Goal: Task Accomplishment & Management: Complete application form

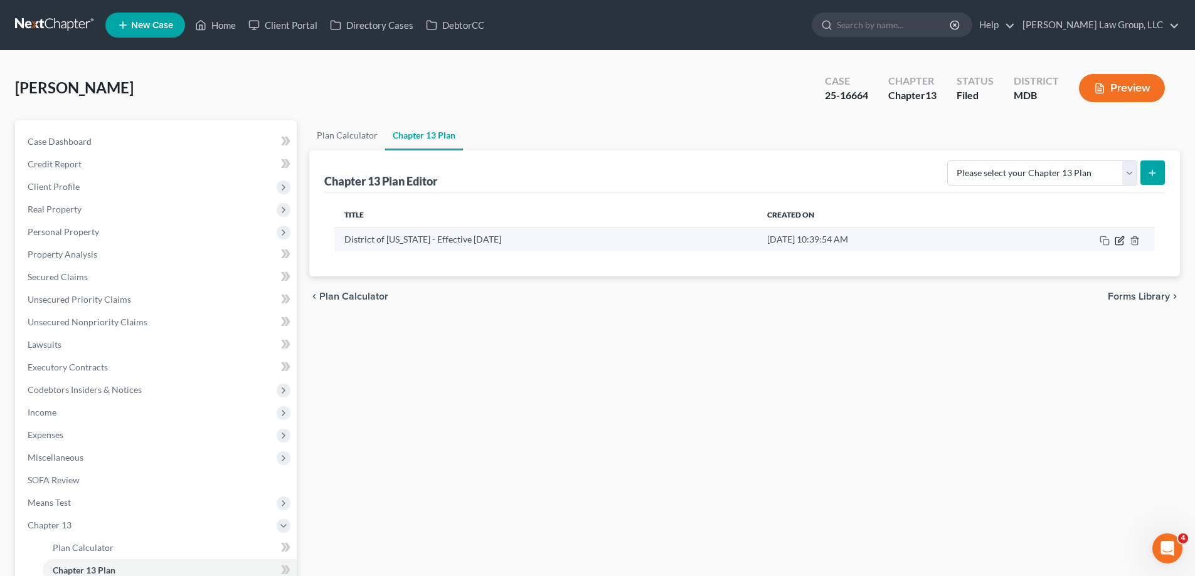
click at [1119, 241] on icon "button" at bounding box center [1119, 241] width 10 height 10
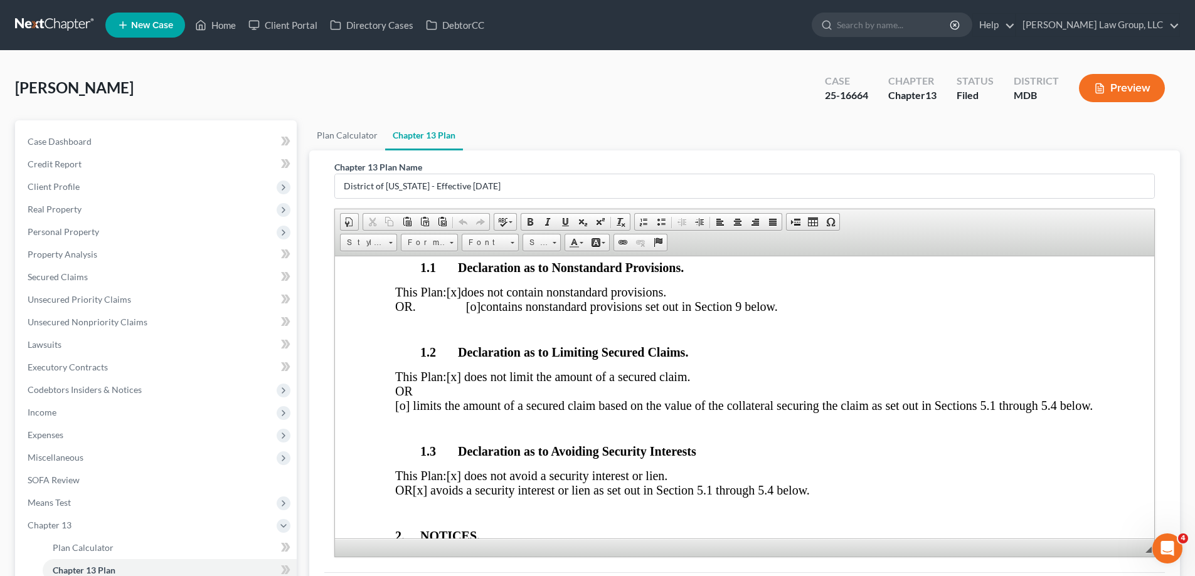
scroll to position [439, 0]
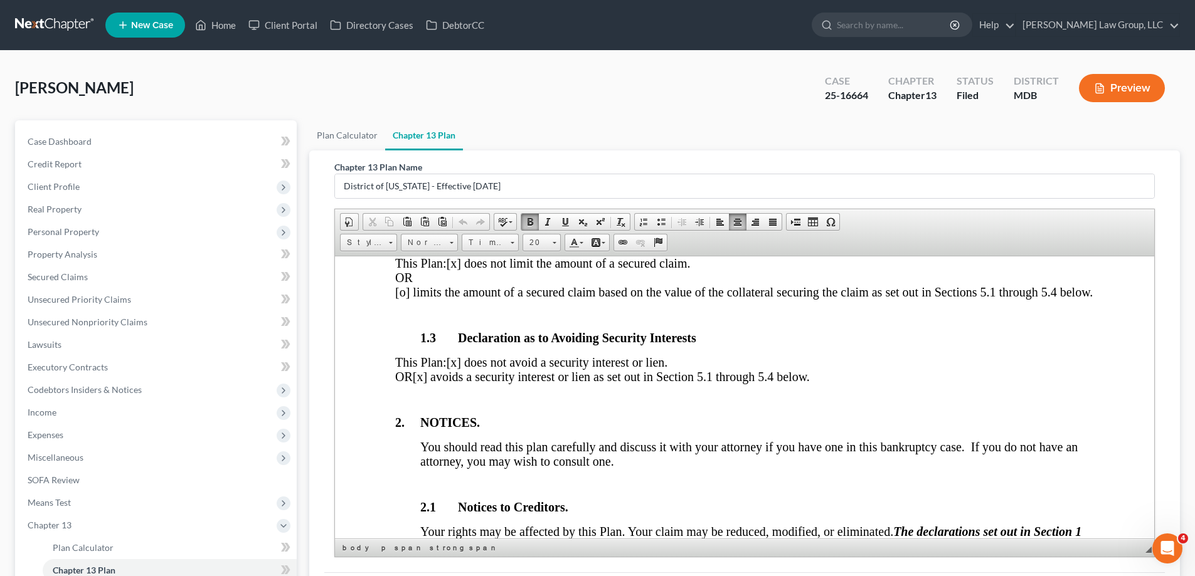
click at [471, 383] on span "[x] avoids a security interest or lien as set out in Section 5.1 through 5.4 be…" at bounding box center [611, 376] width 397 height 14
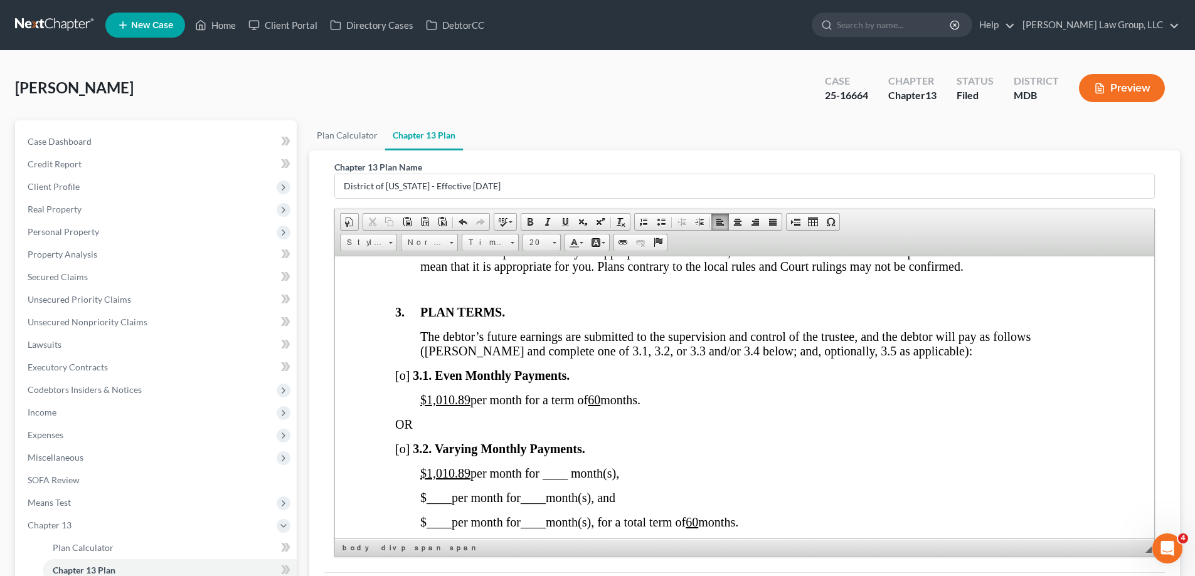
scroll to position [878, 0]
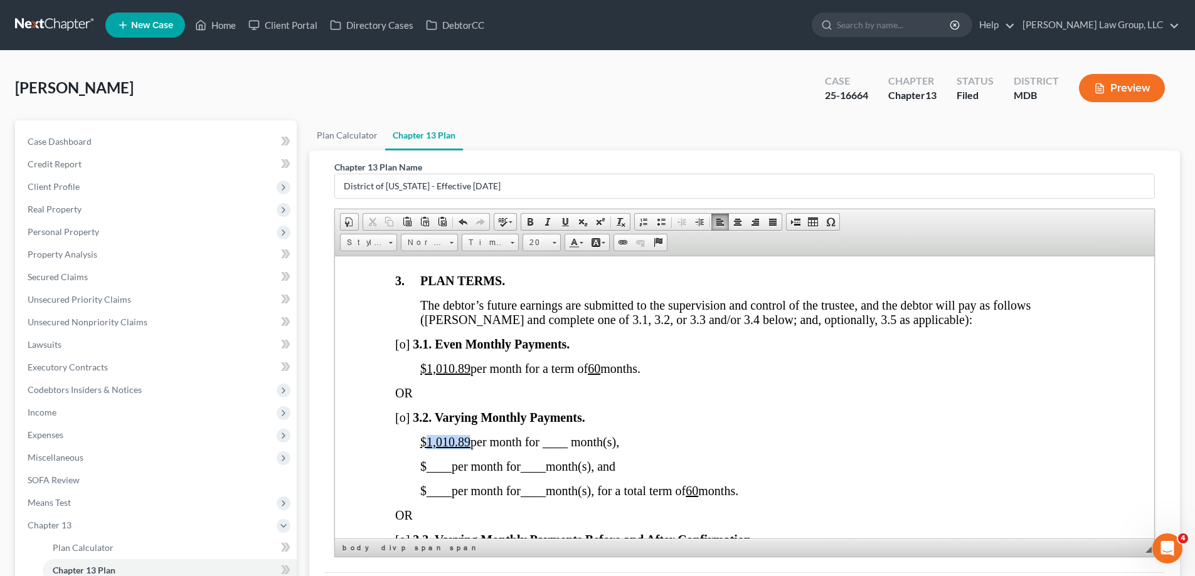
drag, startPoint x: 464, startPoint y: 454, endPoint x: 428, endPoint y: 455, distance: 35.7
click at [428, 448] on span "$1,010.89 per month for ____ month(s)," at bounding box center [519, 442] width 199 height 14
click at [545, 448] on span "$300.00 per month for ____ month(s)," at bounding box center [514, 442] width 189 height 14
drag, startPoint x: 556, startPoint y: 456, endPoint x: 545, endPoint y: 457, distance: 10.7
click at [545, 448] on span "$300.00 per month for _24___ month(s)," at bounding box center [521, 442] width 202 height 14
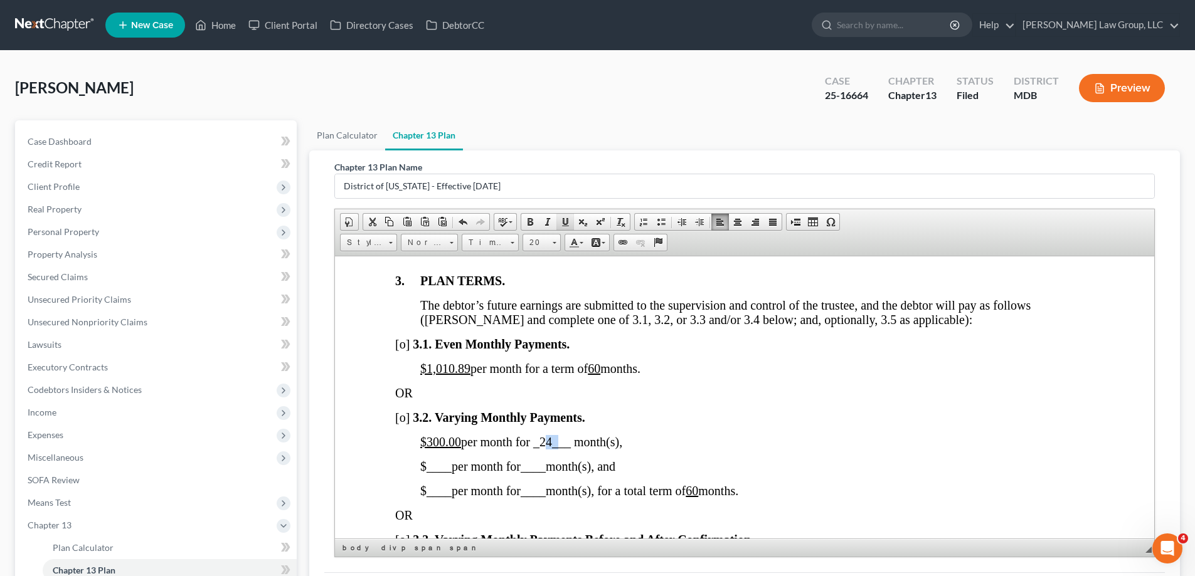
click at [568, 222] on span at bounding box center [565, 222] width 10 height 10
drag, startPoint x: 468, startPoint y: 381, endPoint x: 425, endPoint y: 376, distance: 42.9
click at [425, 375] on u "$1,010.89" at bounding box center [445, 368] width 50 height 14
drag, startPoint x: 587, startPoint y: 386, endPoint x: 597, endPoint y: 386, distance: 10.0
click at [556, 375] on u "60" at bounding box center [550, 368] width 13 height 14
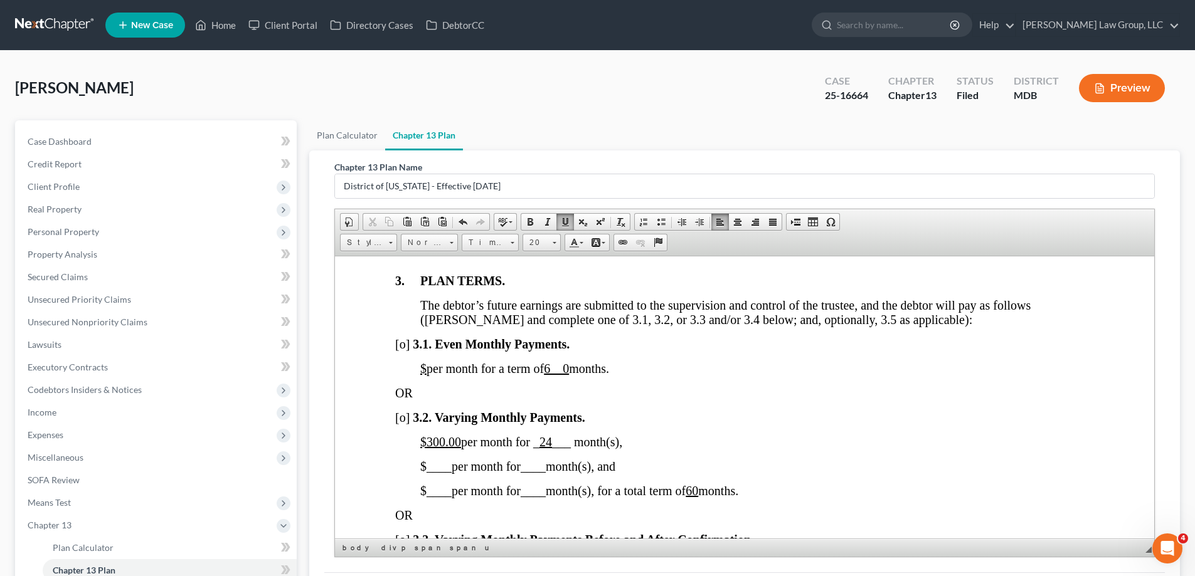
click at [569, 375] on u "6 0" at bounding box center [556, 368] width 25 height 14
click at [550, 375] on u "0" at bounding box center [547, 368] width 6 height 14
click at [429, 473] on span "____" at bounding box center [438, 466] width 25 height 14
drag, startPoint x: 477, startPoint y: 482, endPoint x: 435, endPoint y: 483, distance: 42.7
click at [435, 473] on span "_1,945.00___" at bounding box center [460, 466] width 69 height 14
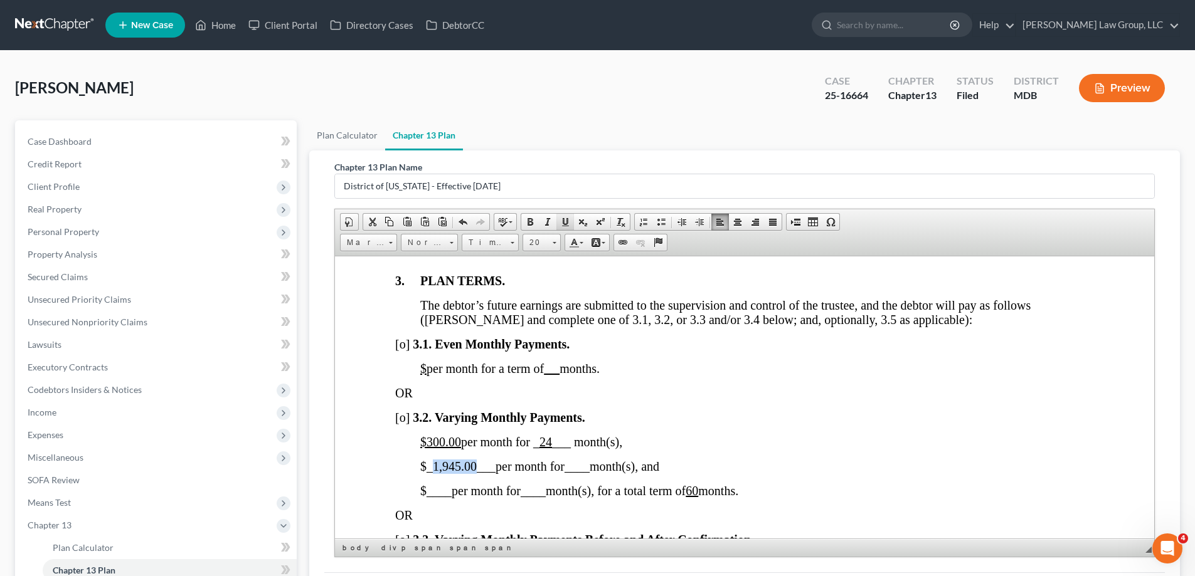
click at [566, 226] on span at bounding box center [565, 222] width 10 height 10
click at [581, 473] on span "____" at bounding box center [576, 466] width 25 height 14
drag, startPoint x: 598, startPoint y: 480, endPoint x: 580, endPoint y: 482, distance: 17.7
click at [580, 473] on span "__36__" at bounding box center [583, 466] width 38 height 14
click at [569, 226] on span at bounding box center [565, 222] width 10 height 10
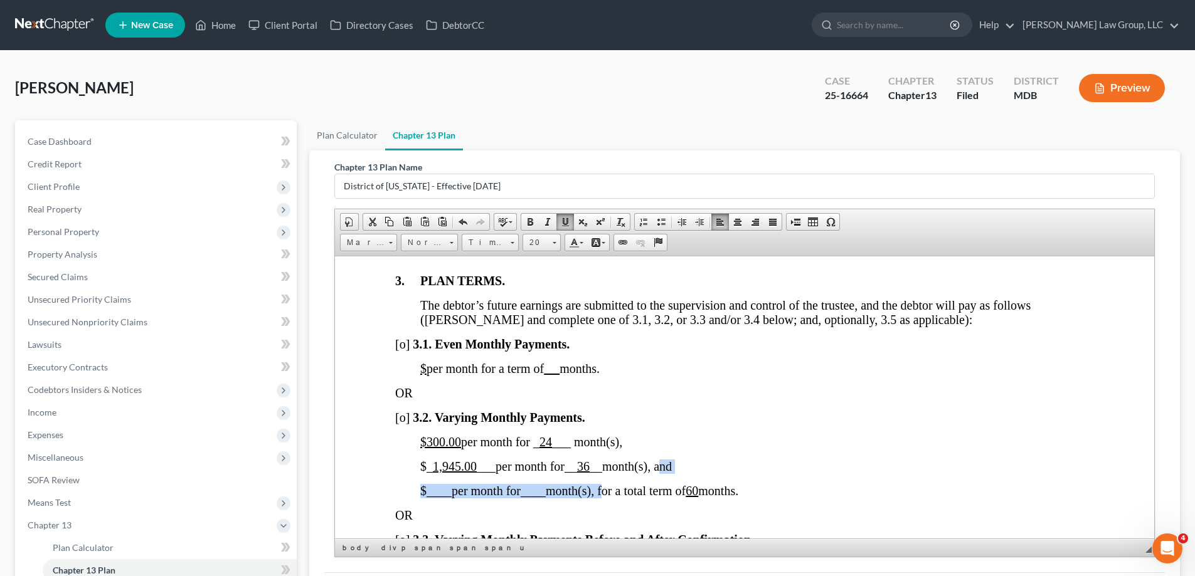
drag, startPoint x: 605, startPoint y: 505, endPoint x: 661, endPoint y: 484, distance: 60.3
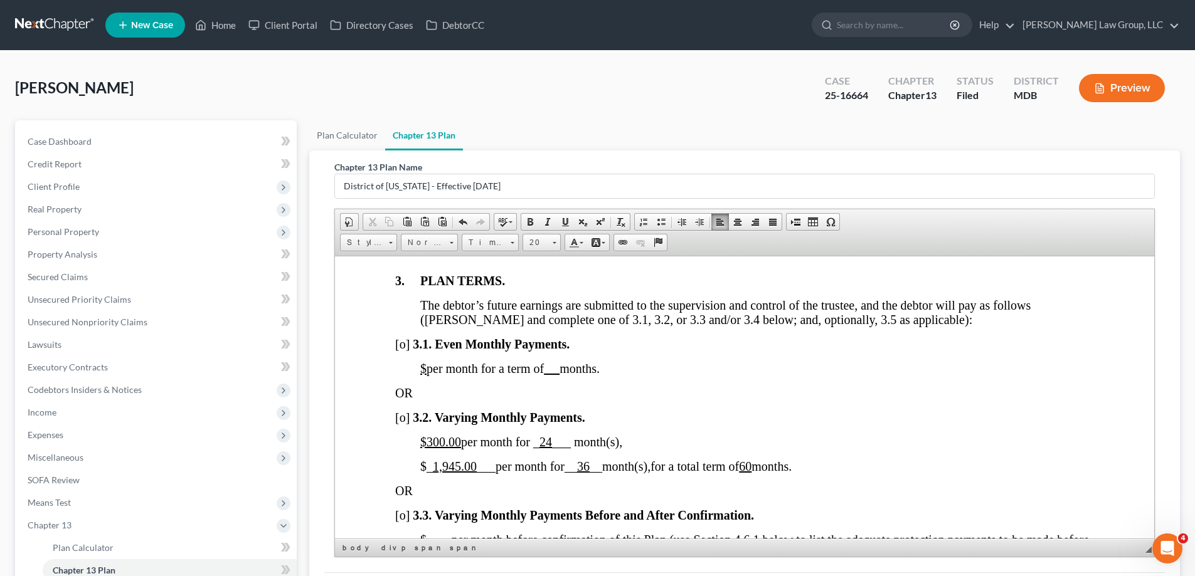
click at [404, 424] on span "[o]" at bounding box center [402, 417] width 14 height 14
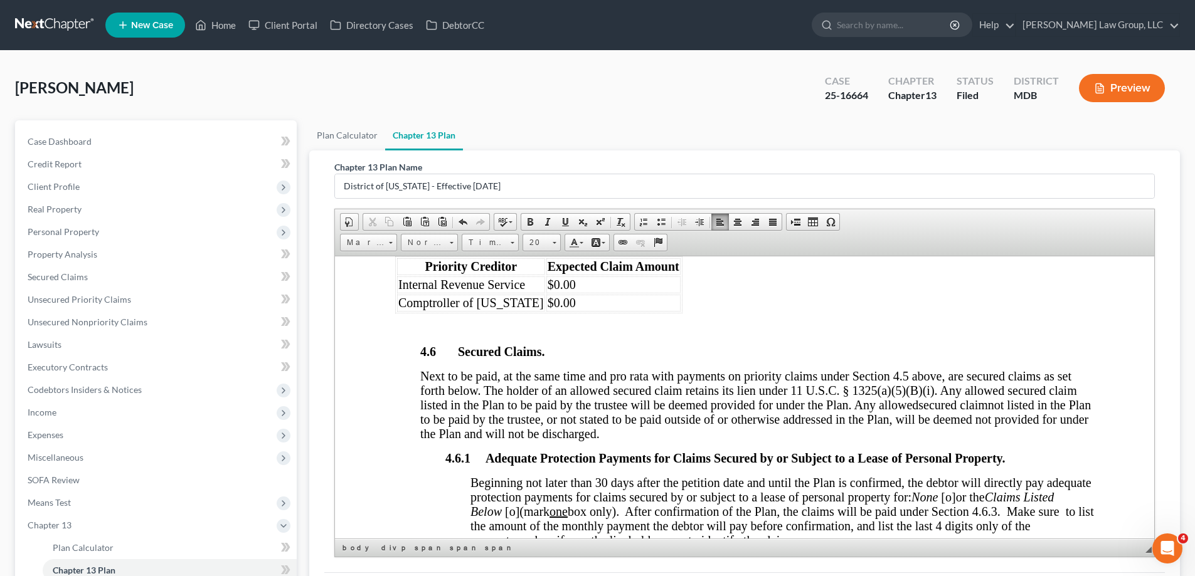
scroll to position [2007, 0]
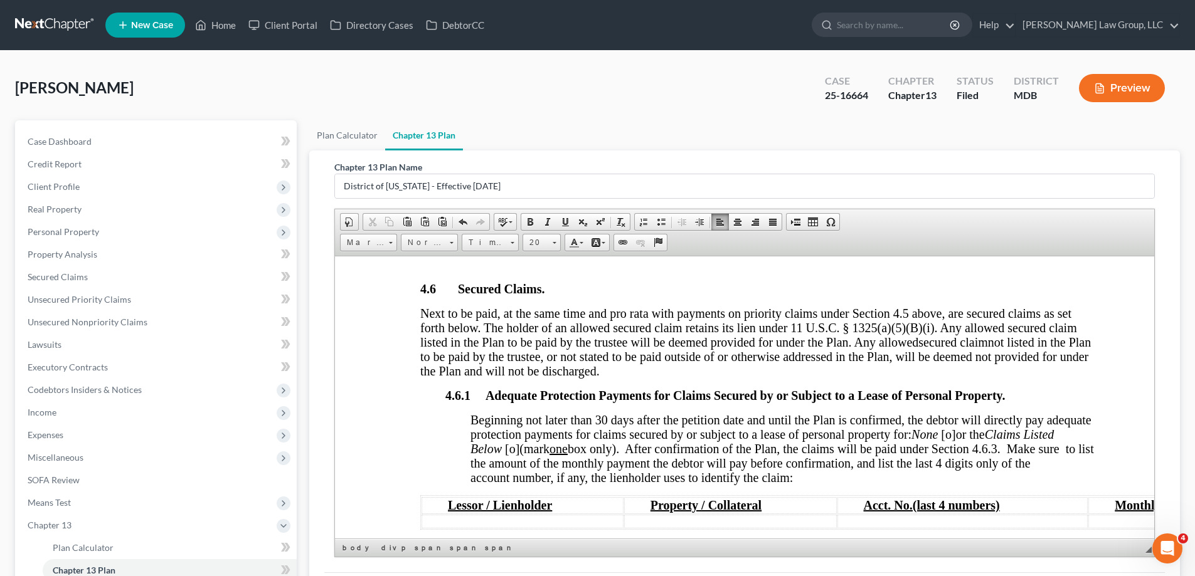
click at [955, 441] on span "[o]" at bounding box center [948, 434] width 14 height 14
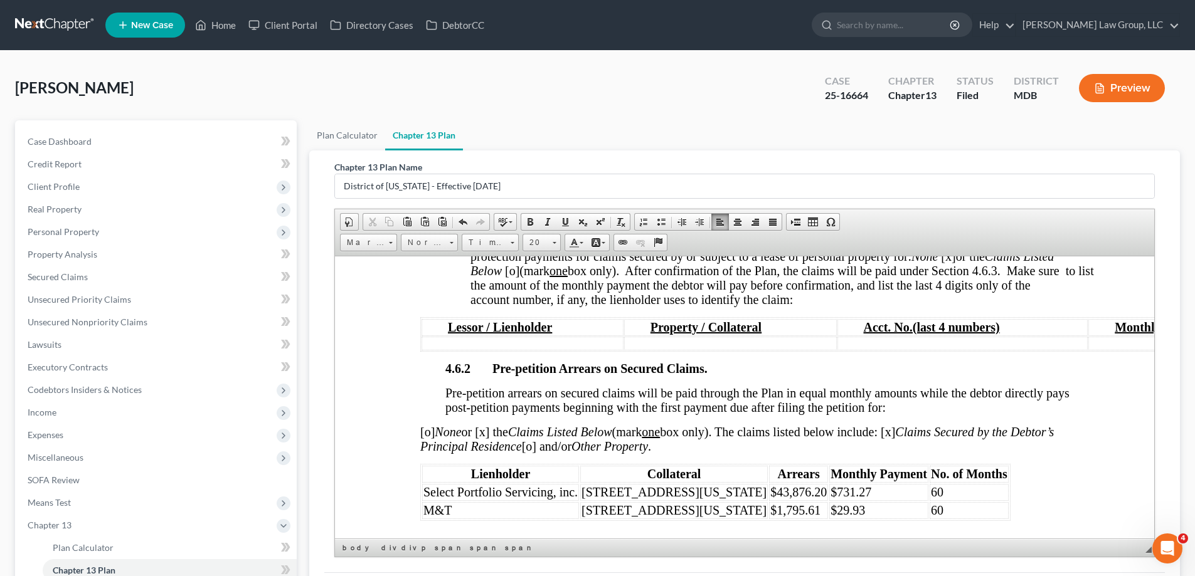
scroll to position [2257, 0]
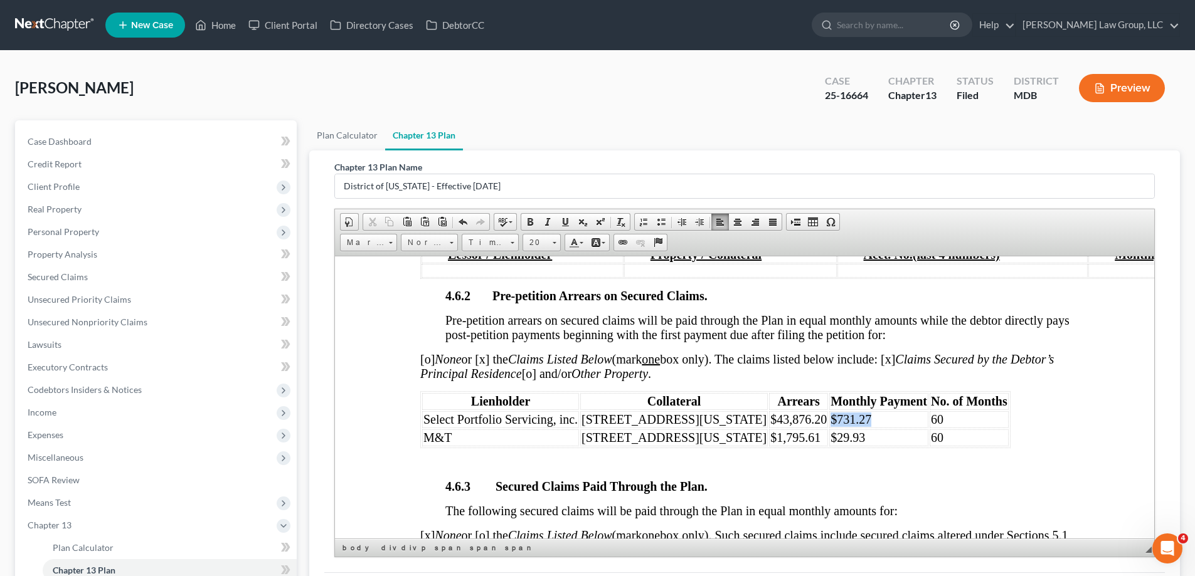
drag, startPoint x: 852, startPoint y: 430, endPoint x: 804, endPoint y: 440, distance: 48.7
click at [829, 428] on td "$731.27" at bounding box center [878, 419] width 99 height 17
drag, startPoint x: 842, startPoint y: 454, endPoint x: 803, endPoint y: 456, distance: 39.6
click at [829, 446] on td "$29.93" at bounding box center [878, 437] width 99 height 17
drag, startPoint x: 929, startPoint y: 440, endPoint x: 899, endPoint y: 433, distance: 30.1
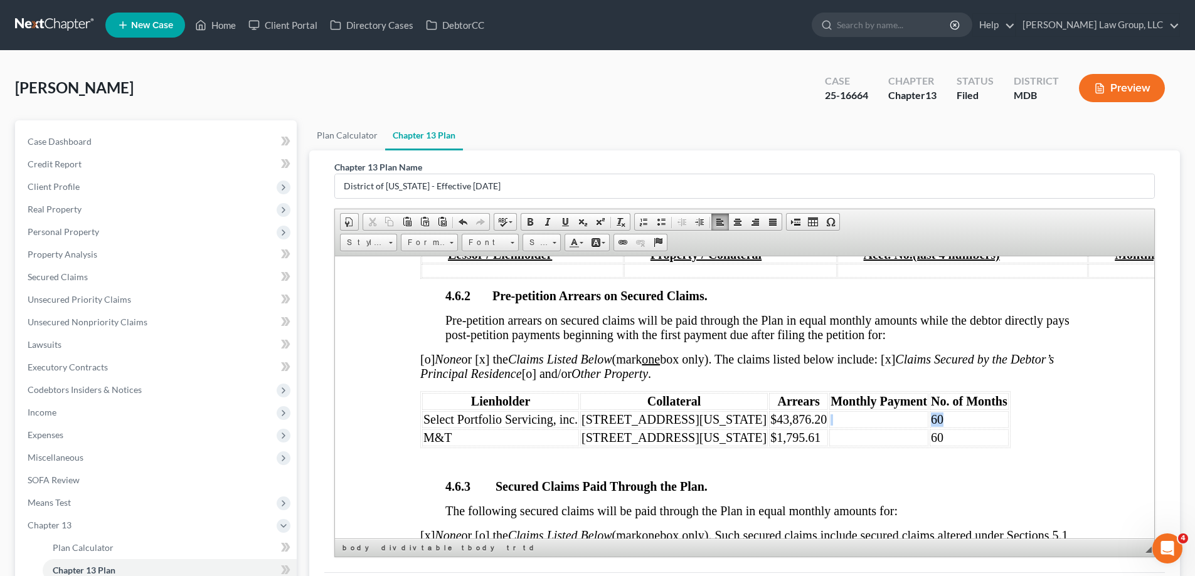
click at [899, 428] on tr "Select Portfolio Servicing, inc. [STREET_ADDRESS][US_STATE] $43,876.20 60" at bounding box center [715, 419] width 586 height 17
drag, startPoint x: 925, startPoint y: 450, endPoint x: 904, endPoint y: 453, distance: 21.5
click at [929, 446] on td "60" at bounding box center [968, 437] width 79 height 17
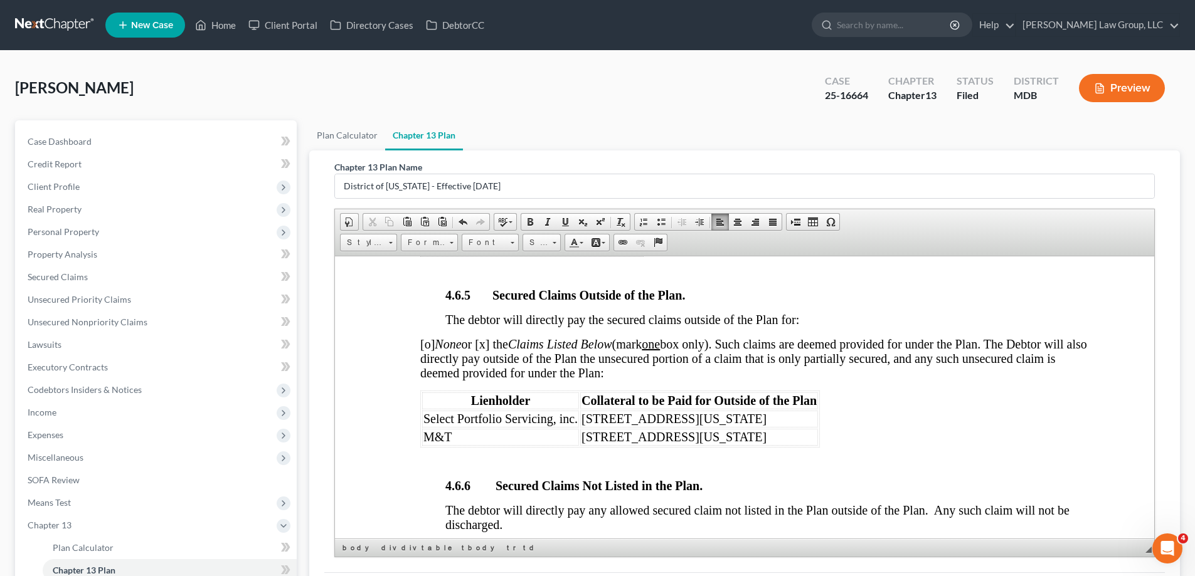
scroll to position [2822, 0]
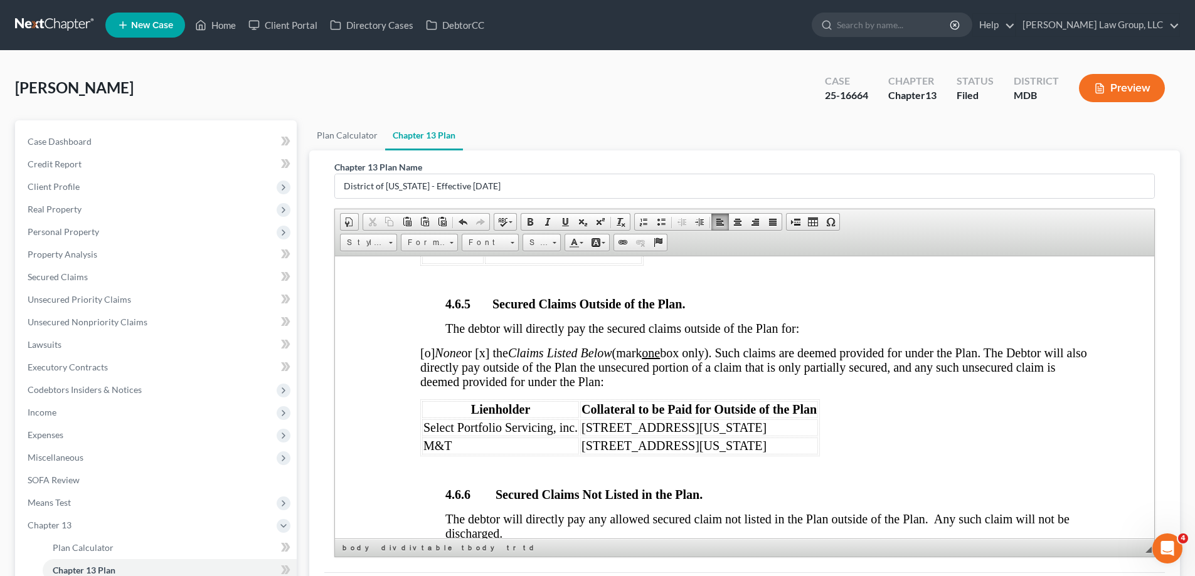
click at [431, 368] on span "[o] None or [x] the Claims Listed Below (mark one box only). Such claims are de…" at bounding box center [753, 367] width 667 height 43
click at [490, 369] on span "[x ] None or [x] the Claims Listed Below (mark one box only). Such claims are d…" at bounding box center [753, 367] width 667 height 43
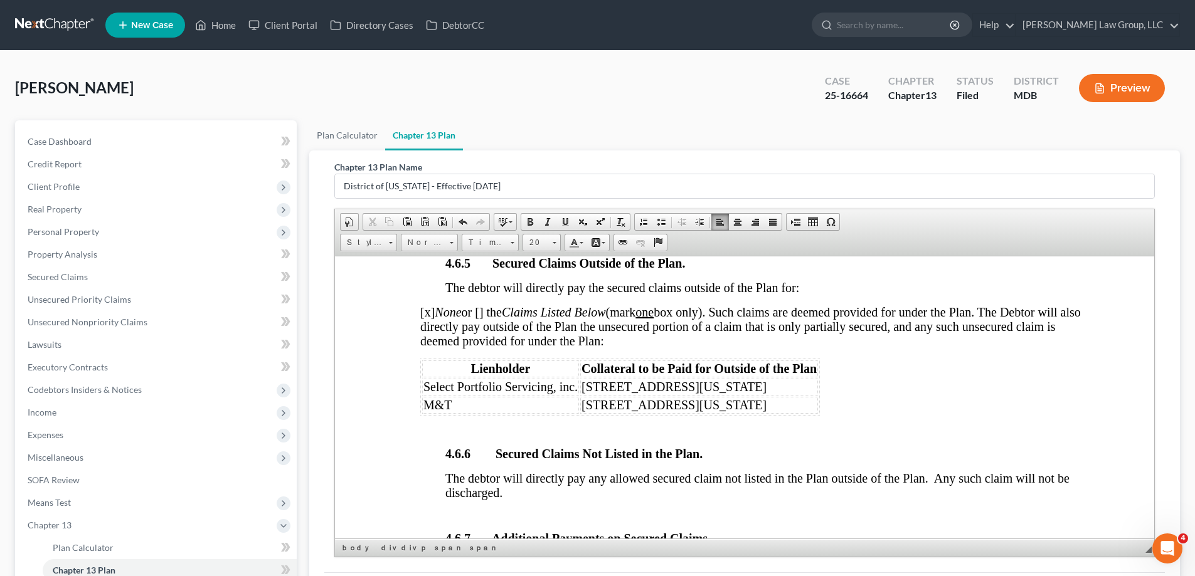
scroll to position [2885, 0]
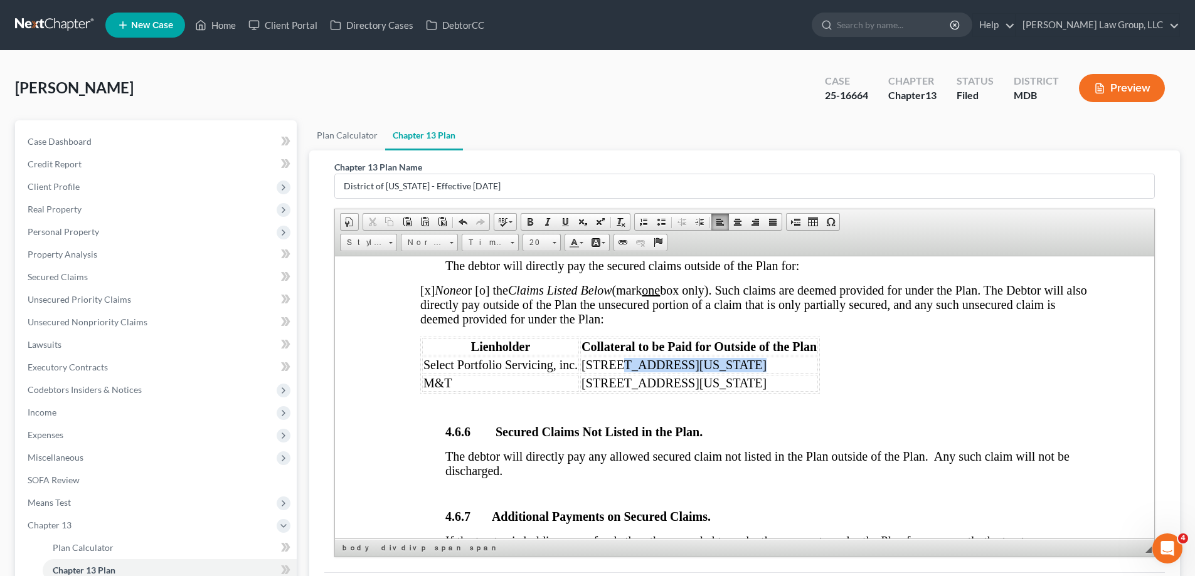
drag, startPoint x: 749, startPoint y: 378, endPoint x: 640, endPoint y: 395, distance: 110.5
click at [618, 373] on td "[STREET_ADDRESS][US_STATE]" at bounding box center [699, 364] width 238 height 17
click at [717, 389] on span "[STREET_ADDRESS][US_STATE]" at bounding box center [673, 383] width 185 height 14
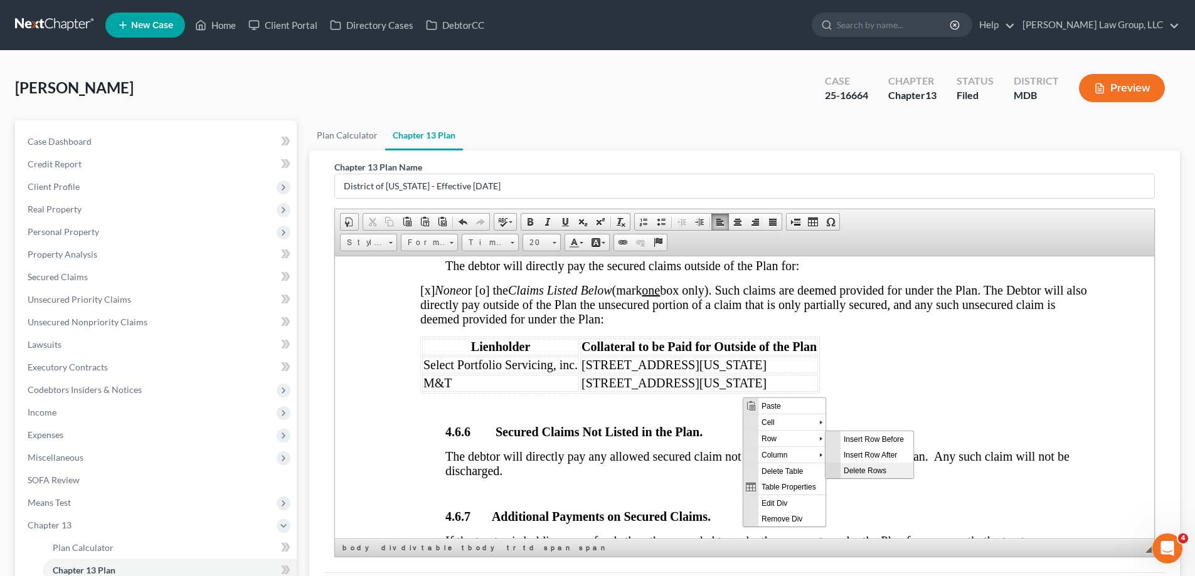
scroll to position [0, 0]
click at [869, 470] on span "Delete Rows" at bounding box center [876, 470] width 73 height 16
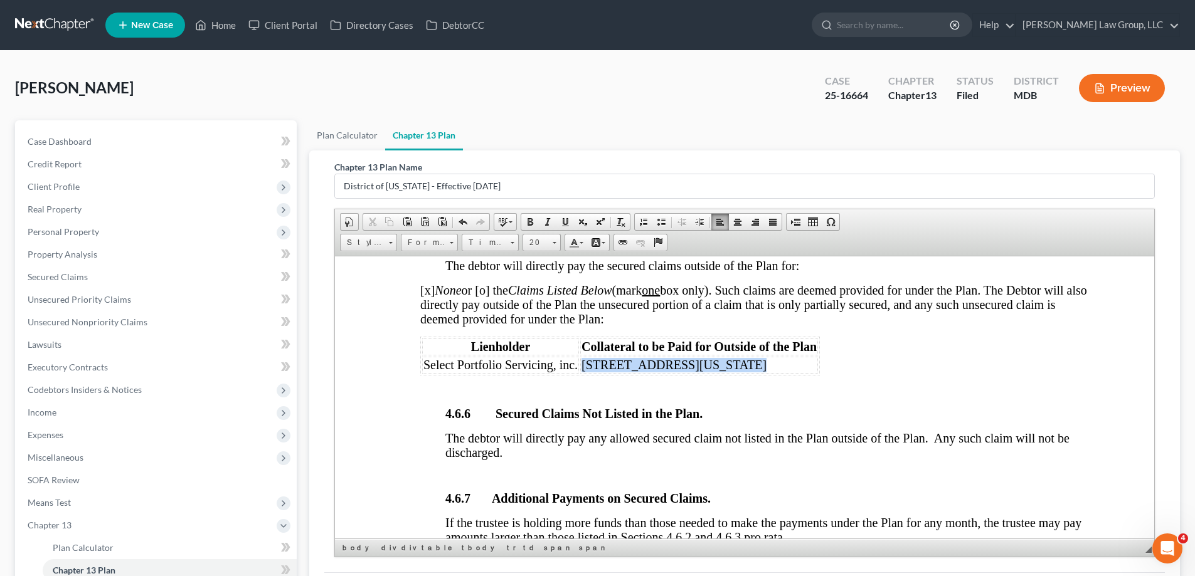
drag, startPoint x: 744, startPoint y: 382, endPoint x: 582, endPoint y: 377, distance: 162.5
click at [582, 373] on td "[STREET_ADDRESS][US_STATE]" at bounding box center [699, 364] width 238 height 17
drag, startPoint x: 577, startPoint y: 383, endPoint x: 422, endPoint y: 379, distance: 154.9
click at [422, 373] on td "Select Portfolio Servicing, inc." at bounding box center [500, 364] width 157 height 17
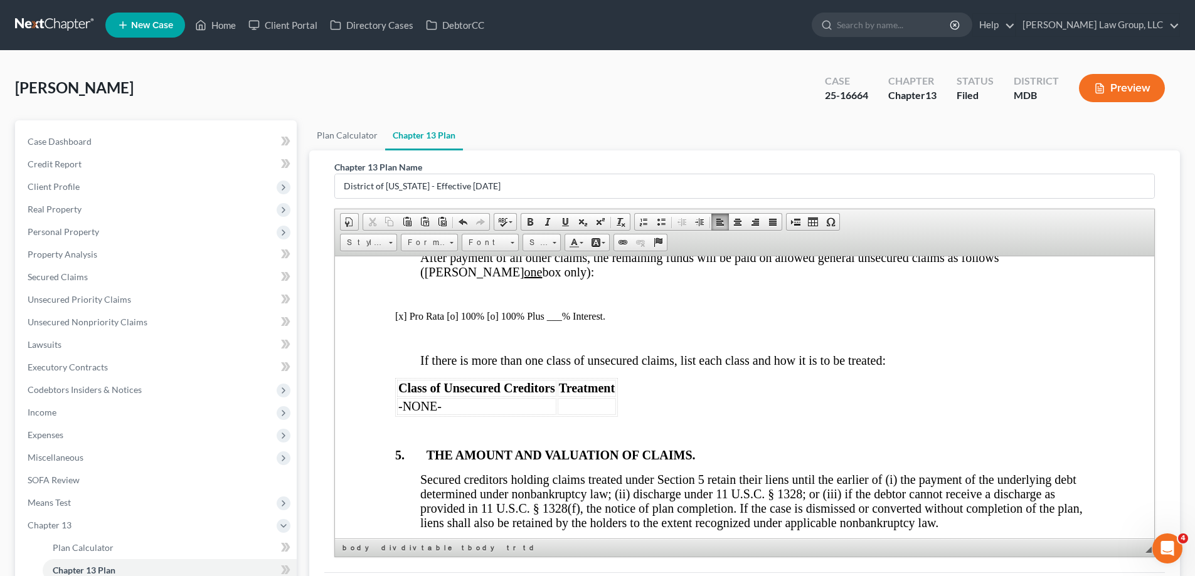
scroll to position [3261, 0]
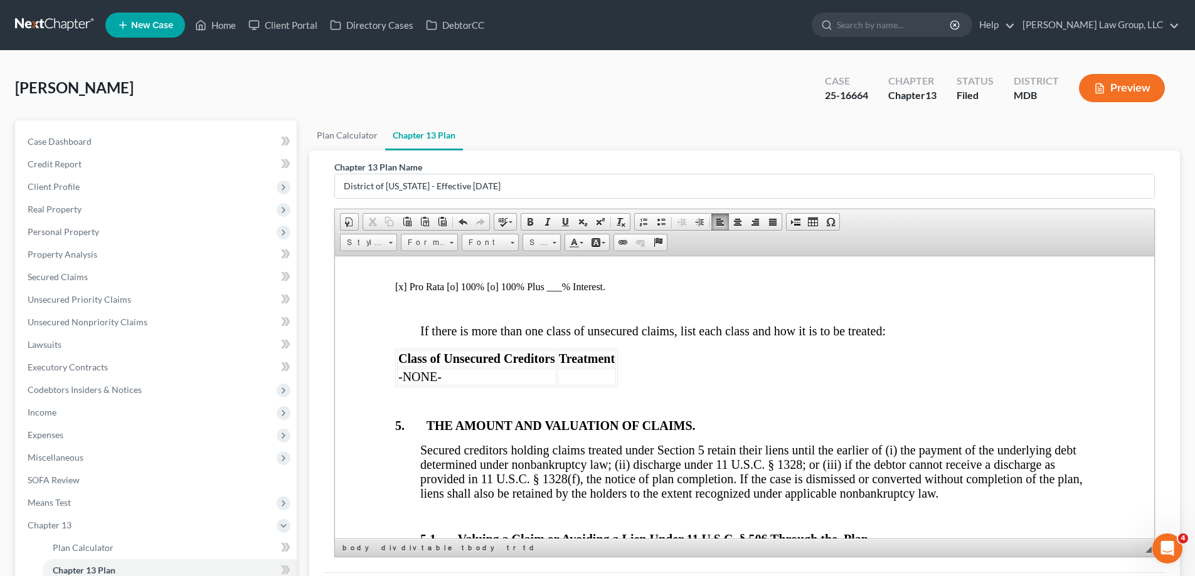
click at [452, 292] on p "[x] Pro Rata [o] 100% [o] 100% Plus ___% Interest." at bounding box center [744, 286] width 699 height 11
click at [400, 292] on p "[x] Pro Rata [x ] 100% [o] 100% Plus ___% Interest." at bounding box center [744, 286] width 699 height 11
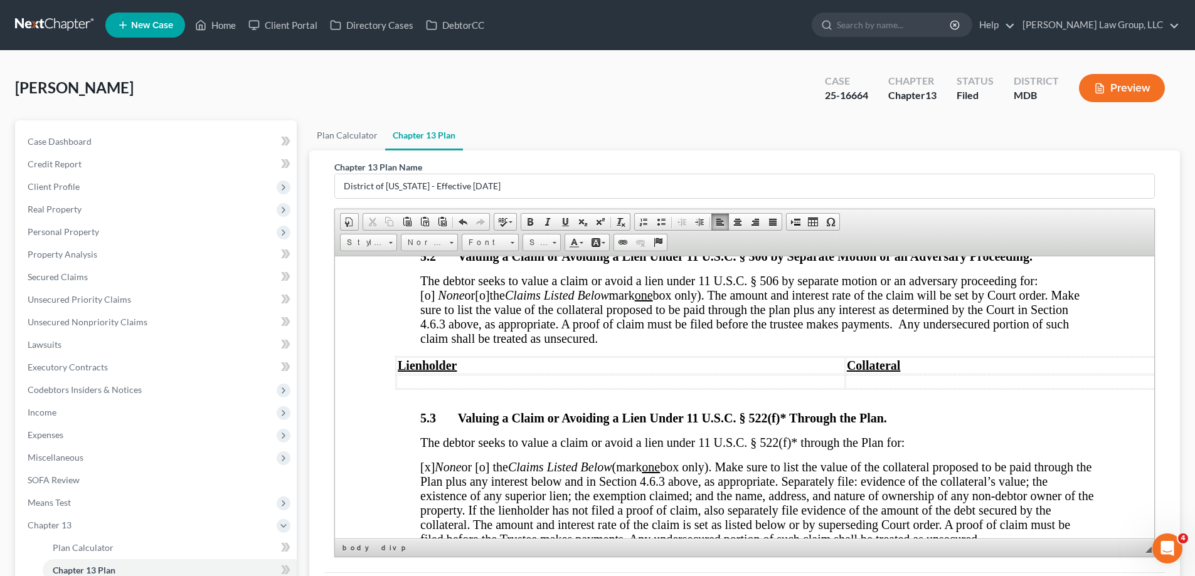
scroll to position [3762, 0]
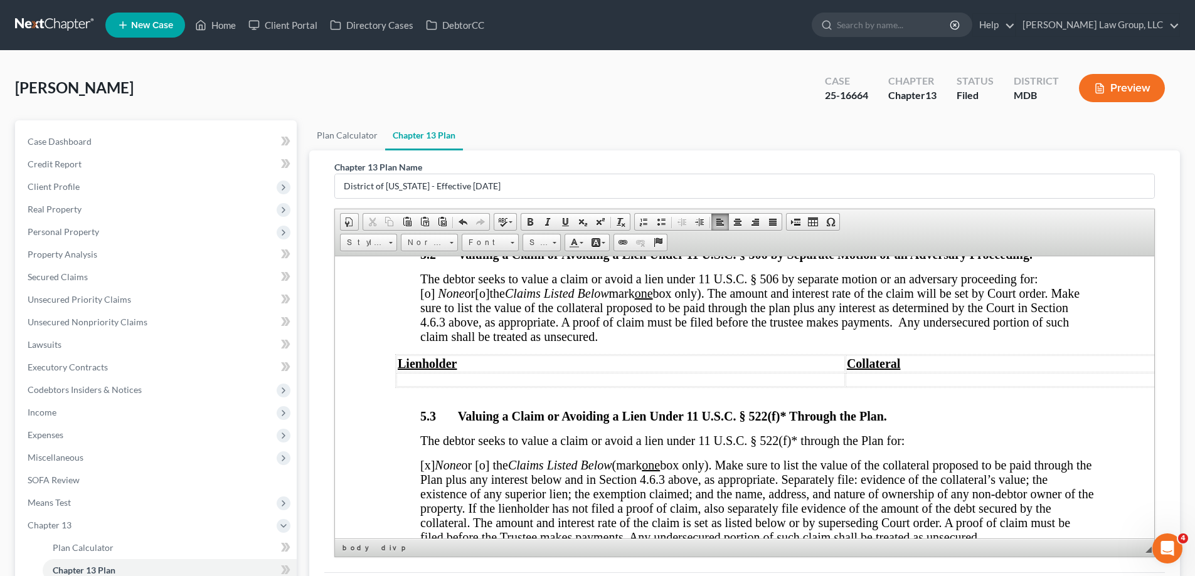
click at [435, 300] on span "[o]" at bounding box center [427, 293] width 14 height 14
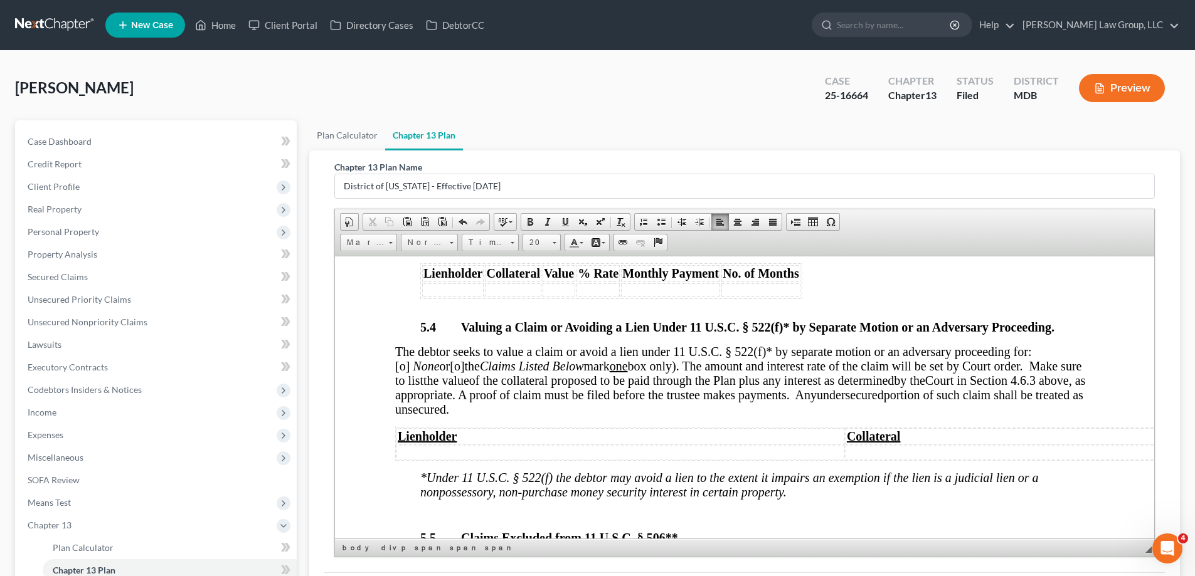
scroll to position [4076, 0]
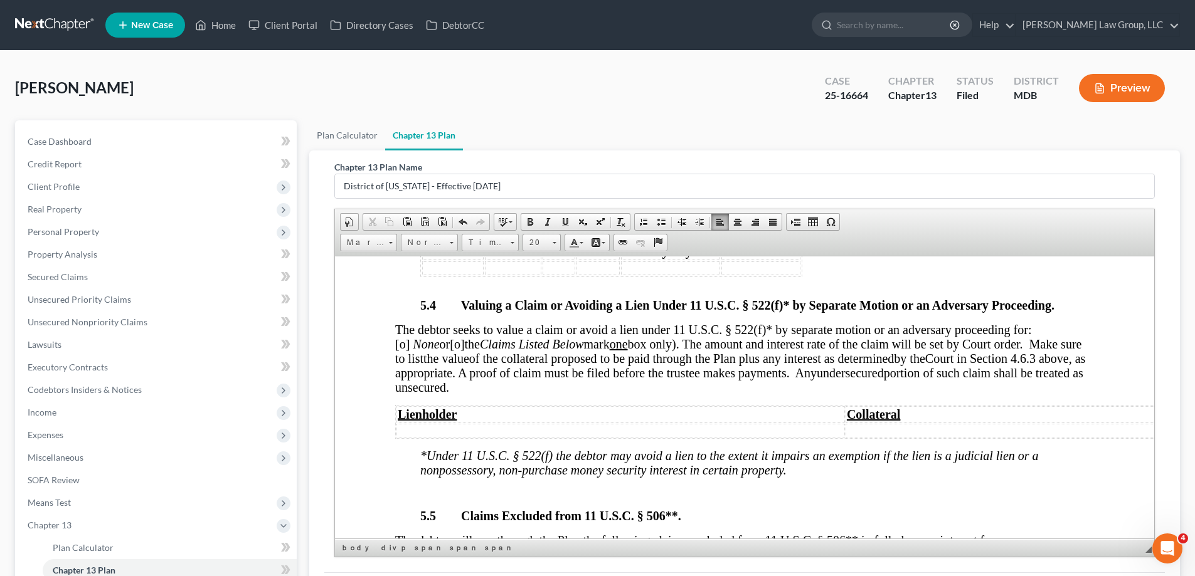
click at [409, 351] on span "[o]" at bounding box center [402, 344] width 14 height 14
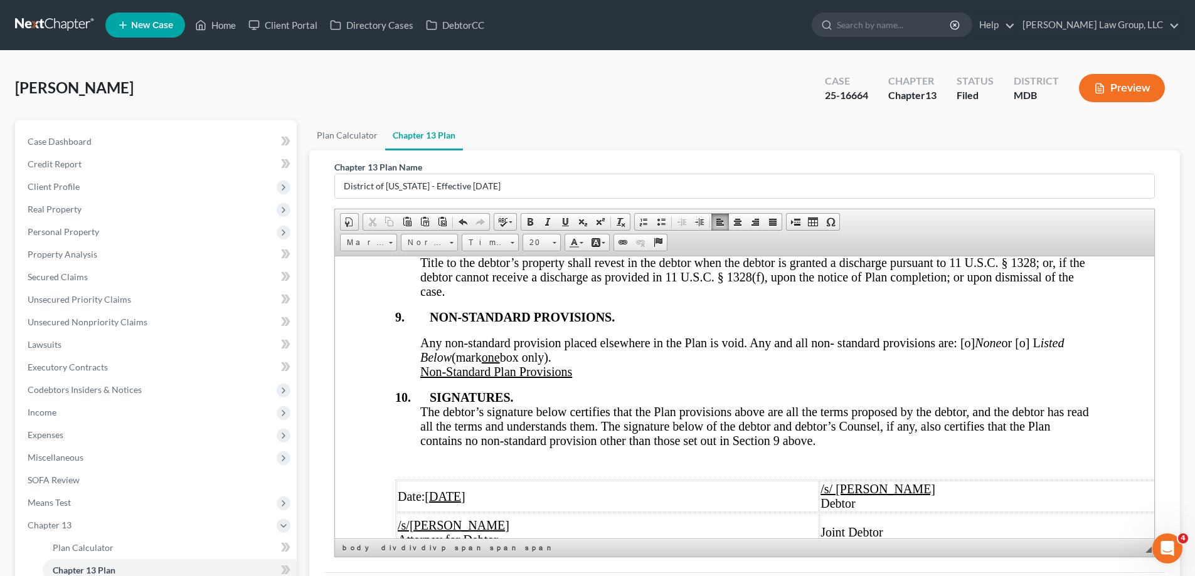
scroll to position [4891, 0]
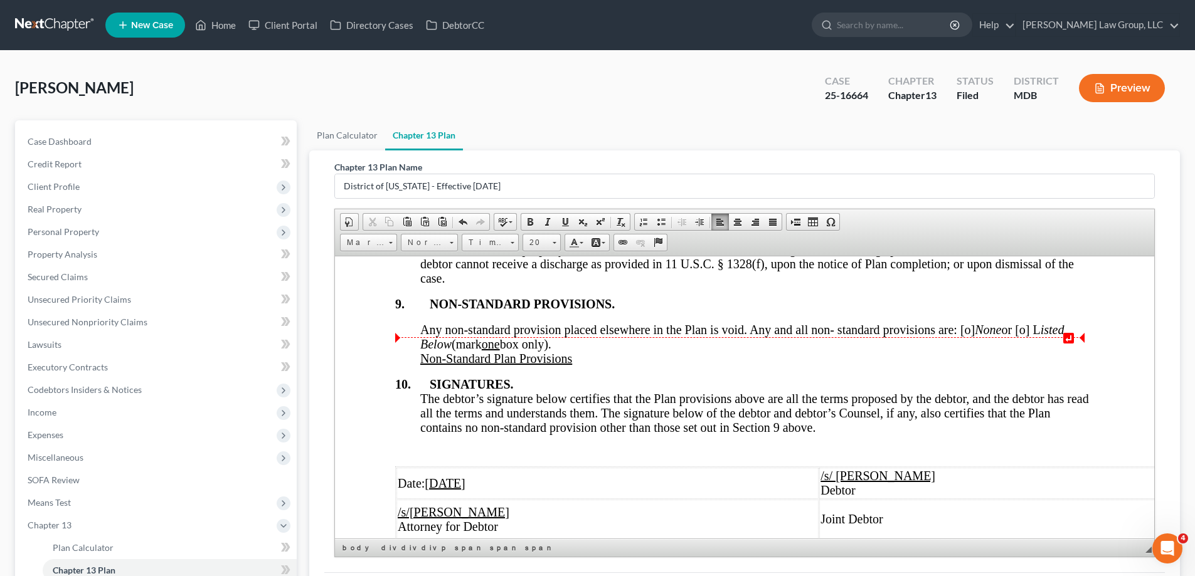
click at [1028, 347] on span "Any non-standard provision placed elsewhere in the Plan is void. Any and all no…" at bounding box center [741, 336] width 643 height 28
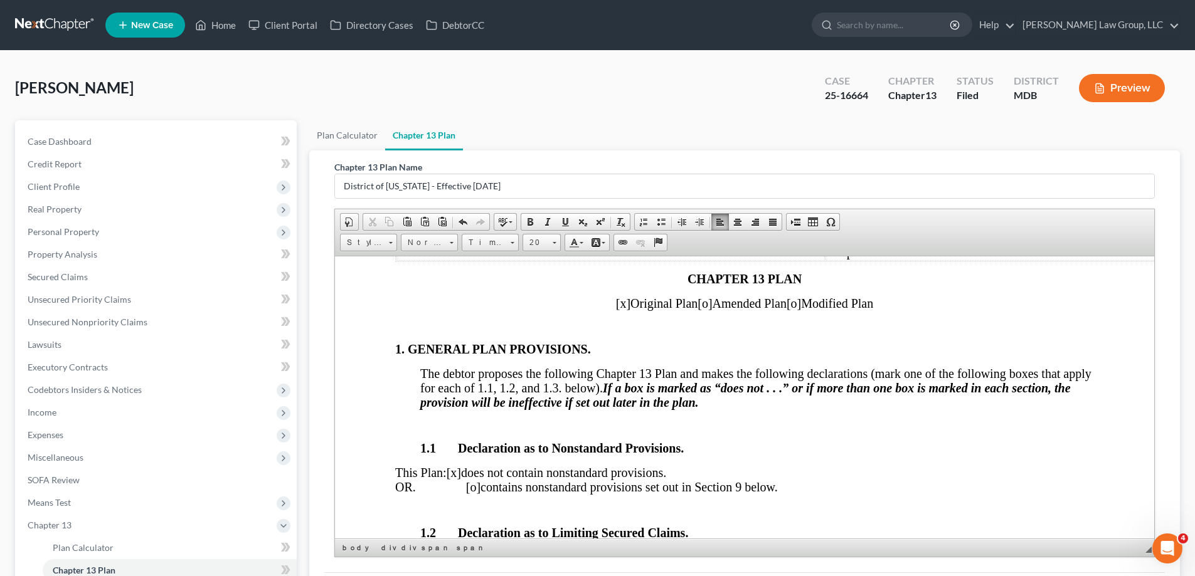
scroll to position [251, 0]
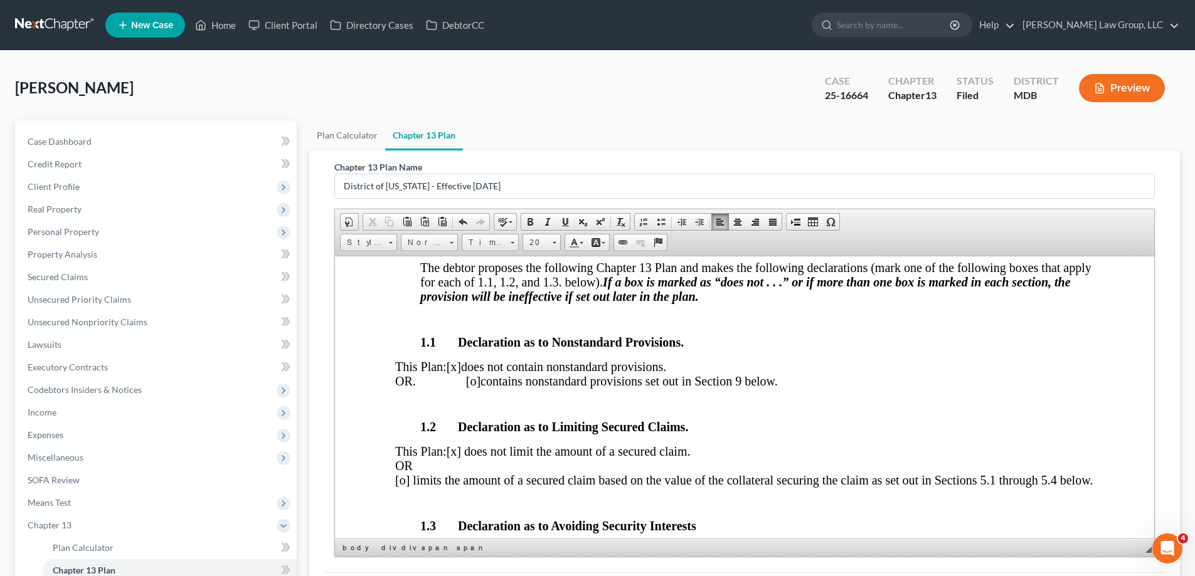
click at [477, 381] on span "This Plan: [x] does not contain nonstandard provisions. OR. [o] contains nonsta…" at bounding box center [586, 373] width 383 height 28
click at [461, 367] on span "[x]" at bounding box center [453, 366] width 14 height 14
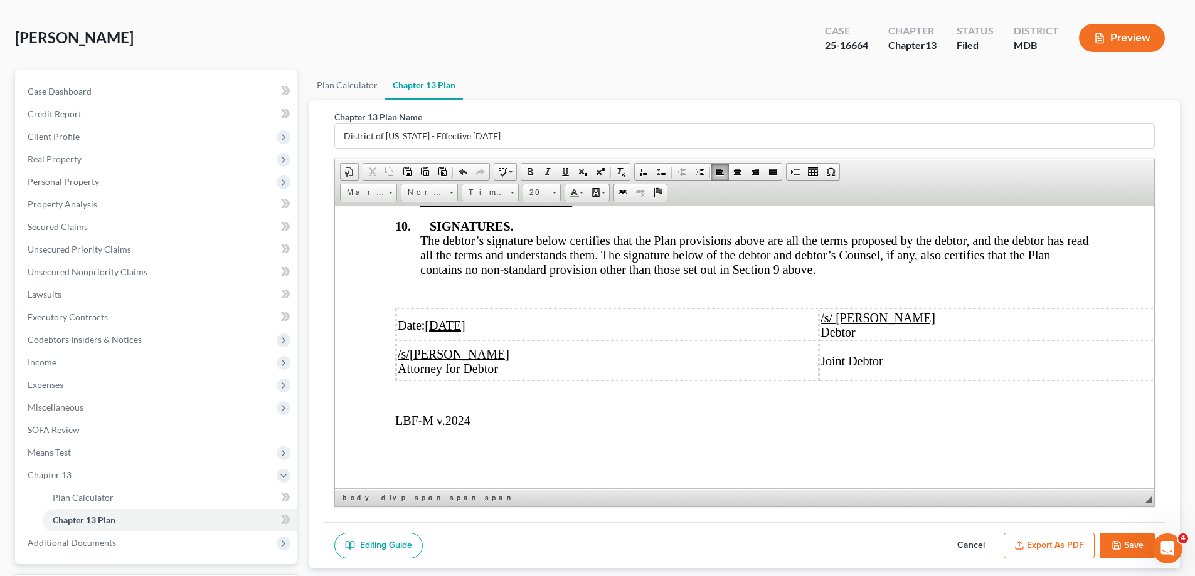
scroll to position [158, 0]
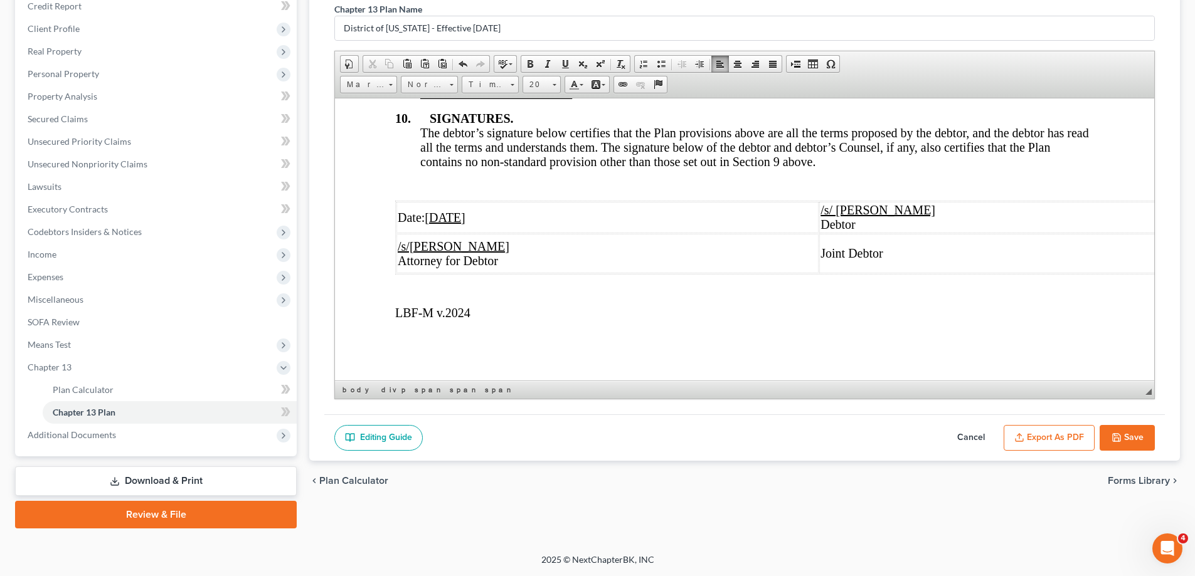
click at [1129, 433] on button "Save" at bounding box center [1126, 438] width 55 height 26
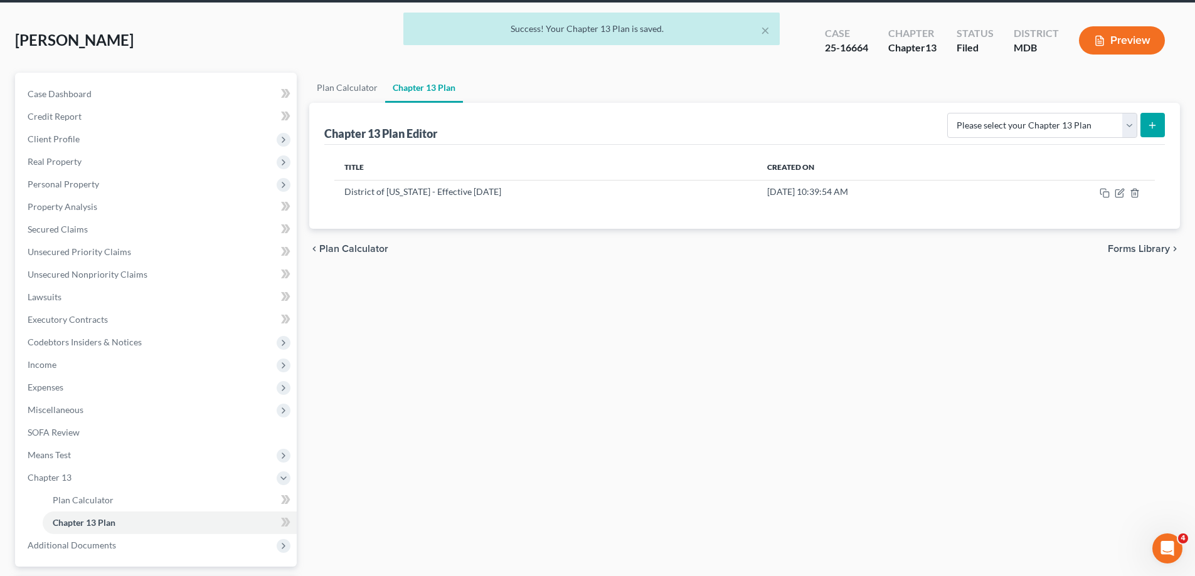
scroll to position [0, 0]
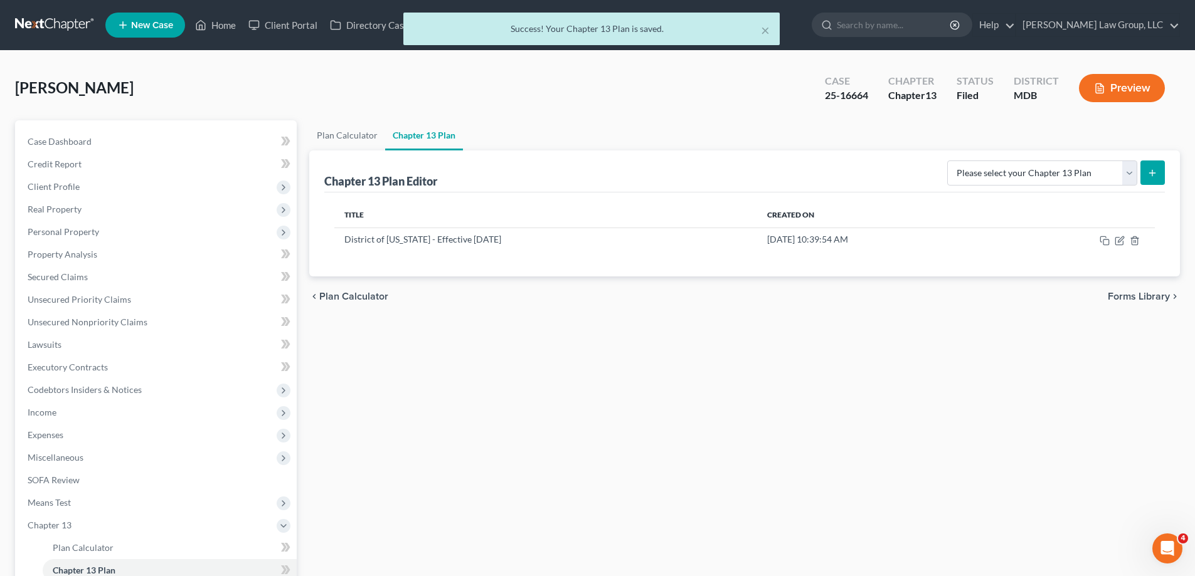
click at [221, 28] on div "× Success! Your Chapter 13 Plan is saved." at bounding box center [591, 32] width 1195 height 39
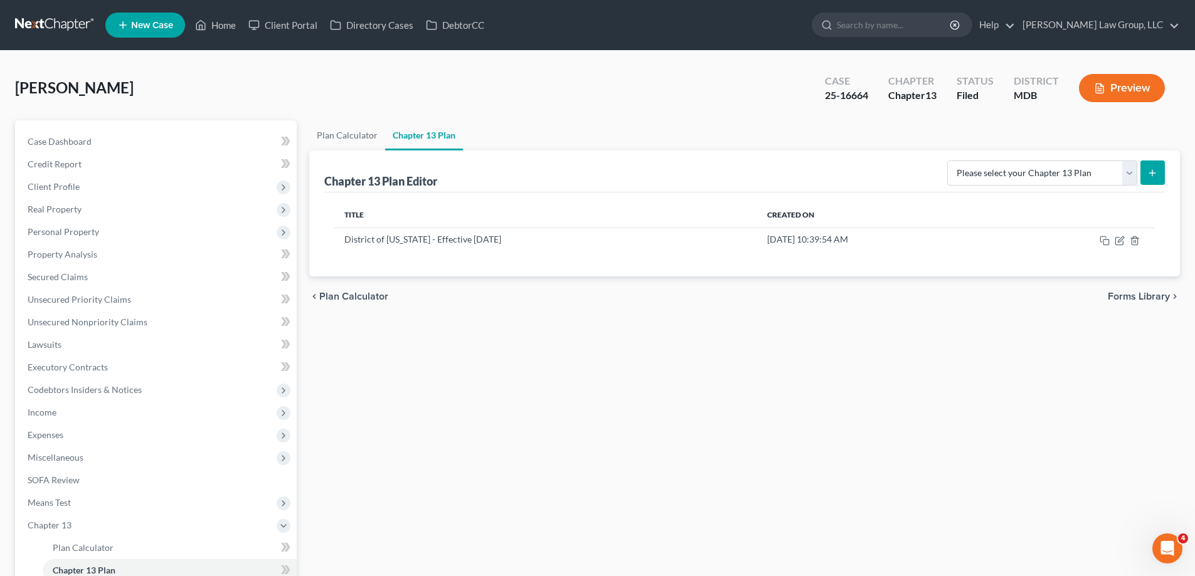
click at [765, 31] on ul "New Case Home Client Portal Directory Cases DebtorCC - No Result - See all resu…" at bounding box center [642, 25] width 1074 height 33
click at [204, 23] on icon at bounding box center [200, 25] width 11 height 15
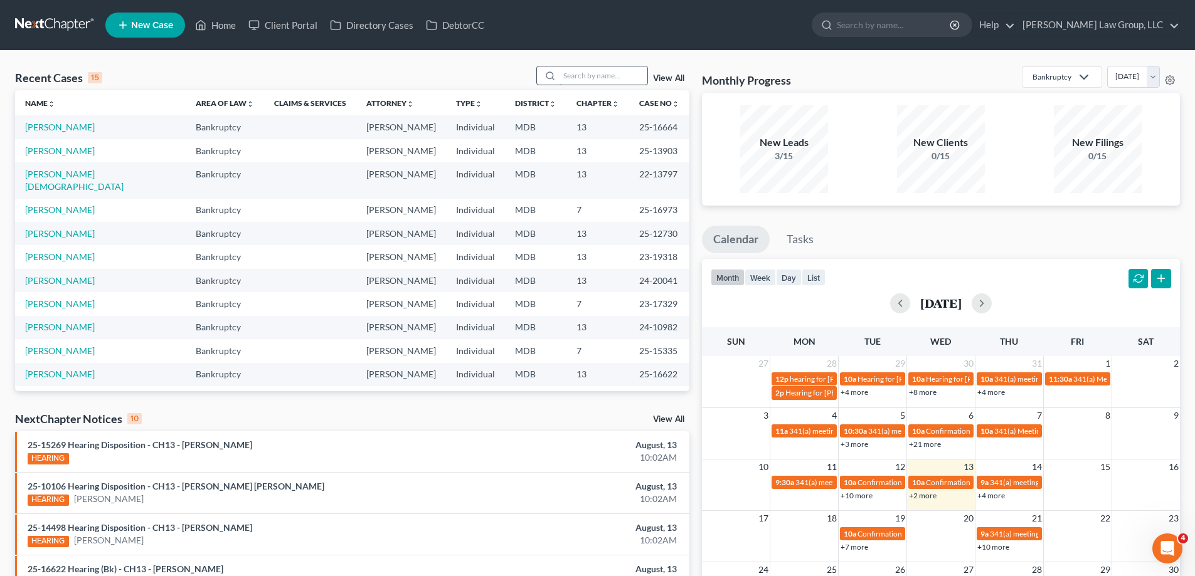
click at [584, 77] on input "search" at bounding box center [603, 75] width 88 height 18
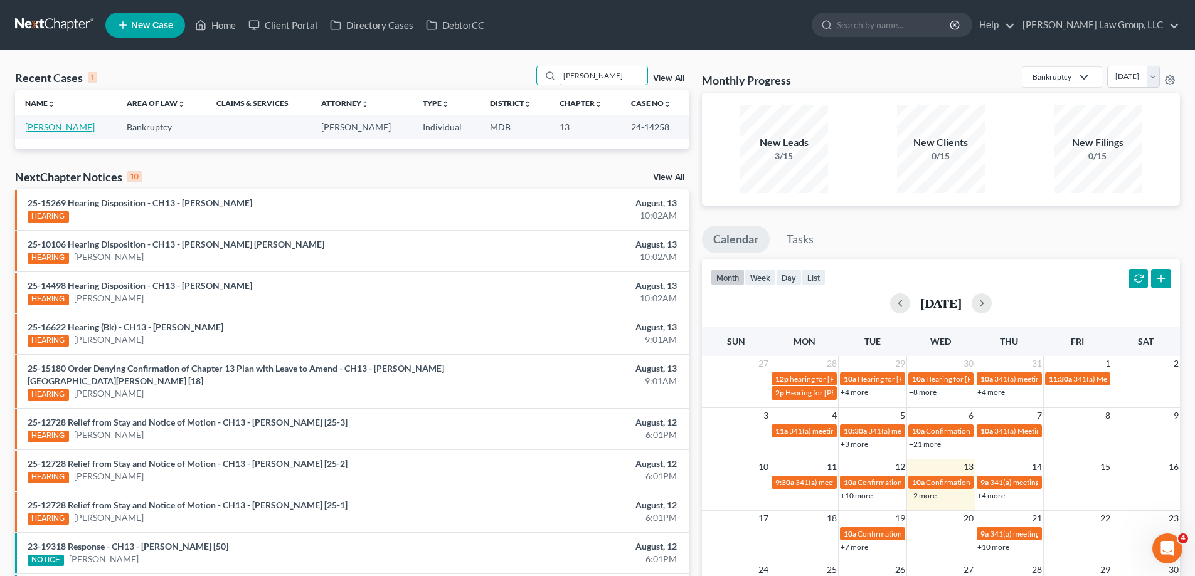
type input "[PERSON_NAME]"
click at [68, 124] on link "[PERSON_NAME]" at bounding box center [60, 127] width 70 height 11
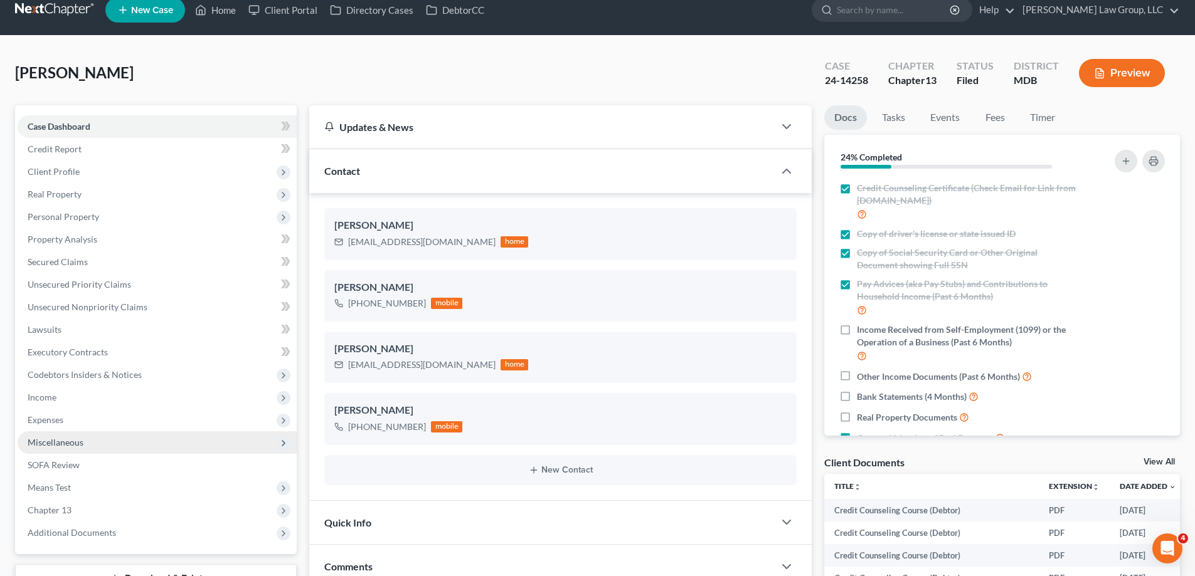
scroll to position [125, 0]
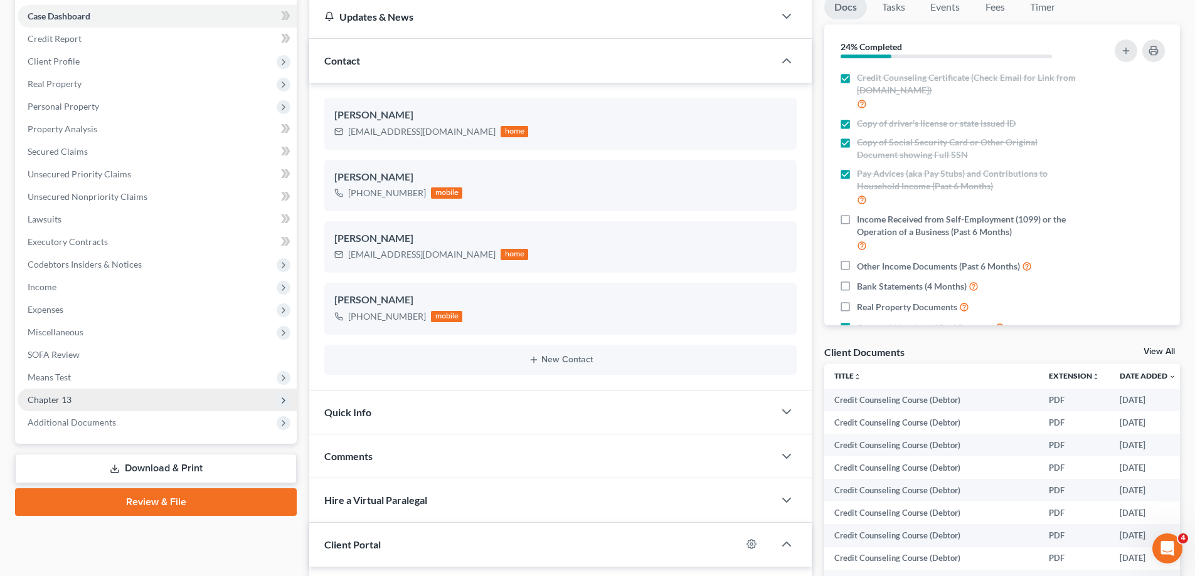
click at [162, 399] on span "Chapter 13" at bounding box center [157, 400] width 279 height 23
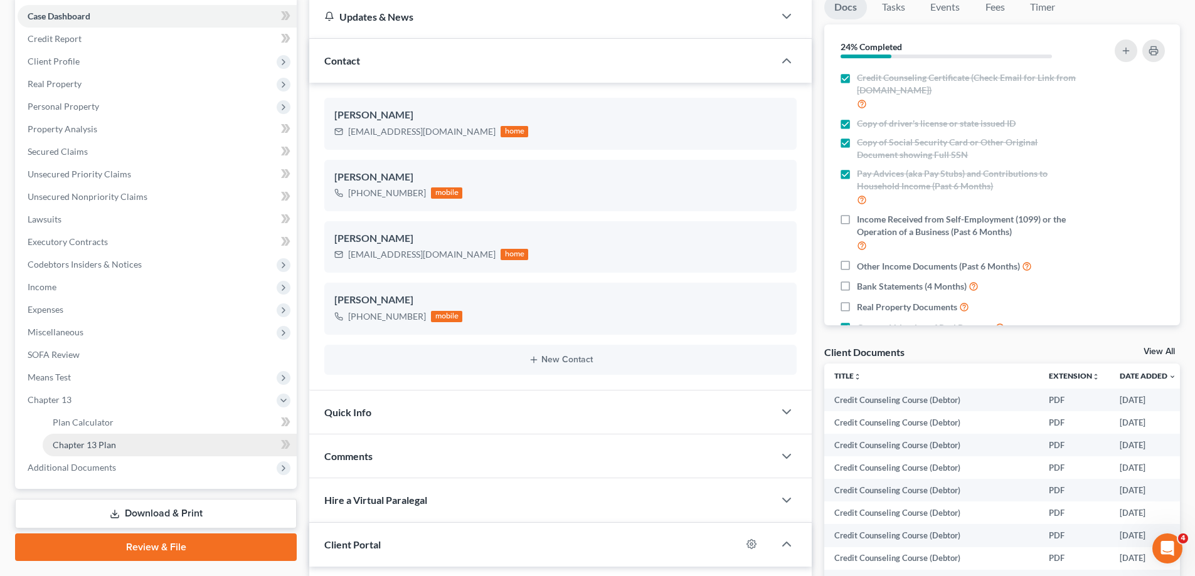
click at [149, 442] on link "Chapter 13 Plan" at bounding box center [170, 445] width 254 height 23
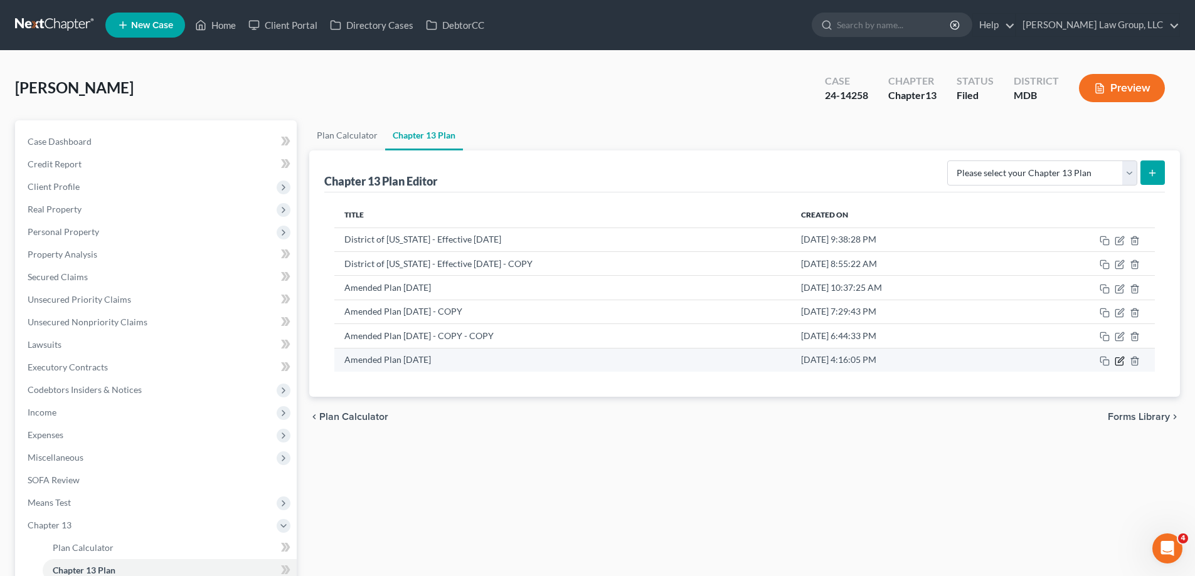
click at [1120, 363] on icon "button" at bounding box center [1119, 361] width 10 height 10
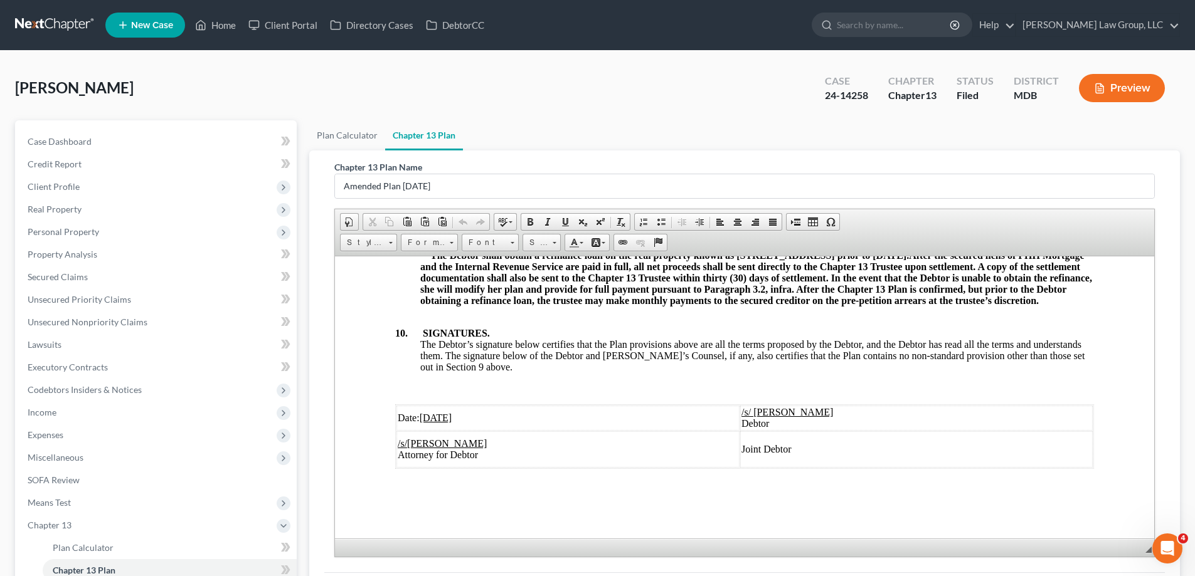
scroll to position [4335, 0]
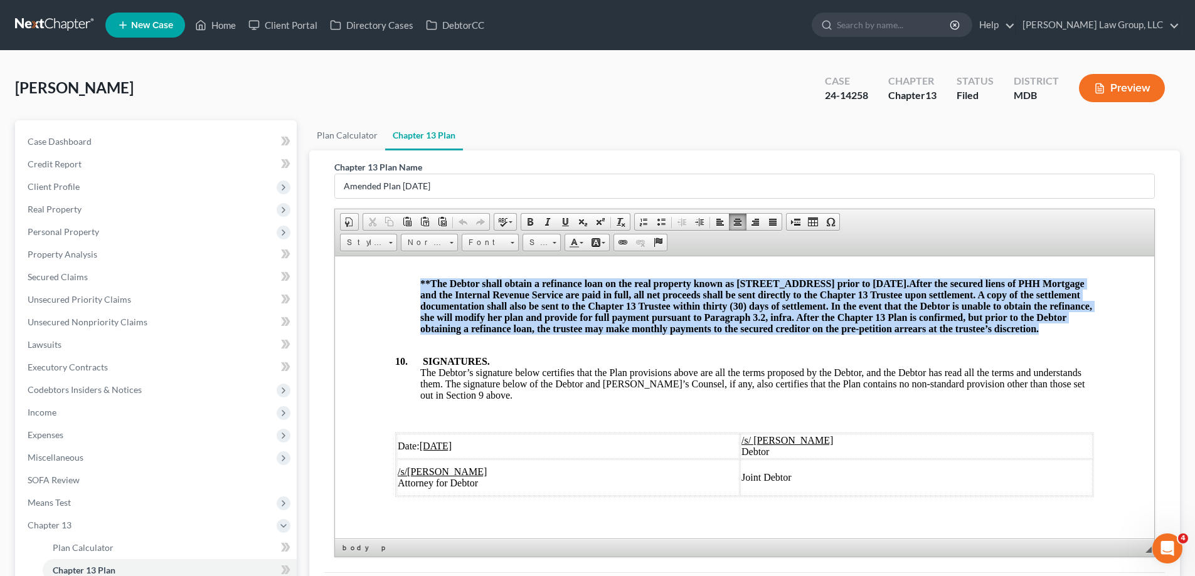
drag, startPoint x: 536, startPoint y: 357, endPoint x: 415, endPoint y: 293, distance: 136.0
click at [415, 293] on div "8. REVESTING PROPERTY OF THE ESTATE Title to the Debtor’s property shall revest…" at bounding box center [744, 326] width 699 height 341
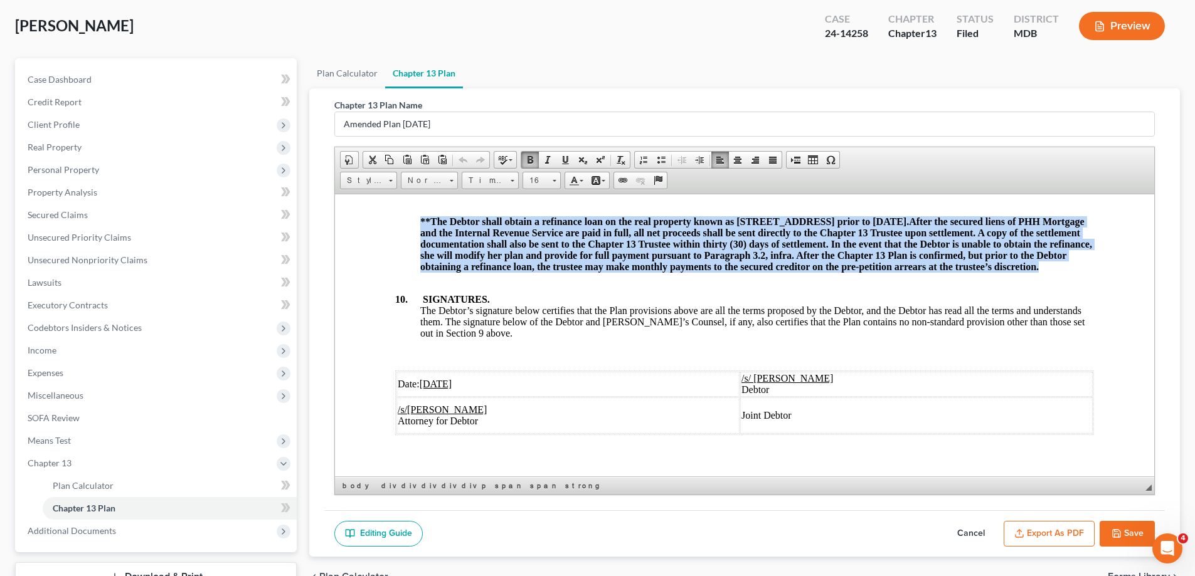
scroll to position [158, 0]
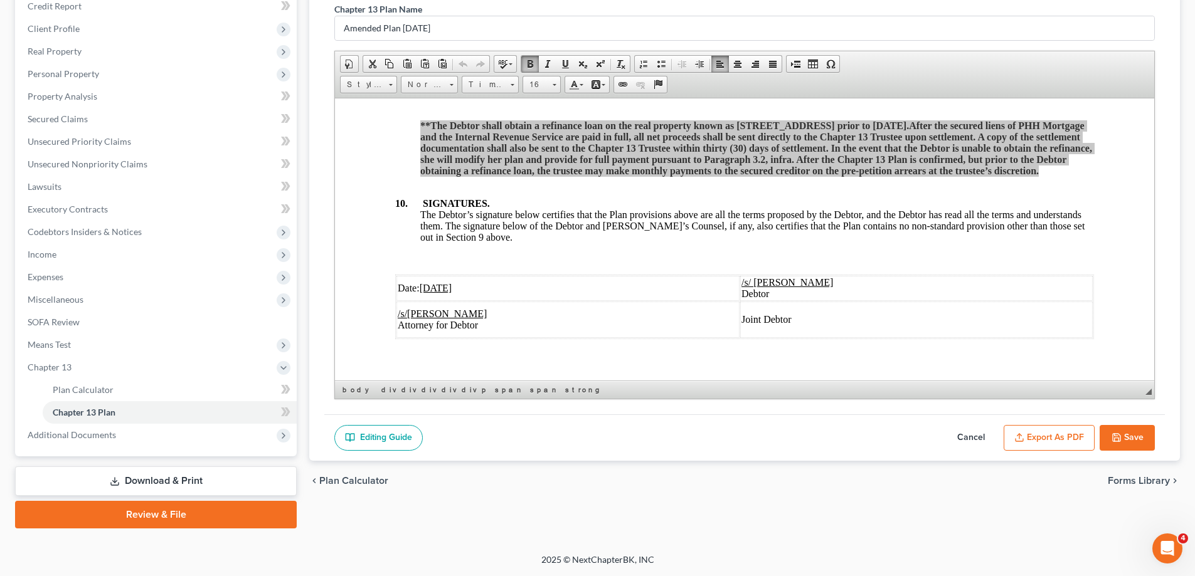
click at [1113, 434] on icon "button" at bounding box center [1116, 438] width 8 height 8
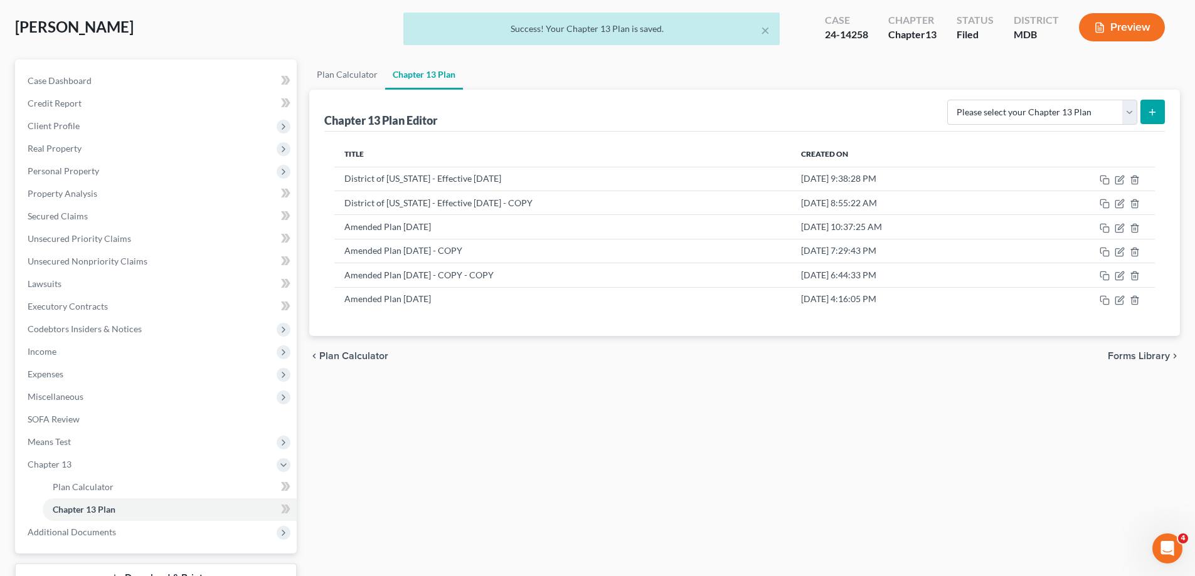
scroll to position [0, 0]
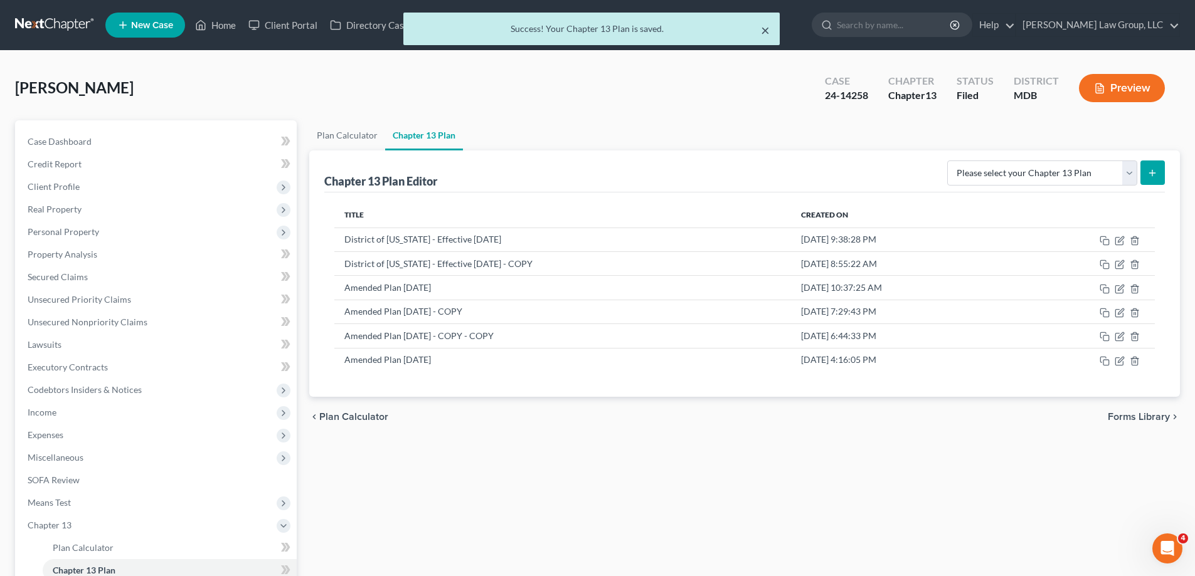
click at [762, 34] on button "×" at bounding box center [765, 30] width 9 height 15
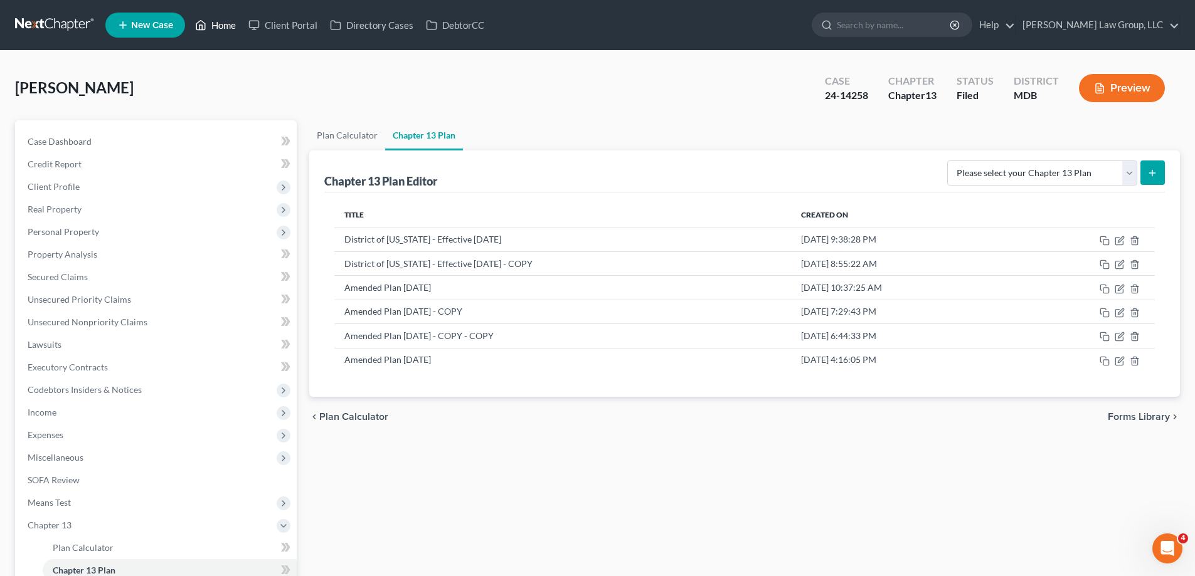
click at [221, 26] on link "Home" at bounding box center [215, 25] width 53 height 23
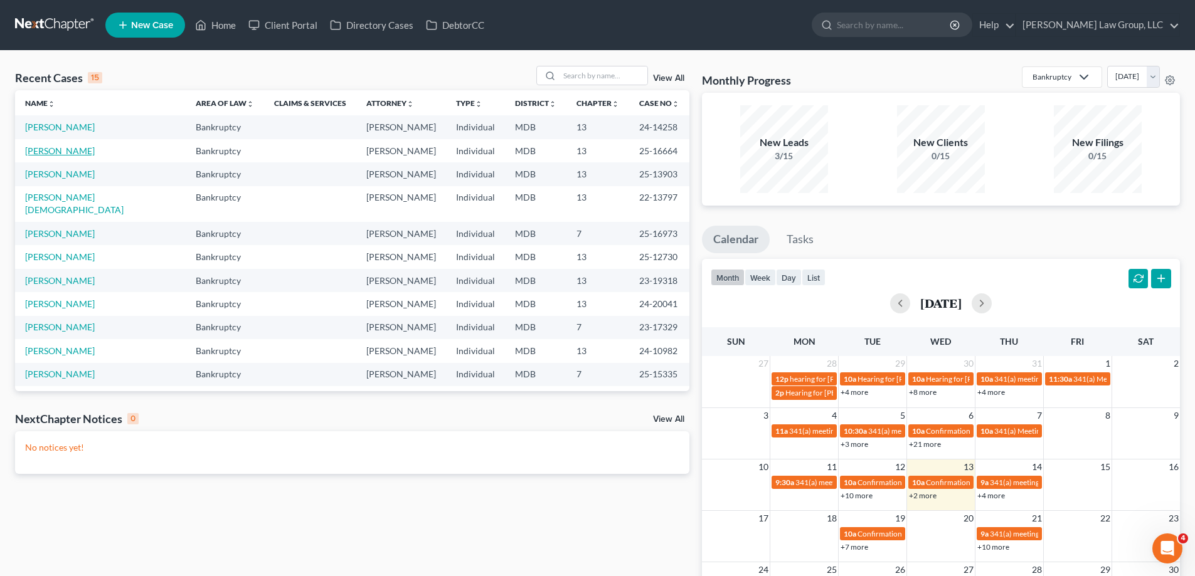
click at [59, 152] on link "[PERSON_NAME]" at bounding box center [60, 150] width 70 height 11
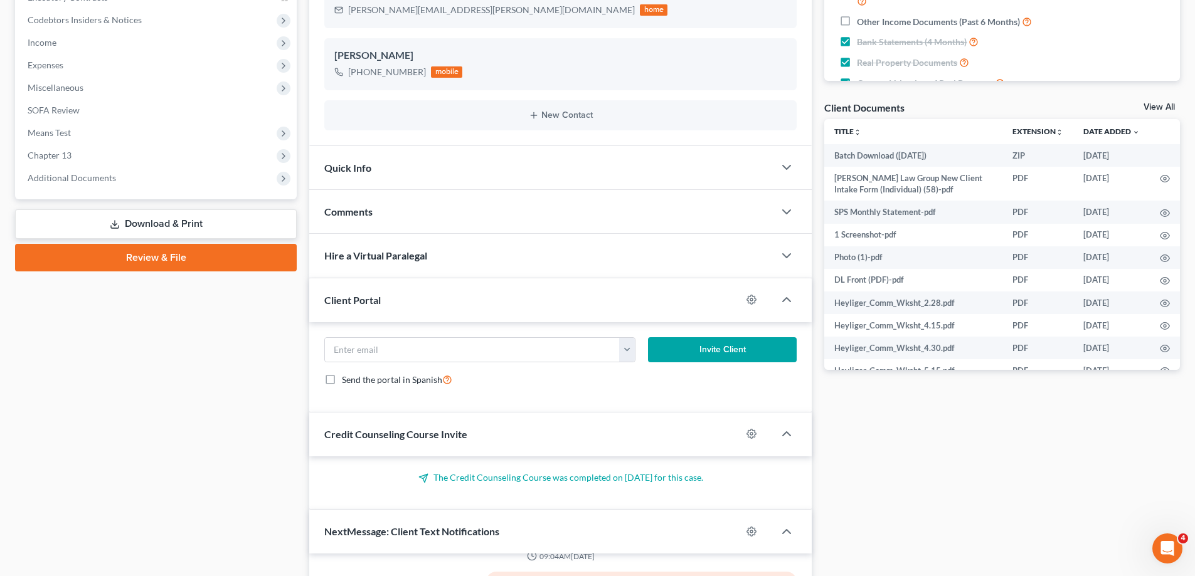
scroll to position [251, 0]
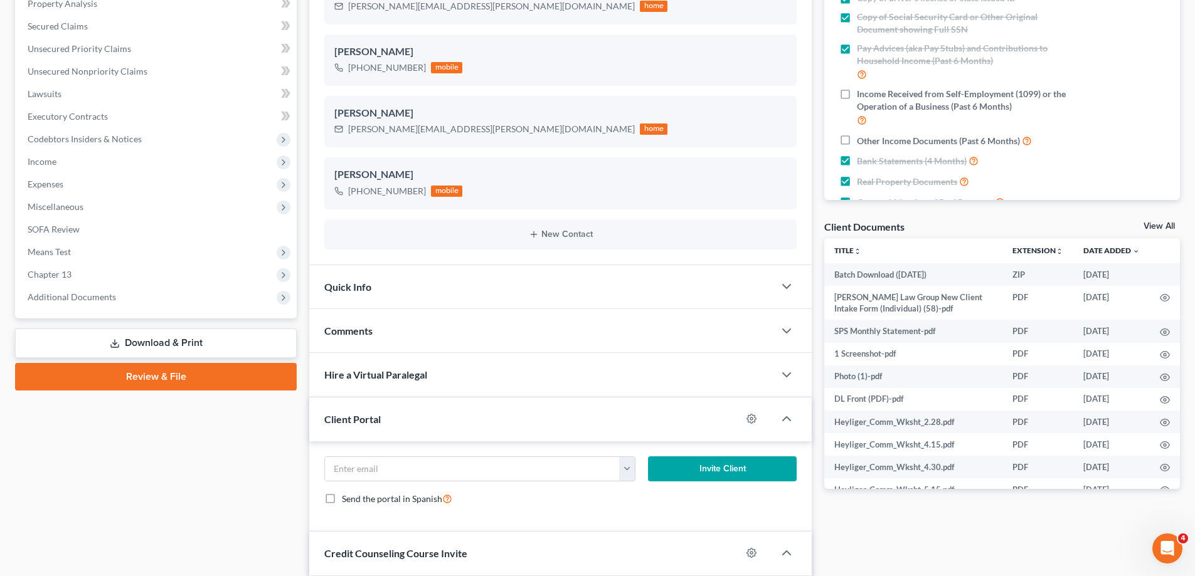
click at [172, 310] on div "Case Dashboard Payments Invoices Payments Payments Credit Report Client Profile…" at bounding box center [156, 94] width 282 height 449
click at [86, 298] on span "Additional Documents" at bounding box center [72, 297] width 88 height 11
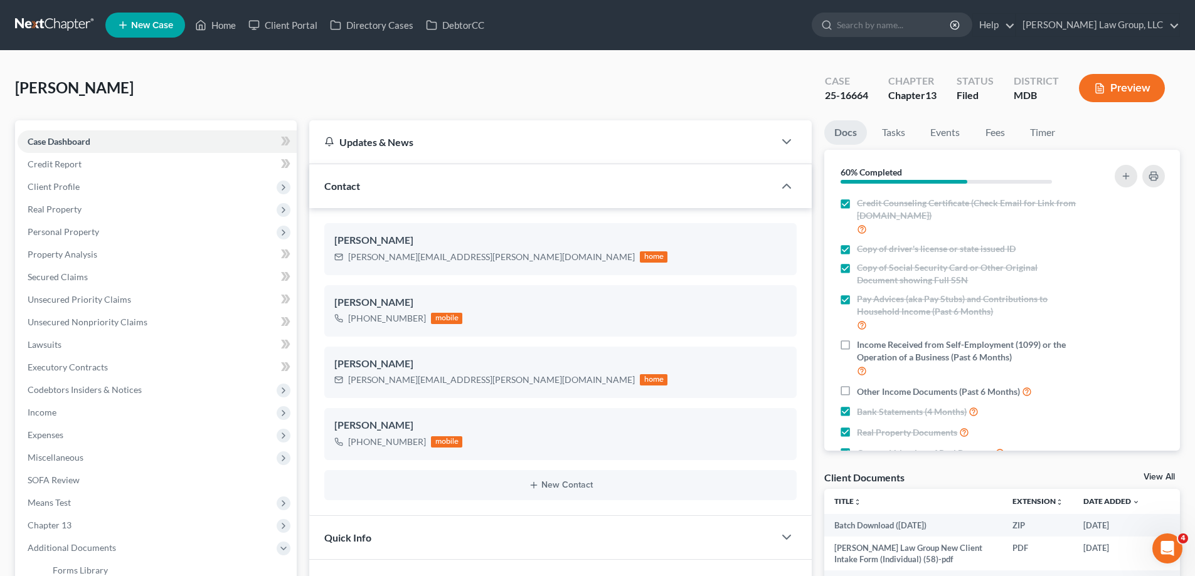
scroll to position [188, 0]
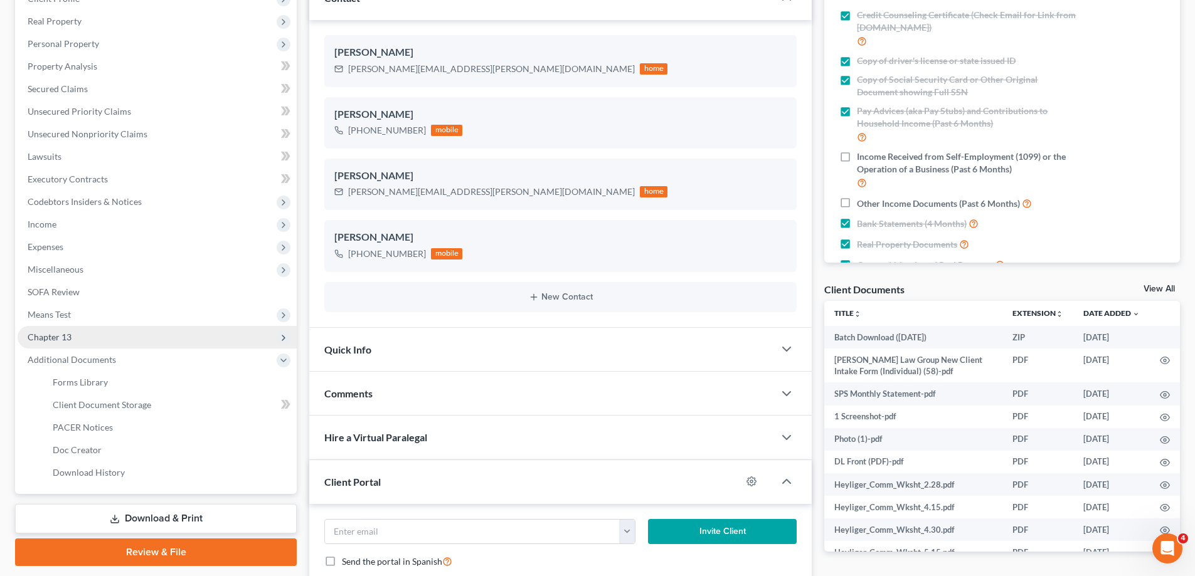
click at [139, 340] on span "Chapter 13" at bounding box center [157, 337] width 279 height 23
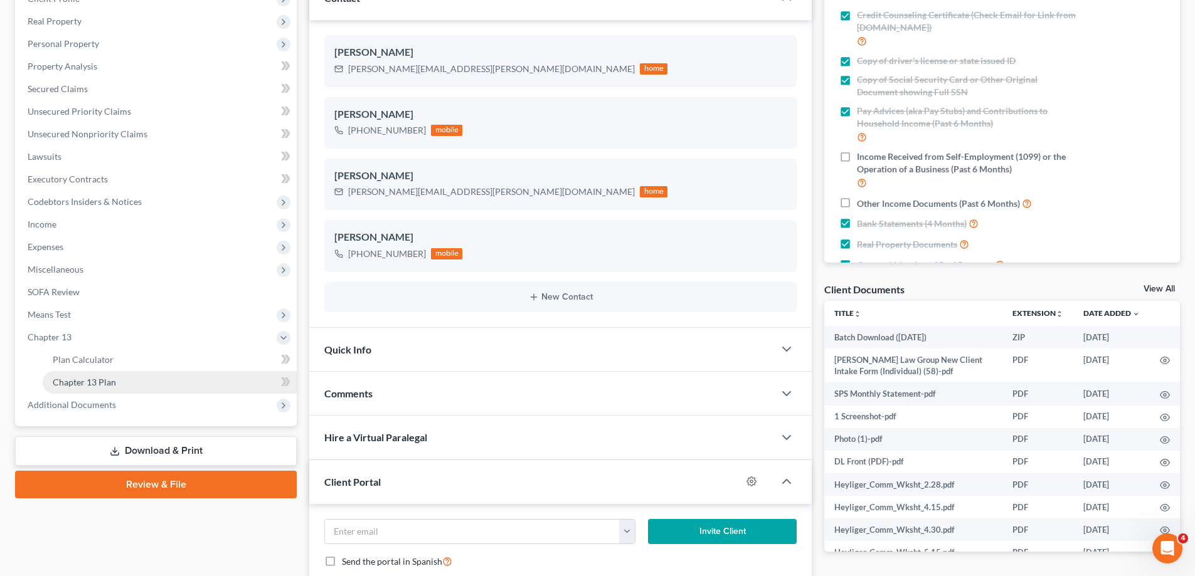
click at [139, 381] on link "Chapter 13 Plan" at bounding box center [170, 382] width 254 height 23
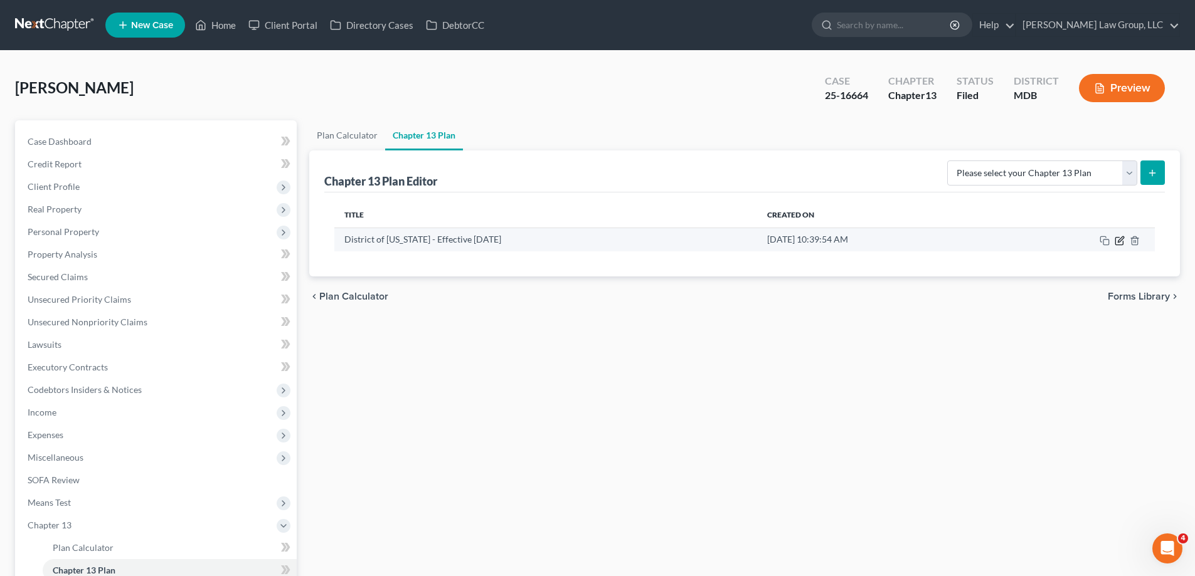
click at [1121, 238] on icon "button" at bounding box center [1120, 239] width 6 height 6
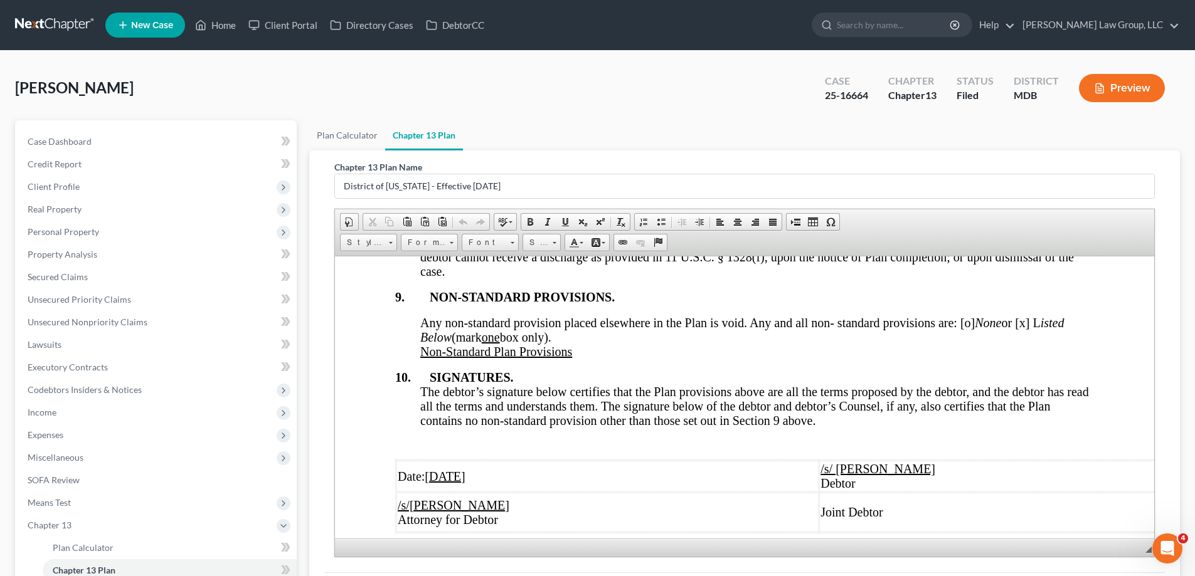
scroll to position [4897, 0]
click at [588, 359] on div "Any non-standard provision placed elsewhere in the Plan is void. Any and all no…" at bounding box center [756, 337] width 673 height 43
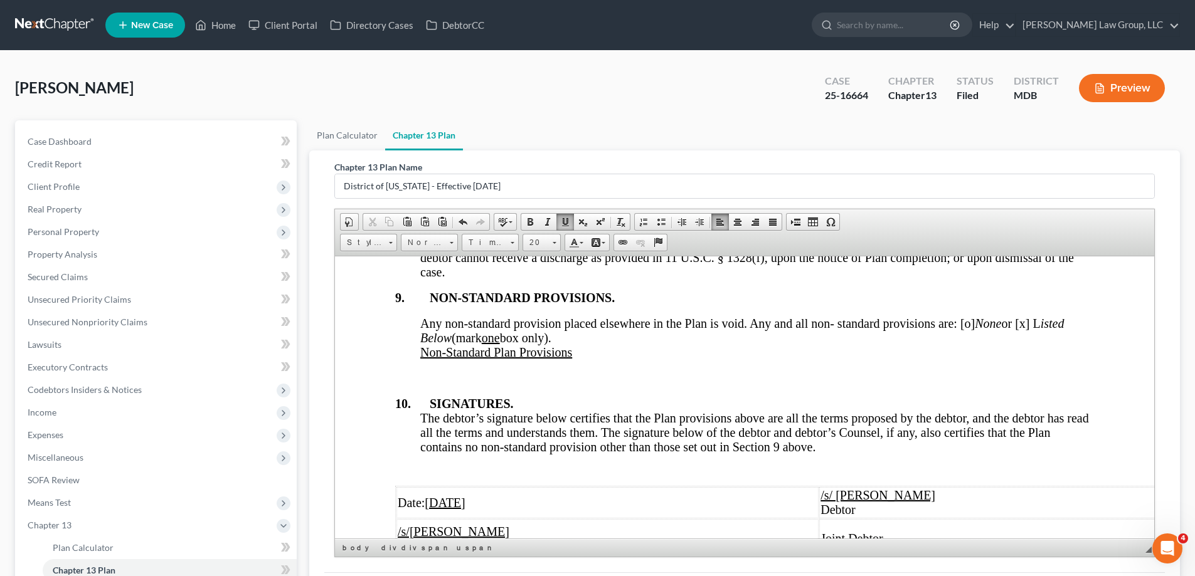
paste body
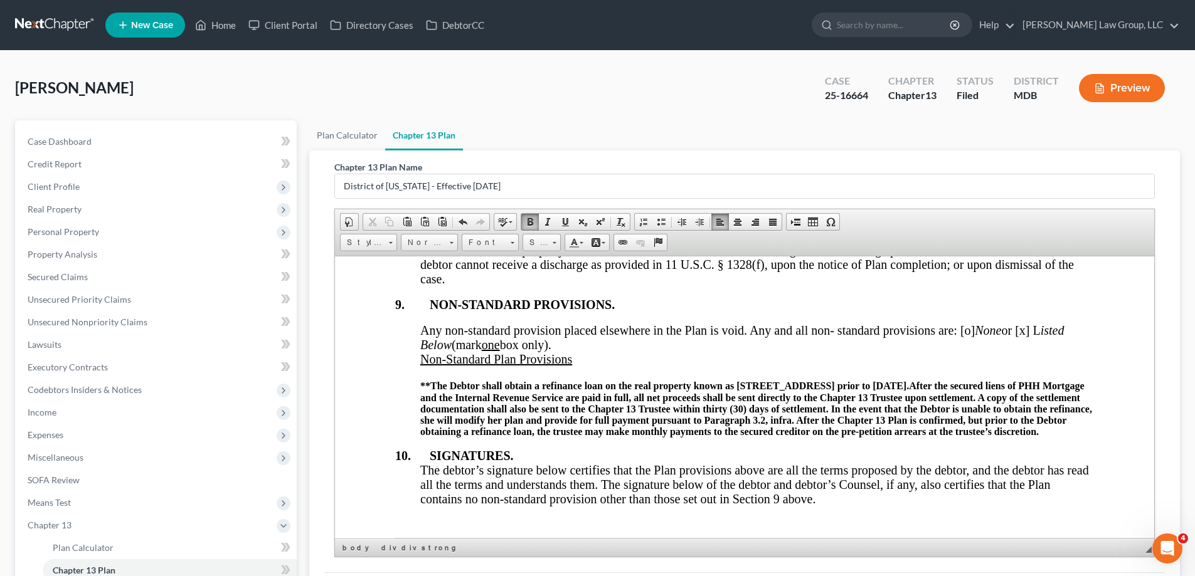
scroll to position [4980, 0]
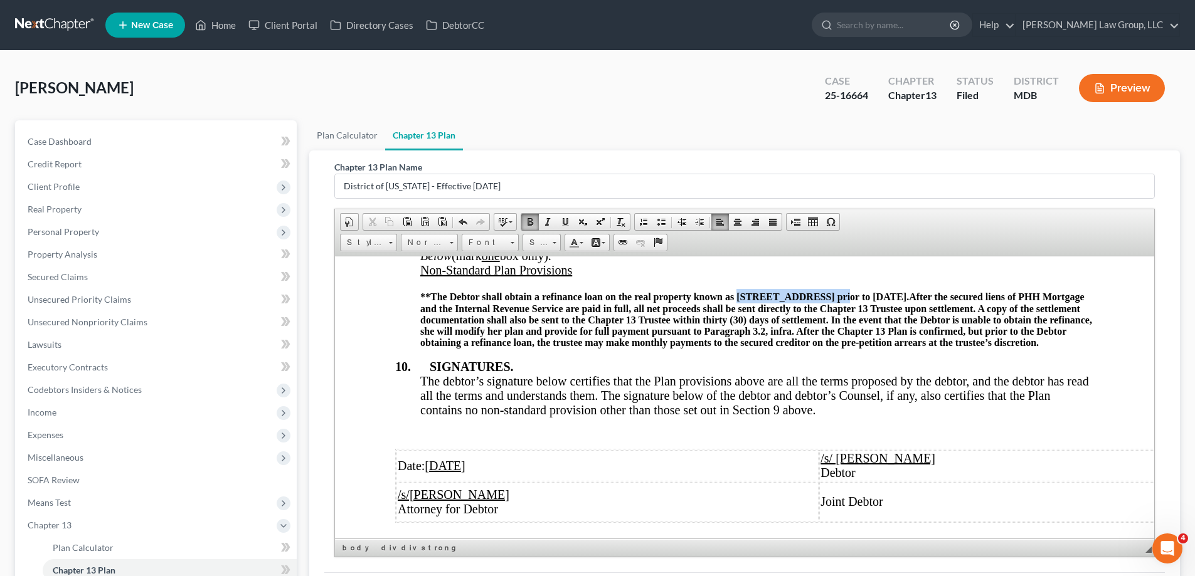
drag, startPoint x: 833, startPoint y: 315, endPoint x: 737, endPoint y: 310, distance: 96.0
click at [737, 302] on strong "**The Debtor shall obtain a refinance loan on the real property known as [STREE…" at bounding box center [664, 296] width 488 height 11
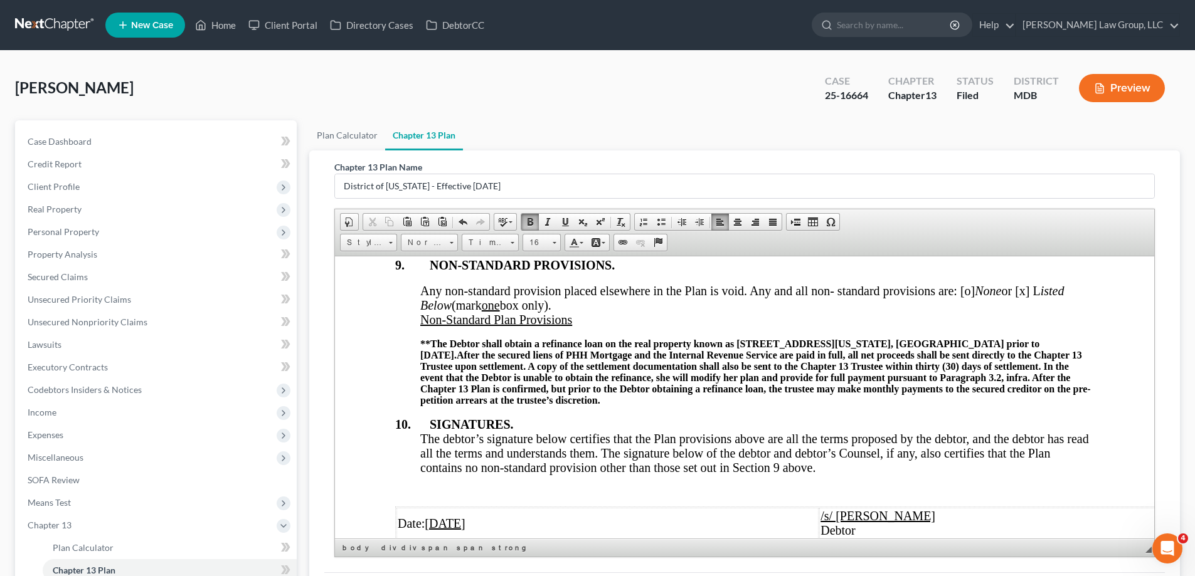
scroll to position [4914, 0]
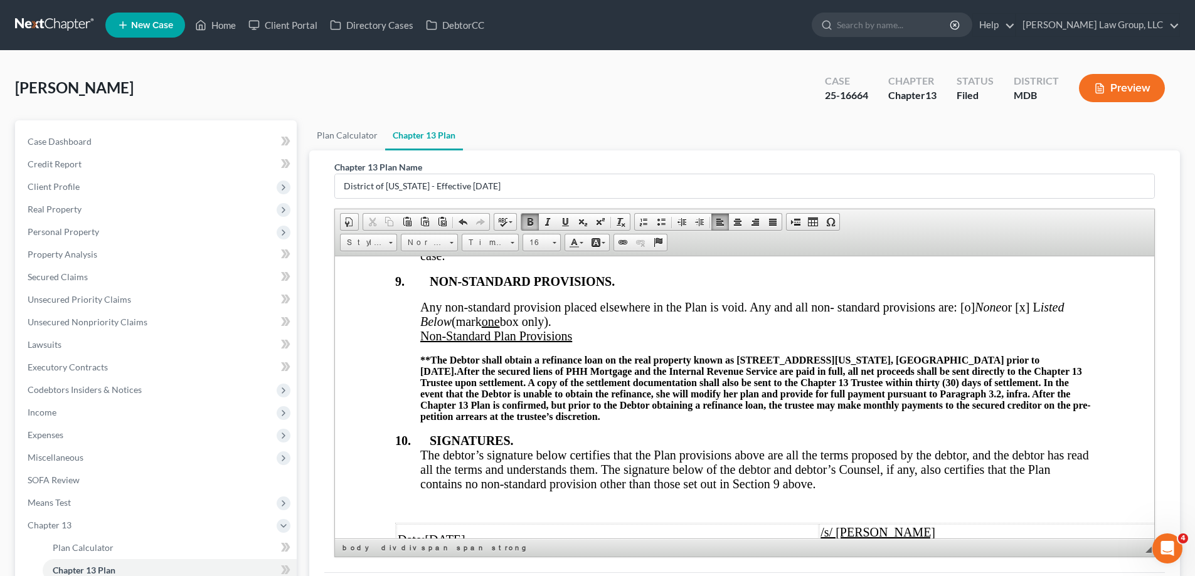
drag, startPoint x: 956, startPoint y: 372, endPoint x: 944, endPoint y: 374, distance: 12.7
click at [944, 374] on strong "**The Debtor shall obtain a refinance loan on the real property known as [STREE…" at bounding box center [729, 365] width 619 height 22
drag, startPoint x: 960, startPoint y: 374, endPoint x: 872, endPoint y: 376, distance: 88.4
click at [872, 376] on strong "**The Debtor shall obtain a refinance loan on the real property known as [STREE…" at bounding box center [729, 365] width 619 height 22
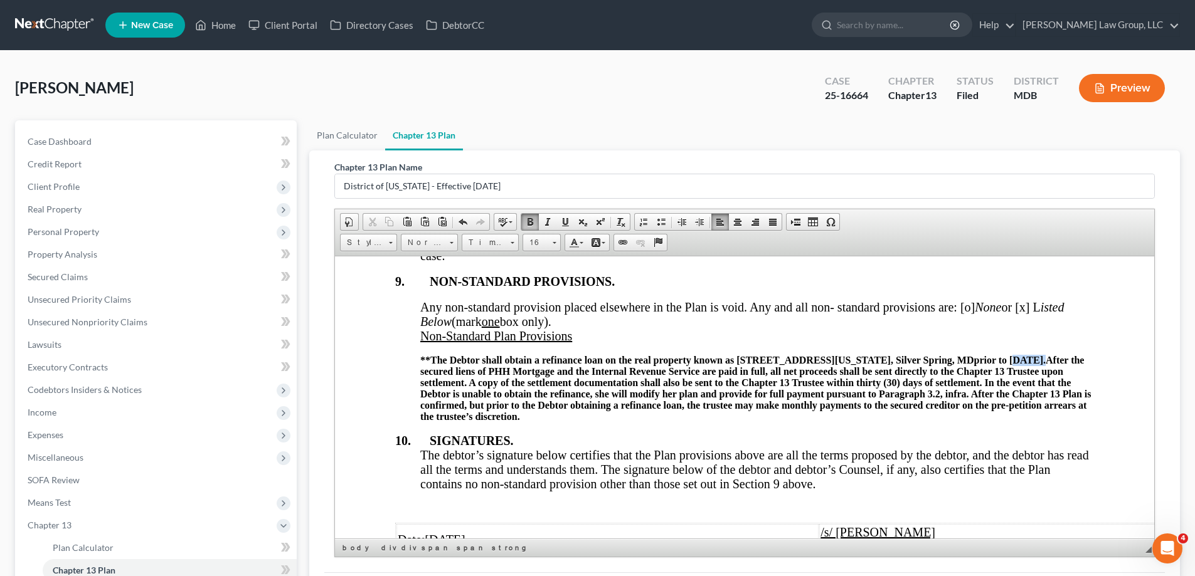
drag, startPoint x: 1018, startPoint y: 373, endPoint x: 990, endPoint y: 376, distance: 28.3
click at [990, 365] on strong "**The Debtor shall obtain a refinance loan on the real property known as [STREE…" at bounding box center [732, 359] width 625 height 11
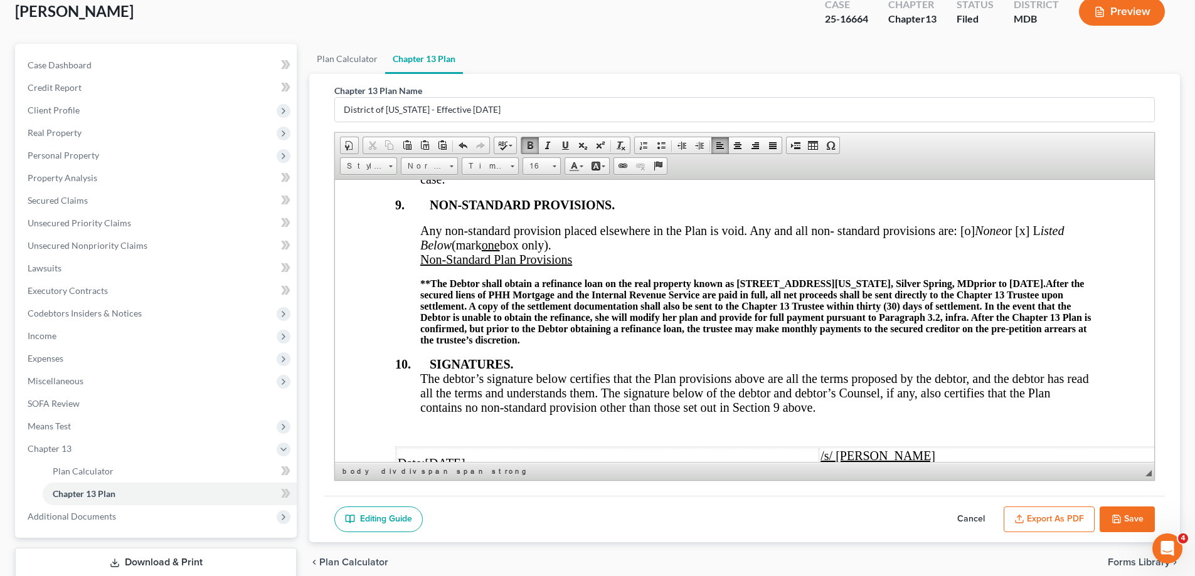
scroll to position [158, 0]
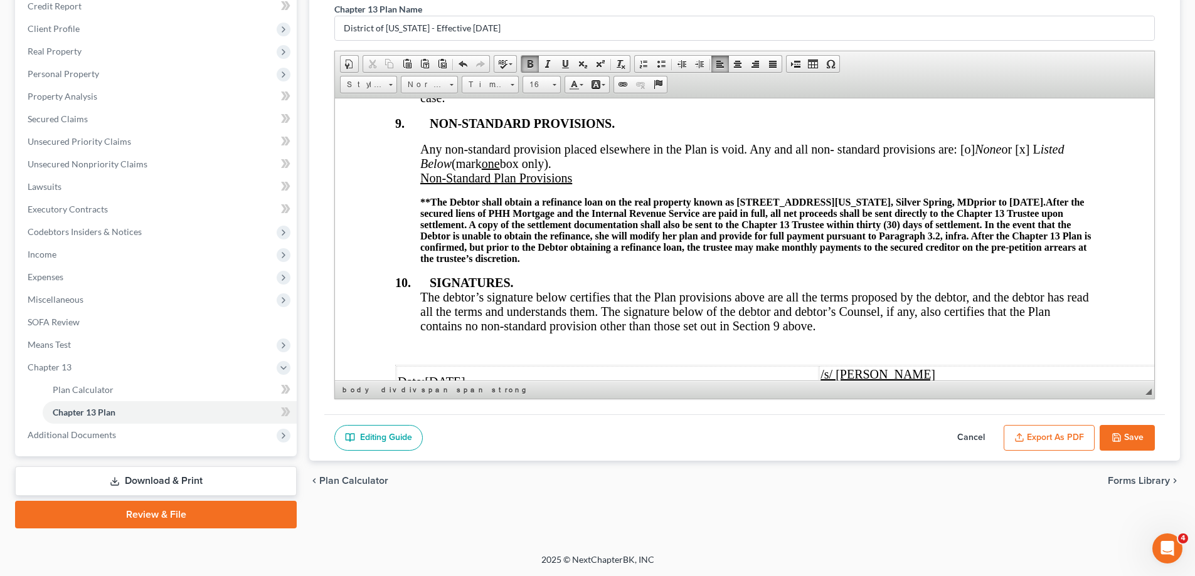
click at [1119, 426] on button "Save" at bounding box center [1126, 438] width 55 height 26
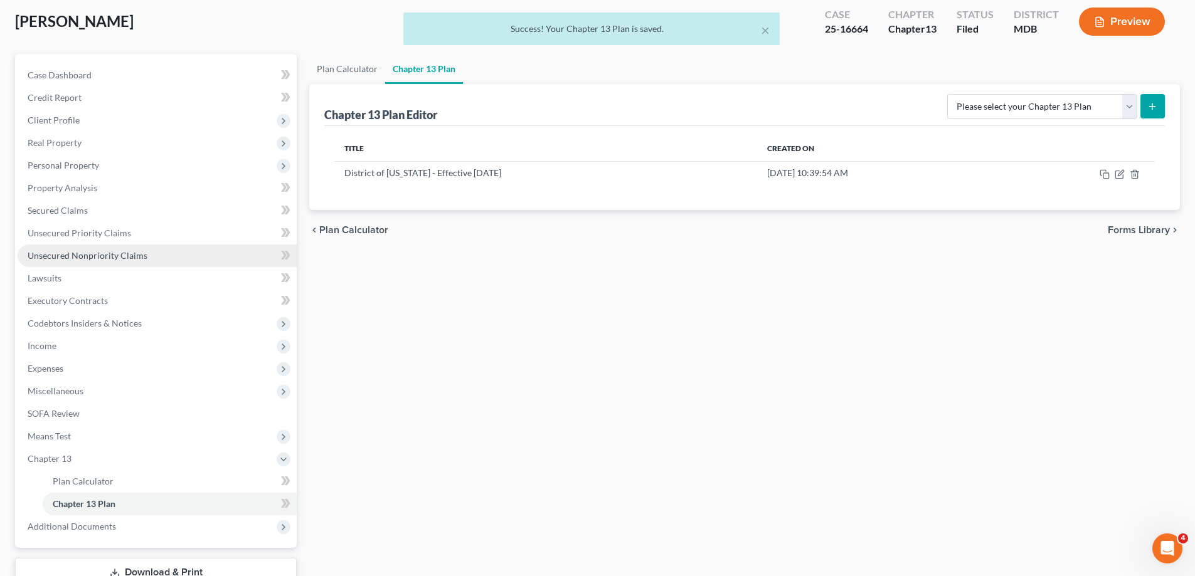
scroll to position [0, 0]
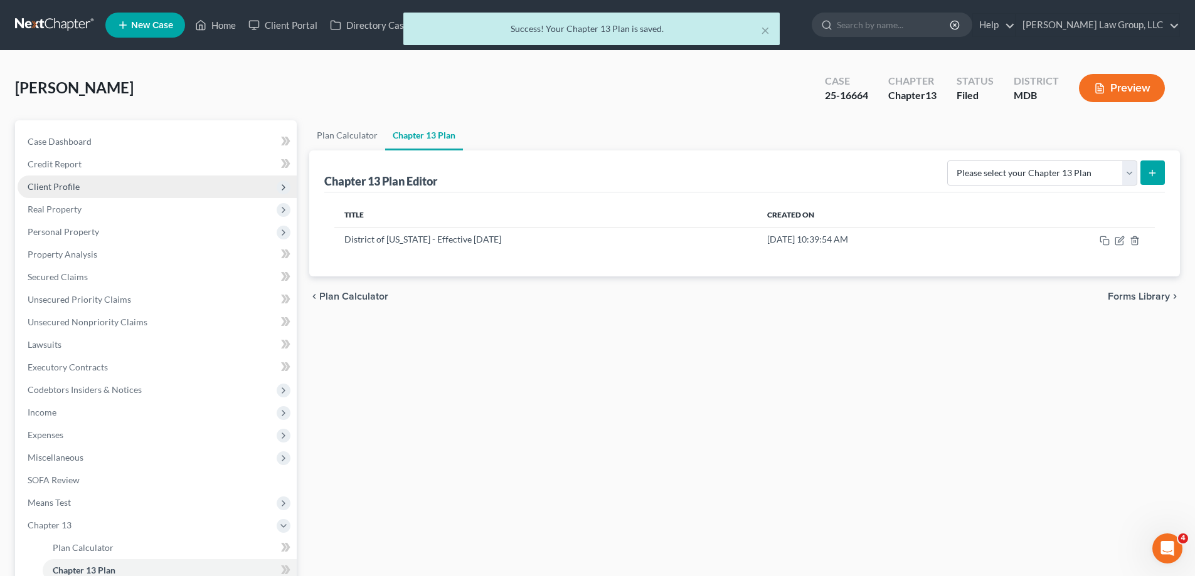
click at [97, 185] on span "Client Profile" at bounding box center [157, 187] width 279 height 23
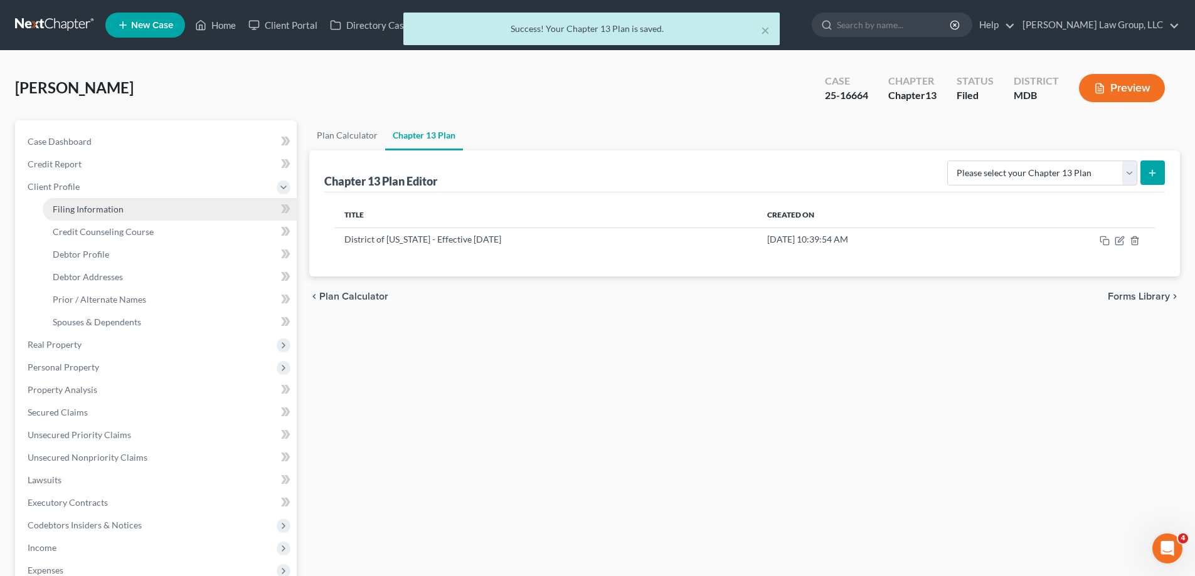
click at [115, 208] on span "Filing Information" at bounding box center [88, 209] width 71 height 11
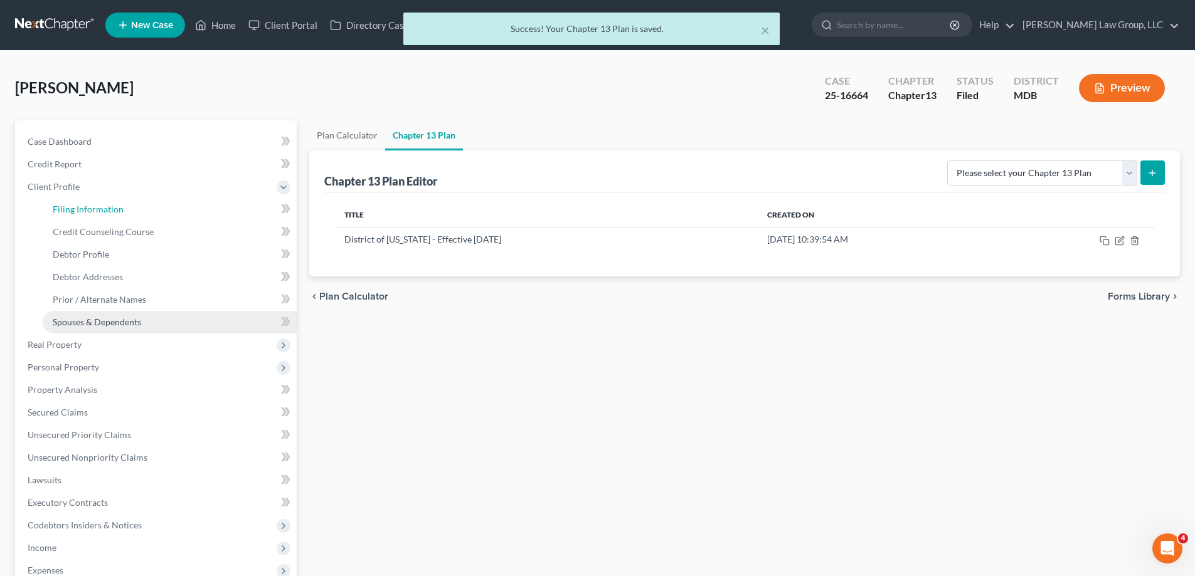
select select "1"
select select "0"
select select "3"
select select "38"
select select "0"
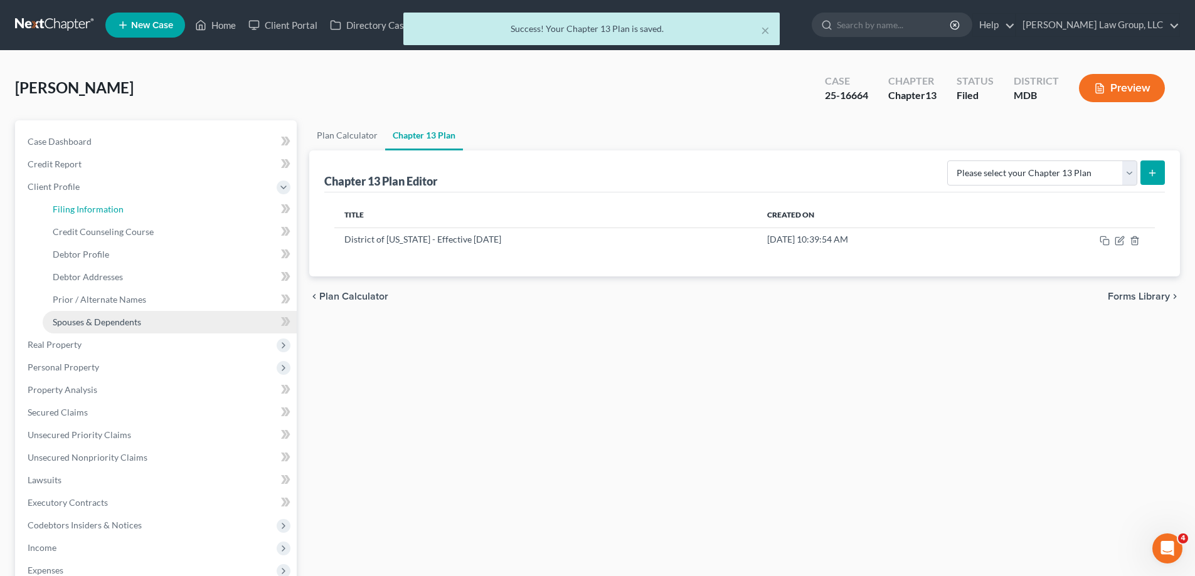
select select "21"
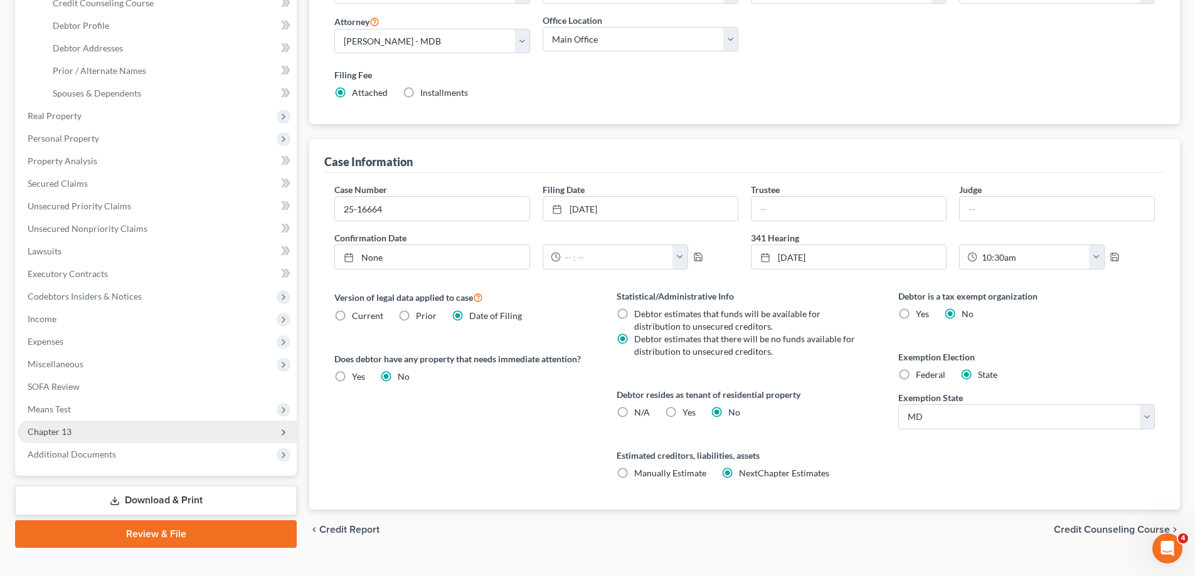
scroll to position [250, 0]
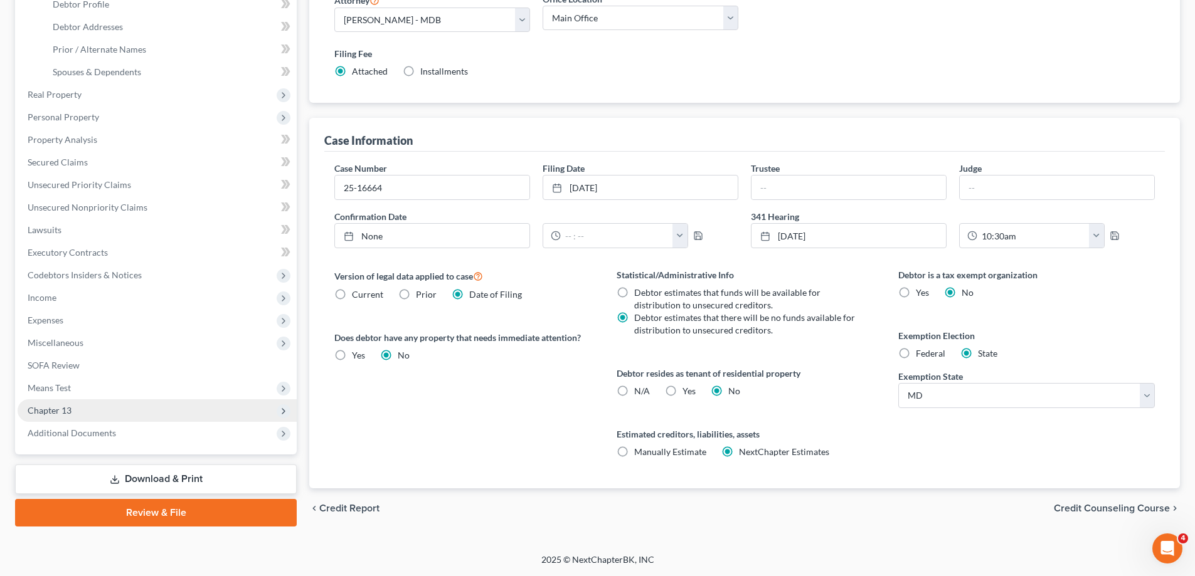
click at [108, 415] on span "Chapter 13" at bounding box center [157, 410] width 279 height 23
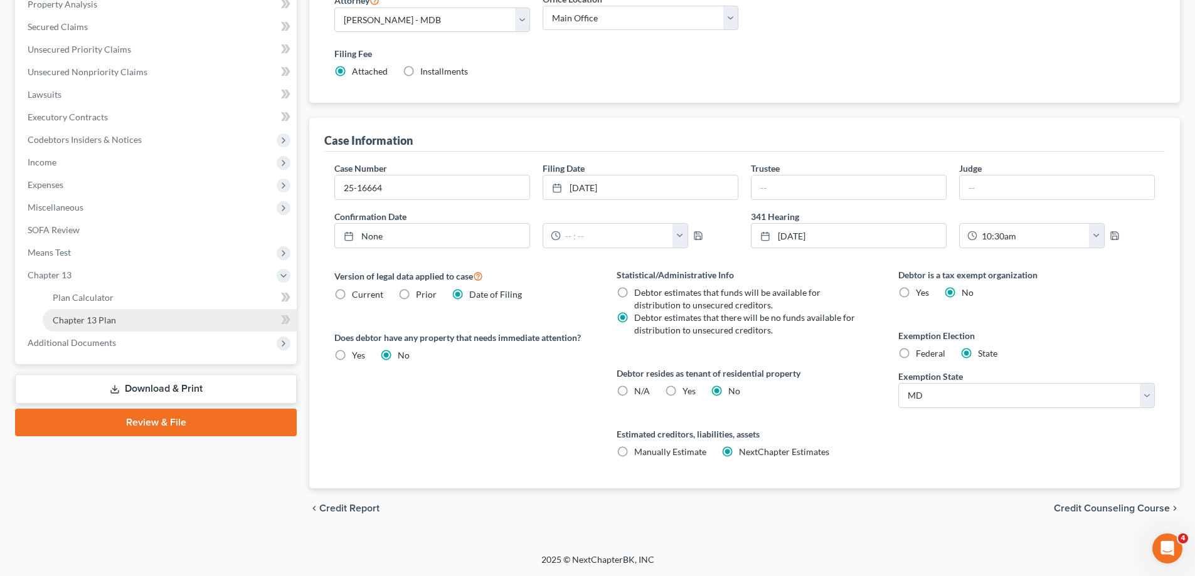
click at [125, 324] on link "Chapter 13 Plan" at bounding box center [170, 320] width 254 height 23
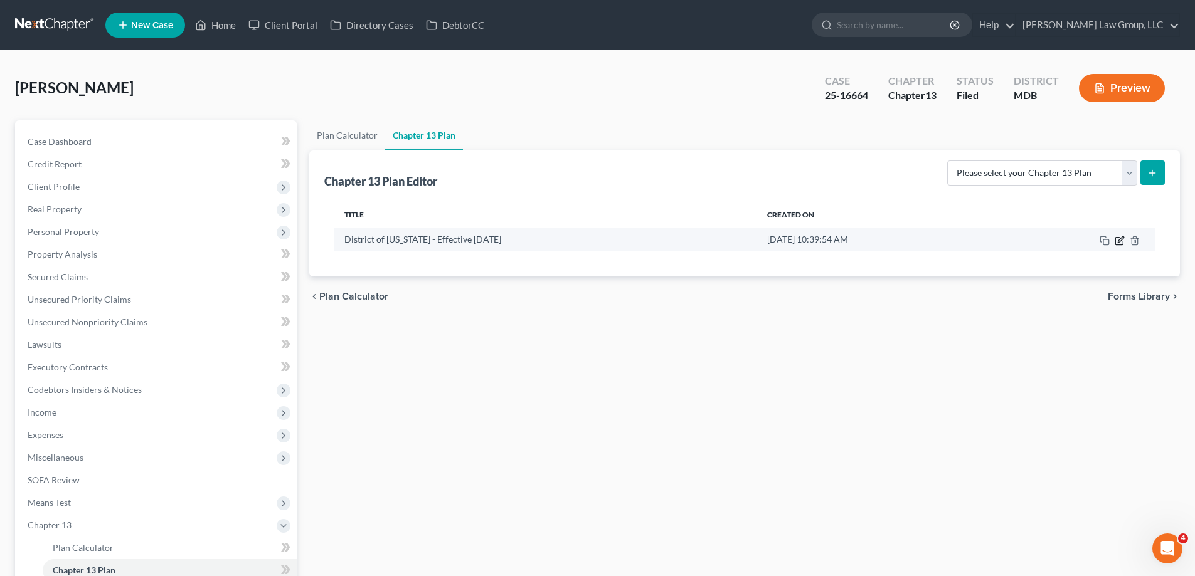
click at [1121, 236] on icon "button" at bounding box center [1119, 241] width 10 height 10
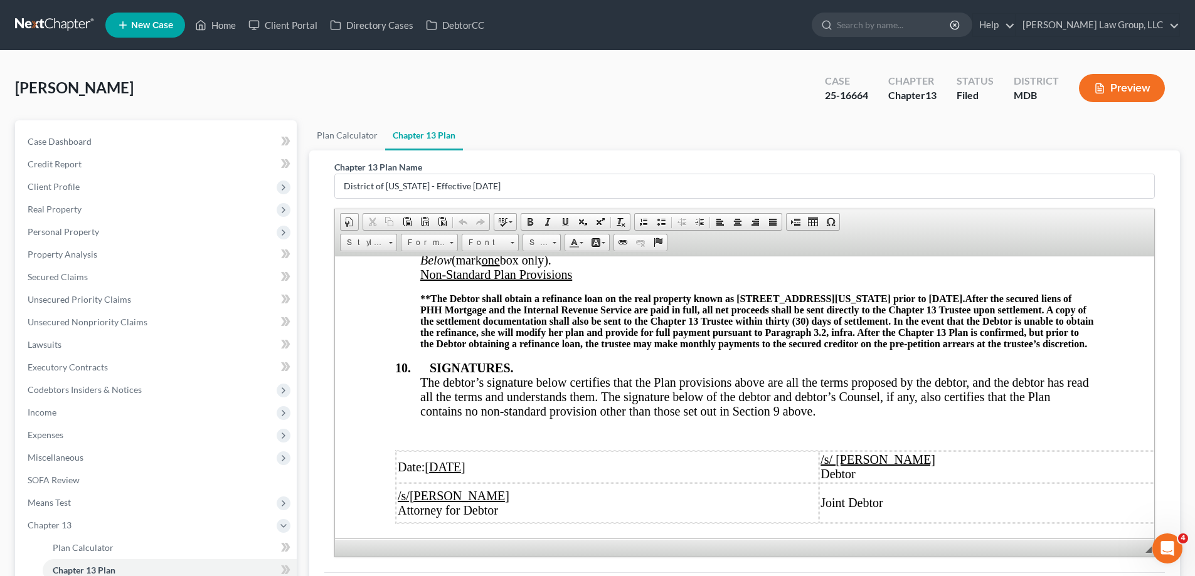
scroll to position [4914, 0]
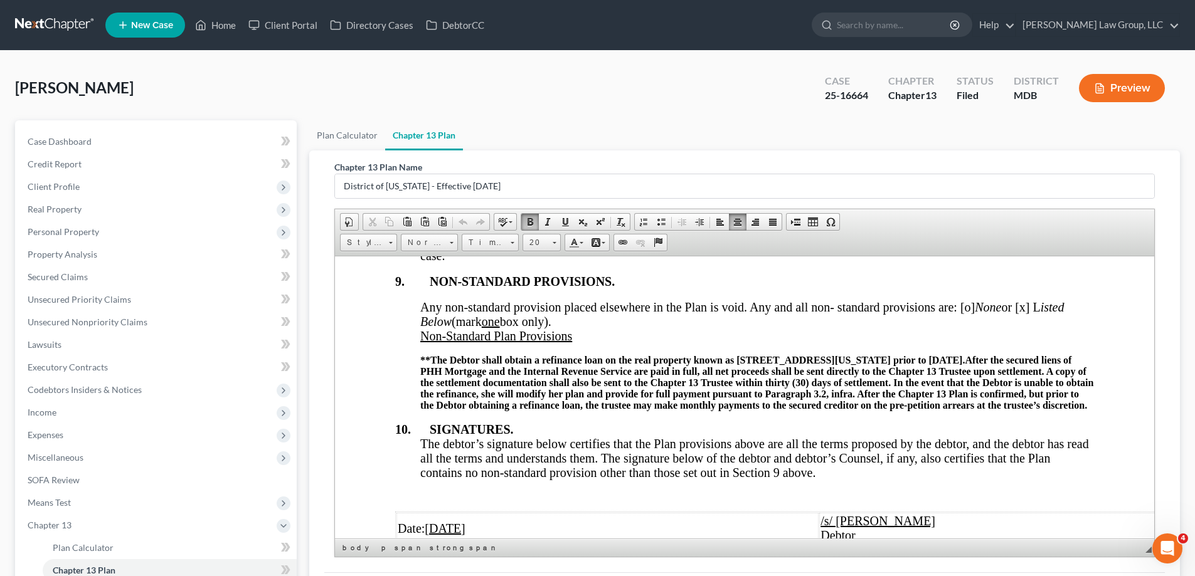
click at [964, 365] on strong "**The Debtor shall obtain a refinance loan on the real property known as [STREE…" at bounding box center [692, 359] width 544 height 11
drag, startPoint x: 506, startPoint y: 386, endPoint x: 570, endPoint y: 386, distance: 64.0
click at [570, 386] on strong "After the secured liens of PHH Mortgage and the Internal Revenue Service are pa…" at bounding box center [756, 382] width 673 height 56
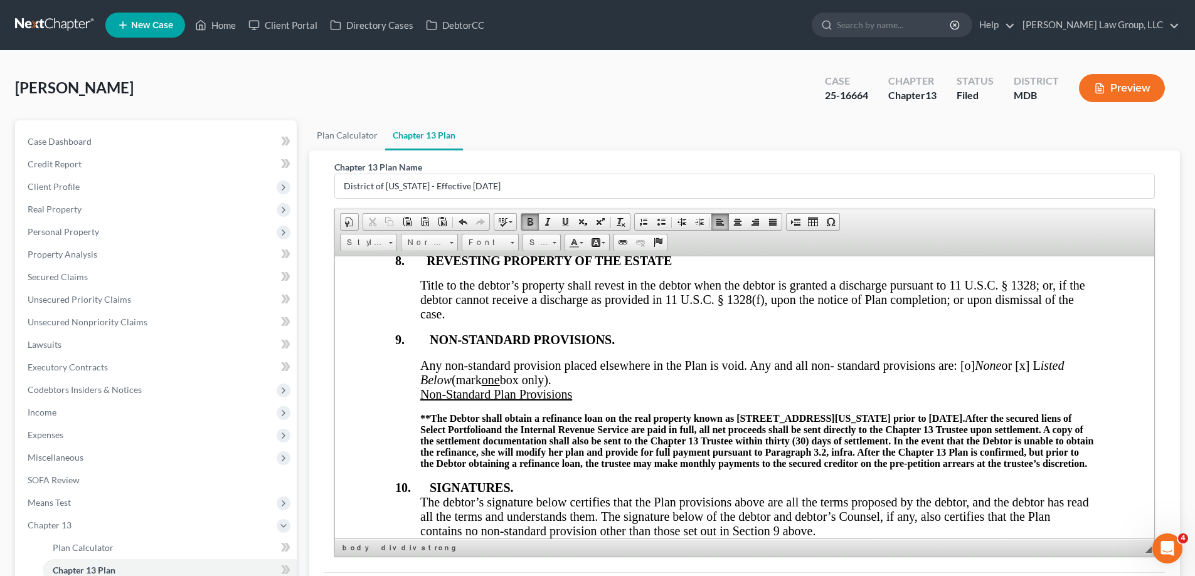
scroll to position [4851, 0]
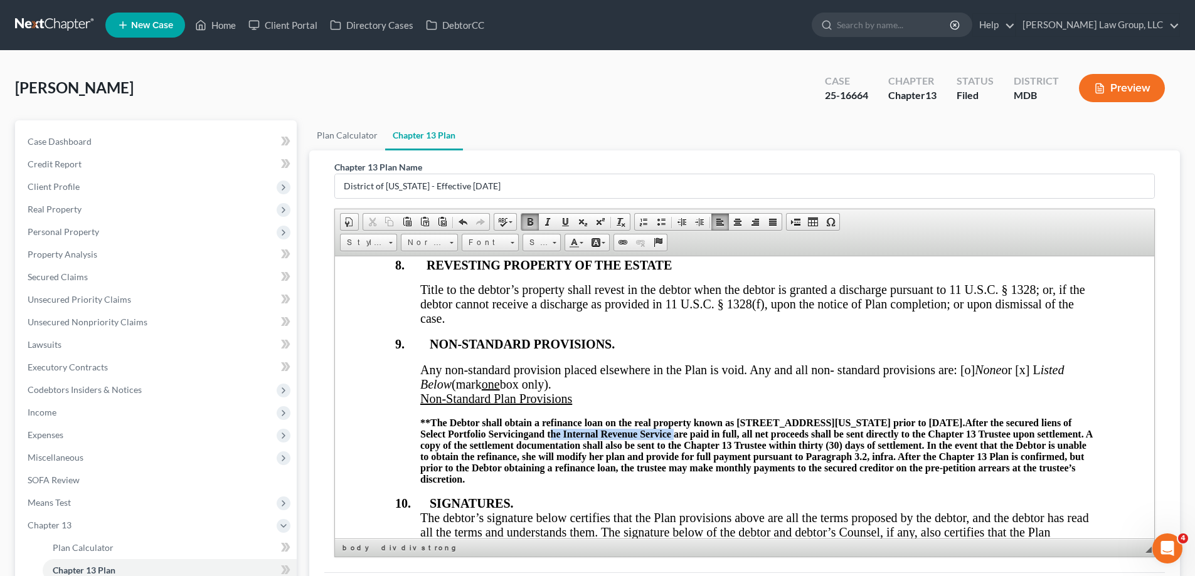
drag, startPoint x: 758, startPoint y: 448, endPoint x: 634, endPoint y: 448, distance: 123.5
click at [634, 448] on strong "After the secured liens of Select Portfolio Servicing and the Internal Revenue …" at bounding box center [756, 450] width 672 height 67
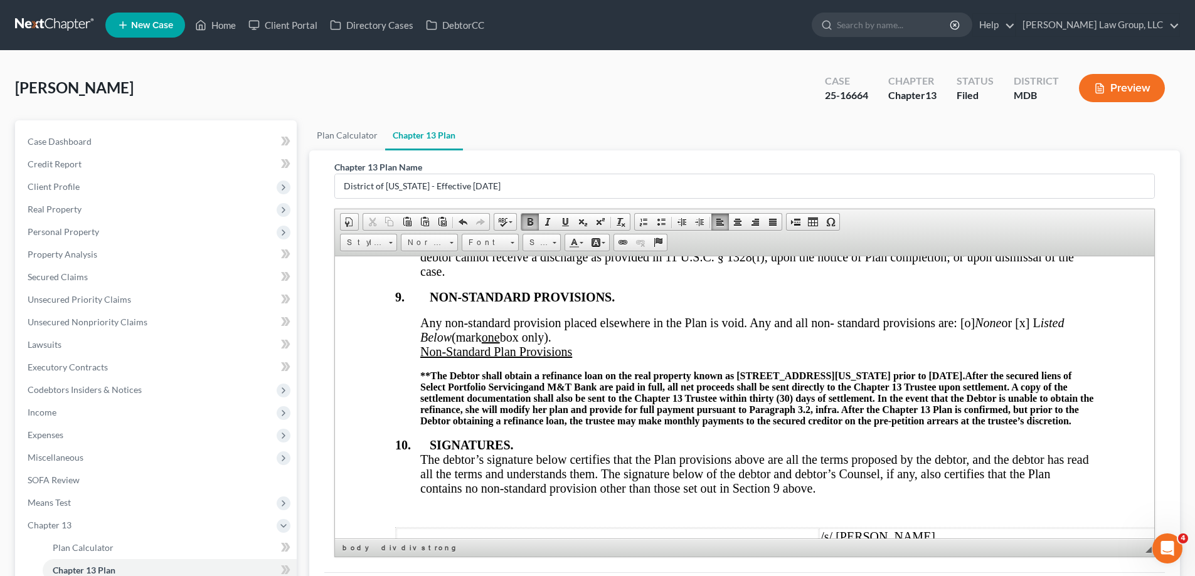
scroll to position [4976, 0]
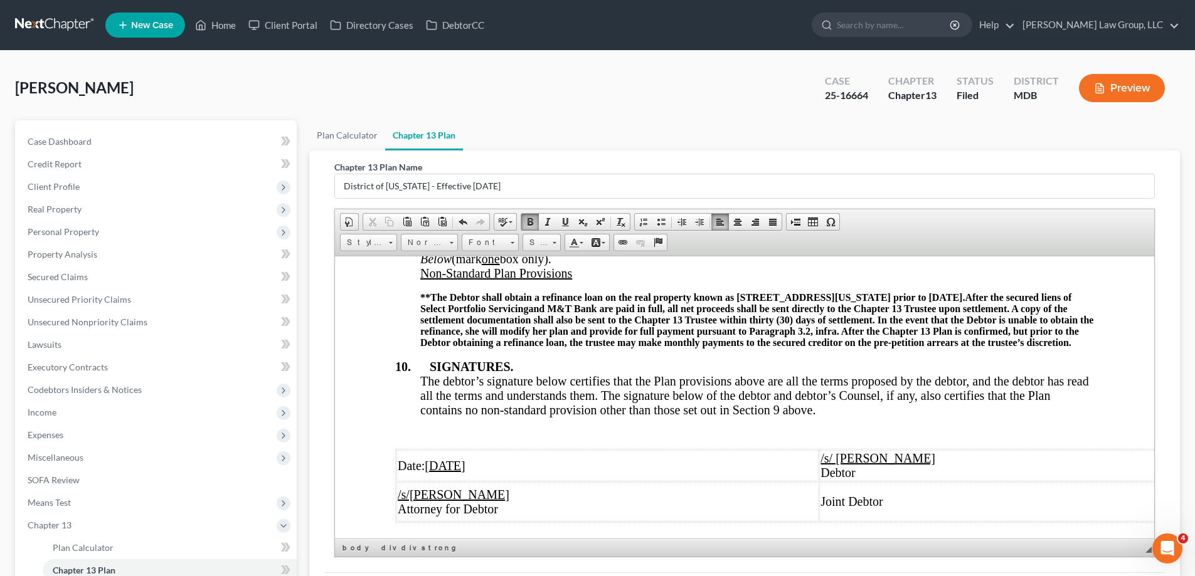
click at [596, 344] on strong "After the secured liens of Select Portfolio Servicing and M&T Bank are paid in …" at bounding box center [756, 320] width 673 height 56
click at [668, 343] on strong "After the secured liens of Select Portfolio Servicing and M&T Bank are paid in …" at bounding box center [756, 320] width 673 height 56
click at [665, 345] on strong "After the secured liens of Select Portfolio Servicing and M&T Bank are paid in …" at bounding box center [756, 320] width 673 height 56
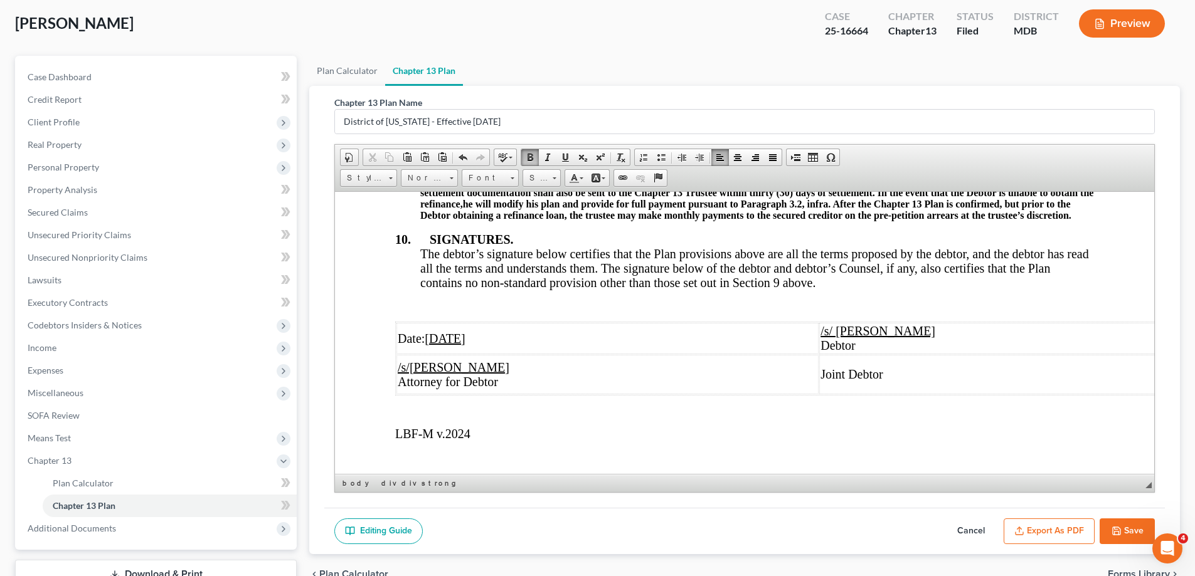
scroll to position [158, 0]
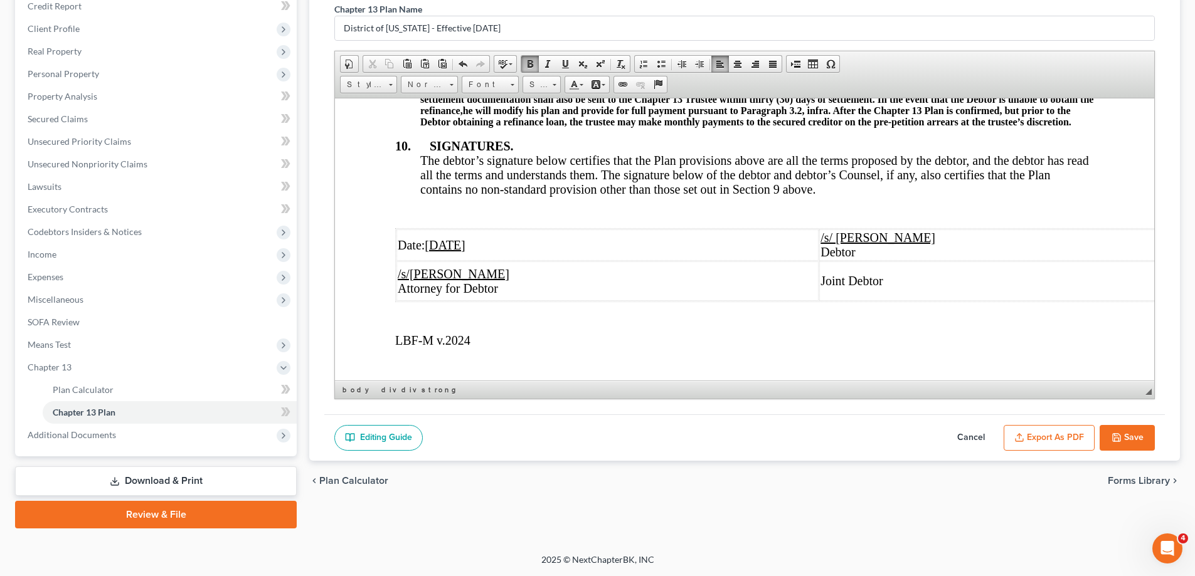
click at [1144, 448] on button "Save" at bounding box center [1126, 438] width 55 height 26
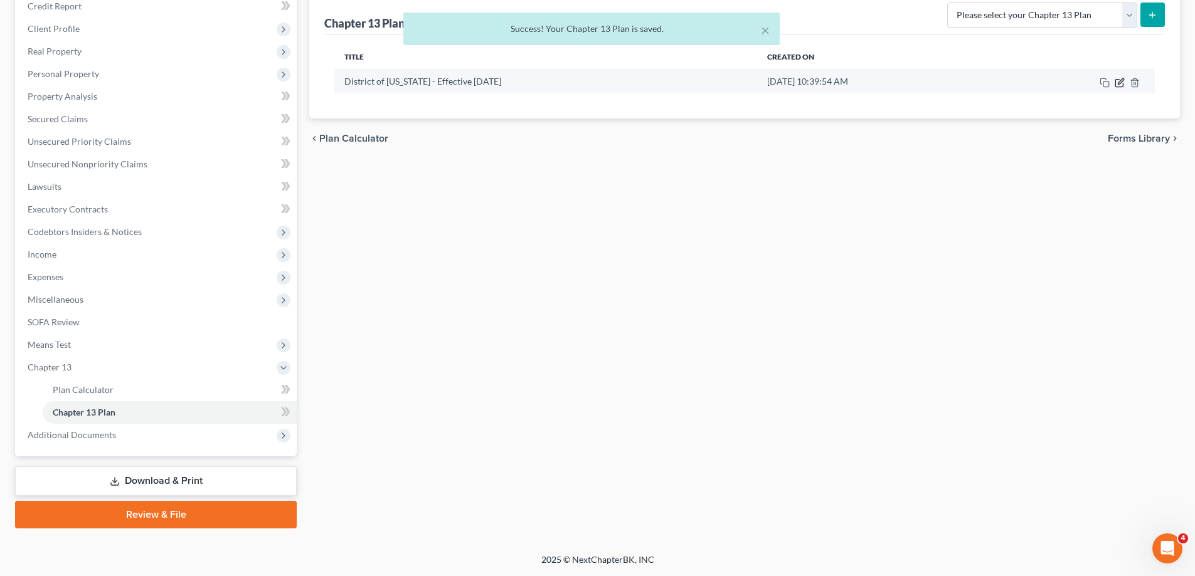
click at [1117, 82] on icon "button" at bounding box center [1119, 83] width 10 height 10
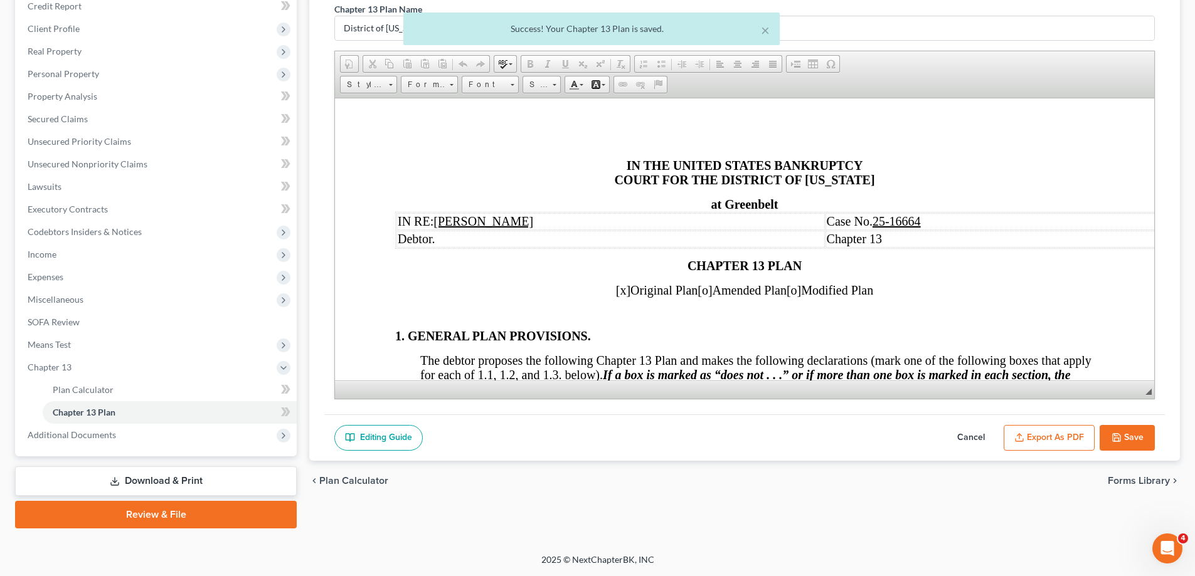
scroll to position [0, 0]
click at [1052, 440] on button "Export as PDF" at bounding box center [1048, 438] width 91 height 26
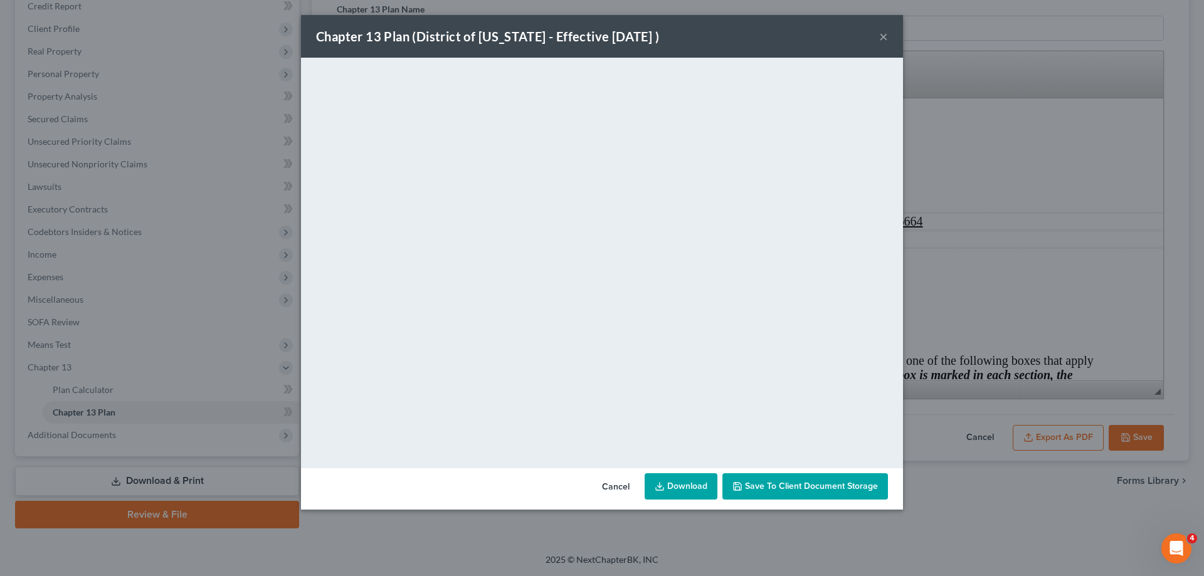
click at [817, 487] on span "Save to Client Document Storage" at bounding box center [811, 486] width 133 height 11
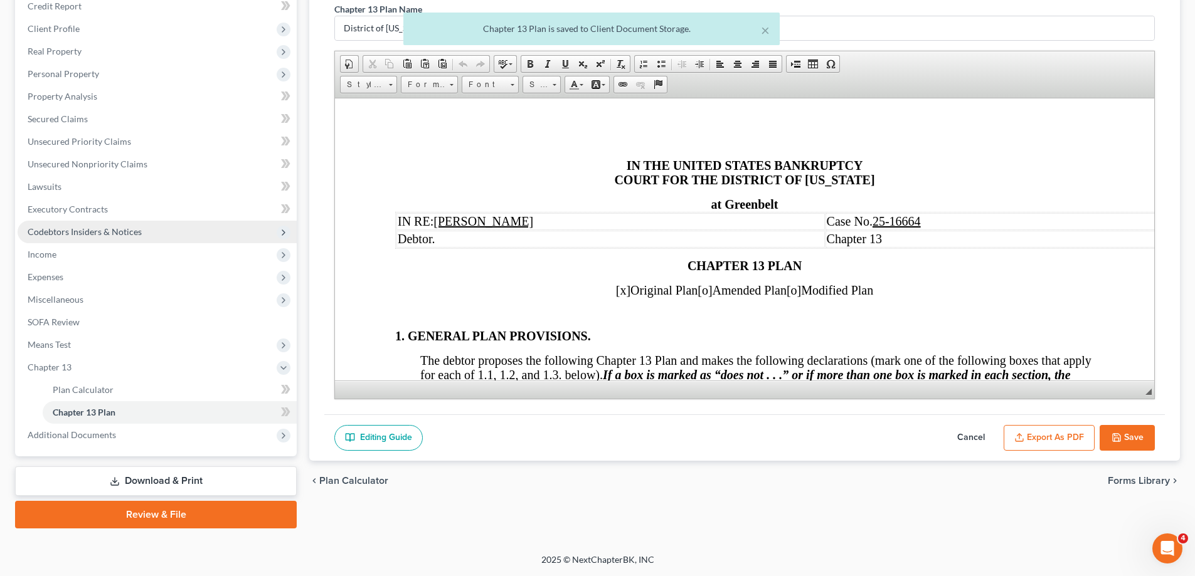
click at [1134, 443] on button "Save" at bounding box center [1126, 438] width 55 height 26
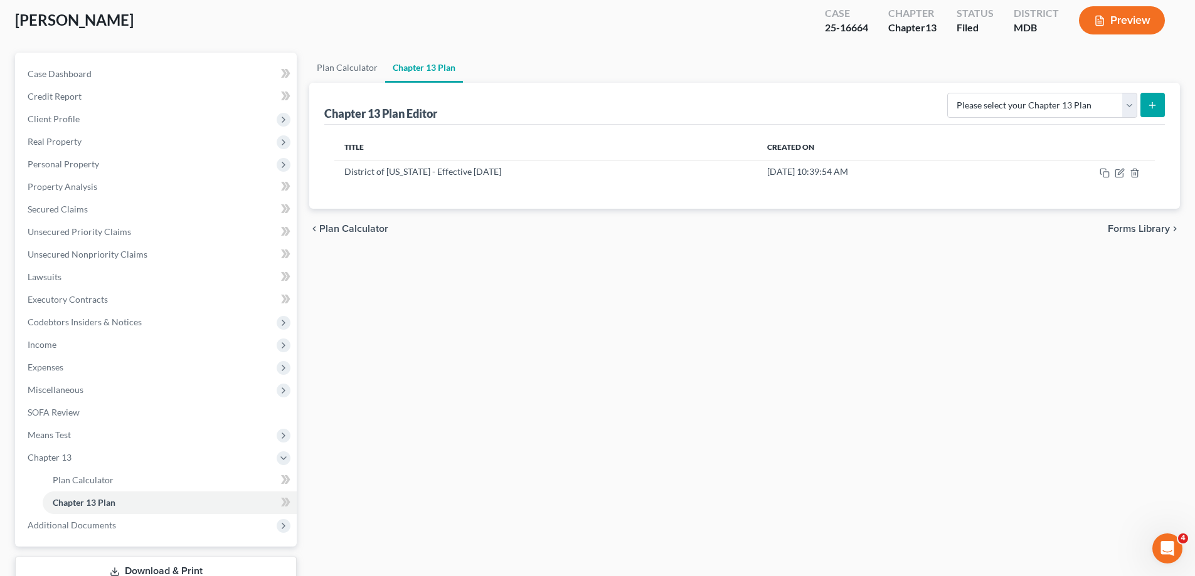
scroll to position [158, 0]
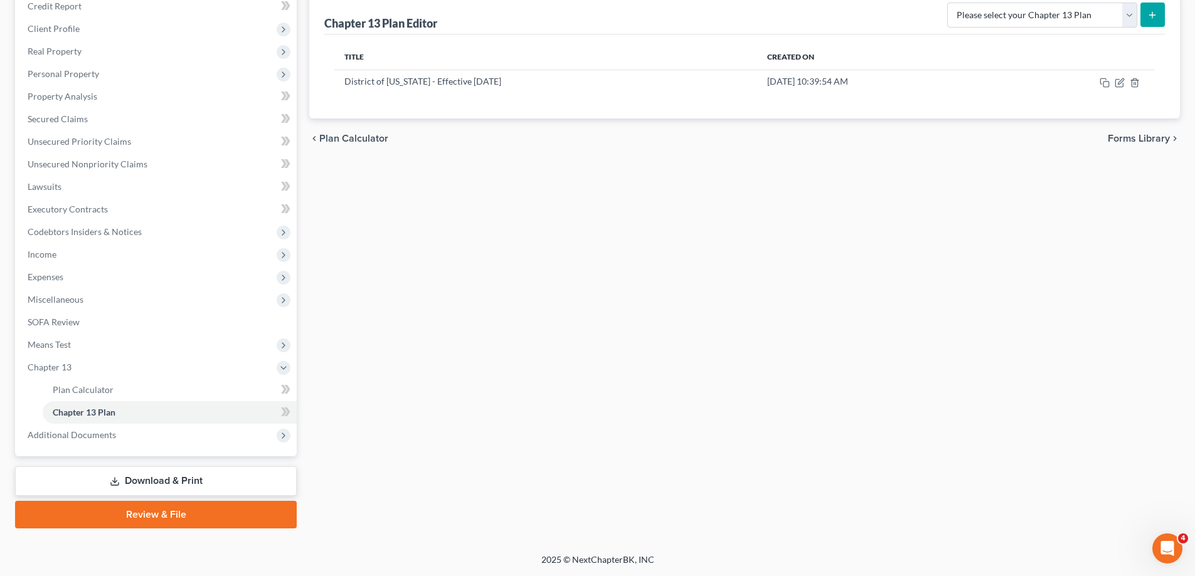
click at [176, 476] on link "Download & Print" at bounding box center [156, 481] width 282 height 29
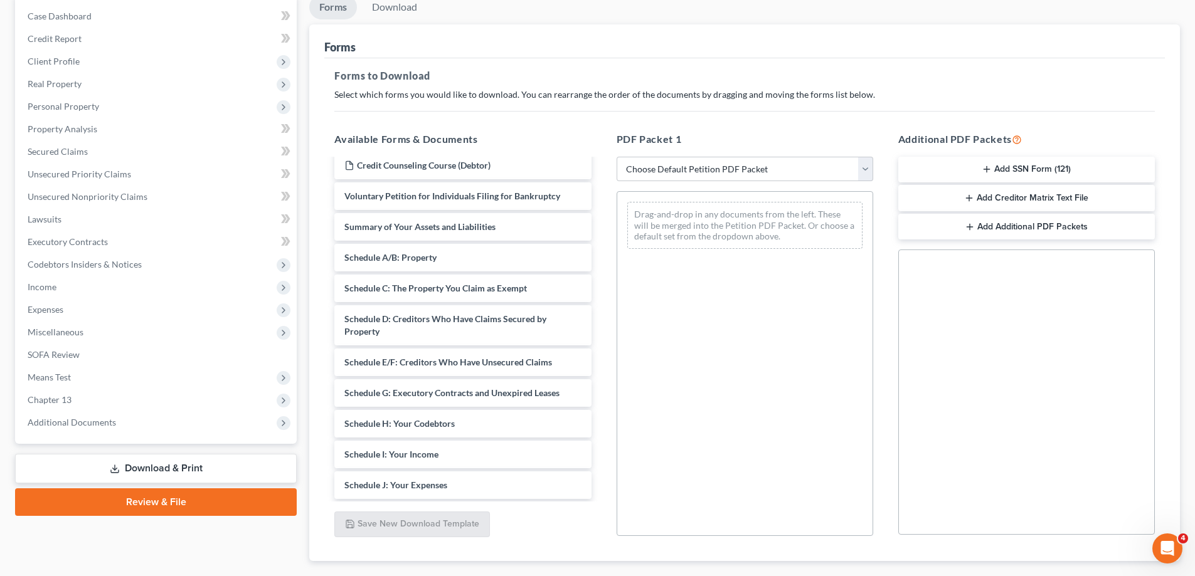
scroll to position [1129, 0]
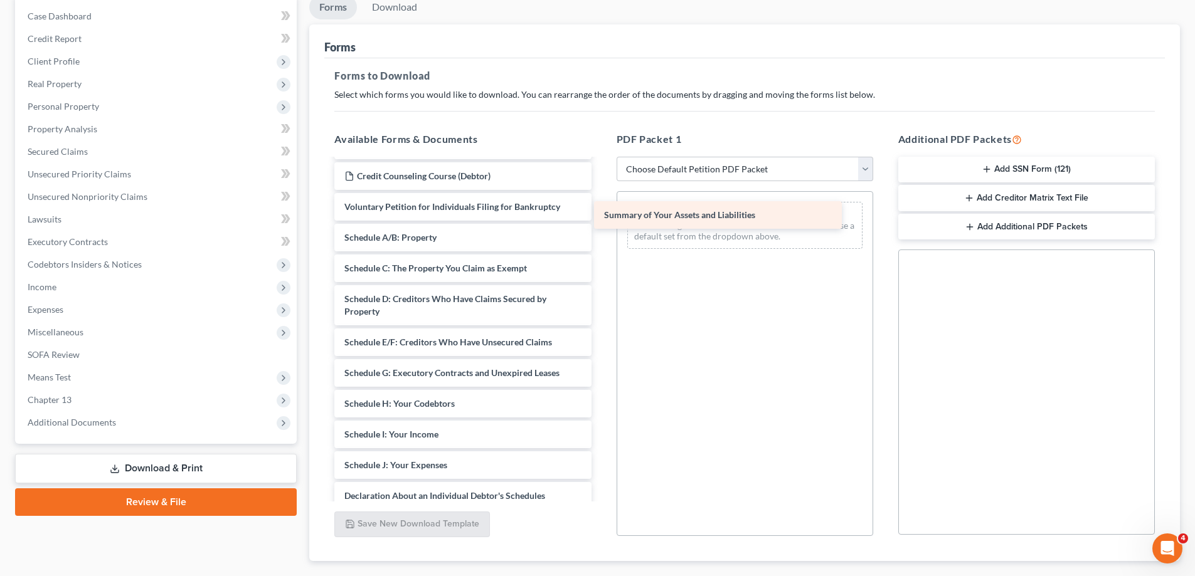
drag, startPoint x: 425, startPoint y: 243, endPoint x: 685, endPoint y: 221, distance: 261.2
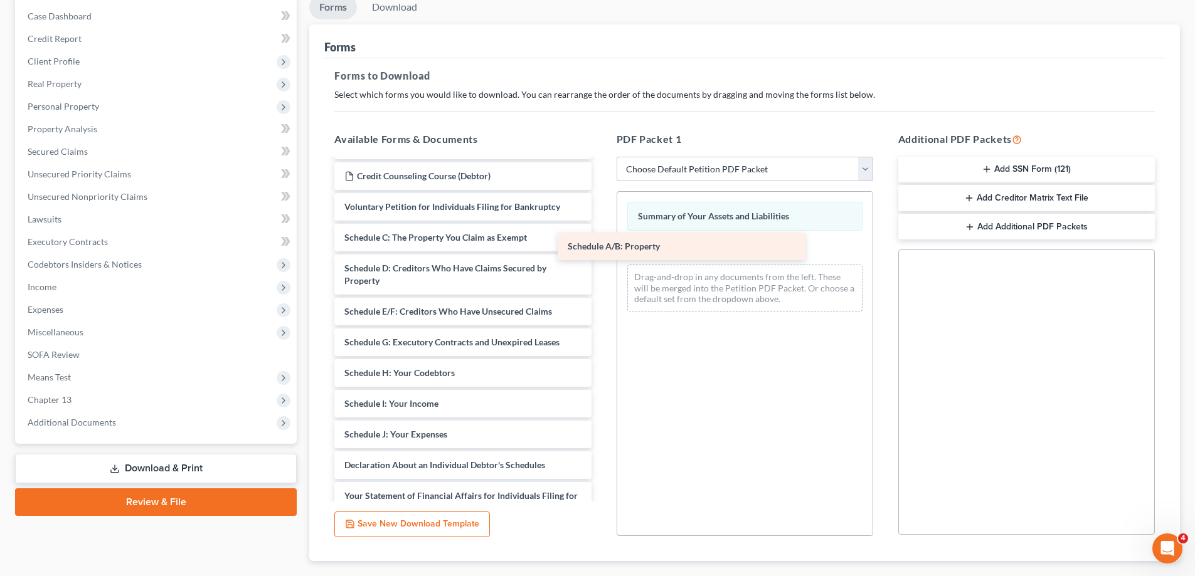
drag, startPoint x: 451, startPoint y: 244, endPoint x: 674, endPoint y: 253, distance: 223.4
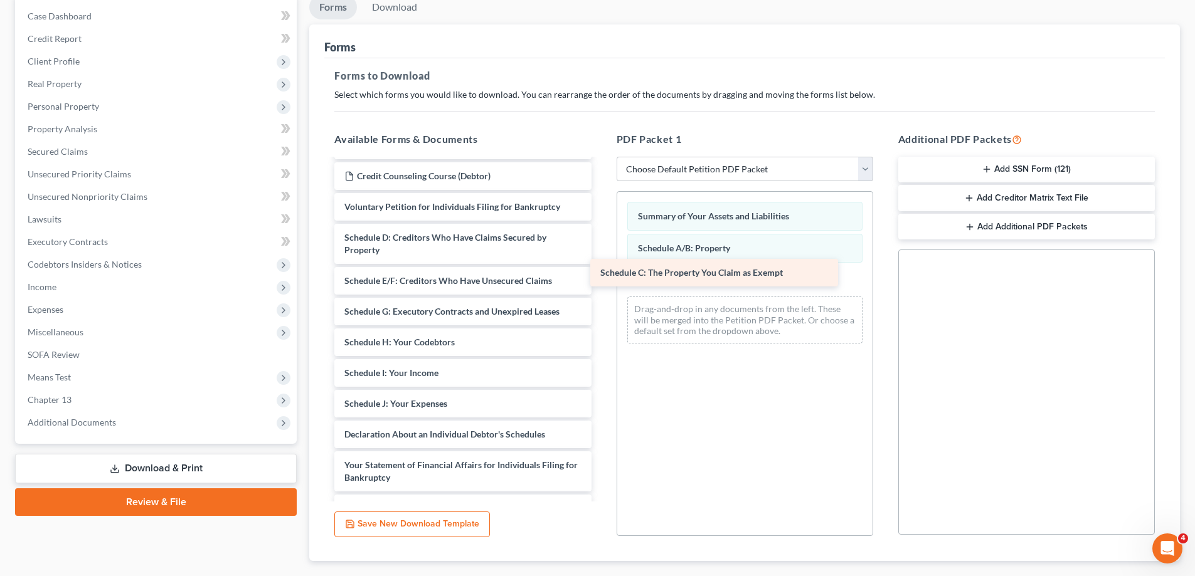
drag, startPoint x: 453, startPoint y: 243, endPoint x: 709, endPoint y: 278, distance: 258.2
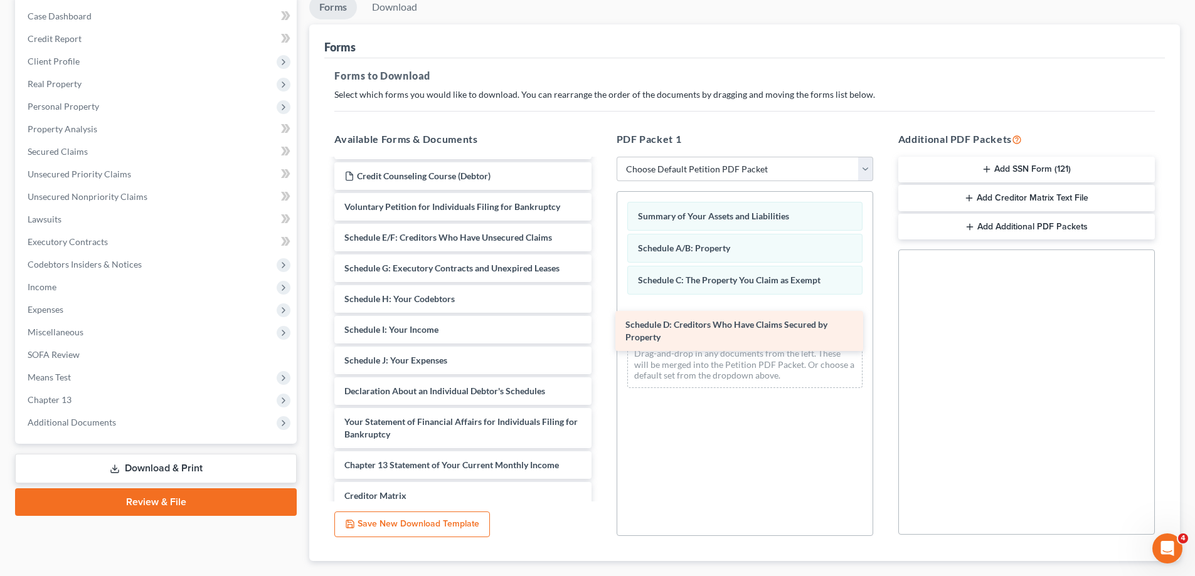
drag, startPoint x: 403, startPoint y: 253, endPoint x: 683, endPoint y: 332, distance: 291.4
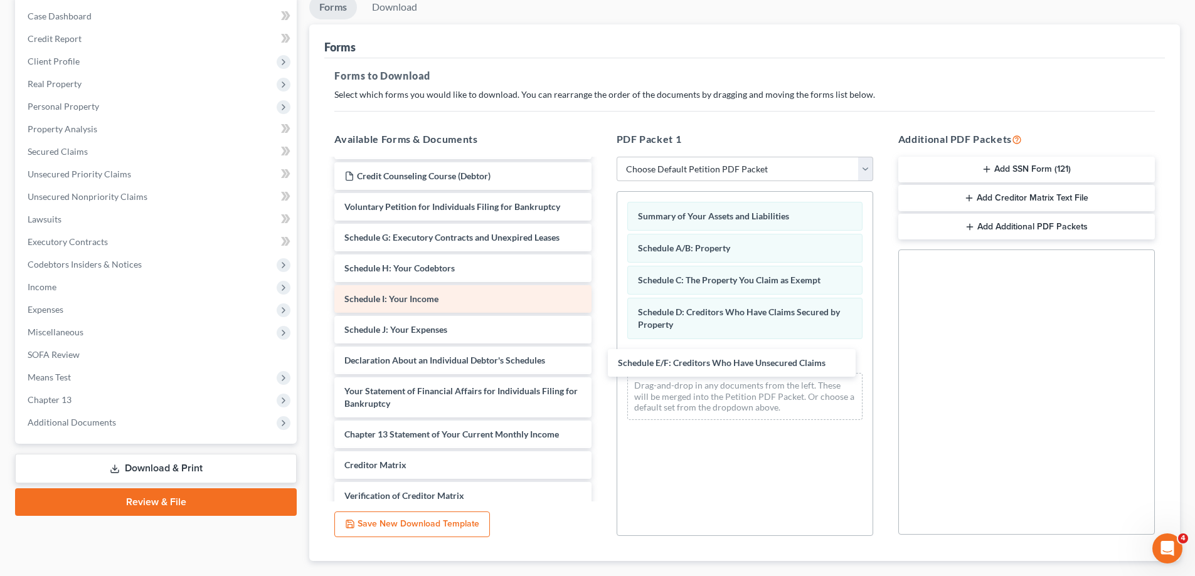
drag, startPoint x: 443, startPoint y: 239, endPoint x: 544, endPoint y: 288, distance: 111.6
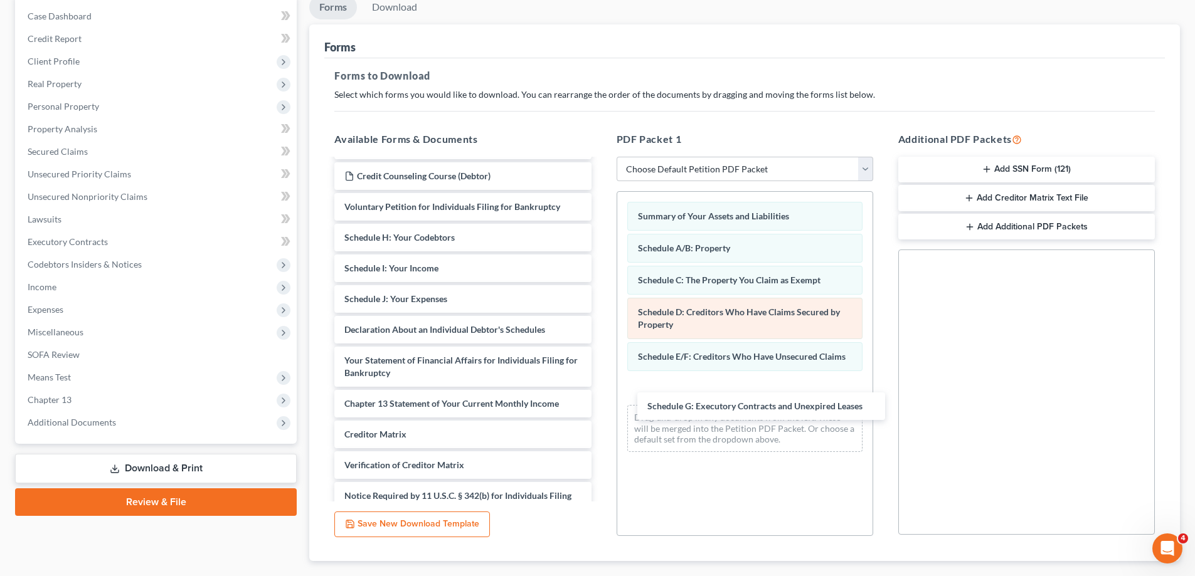
drag, startPoint x: 425, startPoint y: 236, endPoint x: 725, endPoint y: 313, distance: 309.4
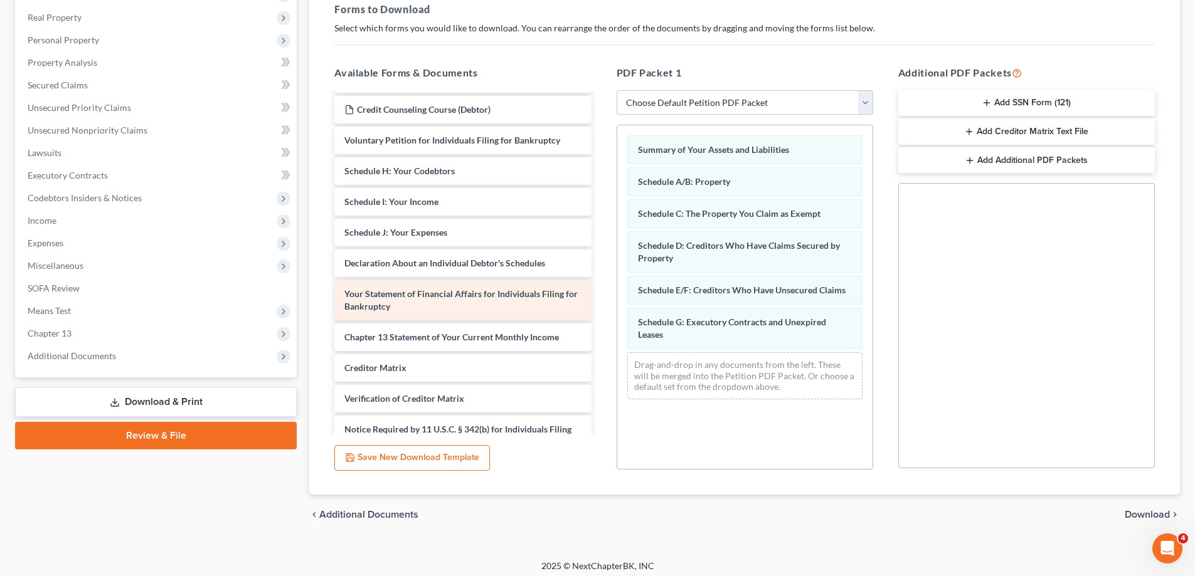
scroll to position [198, 0]
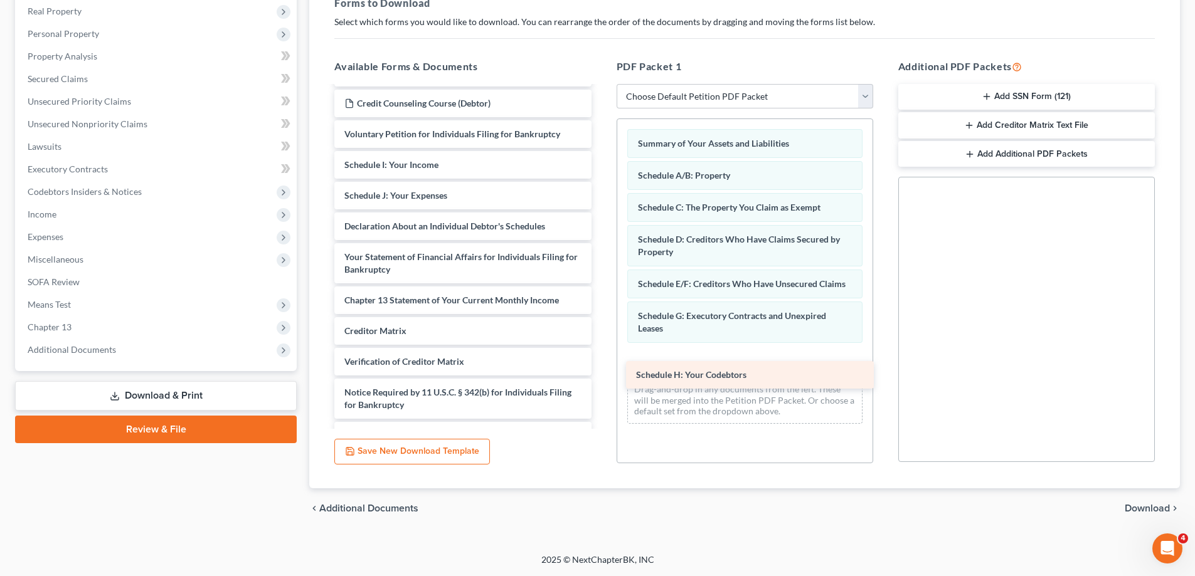
drag, startPoint x: 407, startPoint y: 171, endPoint x: 698, endPoint y: 381, distance: 358.9
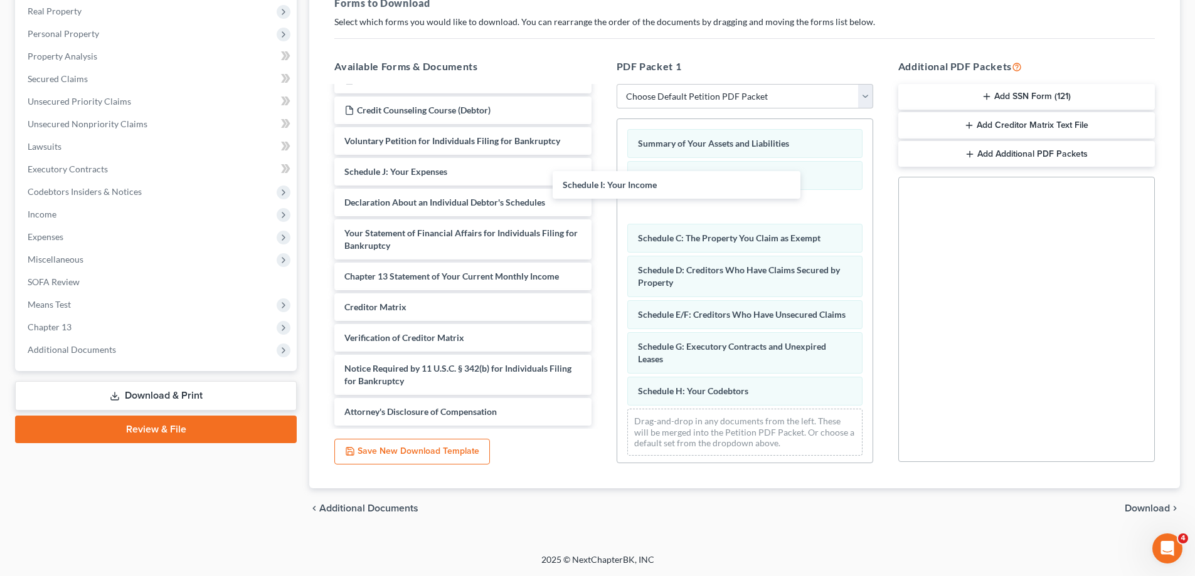
scroll to position [1122, 0]
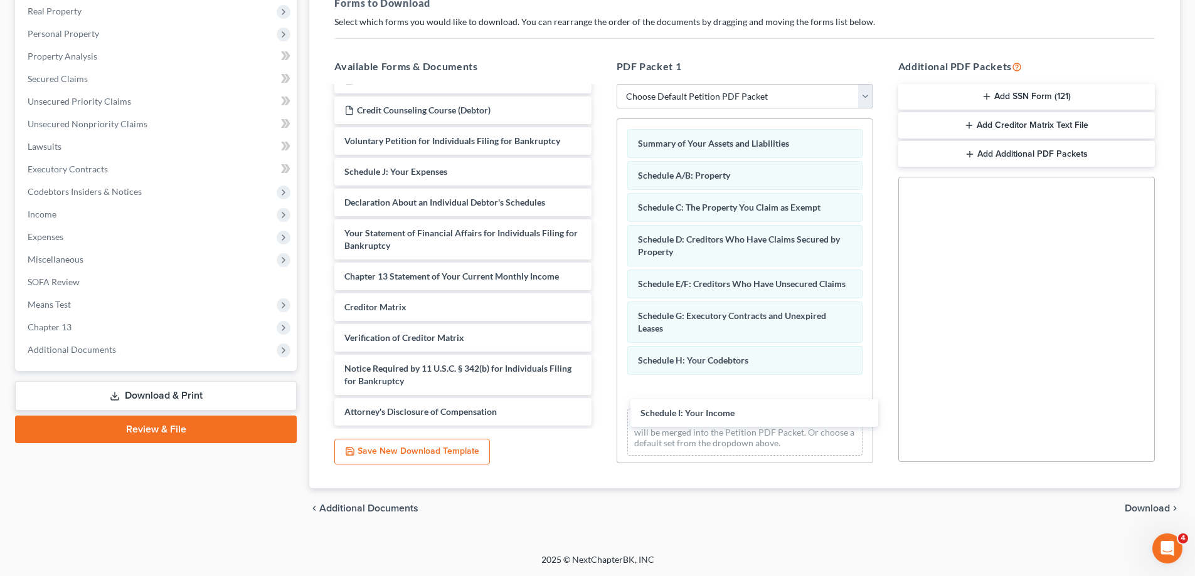
drag, startPoint x: 409, startPoint y: 169, endPoint x: 700, endPoint y: 357, distance: 346.3
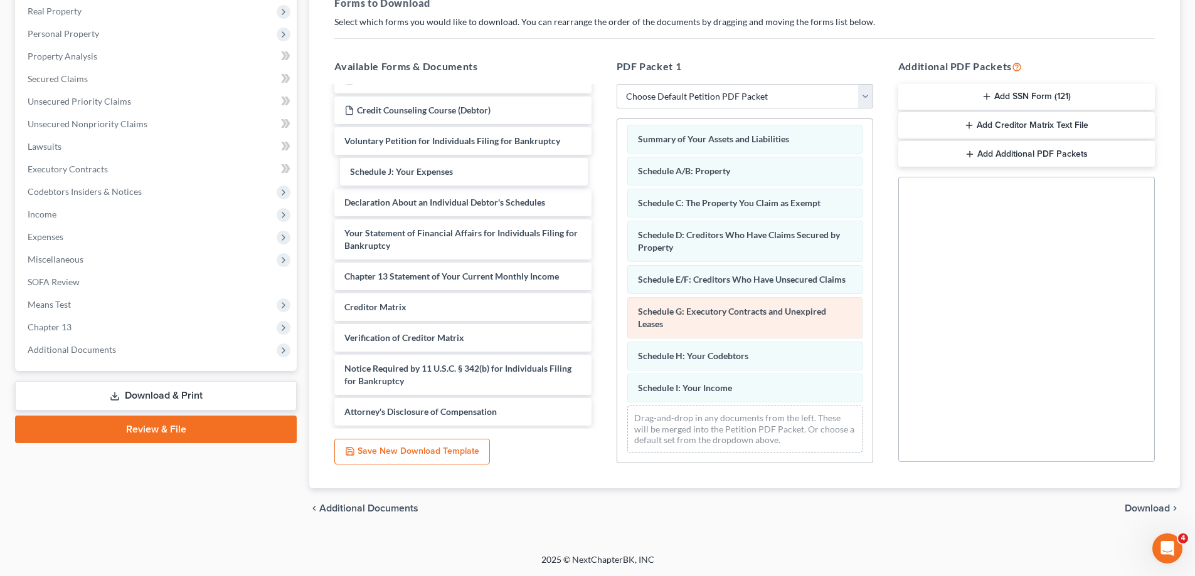
scroll to position [1091, 0]
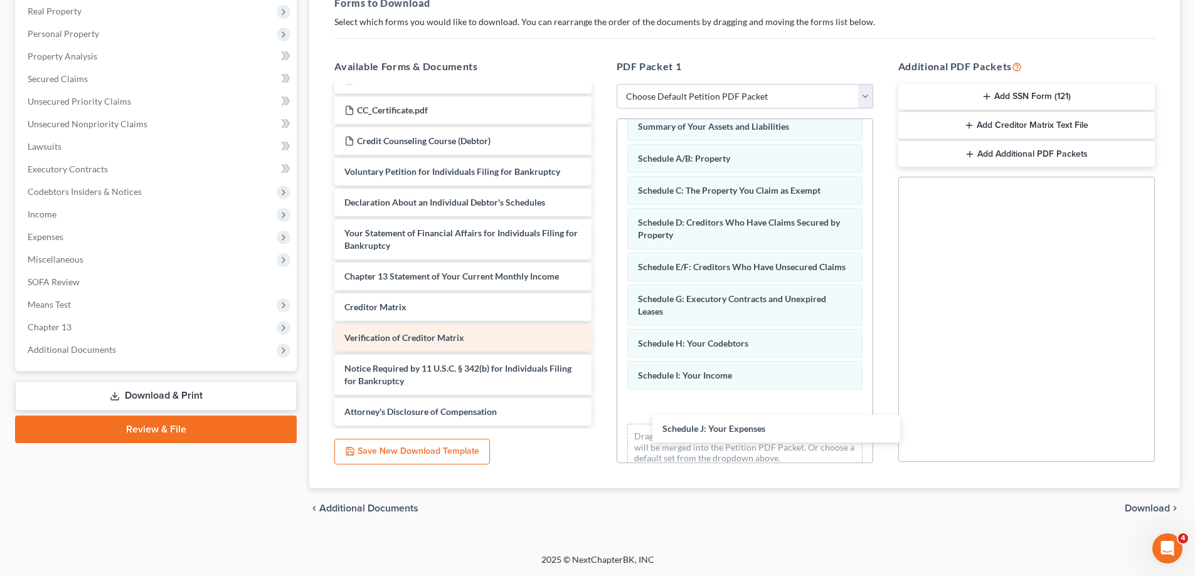
drag, startPoint x: 386, startPoint y: 175, endPoint x: 574, endPoint y: 324, distance: 239.7
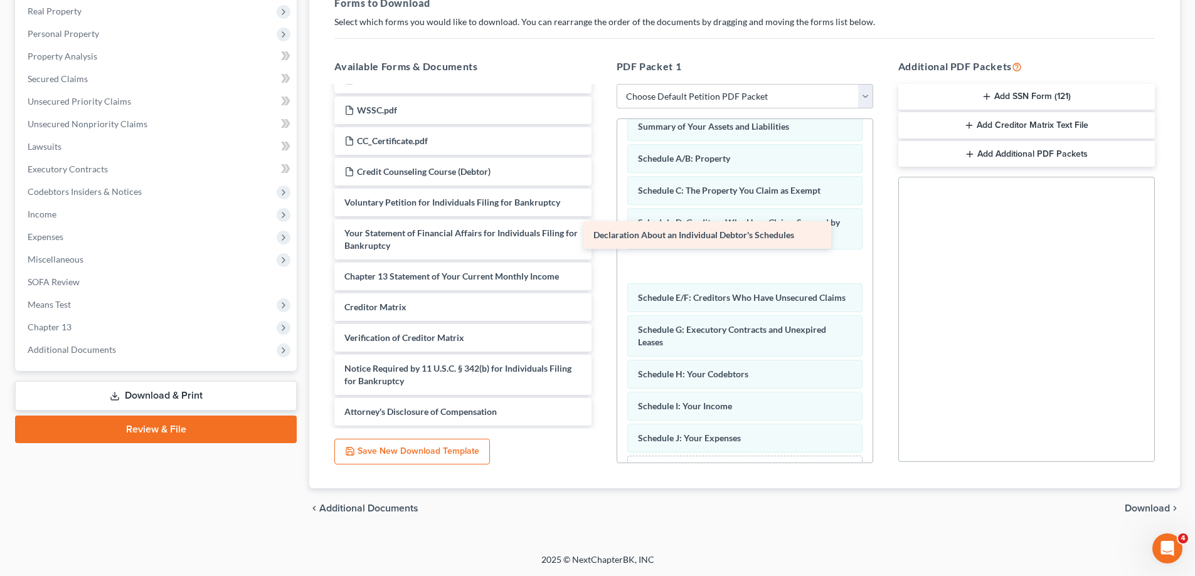
scroll to position [1060, 0]
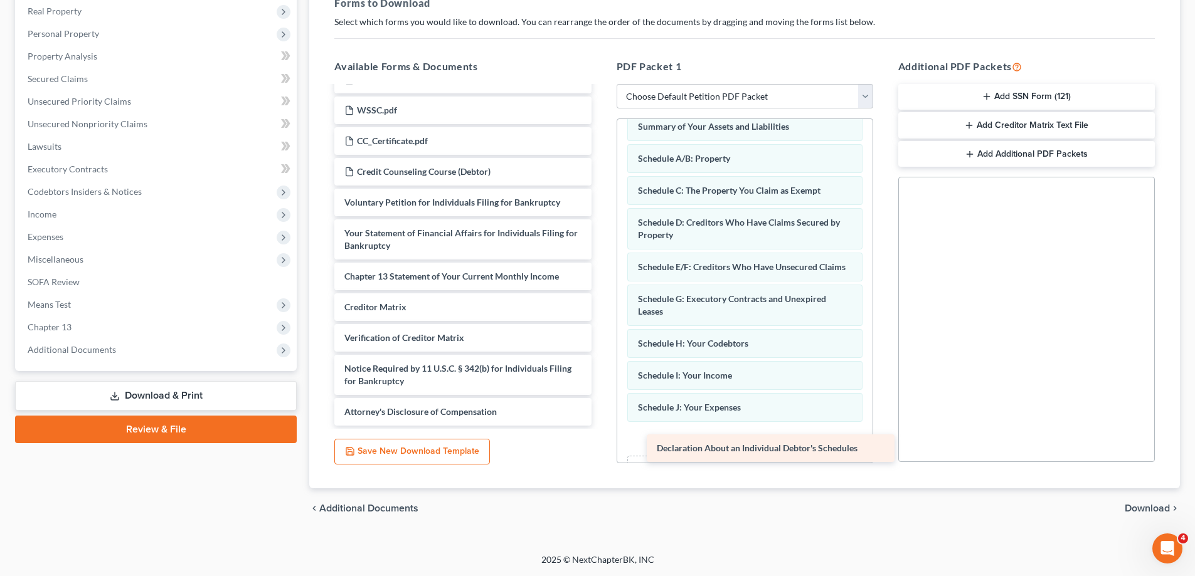
drag, startPoint x: 408, startPoint y: 204, endPoint x: 721, endPoint y: 450, distance: 397.4
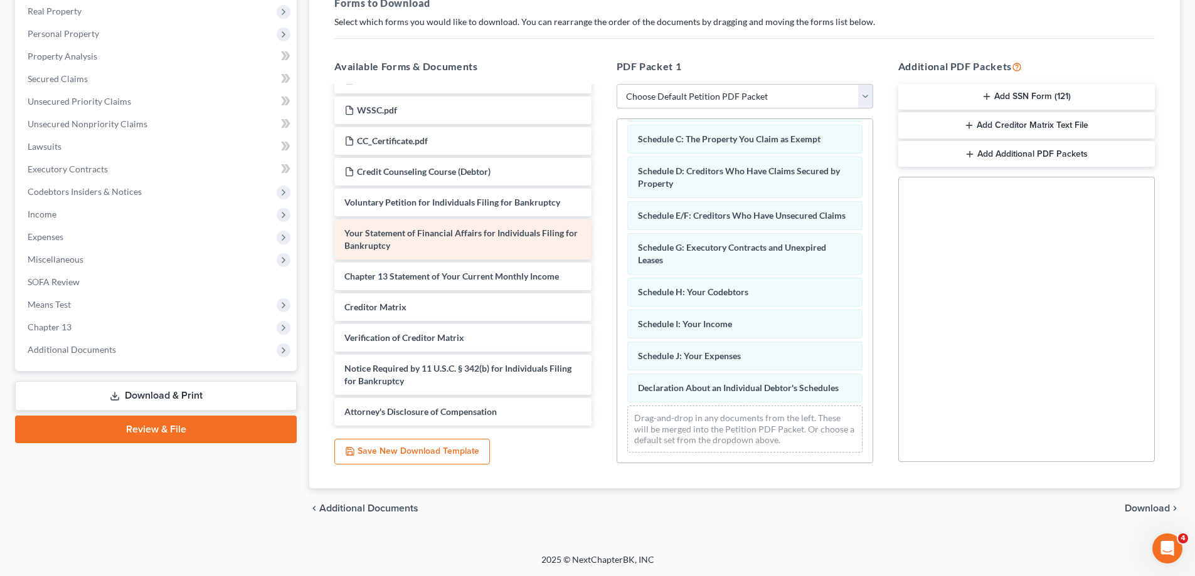
scroll to position [1017, 0]
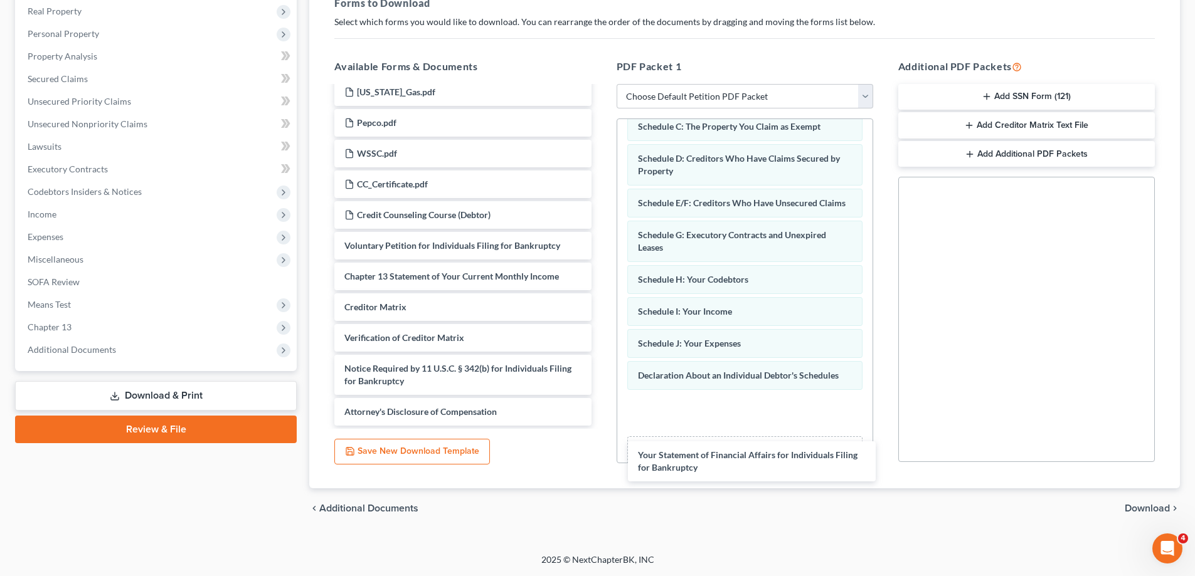
drag, startPoint x: 409, startPoint y: 246, endPoint x: 734, endPoint y: 341, distance: 338.5
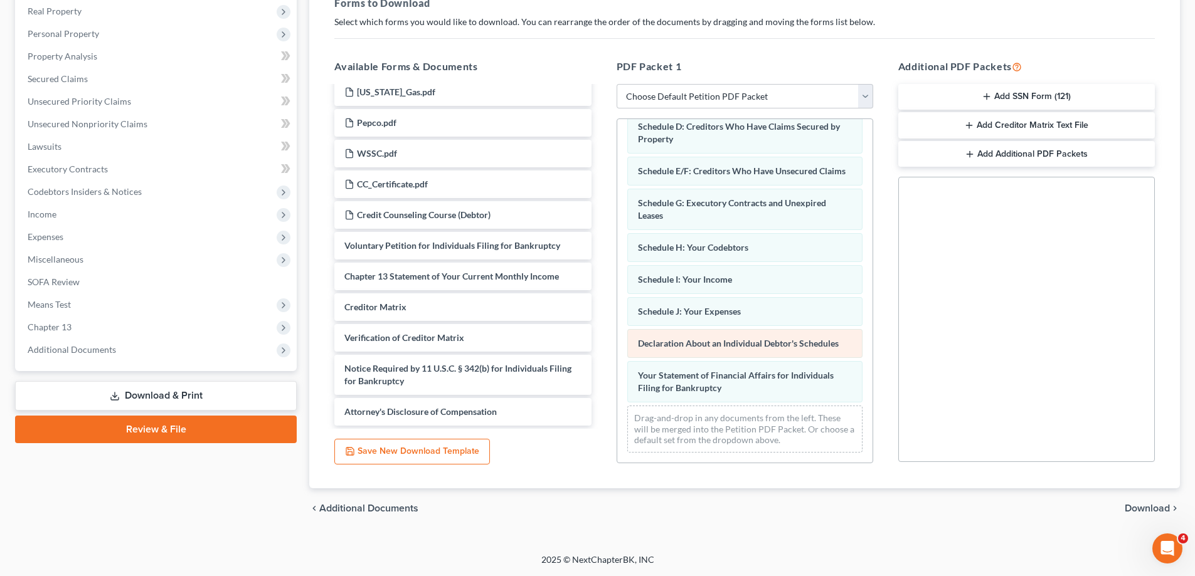
scroll to position [986, 0]
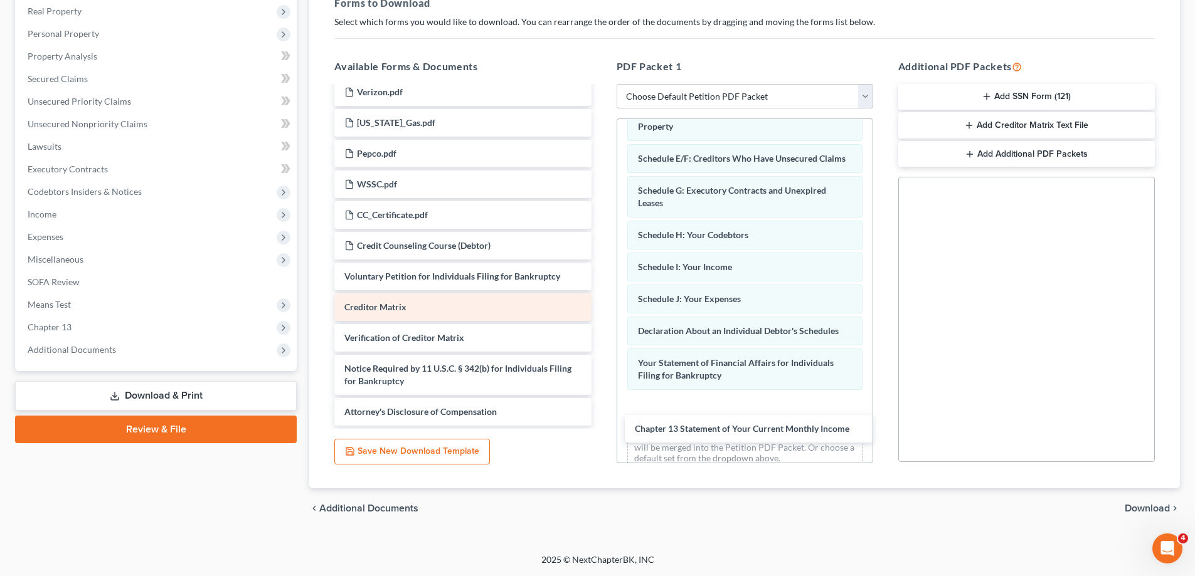
drag, startPoint x: 421, startPoint y: 279, endPoint x: 441, endPoint y: 320, distance: 46.0
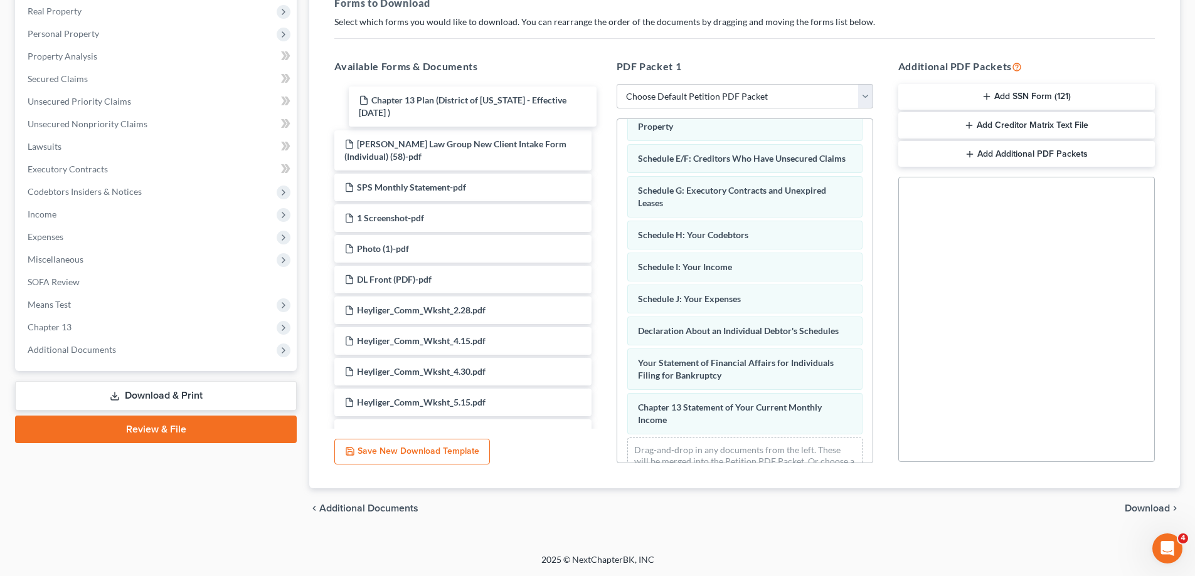
scroll to position [125, 0]
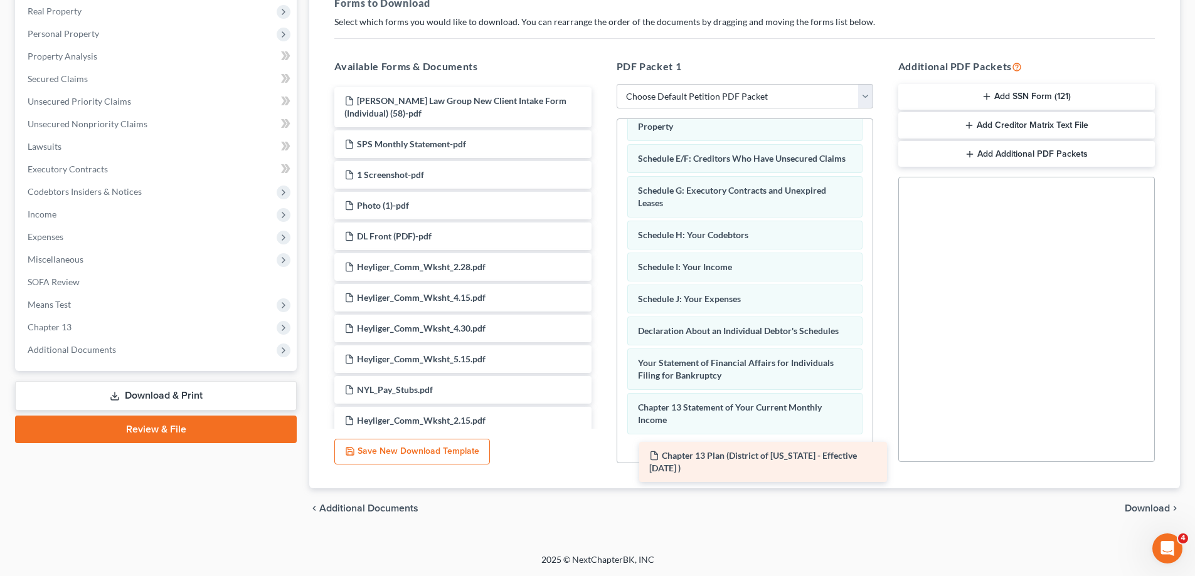
drag, startPoint x: 413, startPoint y: 104, endPoint x: 717, endPoint y: 458, distance: 467.3
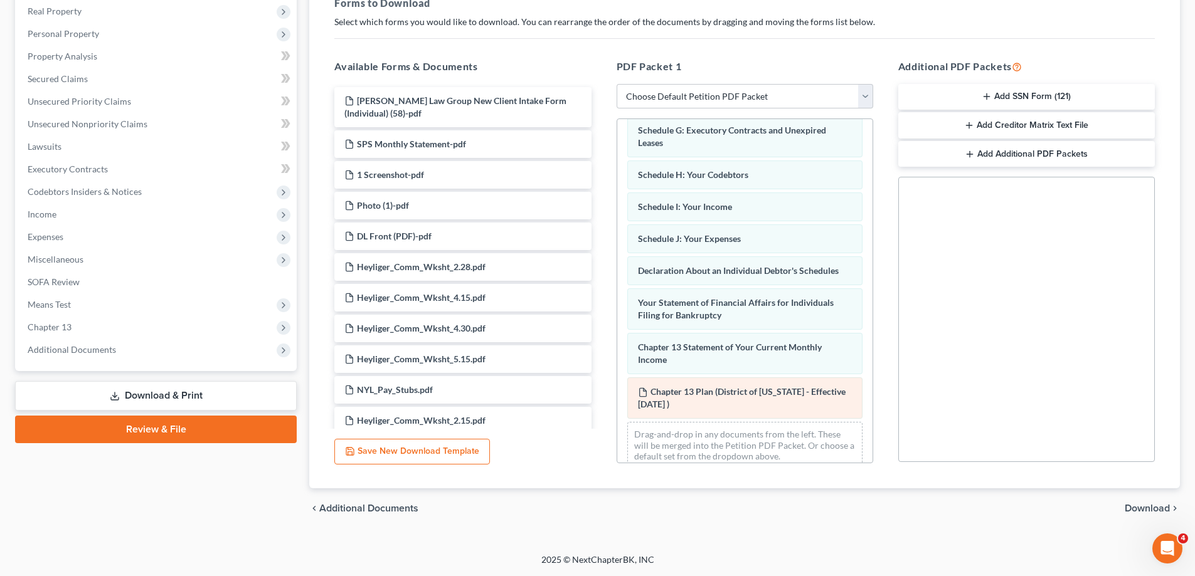
scroll to position [214, 0]
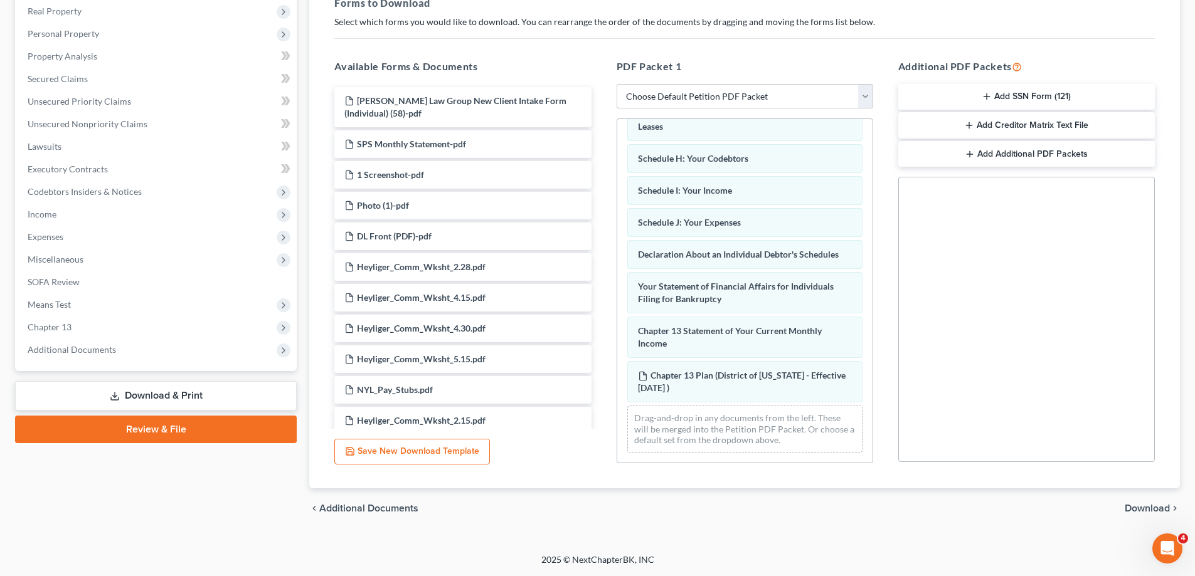
click at [1141, 507] on span "Download" at bounding box center [1146, 509] width 45 height 10
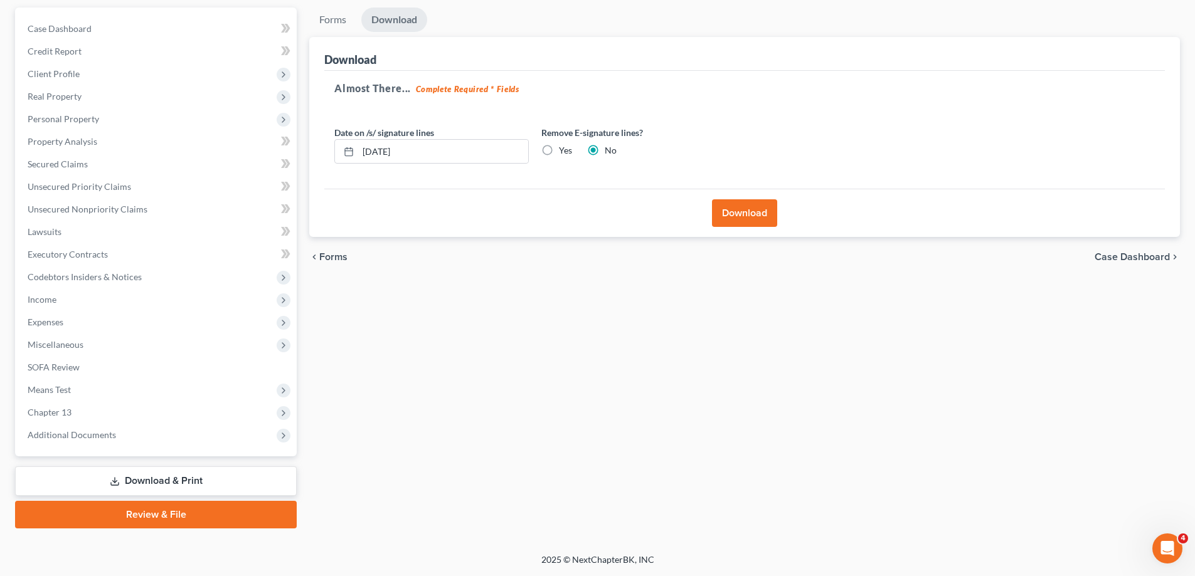
scroll to position [113, 0]
click at [739, 218] on button "Download" at bounding box center [744, 213] width 65 height 28
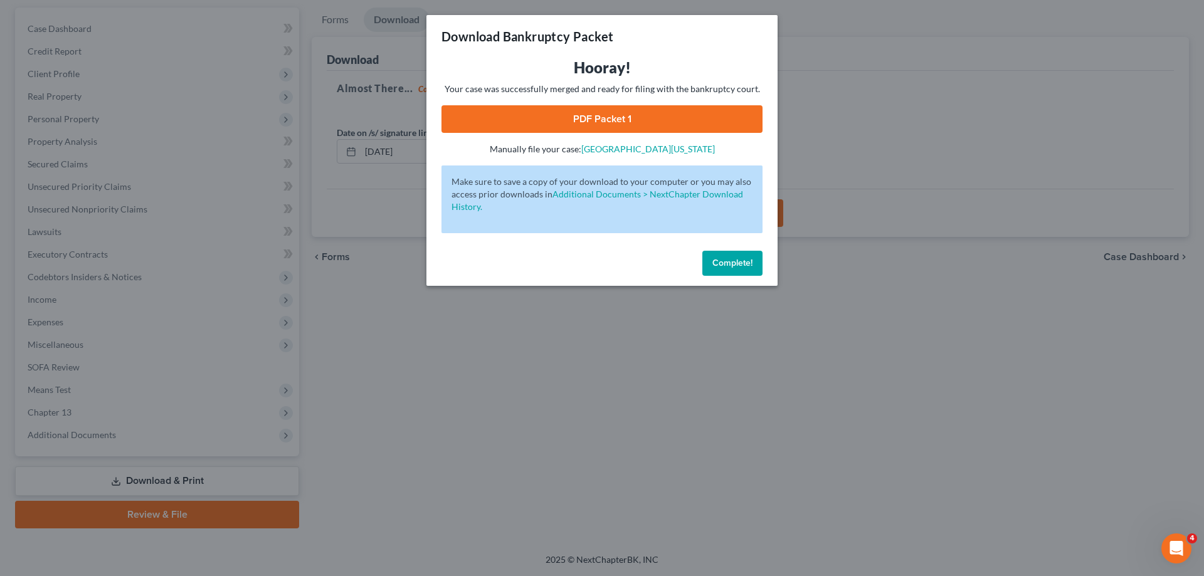
click at [617, 118] on link "PDF Packet 1" at bounding box center [601, 119] width 321 height 28
click at [725, 269] on button "Complete!" at bounding box center [732, 263] width 60 height 25
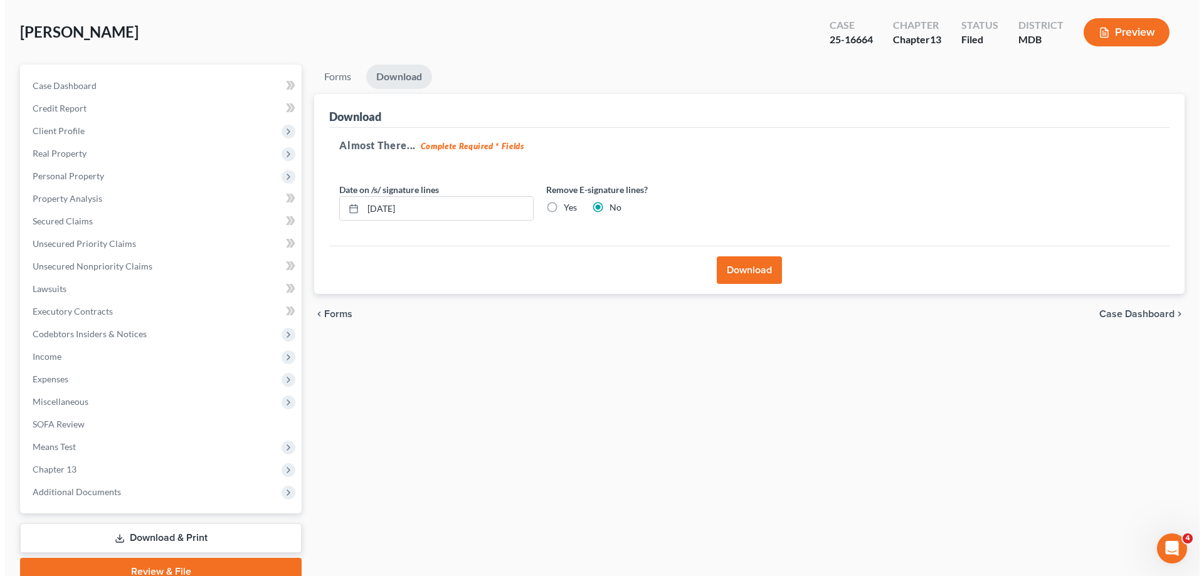
scroll to position [0, 0]
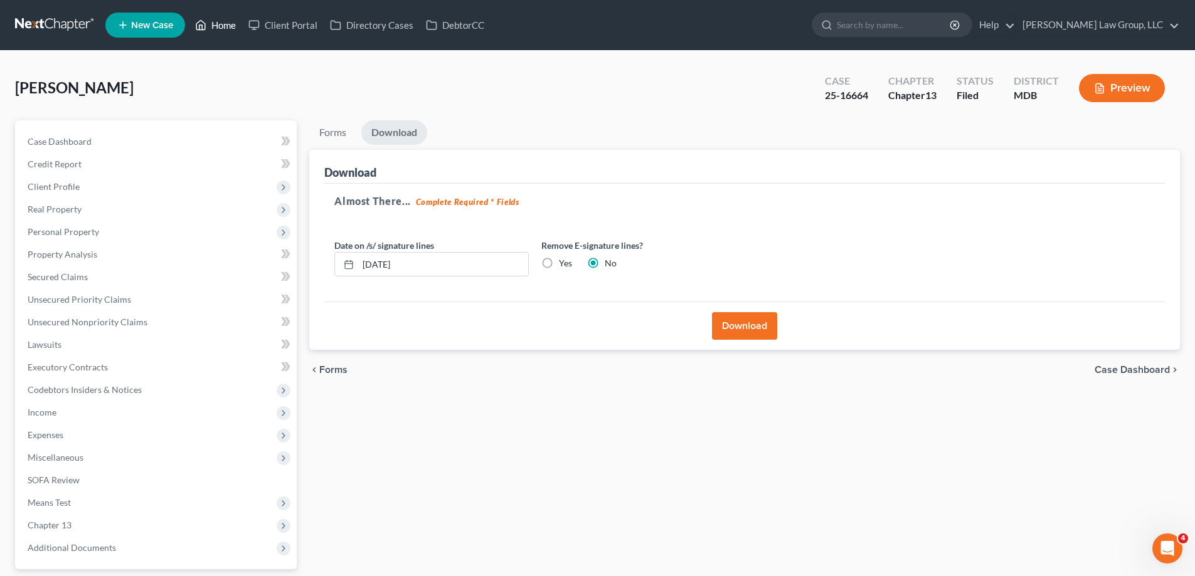
click at [224, 18] on link "Home" at bounding box center [215, 25] width 53 height 23
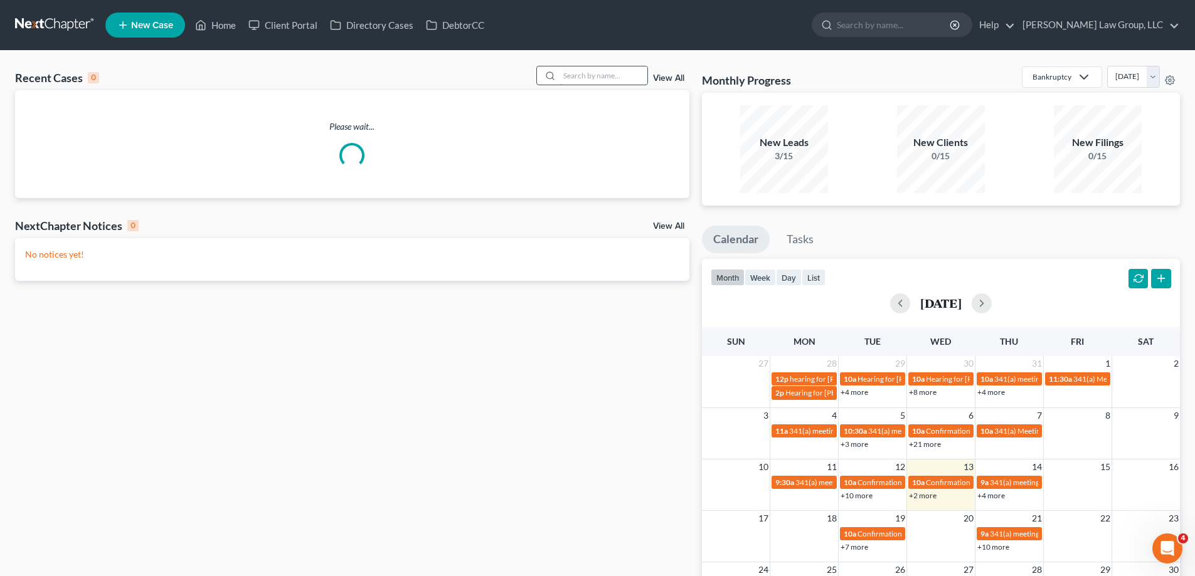
click at [623, 71] on input "search" at bounding box center [603, 75] width 88 height 18
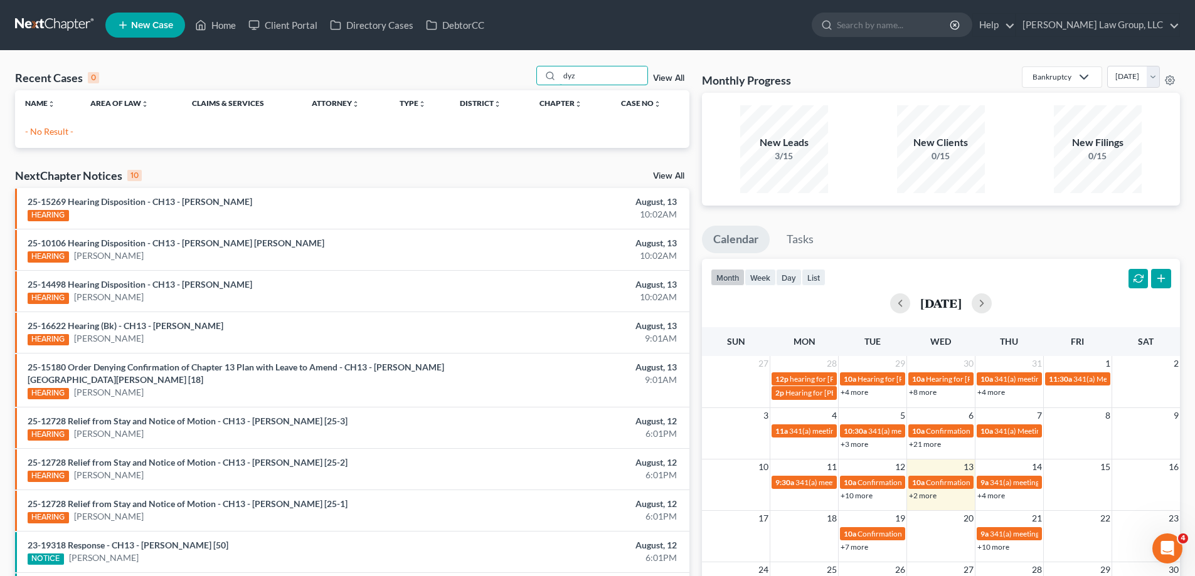
drag, startPoint x: 602, startPoint y: 73, endPoint x: 535, endPoint y: 77, distance: 67.2
click at [535, 77] on div "Recent Cases 0 dyz View All" at bounding box center [352, 78] width 674 height 24
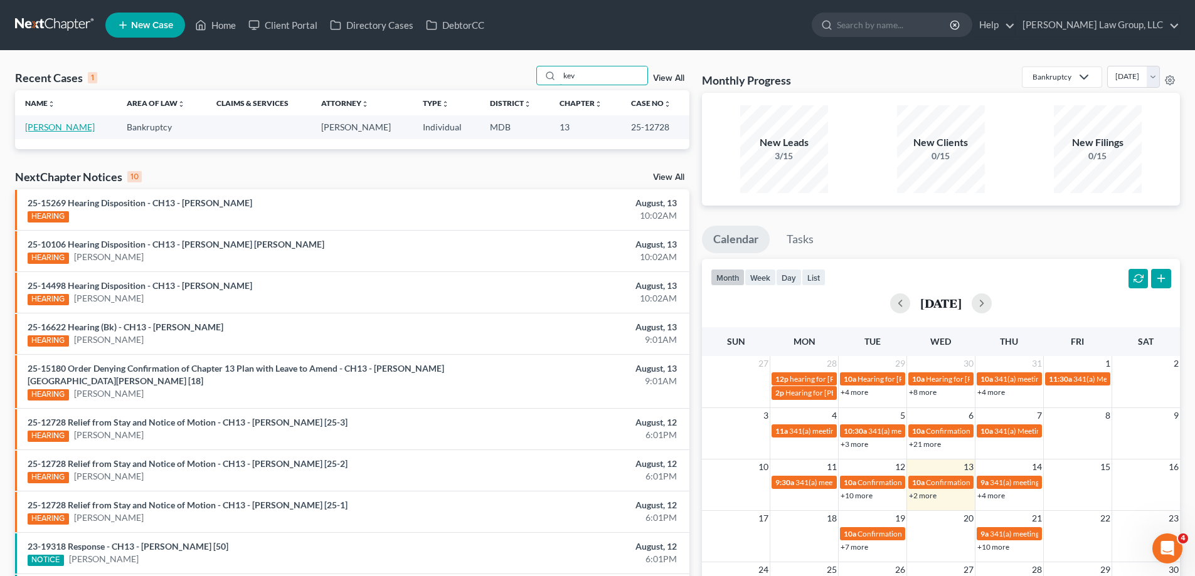
type input "kev"
click at [63, 128] on link "[PERSON_NAME]" at bounding box center [60, 127] width 70 height 11
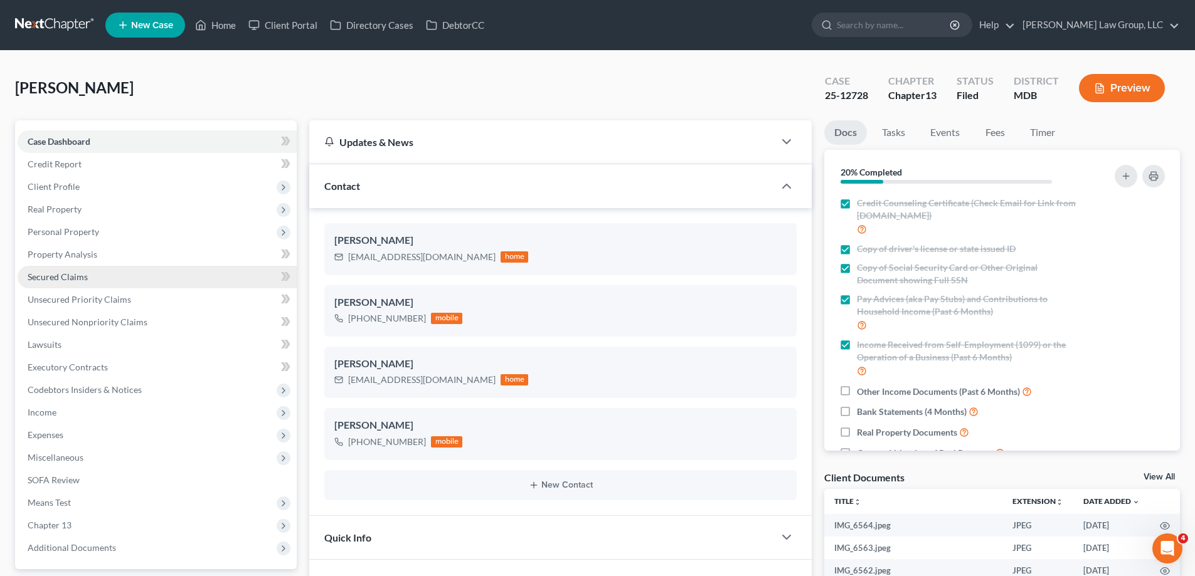
click at [104, 278] on link "Secured Claims" at bounding box center [157, 277] width 279 height 23
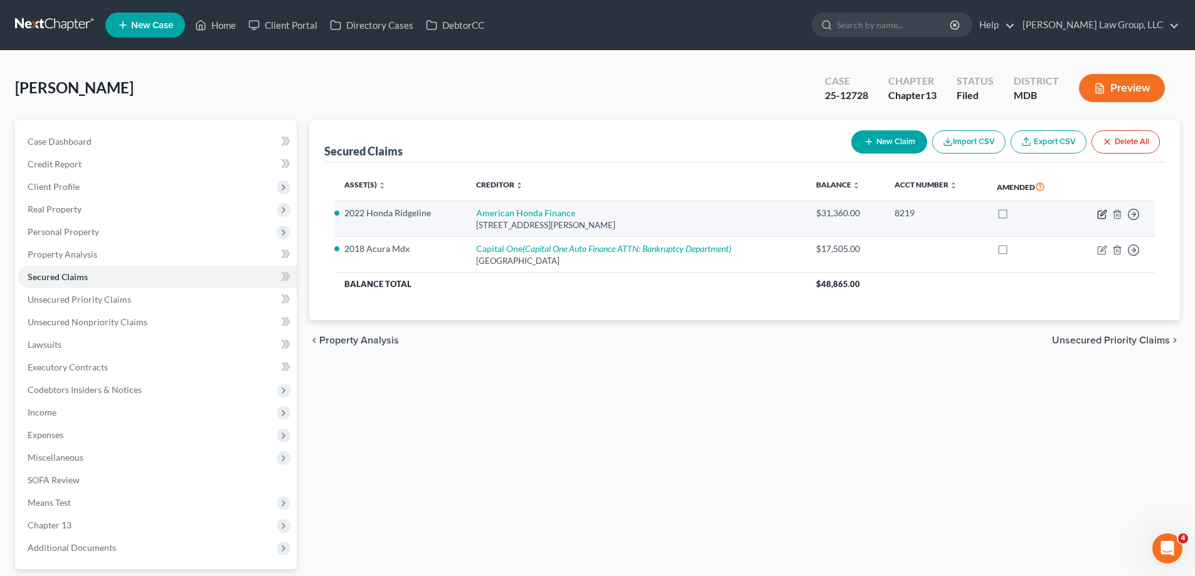
click at [1100, 210] on icon "button" at bounding box center [1102, 214] width 10 height 10
select select "28"
select select "0"
select select "9"
select select "4"
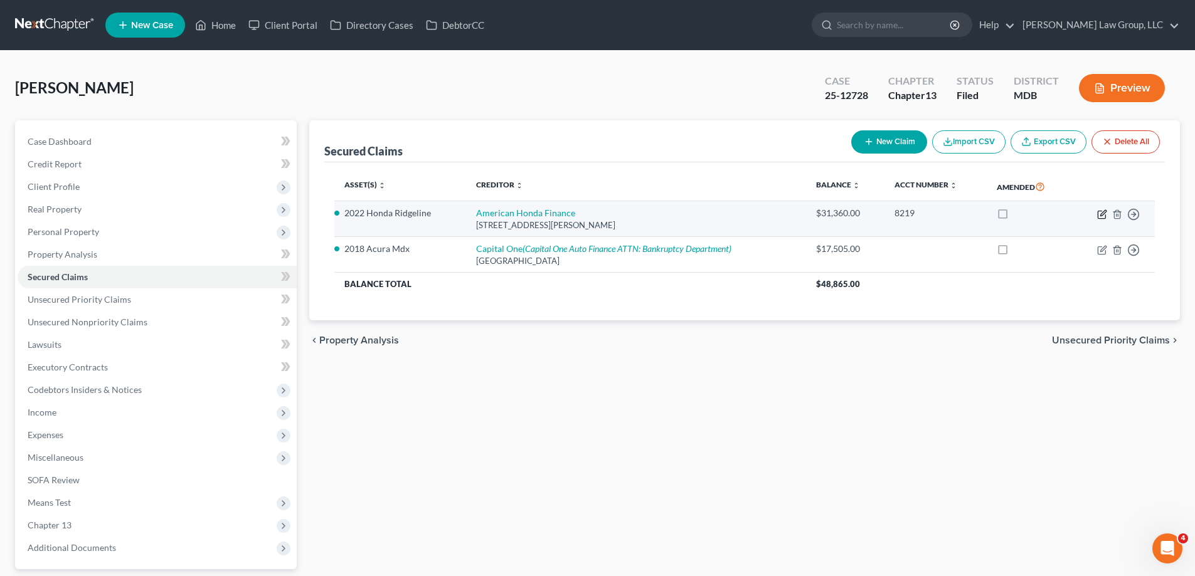
select select "0"
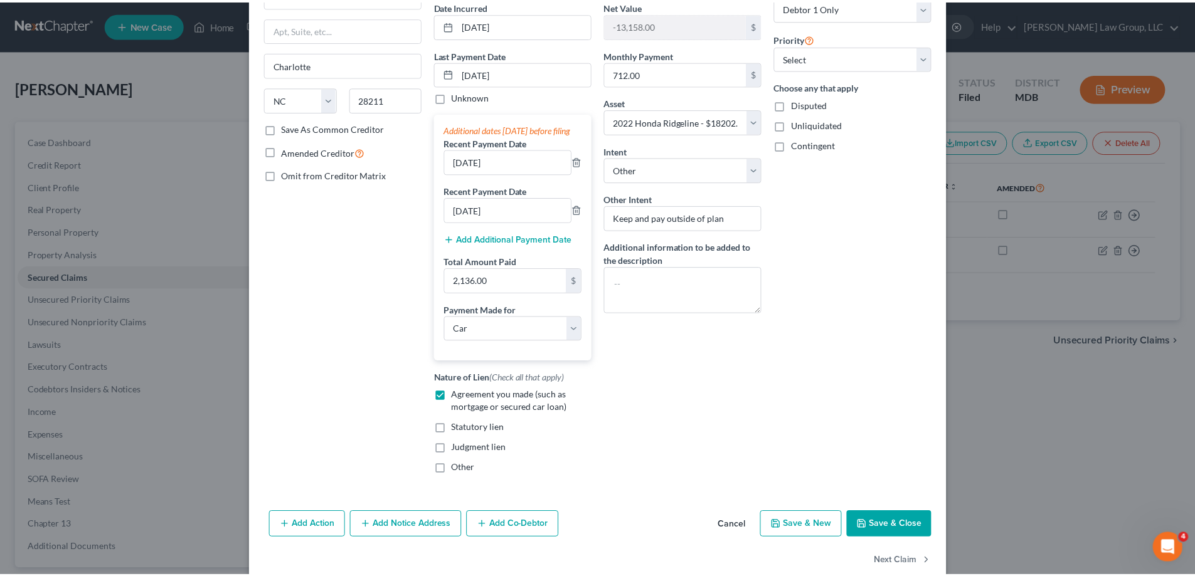
scroll to position [125, 0]
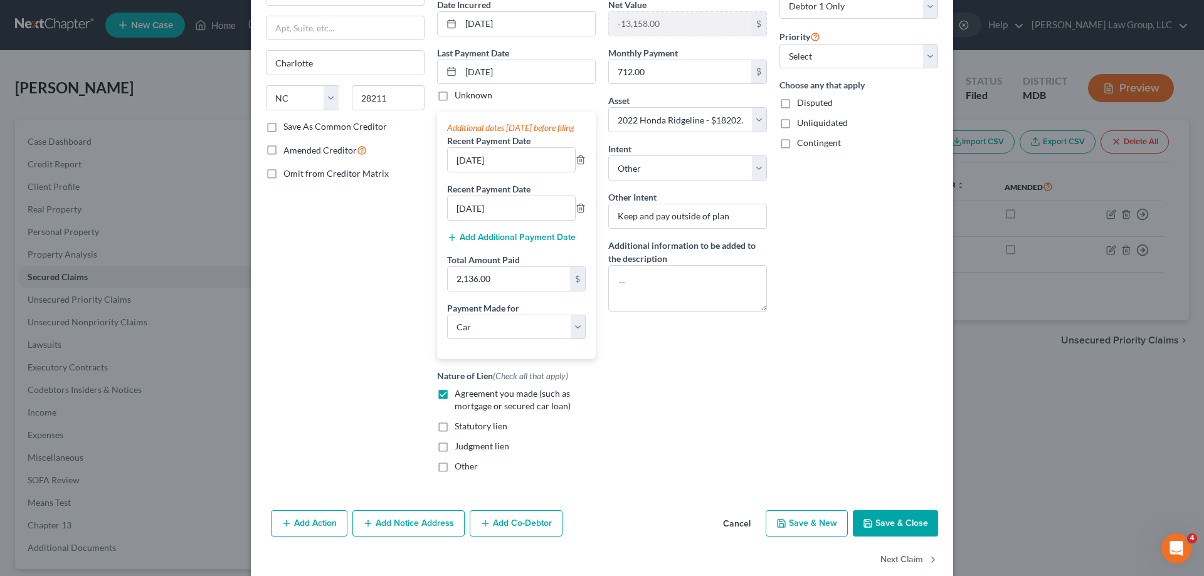
click at [729, 537] on button "Cancel" at bounding box center [737, 524] width 48 height 25
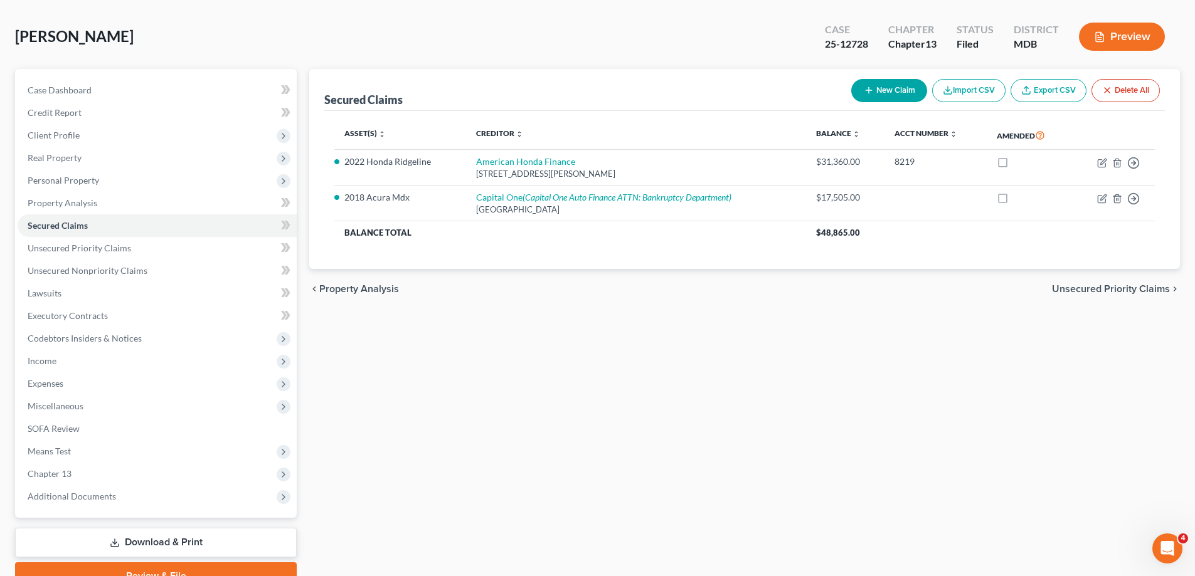
scroll to position [113, 0]
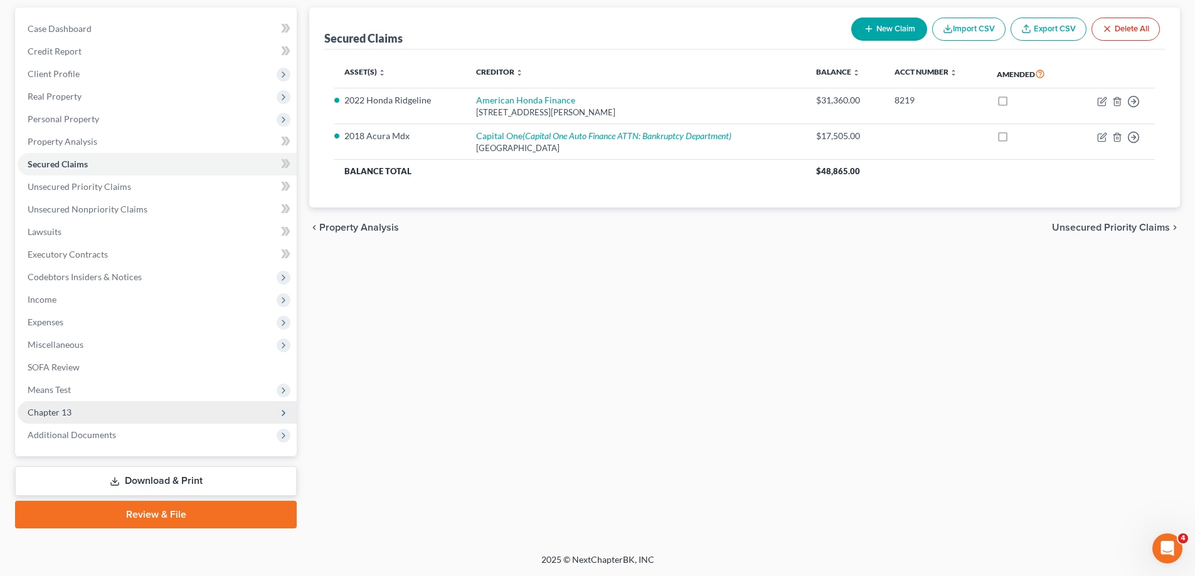
click at [71, 419] on span "Chapter 13" at bounding box center [157, 412] width 279 height 23
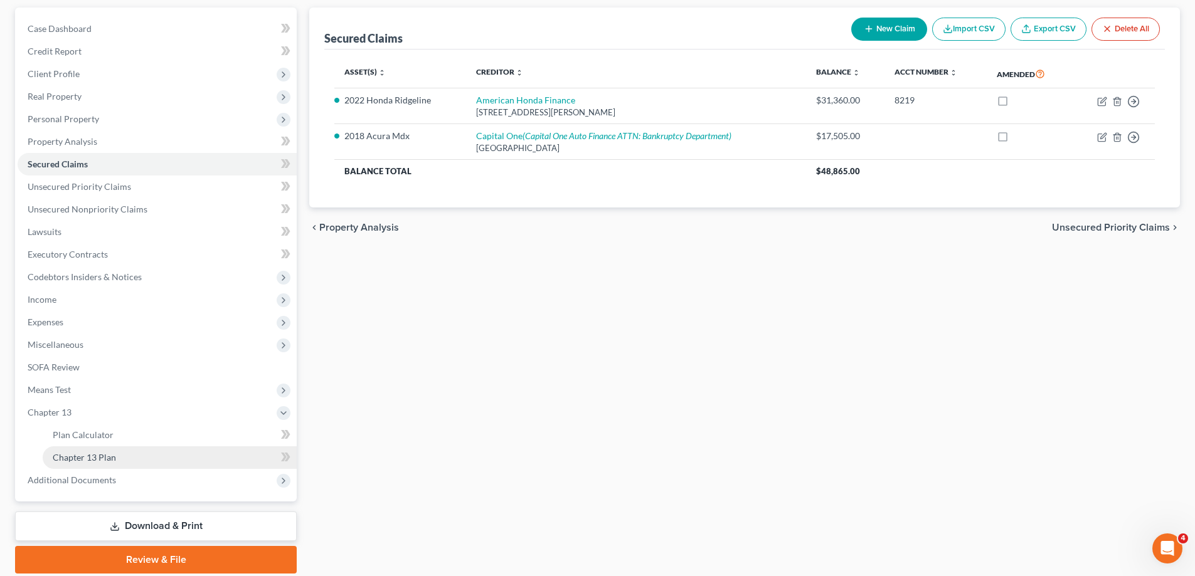
click at [99, 450] on link "Chapter 13 Plan" at bounding box center [170, 457] width 254 height 23
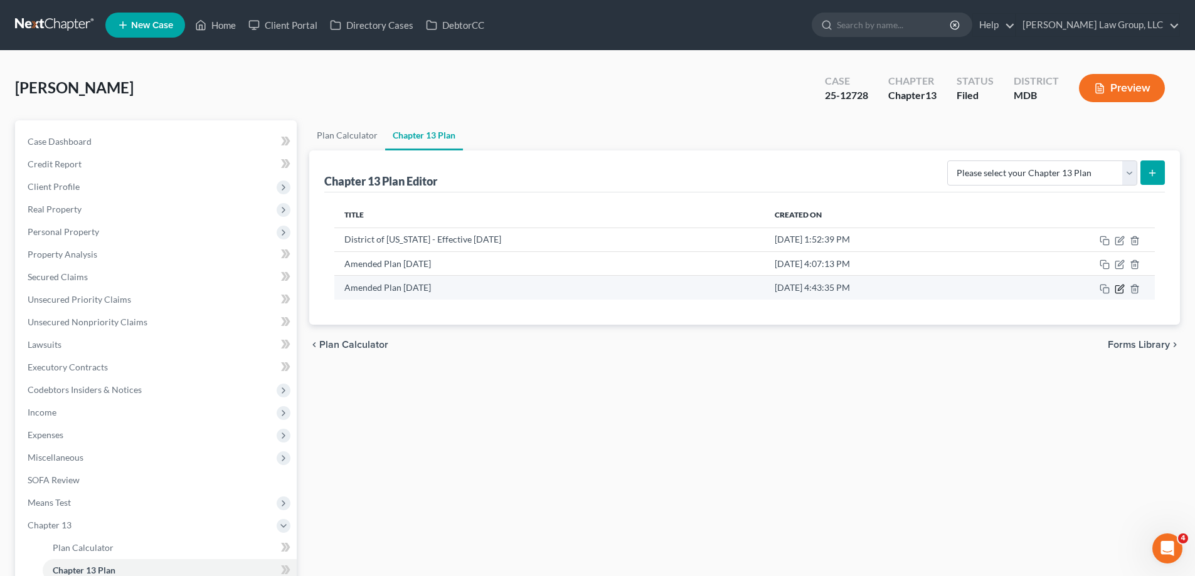
click at [1123, 287] on icon "button" at bounding box center [1119, 289] width 10 height 10
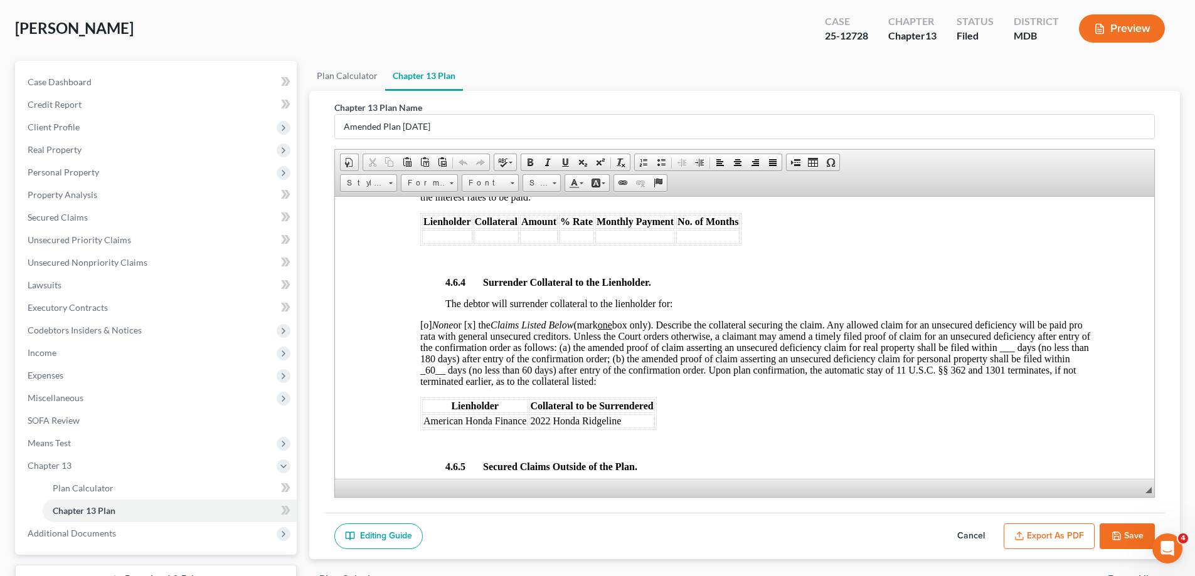
scroll to position [158, 0]
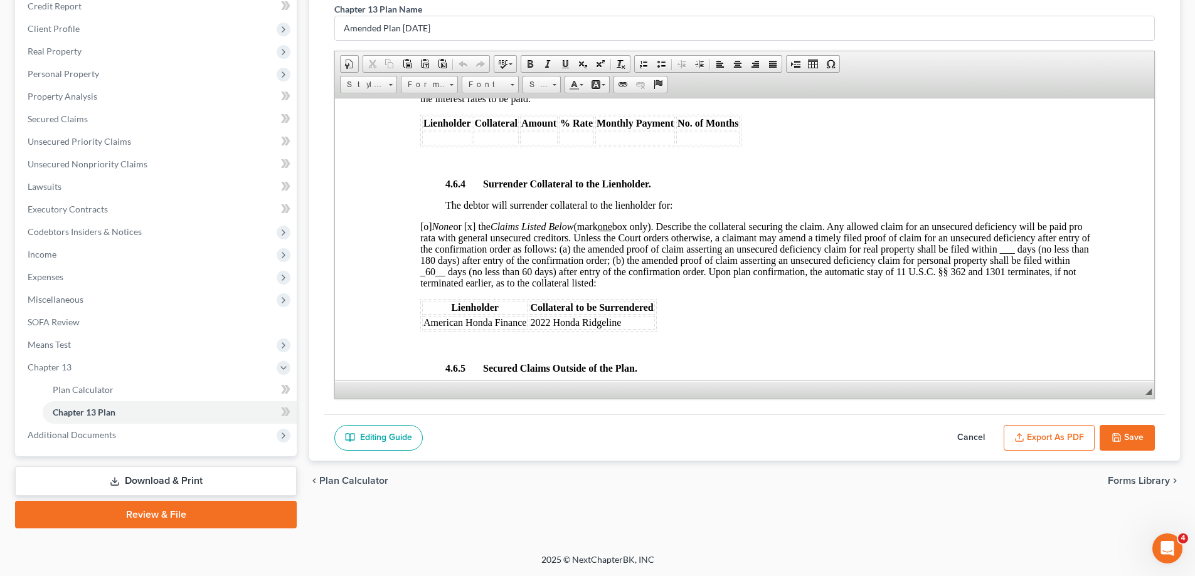
click at [968, 436] on button "Cancel" at bounding box center [970, 438] width 55 height 26
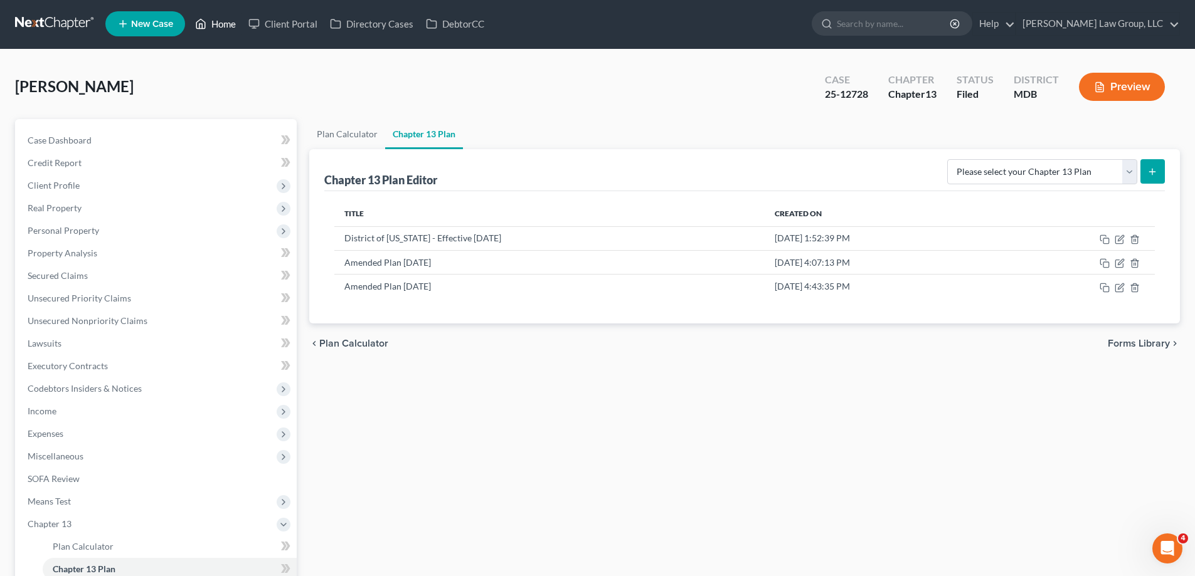
scroll to position [0, 0]
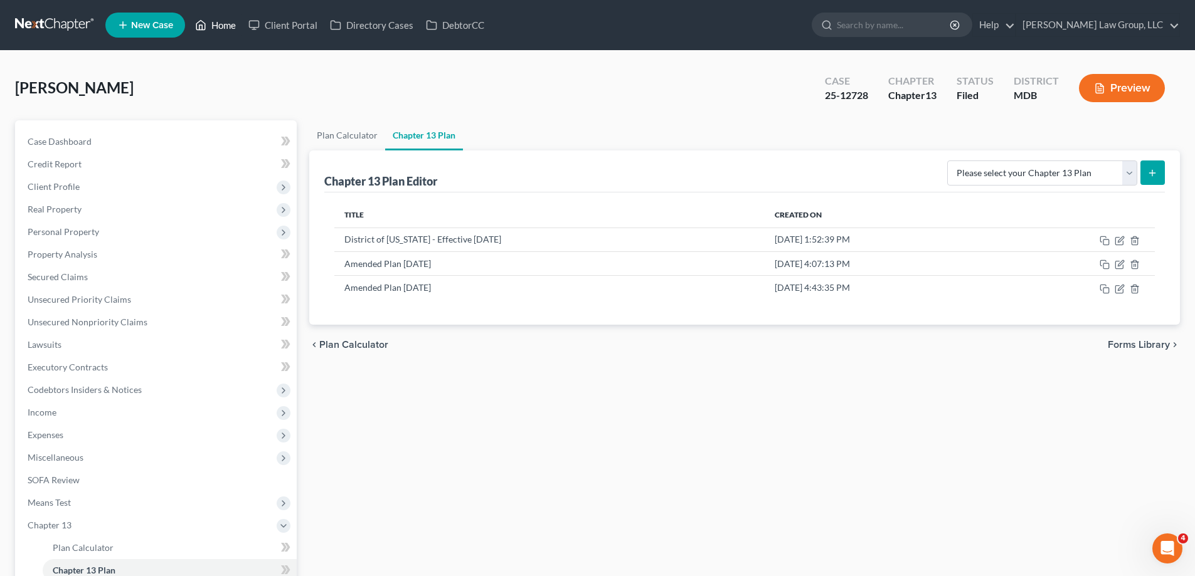
click at [222, 28] on link "Home" at bounding box center [215, 25] width 53 height 23
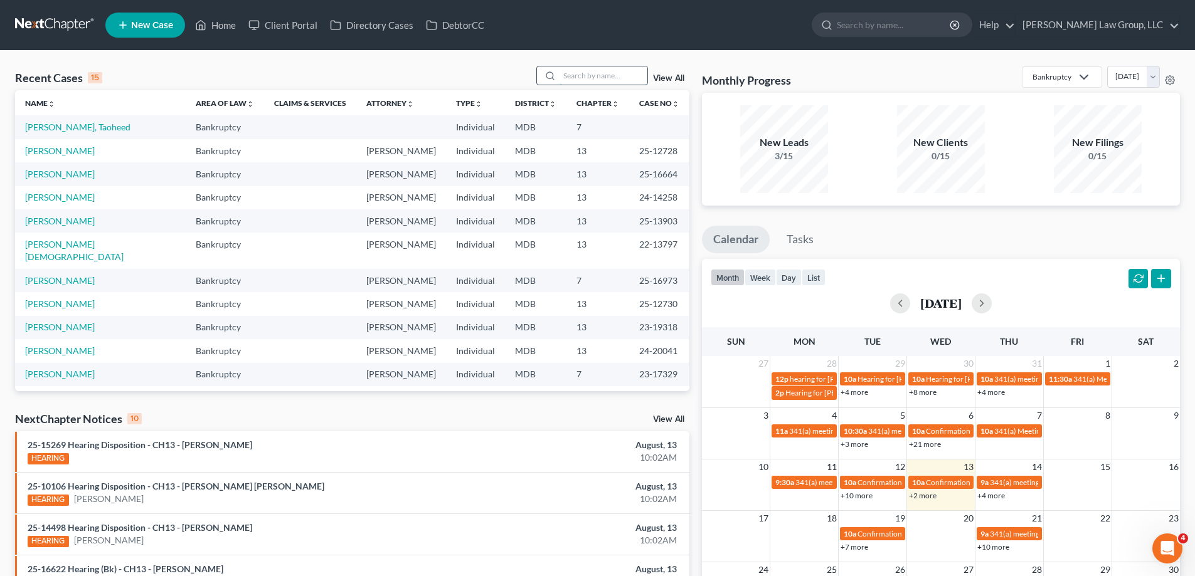
click at [571, 73] on input "search" at bounding box center [603, 75] width 88 height 18
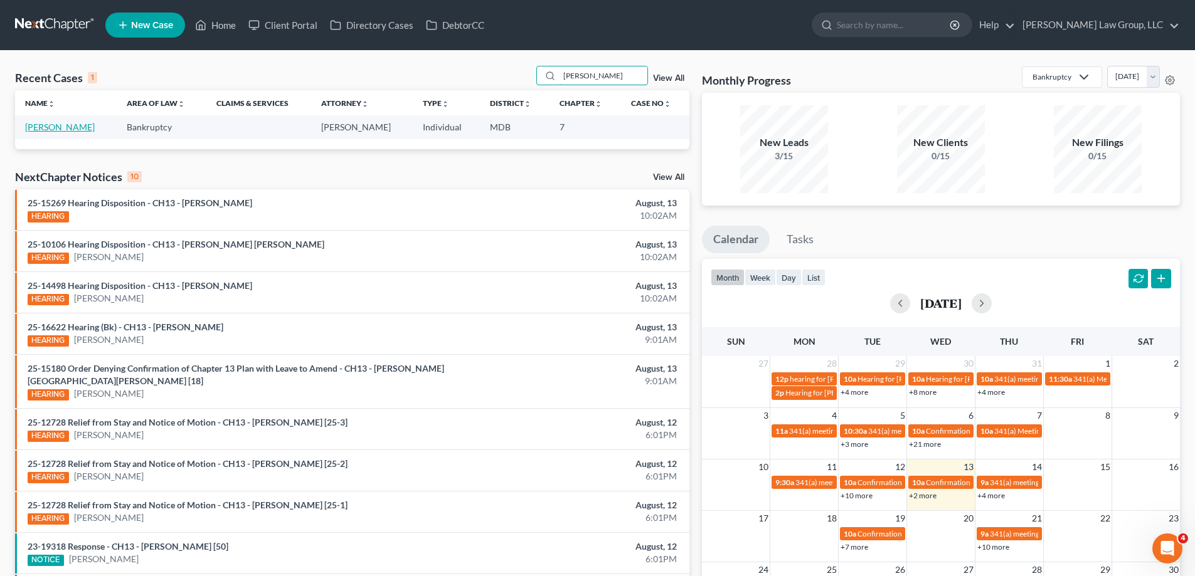
type input "[PERSON_NAME]"
click at [67, 122] on link "[PERSON_NAME]" at bounding box center [60, 127] width 70 height 11
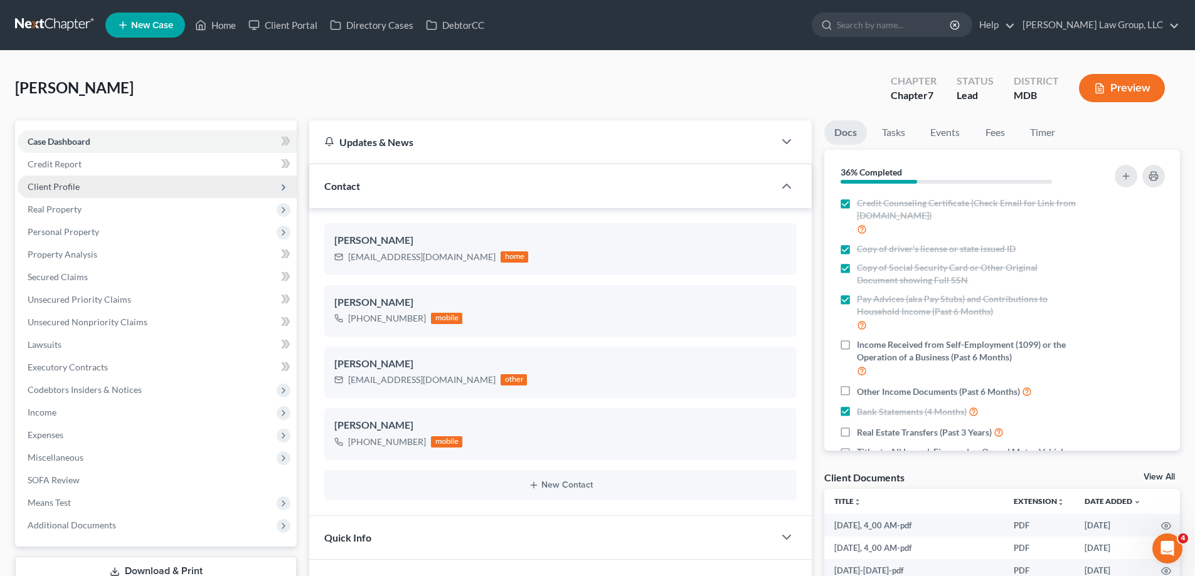
click at [61, 184] on span "Client Profile" at bounding box center [54, 186] width 52 height 11
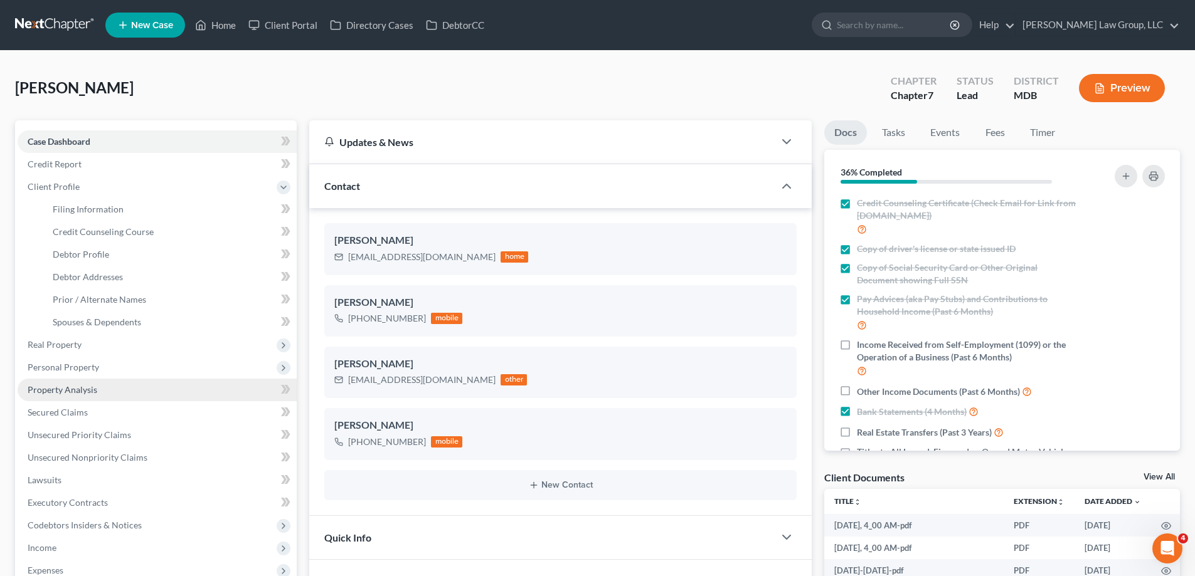
click at [114, 386] on link "Property Analysis" at bounding box center [157, 390] width 279 height 23
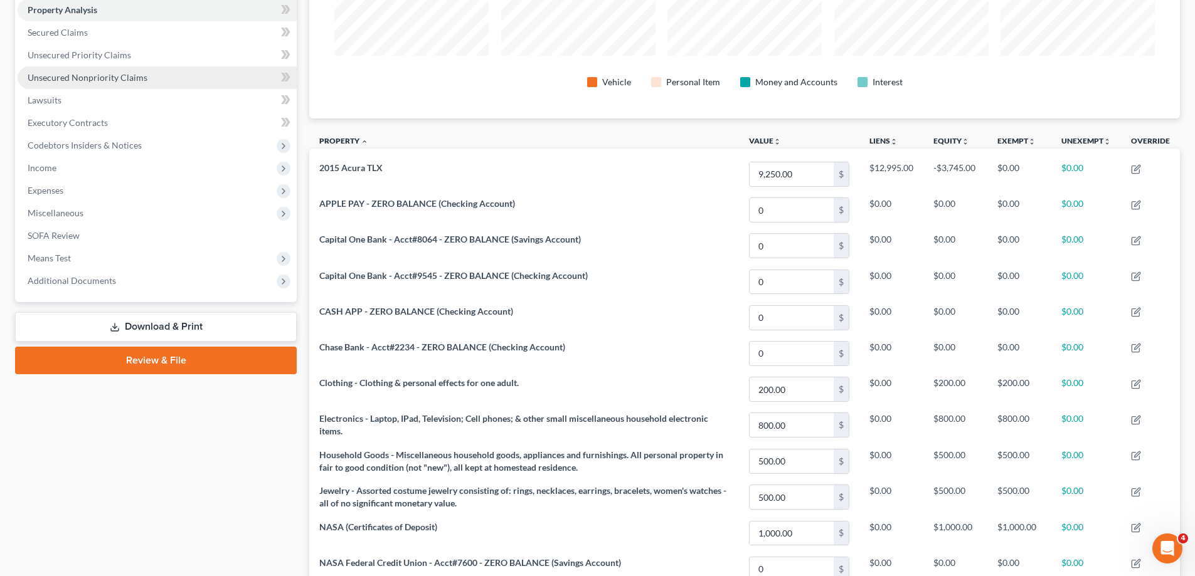
scroll to position [125, 0]
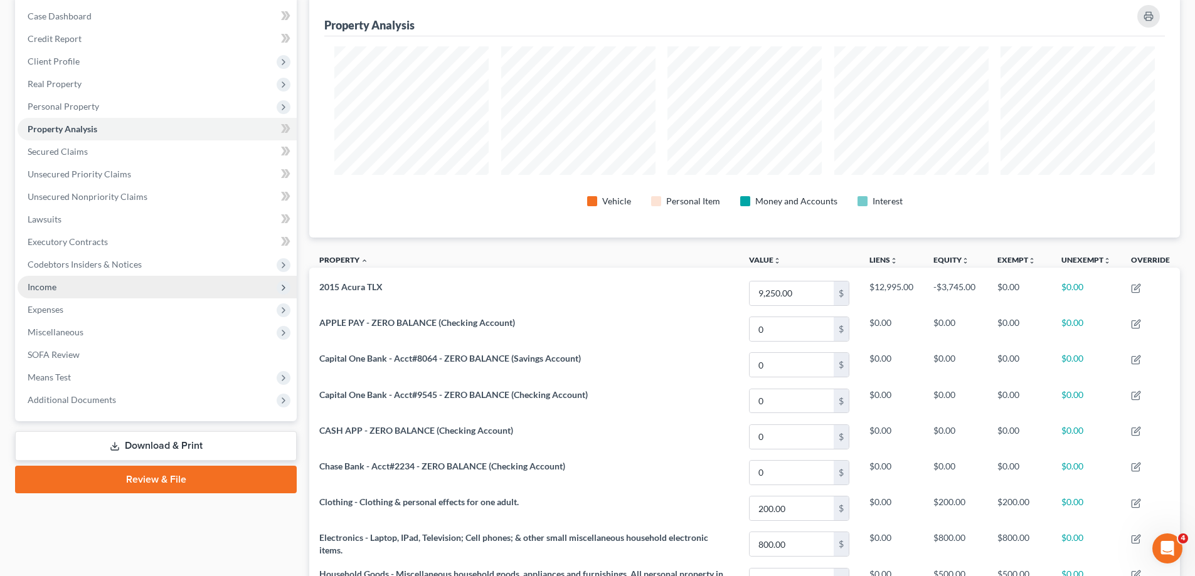
click at [82, 294] on span "Income" at bounding box center [157, 287] width 279 height 23
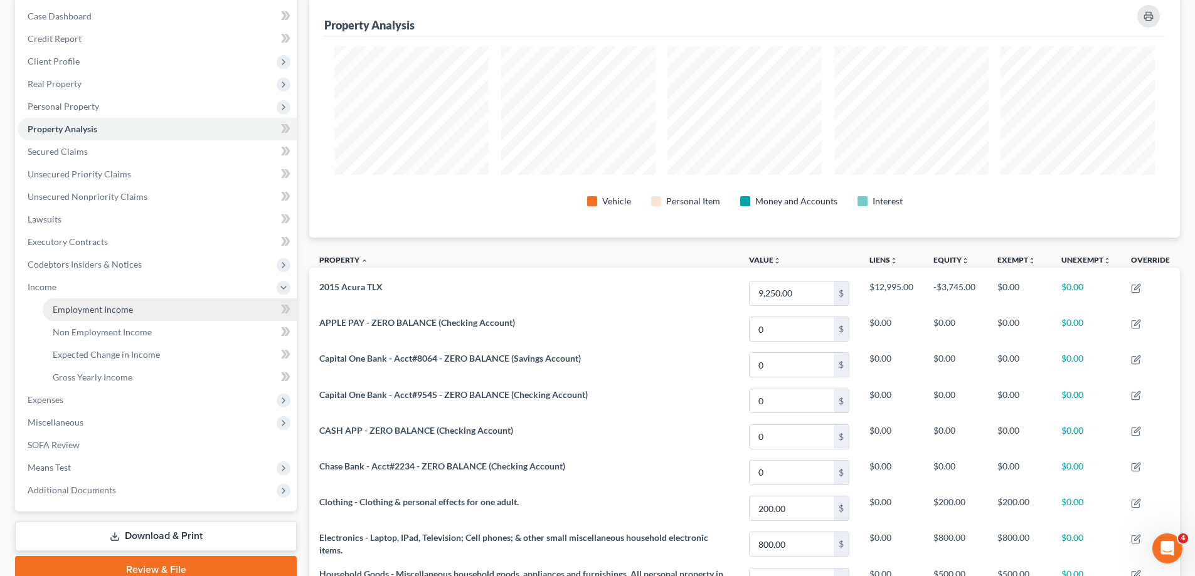
drag, startPoint x: 92, startPoint y: 312, endPoint x: 543, endPoint y: 333, distance: 452.0
click at [92, 312] on span "Employment Income" at bounding box center [93, 309] width 80 height 11
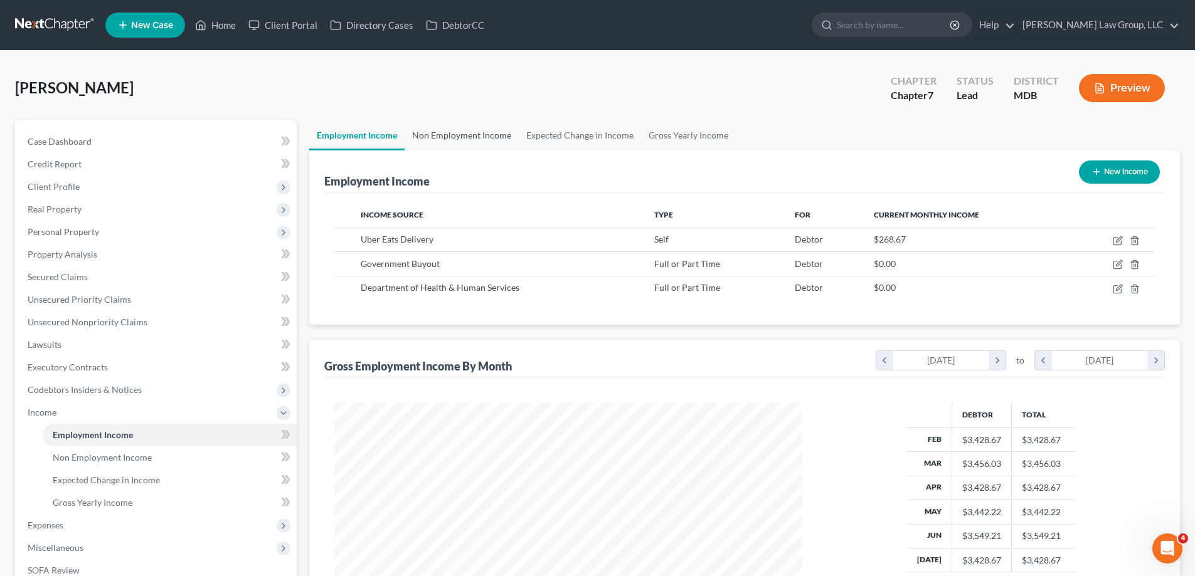
drag, startPoint x: 447, startPoint y: 146, endPoint x: 354, endPoint y: 132, distance: 94.5
click at [448, 146] on link "Non Employment Income" at bounding box center [461, 135] width 114 height 30
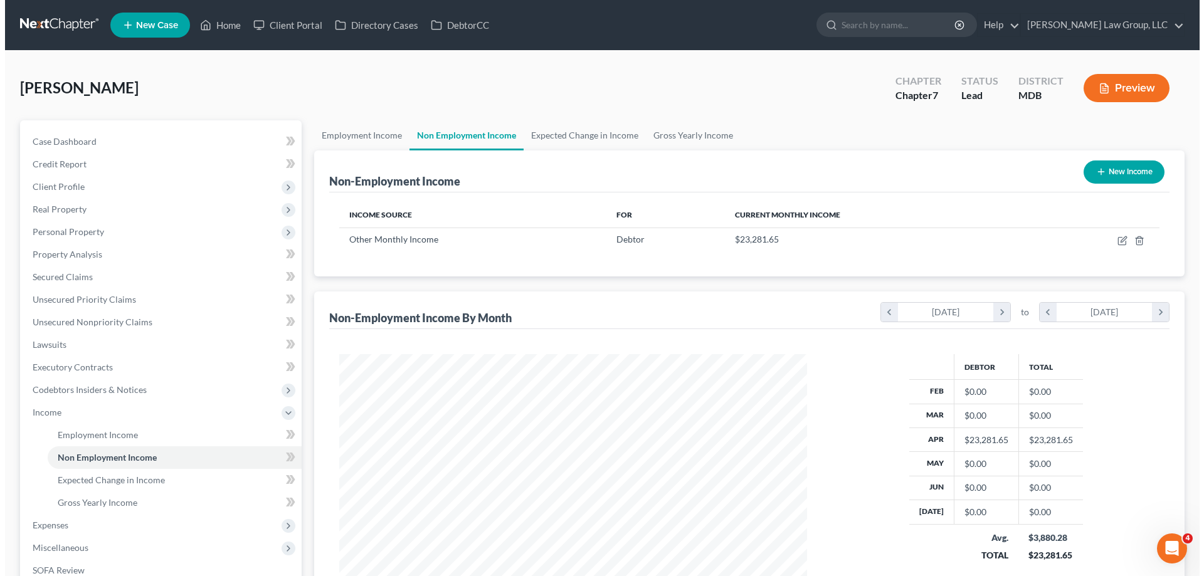
scroll to position [234, 493]
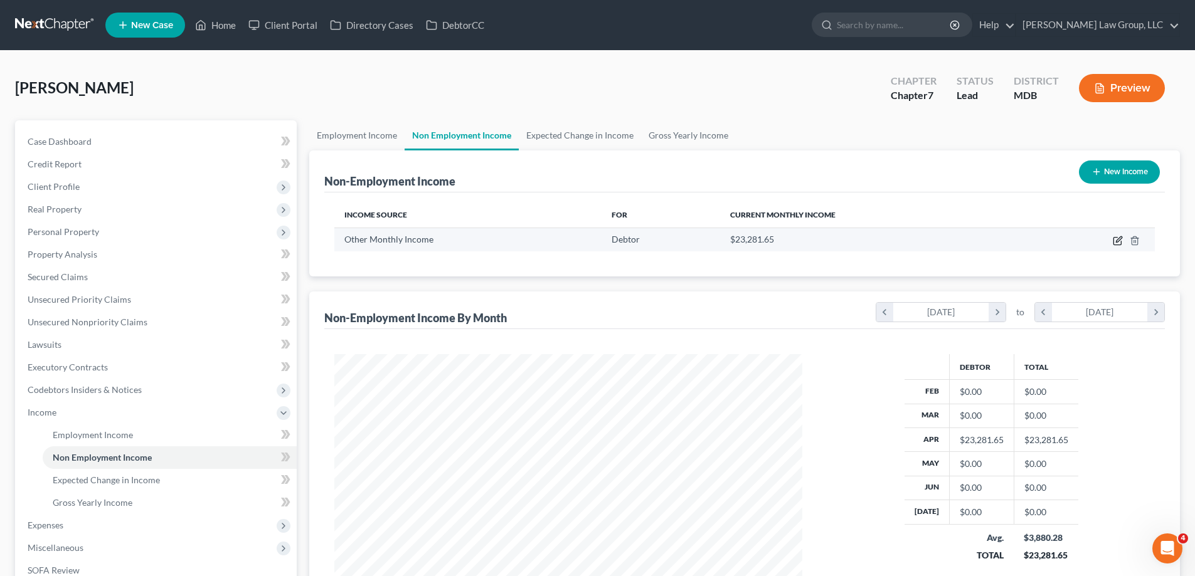
click at [1117, 242] on icon "button" at bounding box center [1119, 239] width 6 height 6
select select "13"
select select "0"
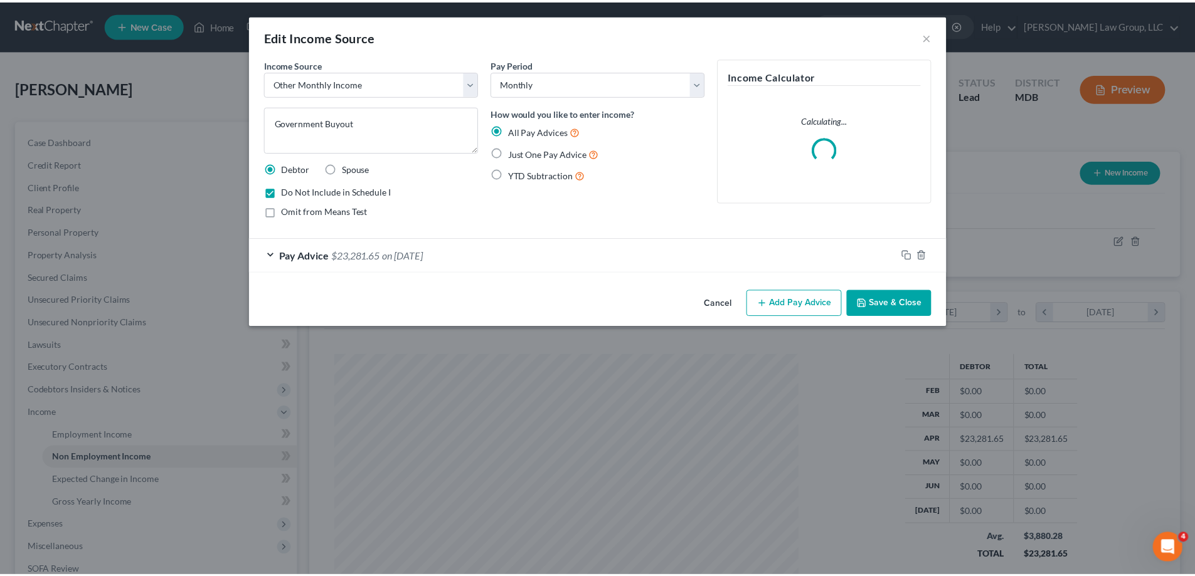
scroll to position [236, 497]
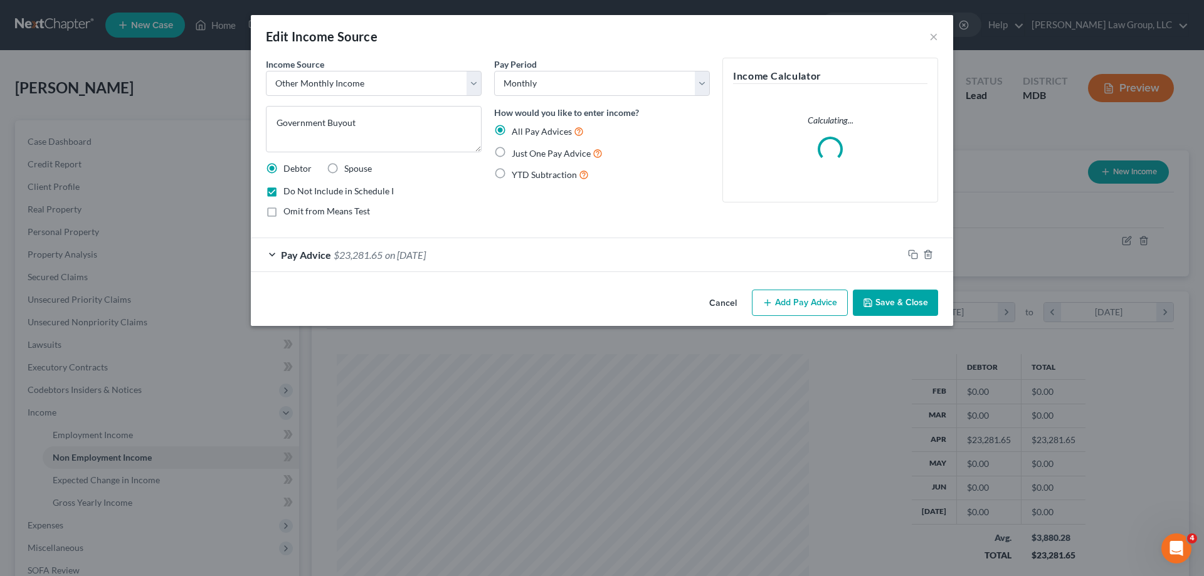
click at [426, 258] on span "on [DATE]" at bounding box center [405, 255] width 41 height 12
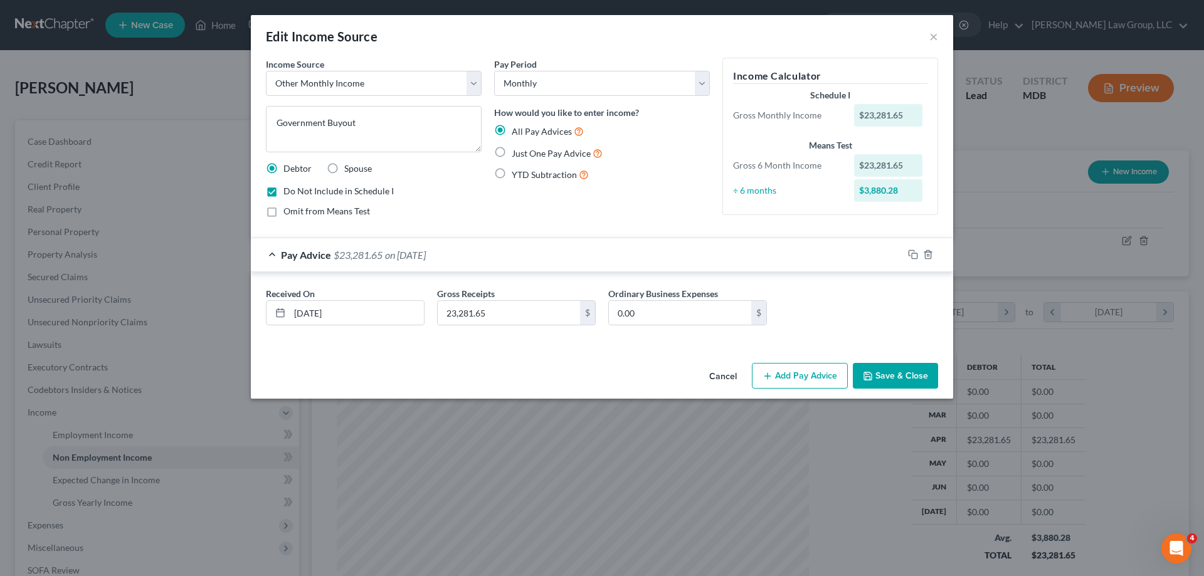
click at [710, 373] on button "Cancel" at bounding box center [723, 376] width 48 height 25
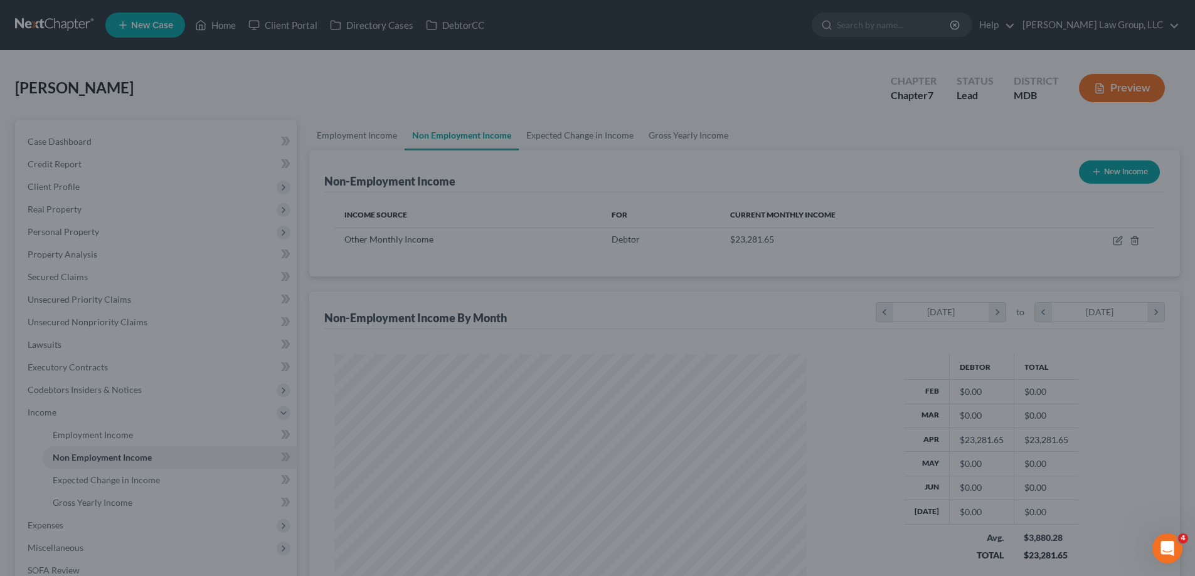
scroll to position [234, 493]
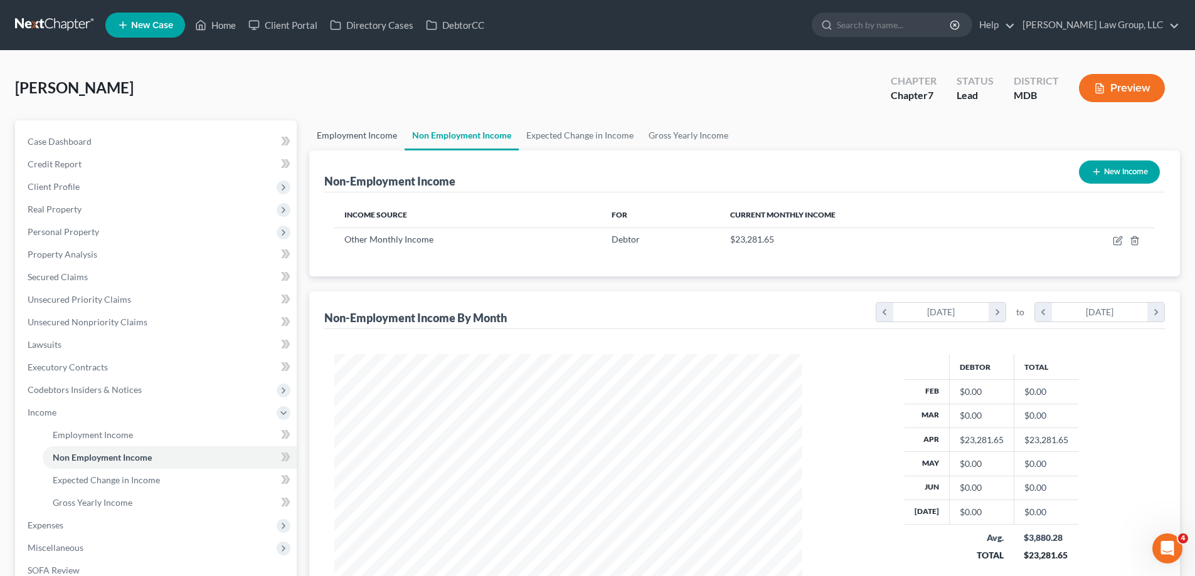
click at [367, 134] on link "Employment Income" at bounding box center [356, 135] width 95 height 30
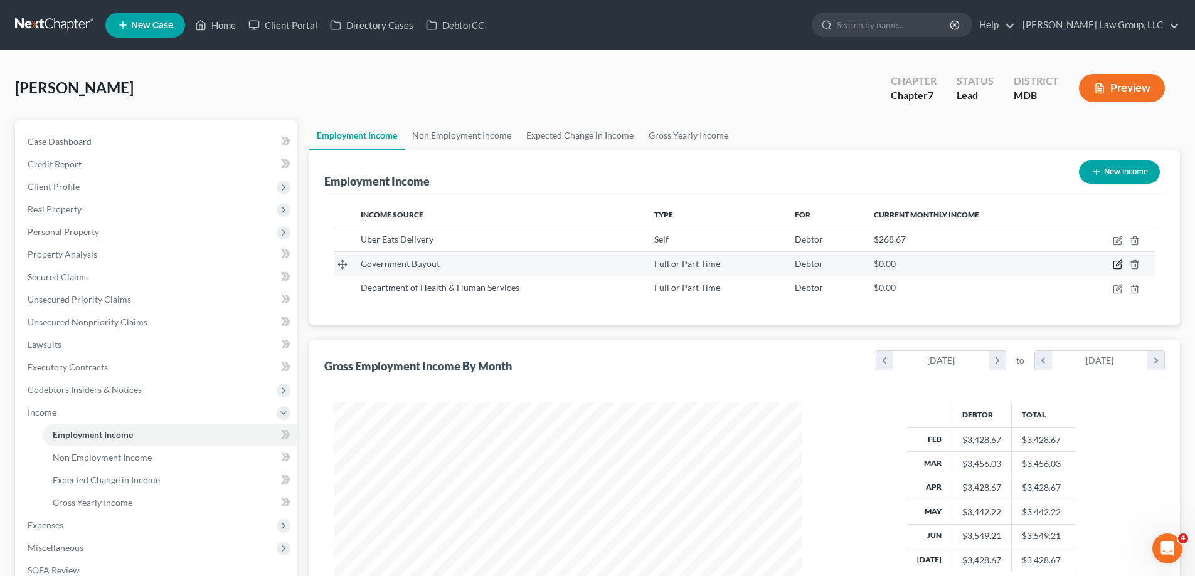
click at [1120, 267] on icon "button" at bounding box center [1117, 265] width 10 height 10
select select "0"
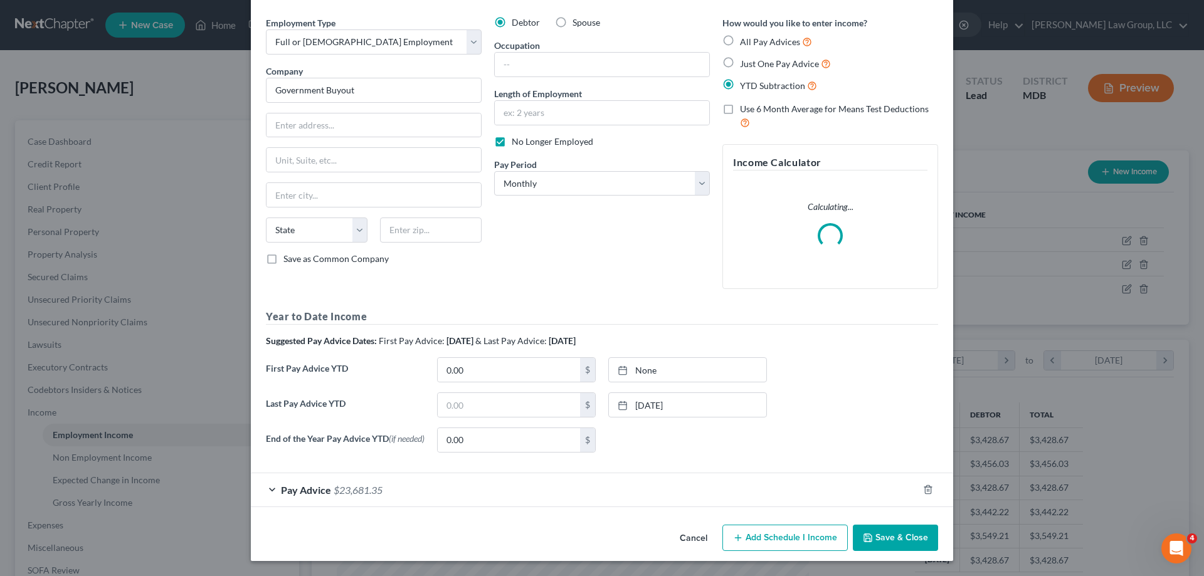
click at [309, 492] on span "Pay Advice" at bounding box center [306, 490] width 50 height 12
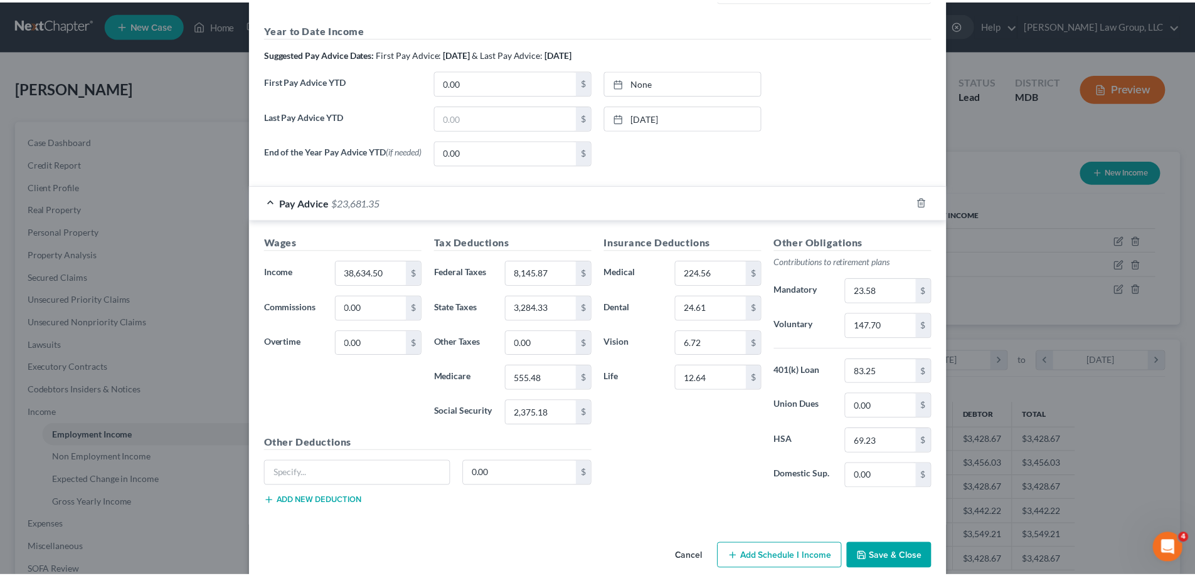
scroll to position [393, 0]
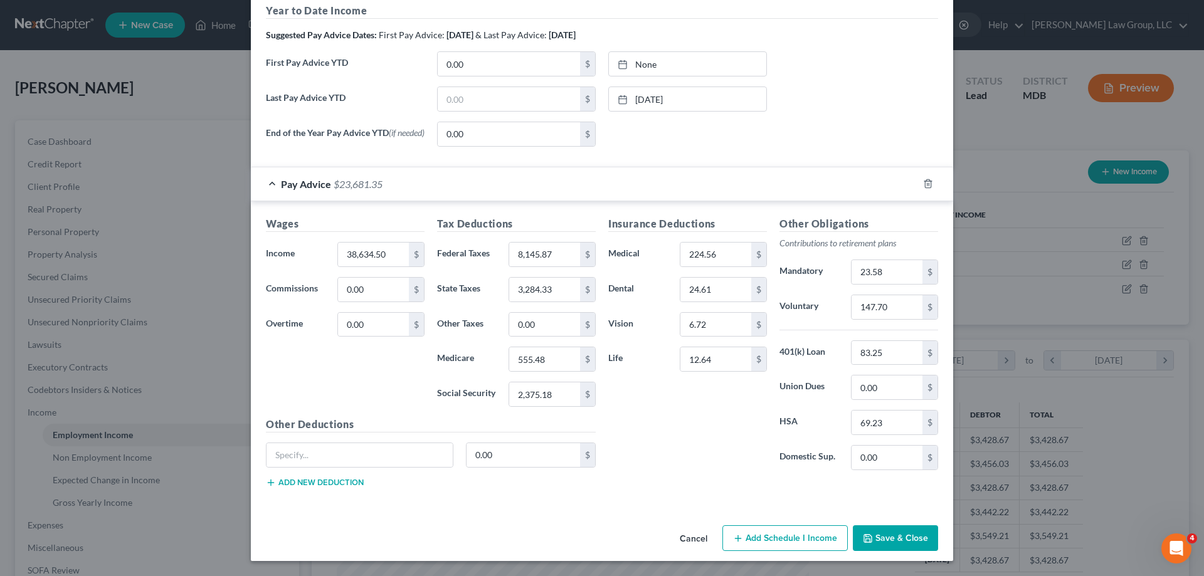
click at [896, 541] on button "Save & Close" at bounding box center [895, 538] width 85 height 26
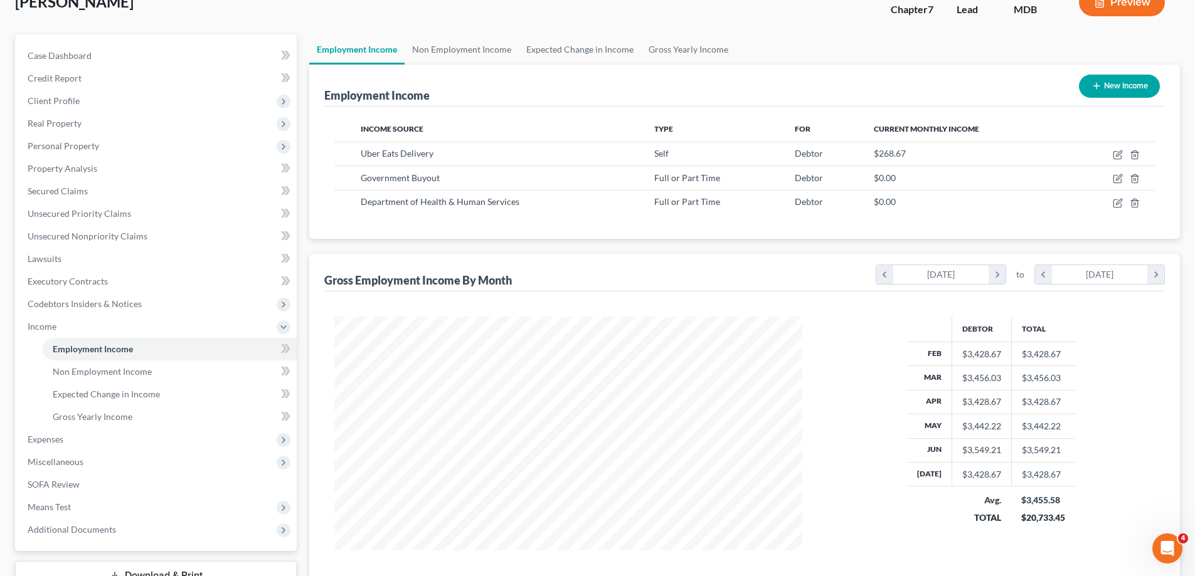
scroll to position [181, 0]
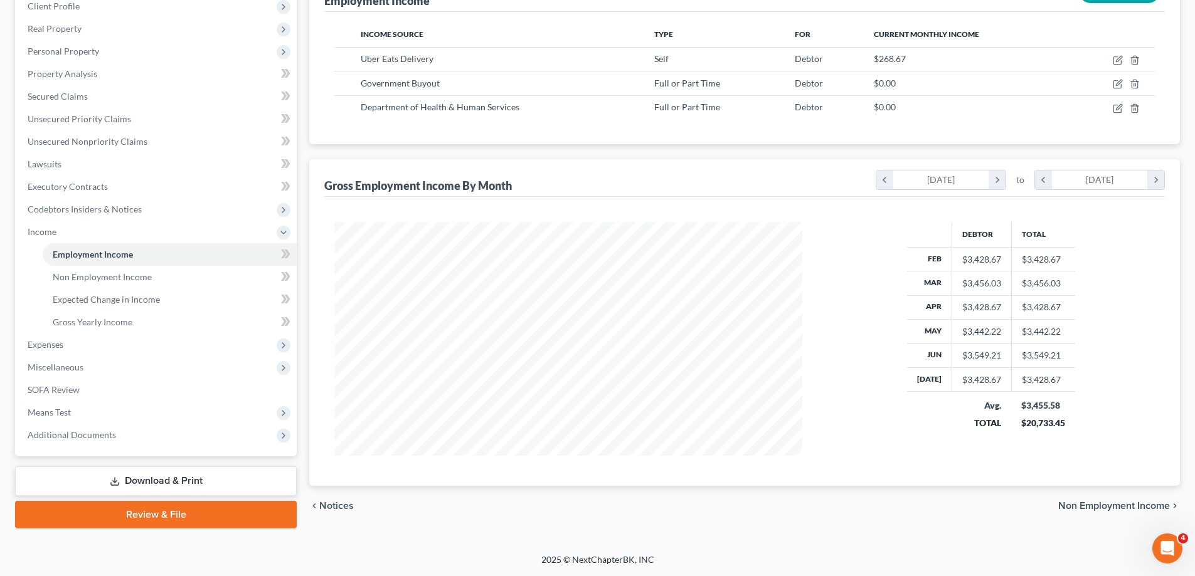
click at [112, 440] on span "Additional Documents" at bounding box center [72, 435] width 88 height 11
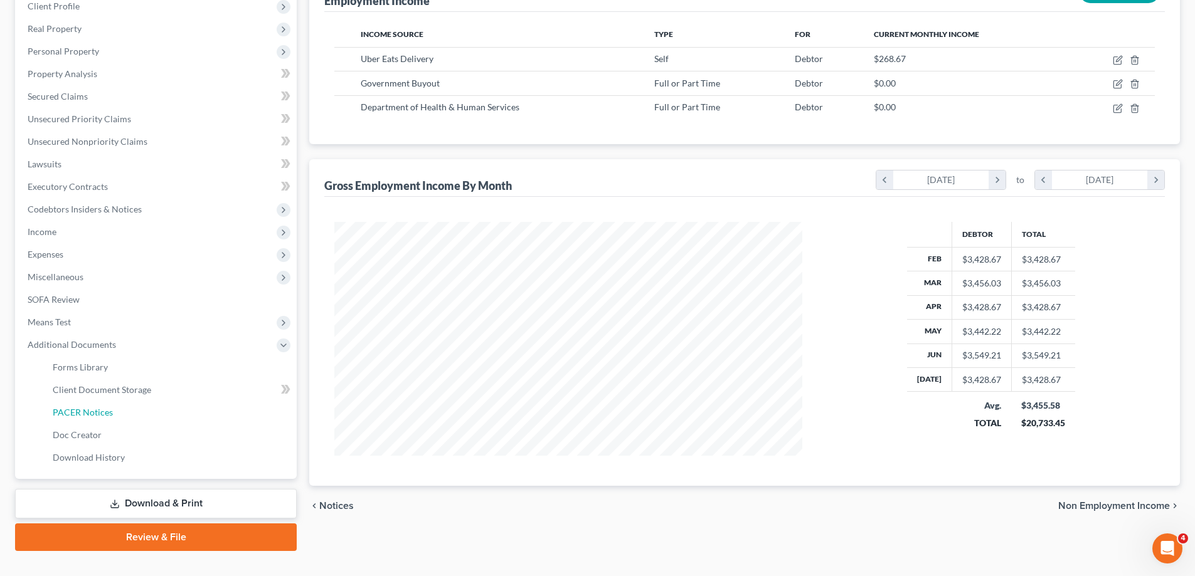
drag, startPoint x: 108, startPoint y: 405, endPoint x: 882, endPoint y: 389, distance: 773.3
click at [108, 404] on link "PACER Notices" at bounding box center [170, 412] width 254 height 23
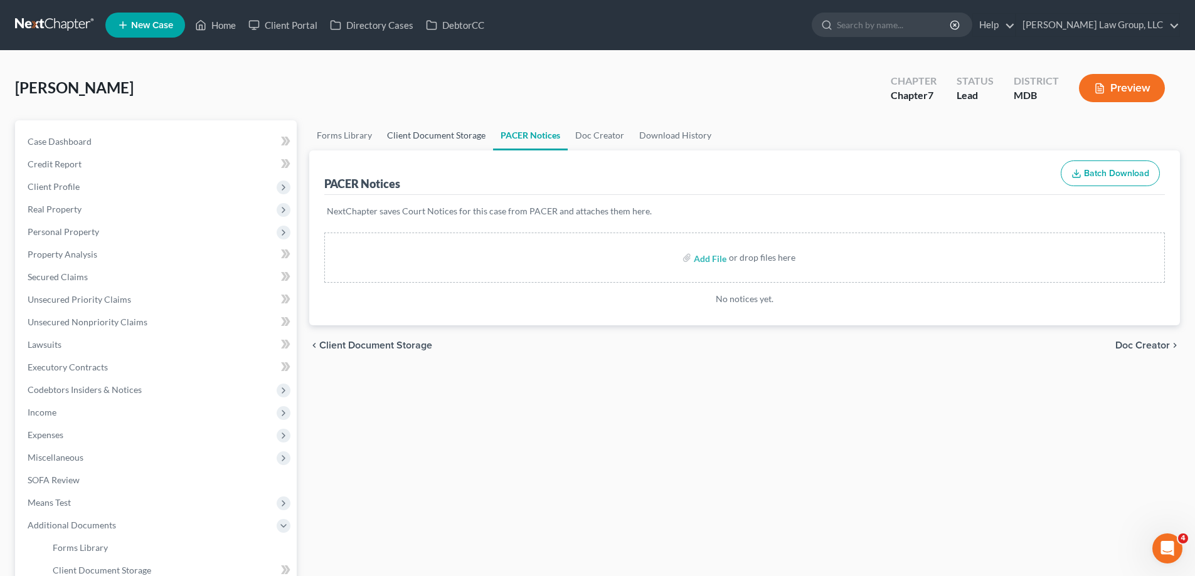
click at [455, 134] on link "Client Document Storage" at bounding box center [436, 135] width 114 height 30
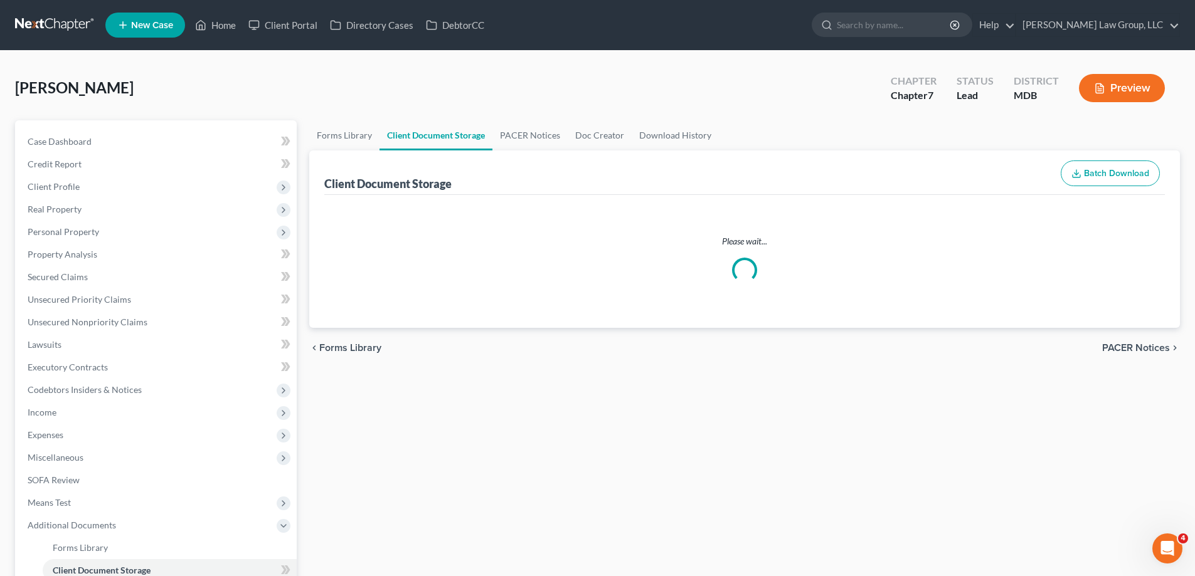
select select "14"
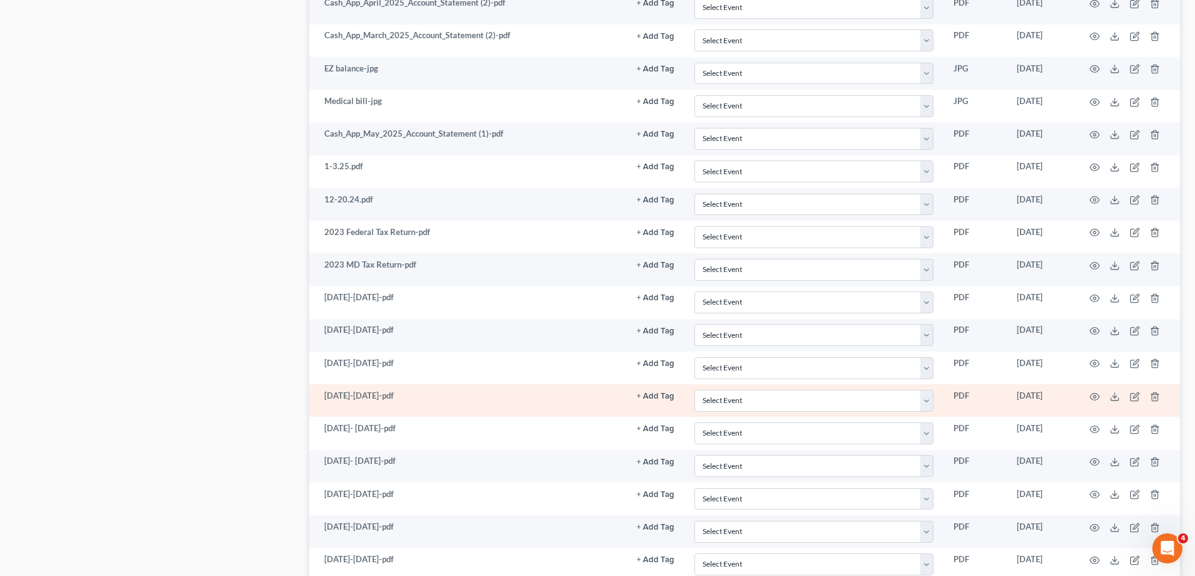
scroll to position [1821, 0]
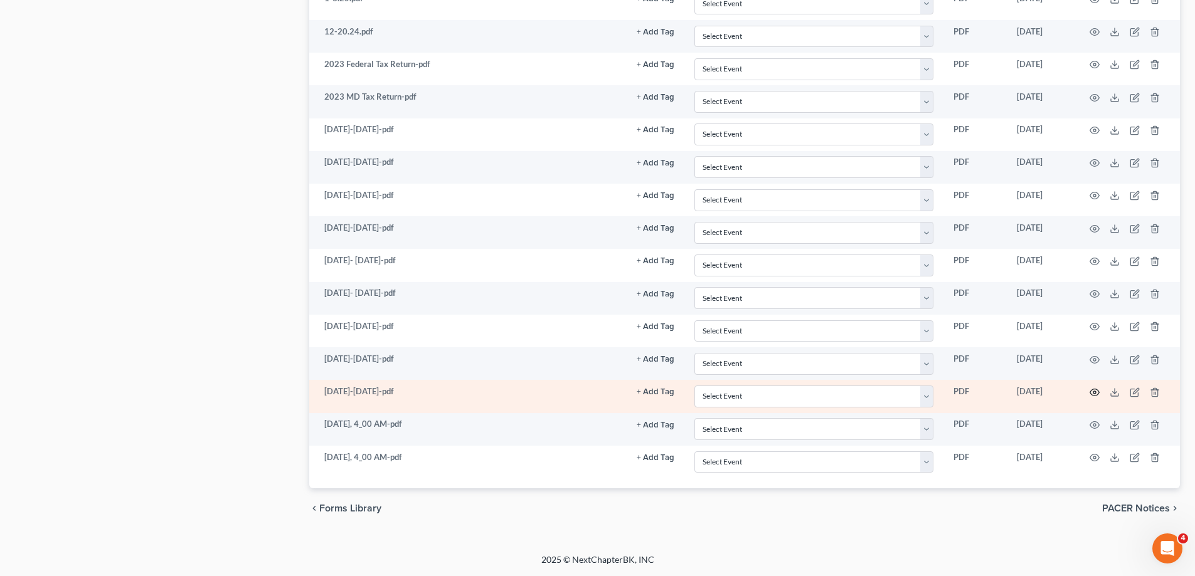
click at [1089, 392] on icon "button" at bounding box center [1094, 393] width 10 height 10
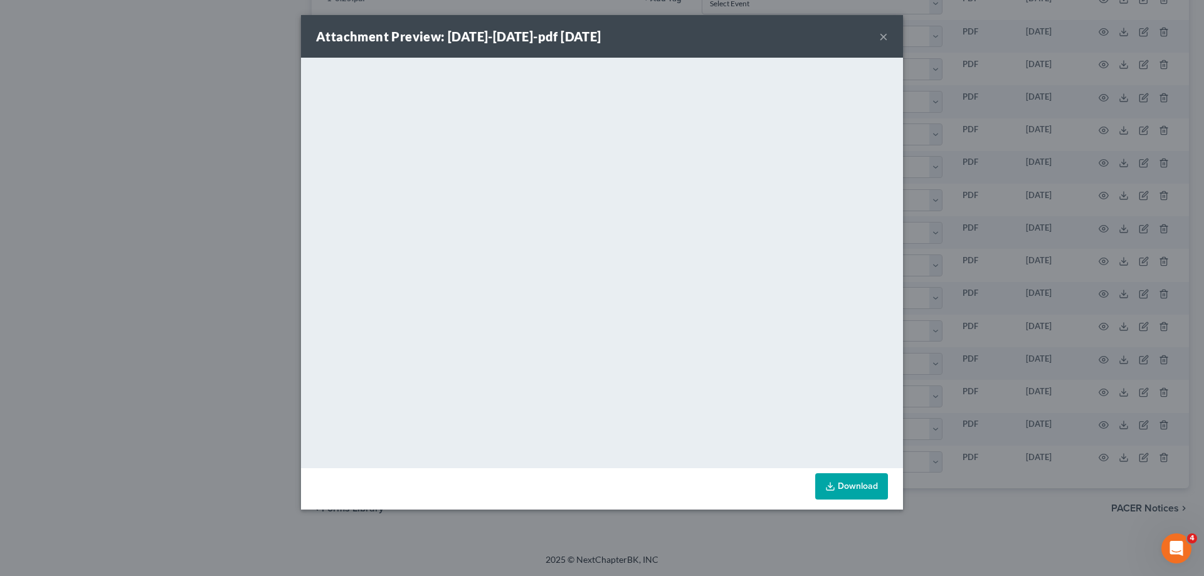
click at [886, 37] on button "×" at bounding box center [883, 36] width 9 height 15
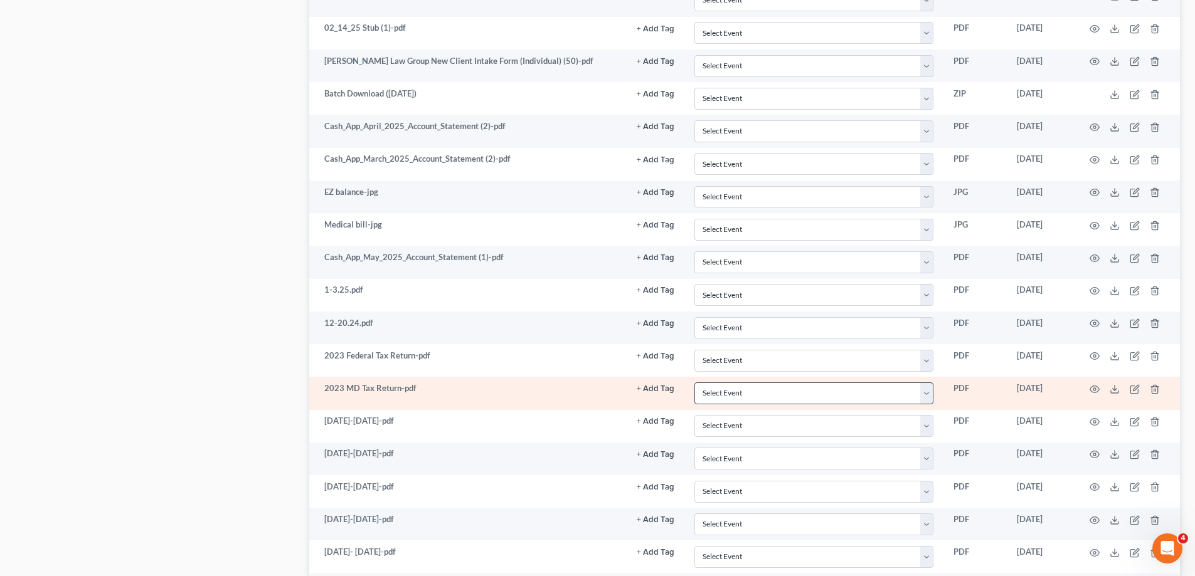
scroll to position [1507, 0]
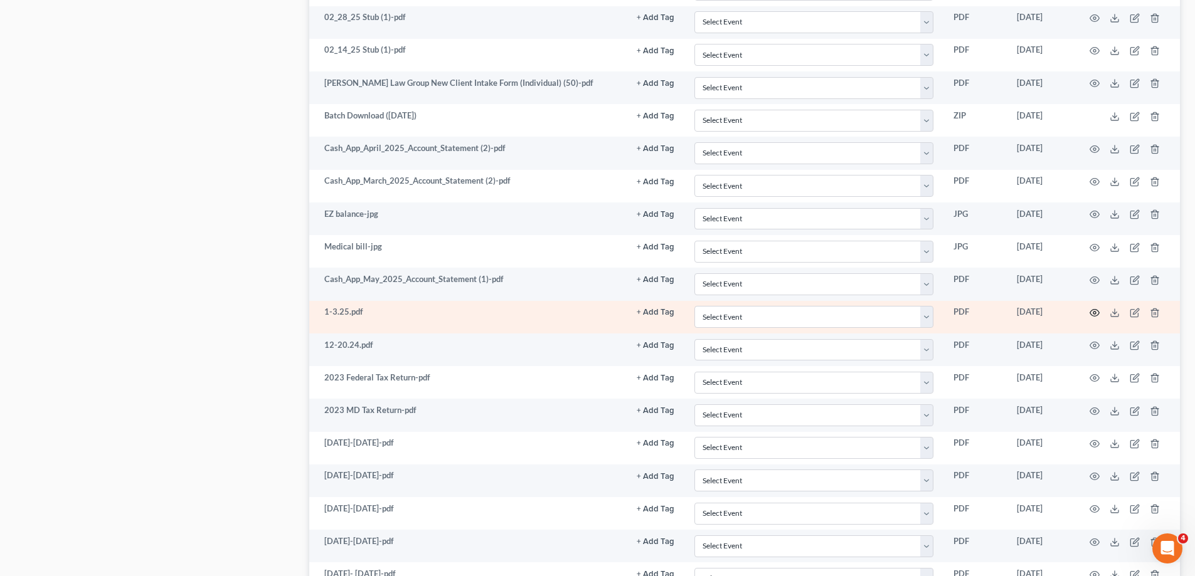
click at [1093, 312] on circle "button" at bounding box center [1094, 313] width 3 height 3
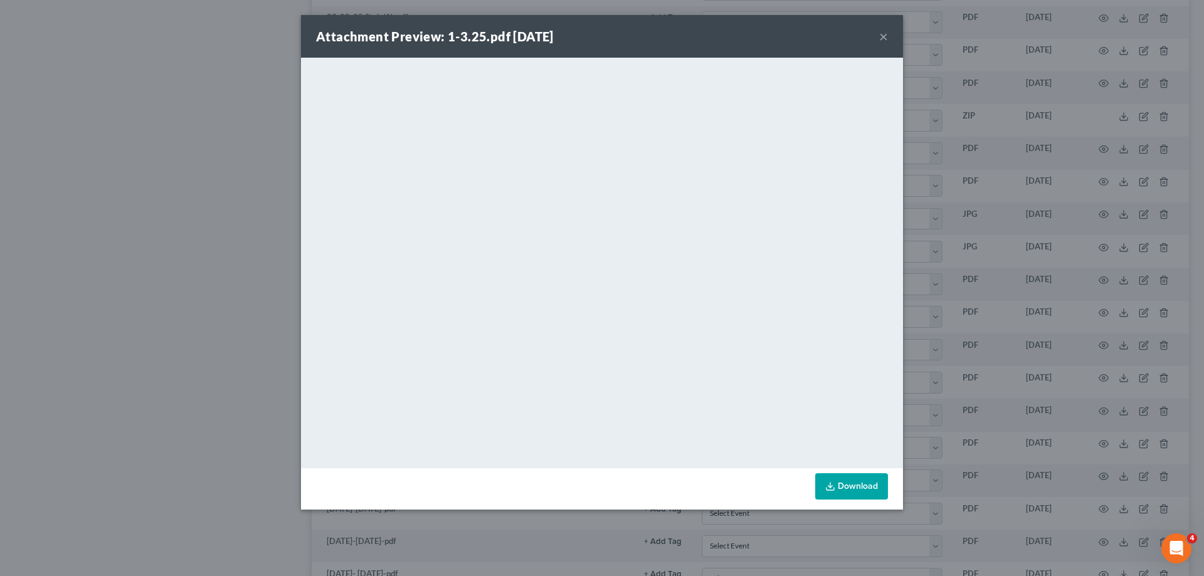
click at [885, 33] on button "×" at bounding box center [883, 36] width 9 height 15
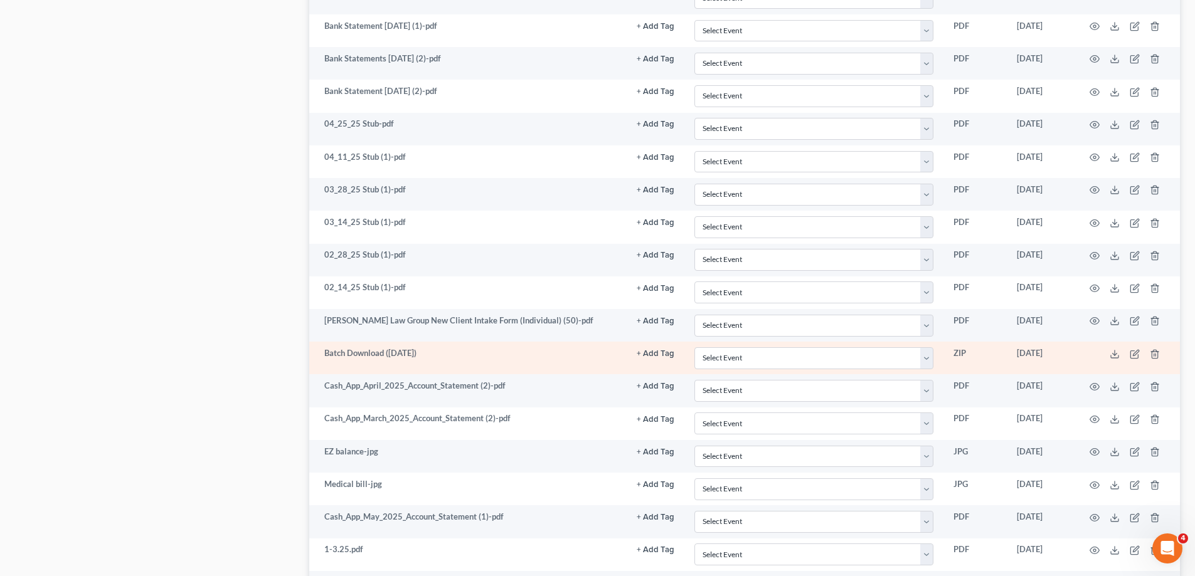
scroll to position [1194, 0]
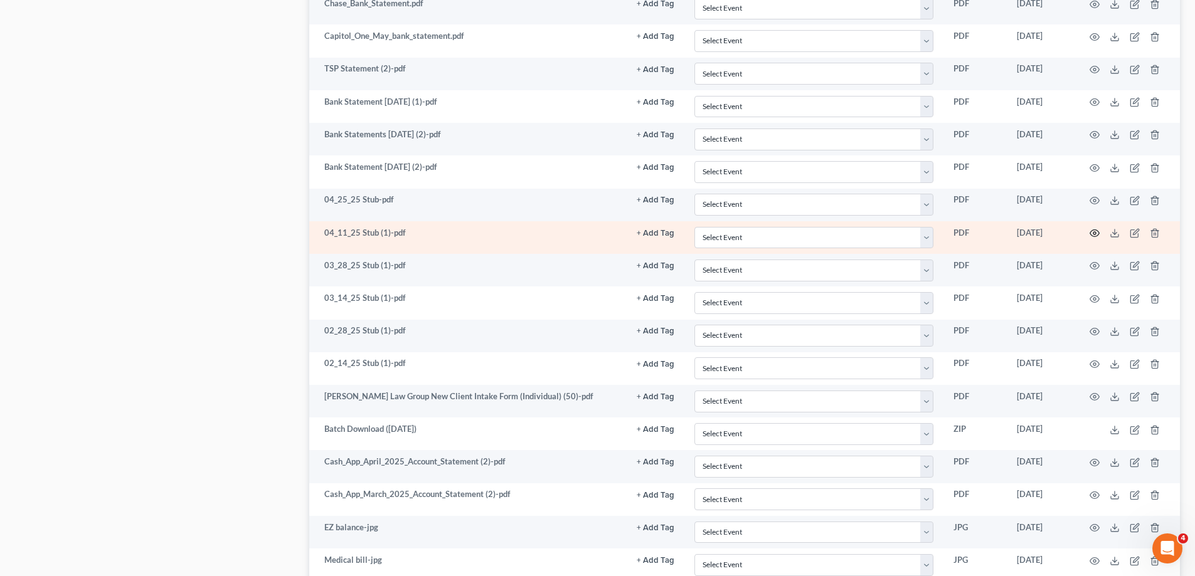
click at [1090, 232] on icon "button" at bounding box center [1094, 233] width 9 height 7
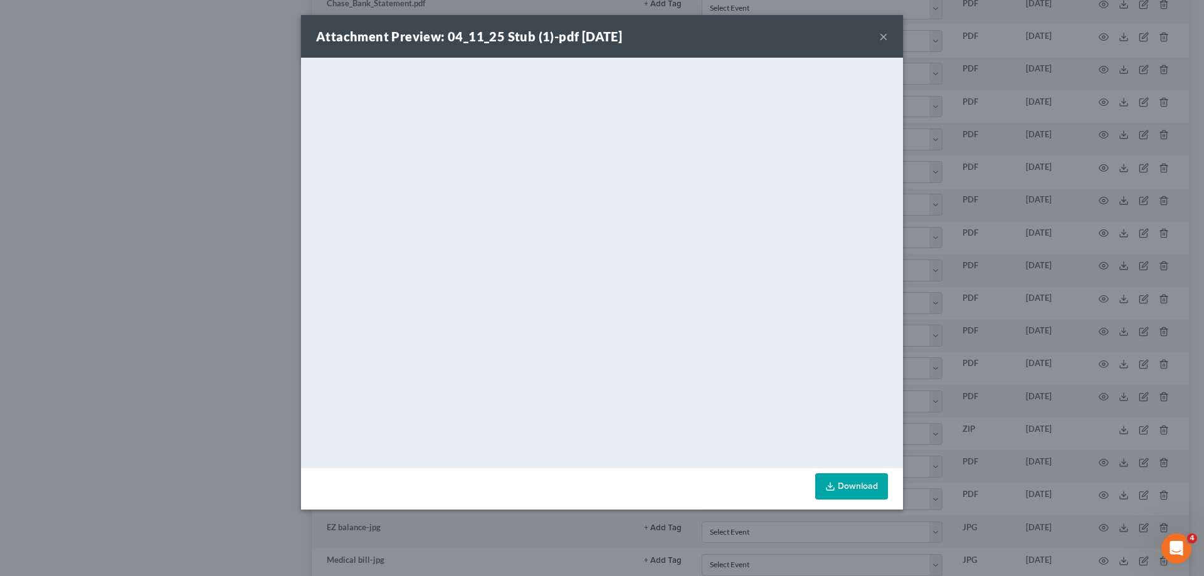
click at [880, 36] on button "×" at bounding box center [883, 36] width 9 height 15
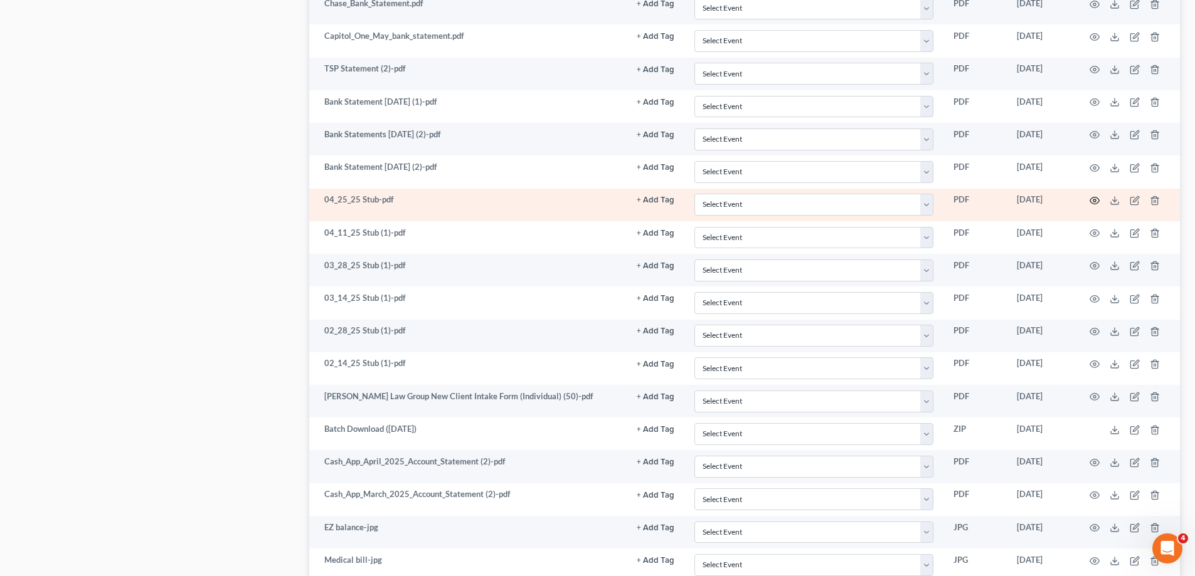
click at [1097, 199] on icon "button" at bounding box center [1094, 201] width 9 height 7
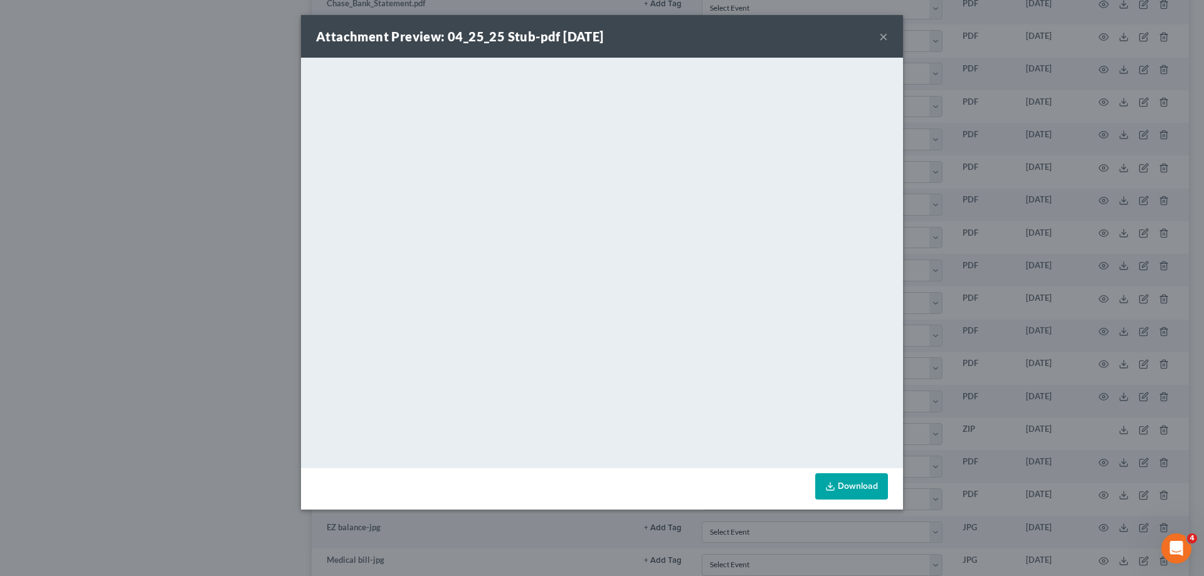
drag, startPoint x: 882, startPoint y: 37, endPoint x: 990, endPoint y: 249, distance: 237.8
click at [882, 36] on button "×" at bounding box center [883, 36] width 9 height 15
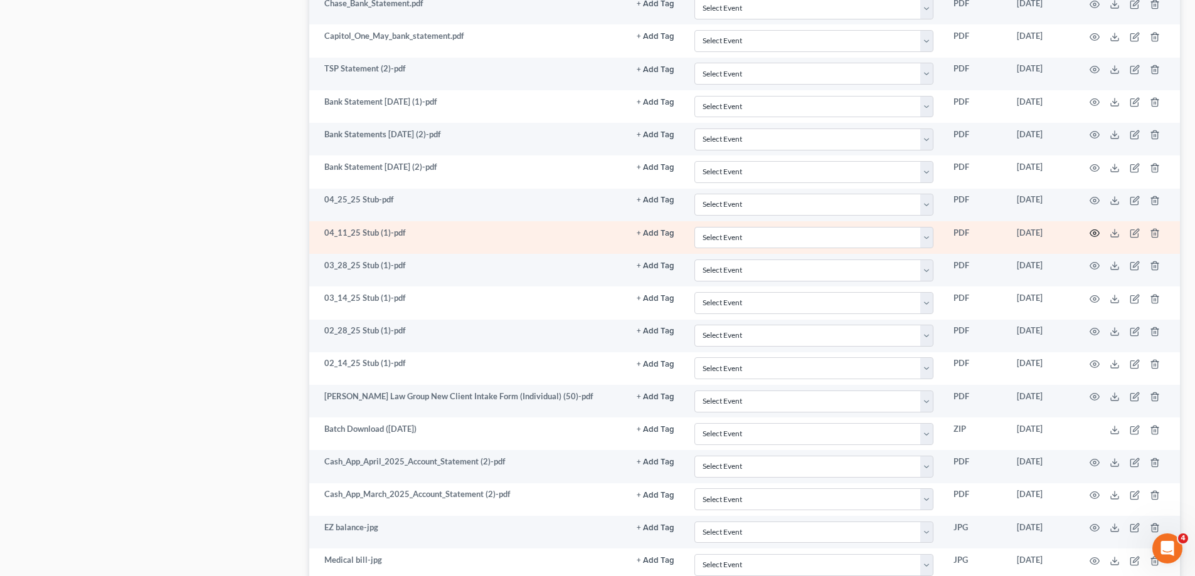
click at [1089, 233] on icon "button" at bounding box center [1094, 233] width 10 height 10
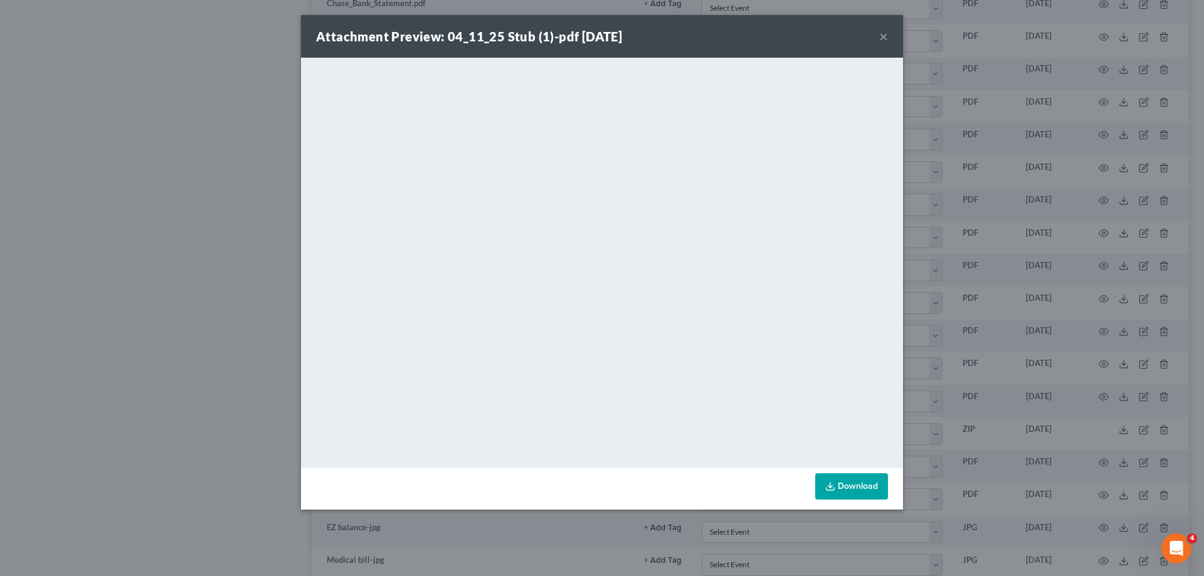
drag, startPoint x: 849, startPoint y: 486, endPoint x: 267, endPoint y: 1, distance: 757.8
click at [849, 487] on link "Download" at bounding box center [851, 486] width 73 height 26
click at [885, 34] on button "×" at bounding box center [883, 36] width 9 height 15
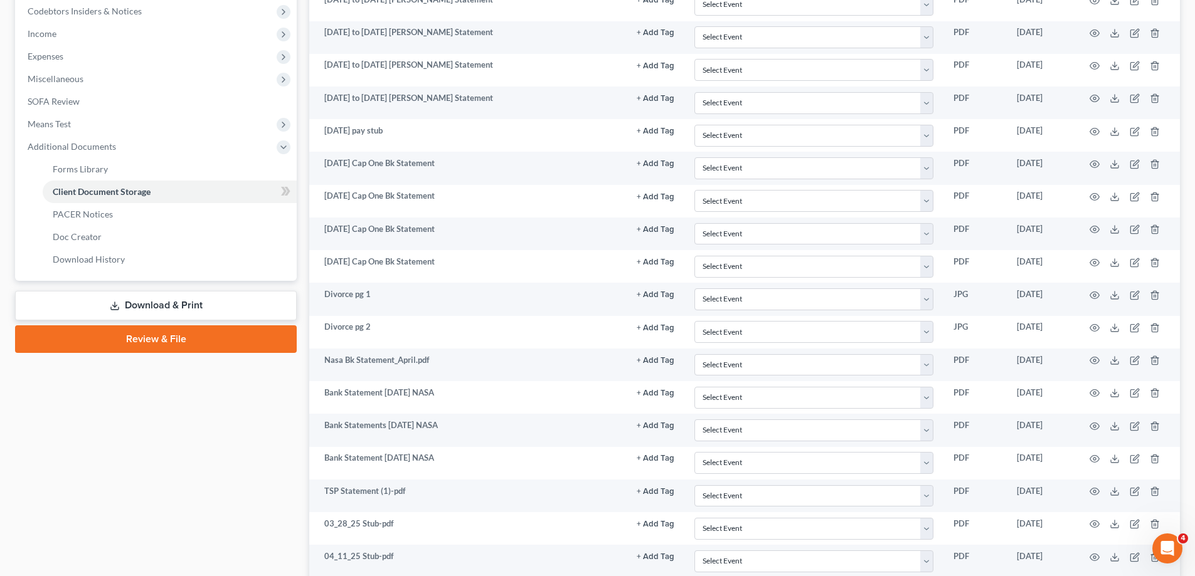
scroll to position [0, 0]
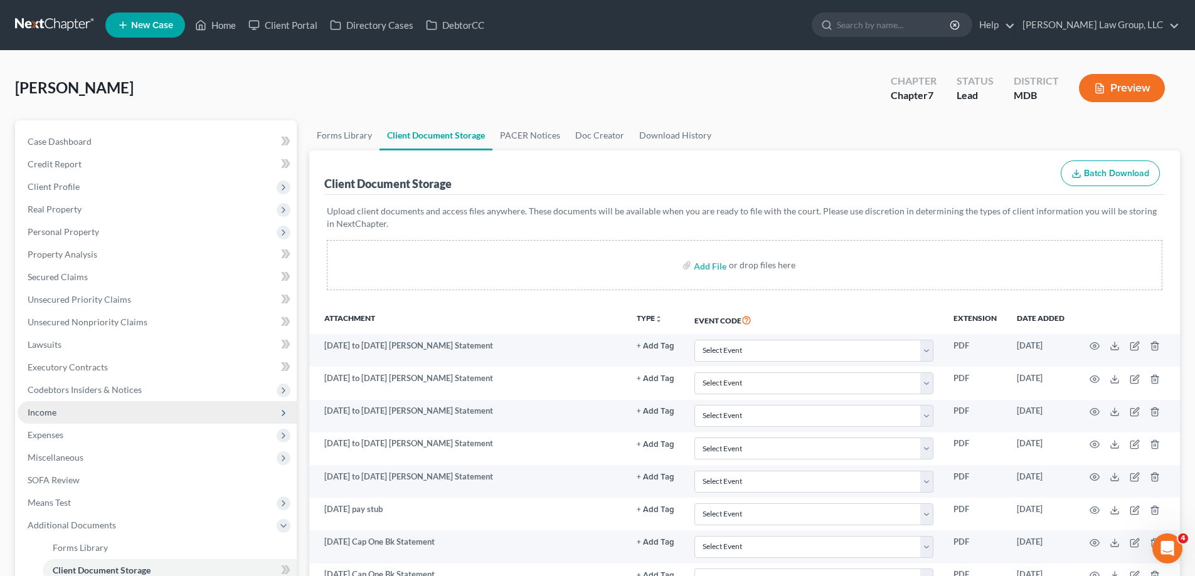
click at [74, 413] on span "Income" at bounding box center [157, 412] width 279 height 23
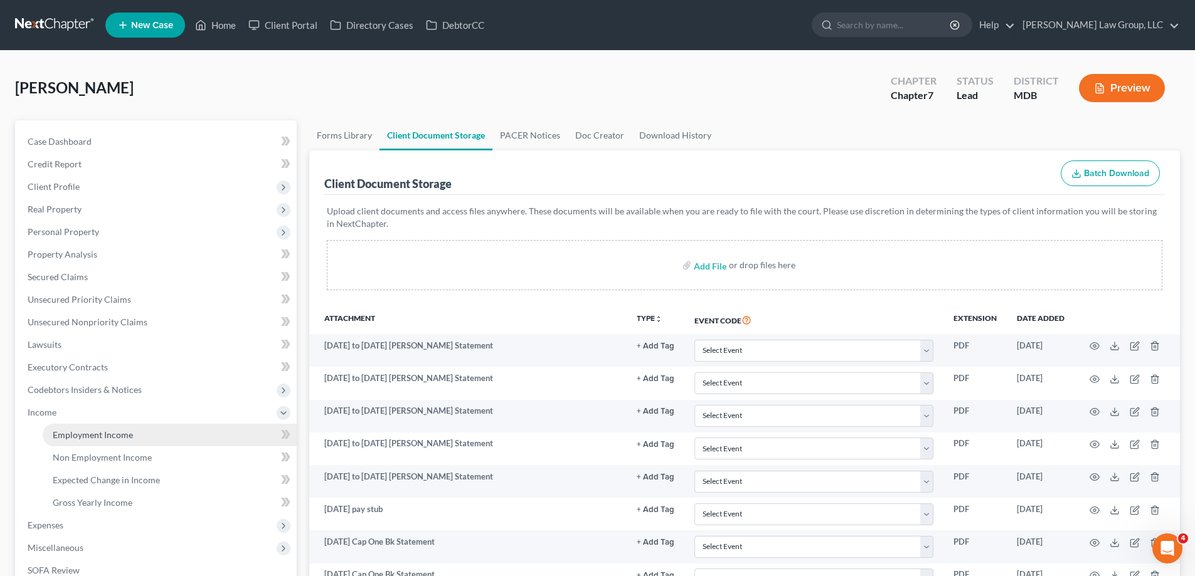
click at [124, 440] on span "Employment Income" at bounding box center [93, 435] width 80 height 11
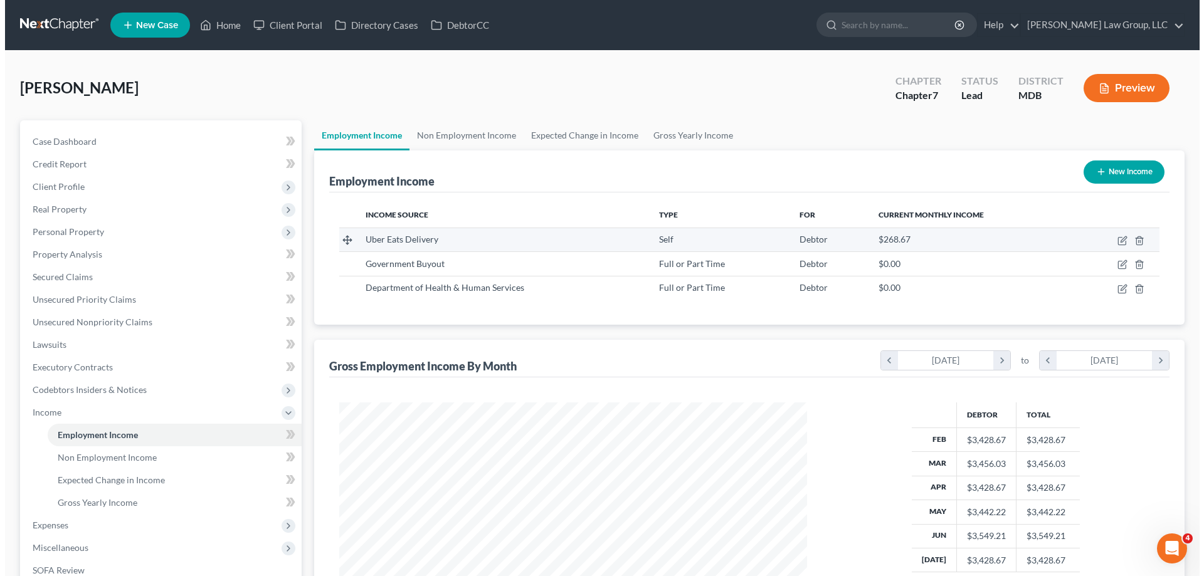
scroll to position [234, 493]
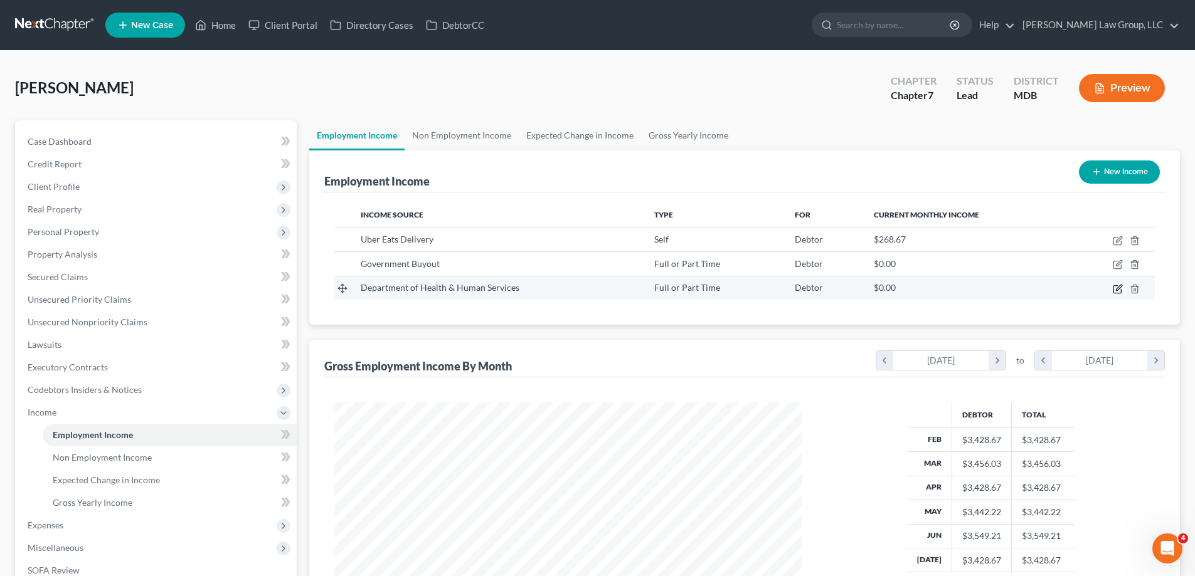
click at [1114, 288] on icon "button" at bounding box center [1117, 289] width 10 height 10
select select "0"
select select "21"
select select "2"
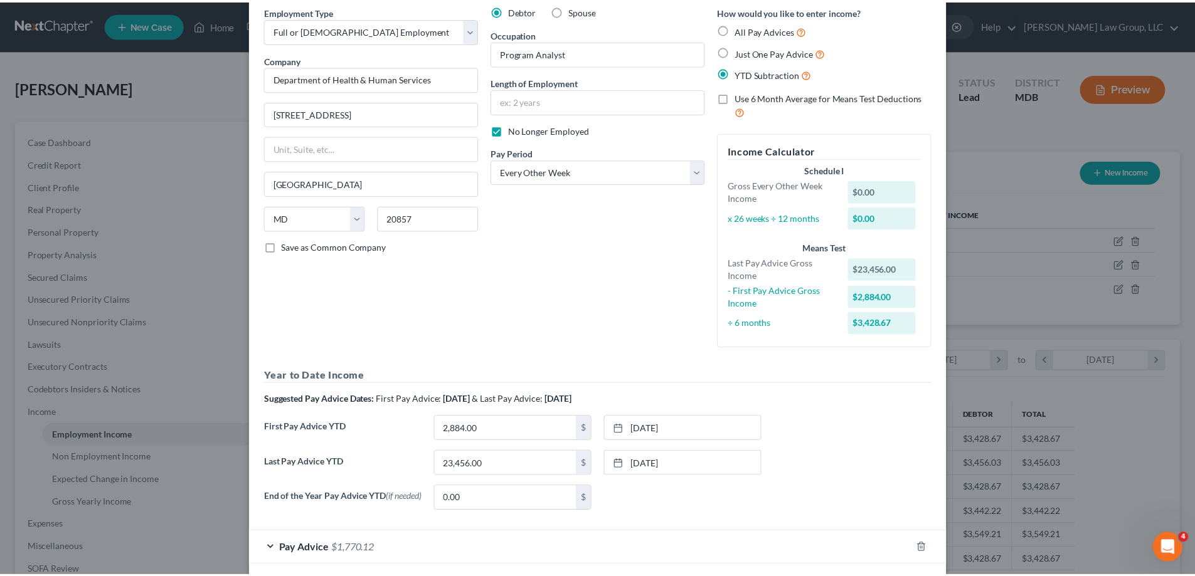
scroll to position [114, 0]
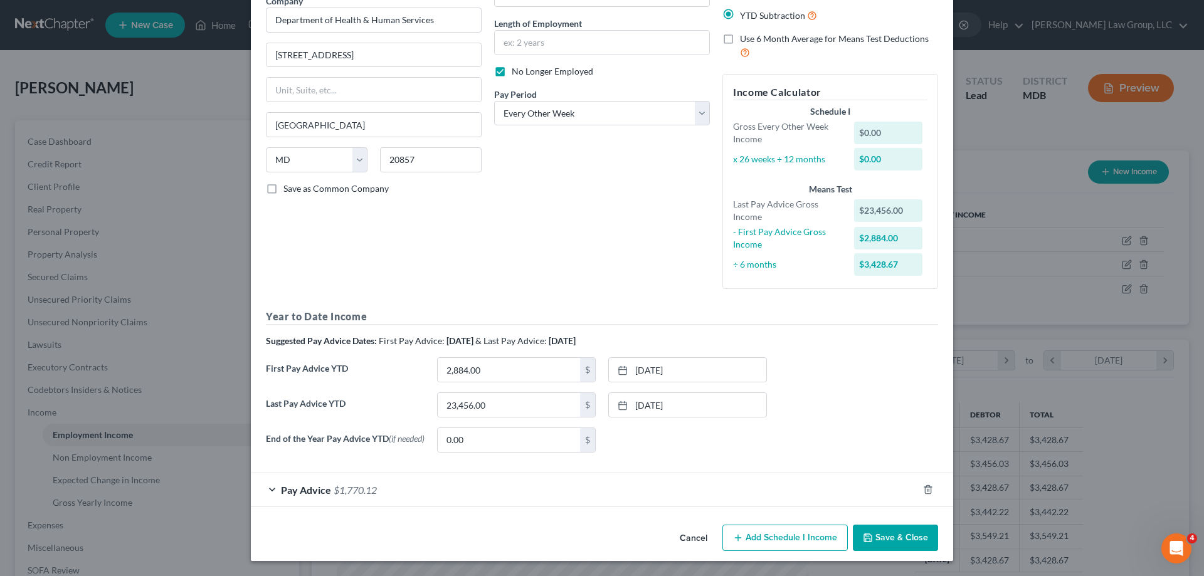
click at [294, 488] on span "Pay Advice" at bounding box center [306, 490] width 50 height 12
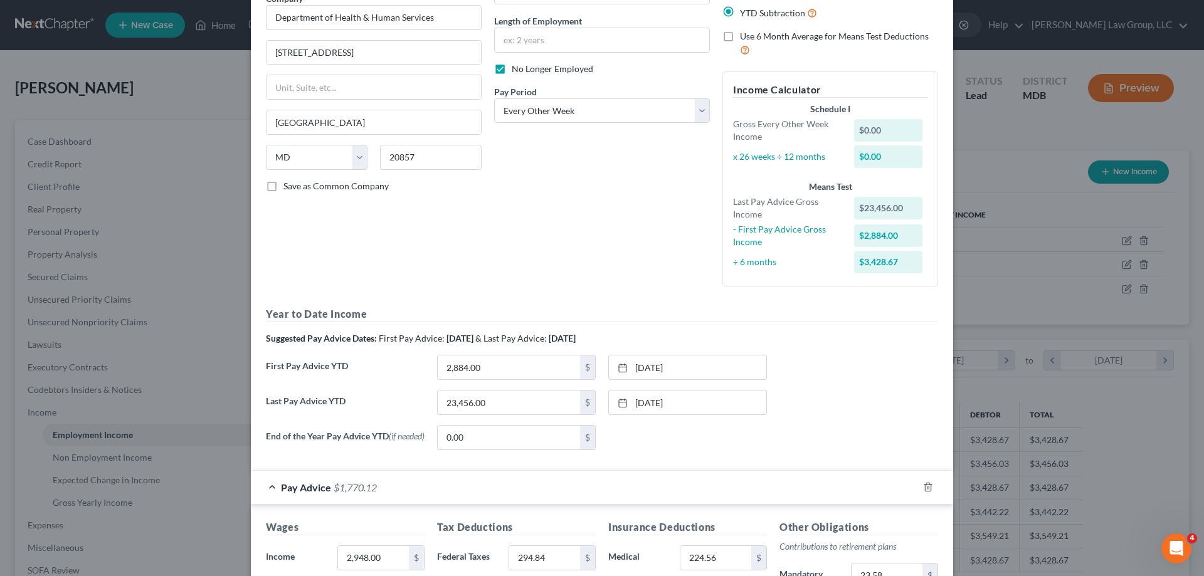
click at [294, 488] on span "Pay Advice" at bounding box center [306, 488] width 50 height 12
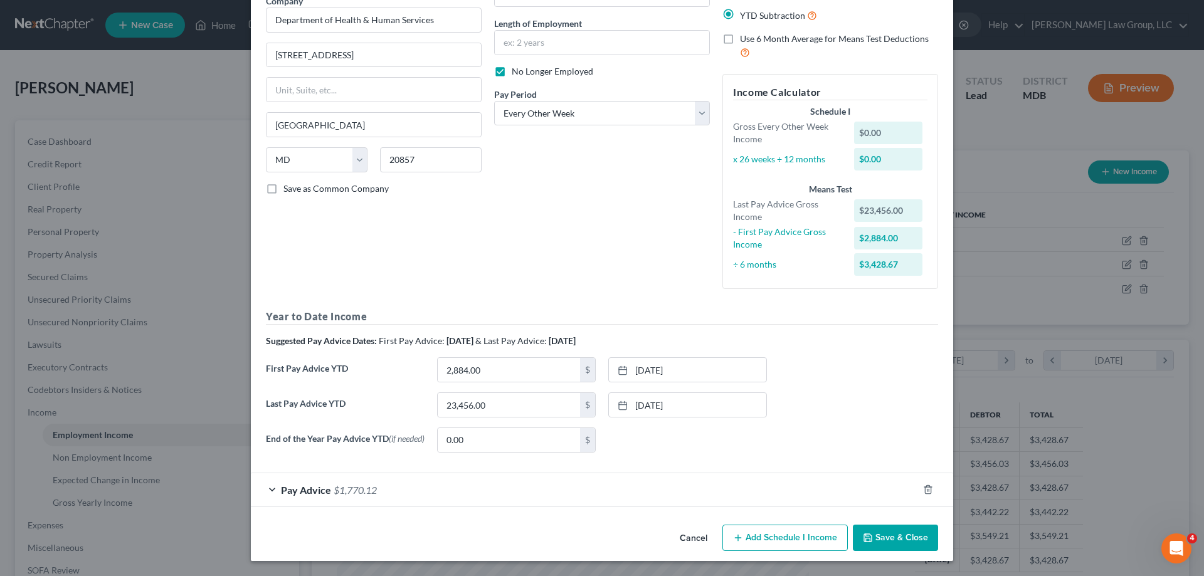
click at [887, 550] on button "Save & Close" at bounding box center [895, 538] width 85 height 26
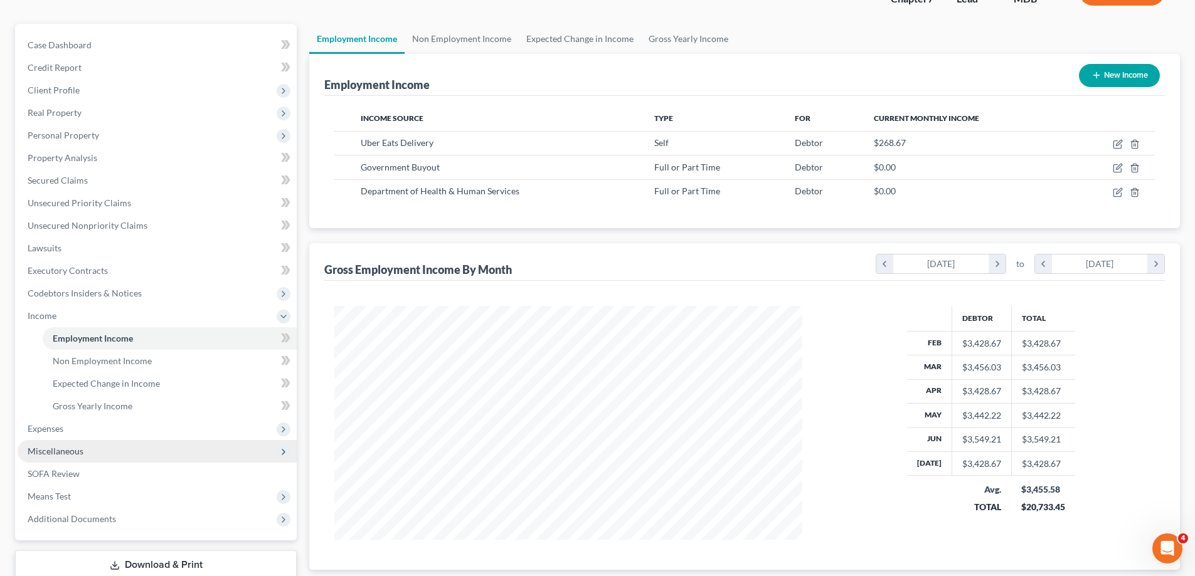
scroll to position [181, 0]
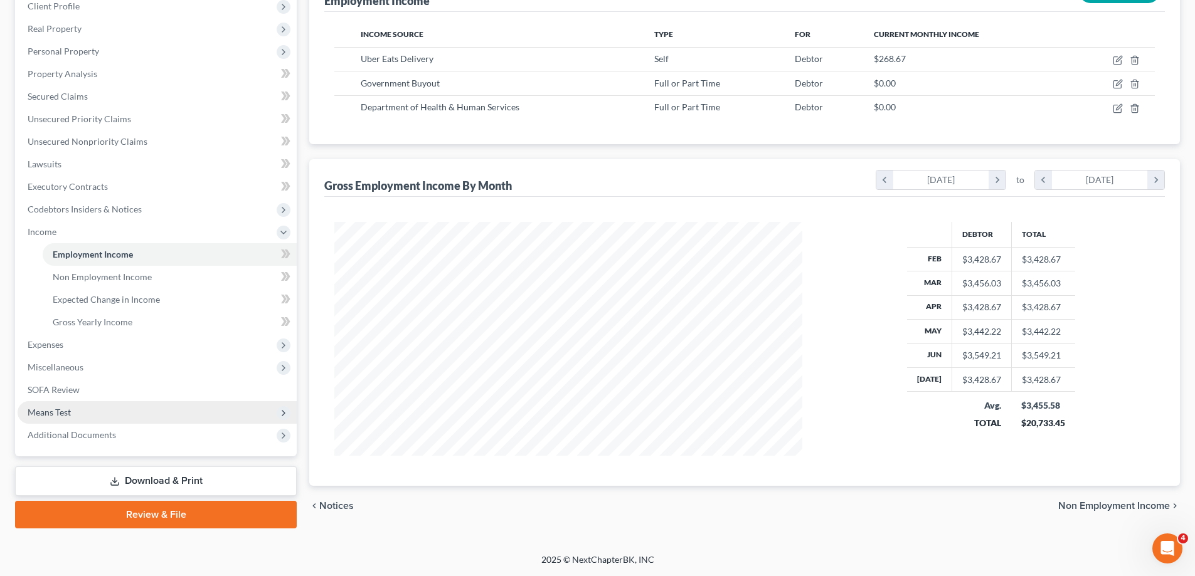
click at [124, 416] on span "Means Test" at bounding box center [157, 412] width 279 height 23
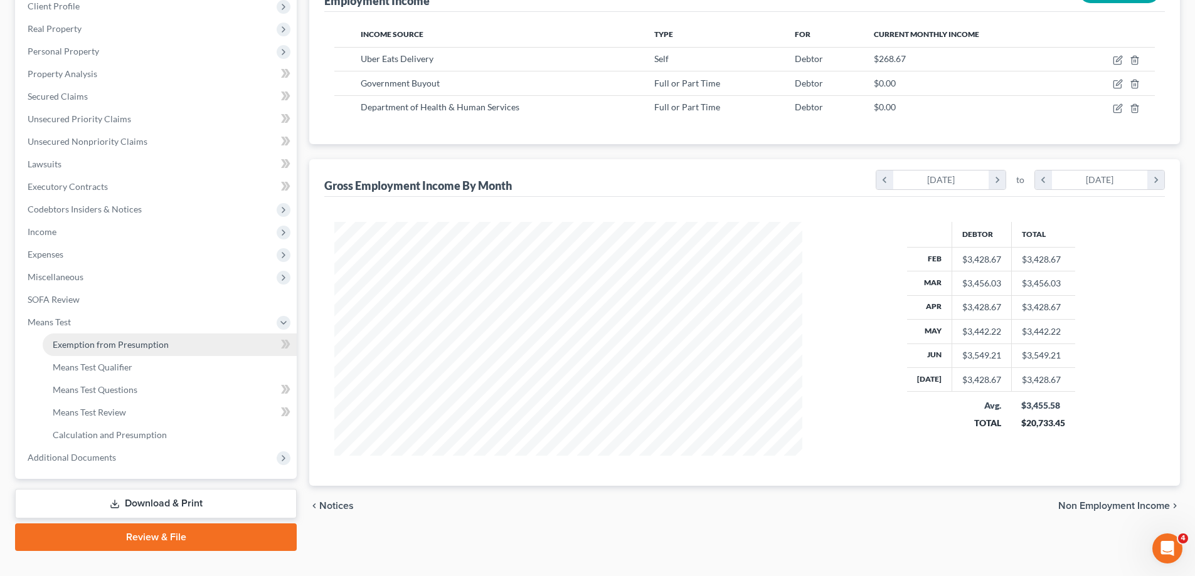
click at [120, 351] on link "Exemption from Presumption" at bounding box center [170, 345] width 254 height 23
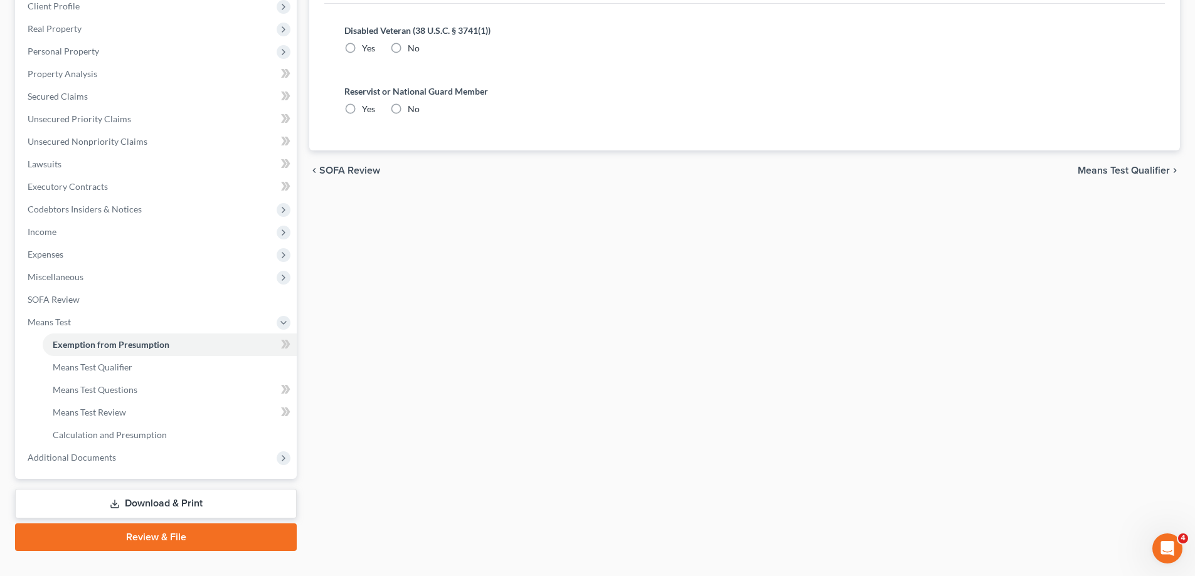
radio input "true"
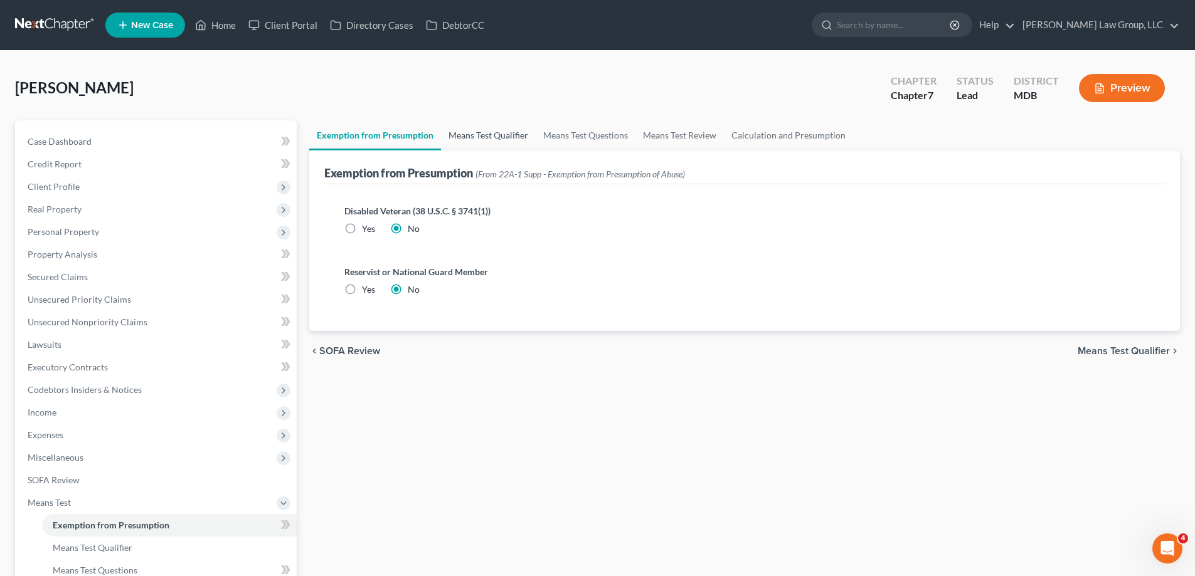
click at [490, 138] on link "Means Test Qualifier" at bounding box center [488, 135] width 95 height 30
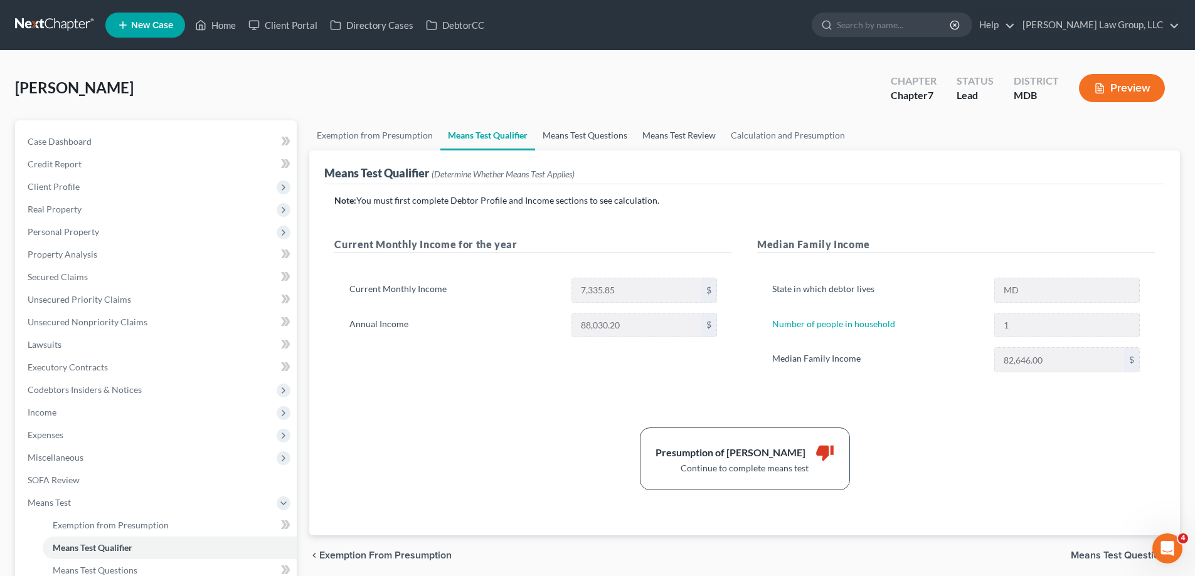
click at [601, 139] on link "Means Test Questions" at bounding box center [585, 135] width 100 height 30
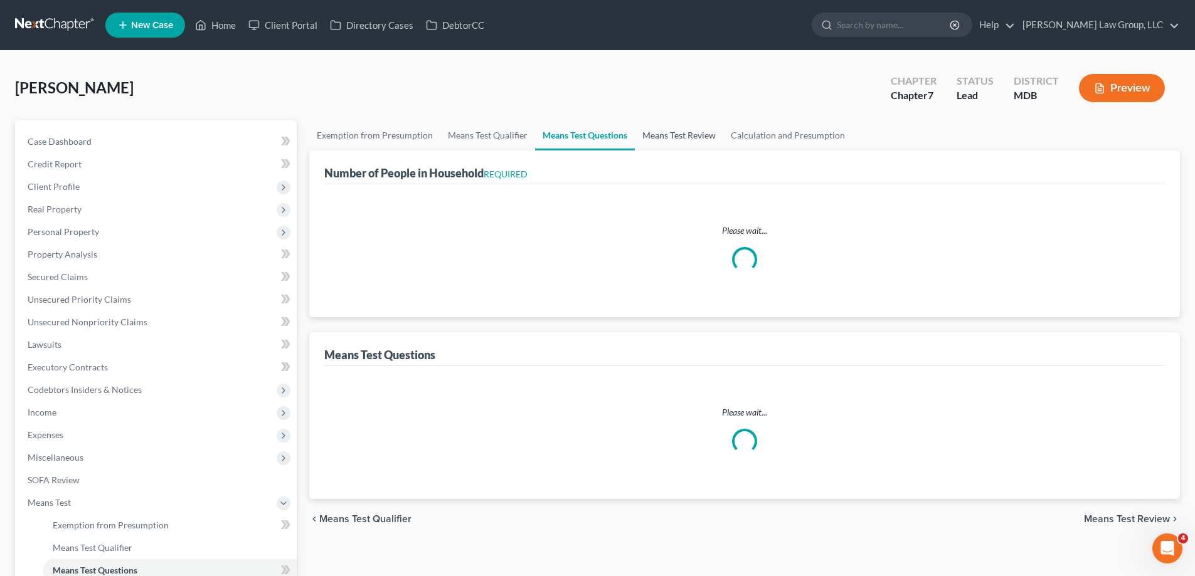
select select "1"
select select "24"
select select "1"
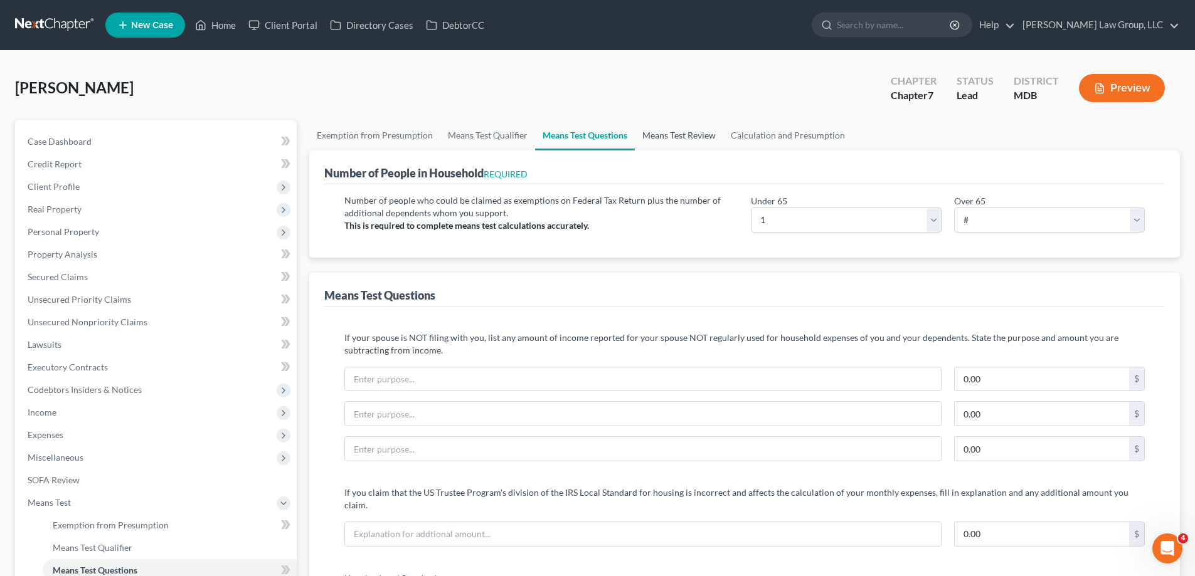
click at [668, 144] on link "Means Test Review" at bounding box center [679, 135] width 88 height 30
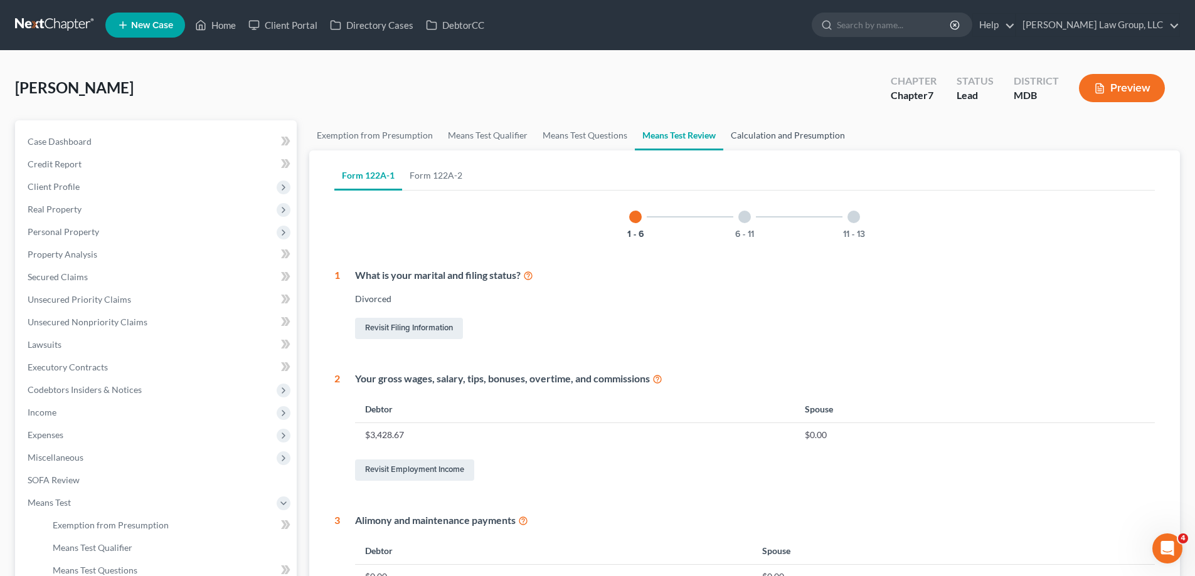
click at [771, 140] on link "Calculation and Presumption" at bounding box center [787, 135] width 129 height 30
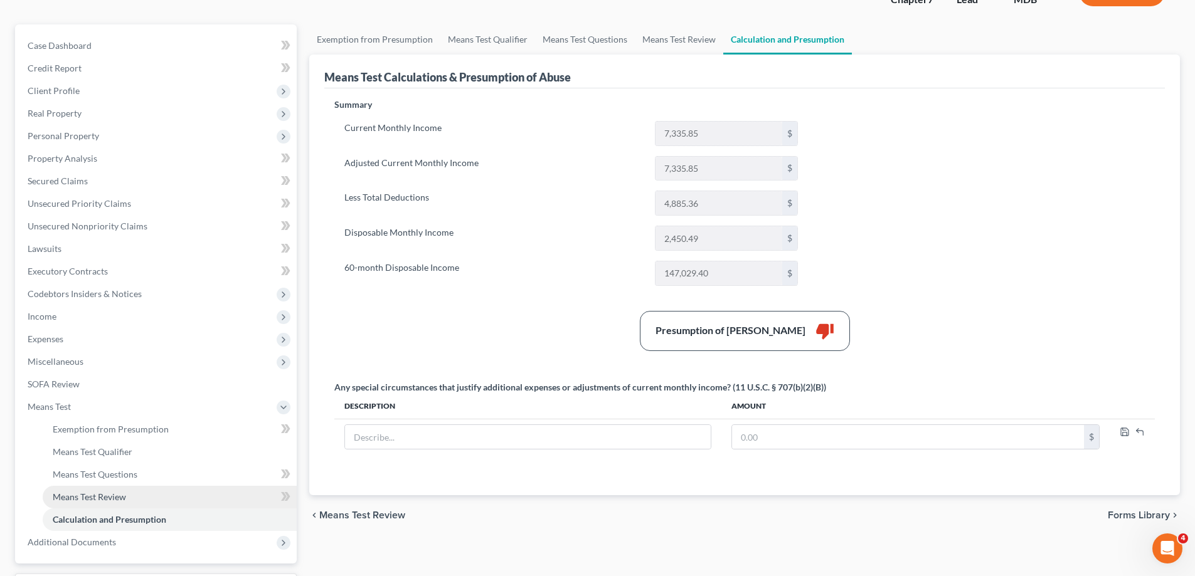
scroll to position [203, 0]
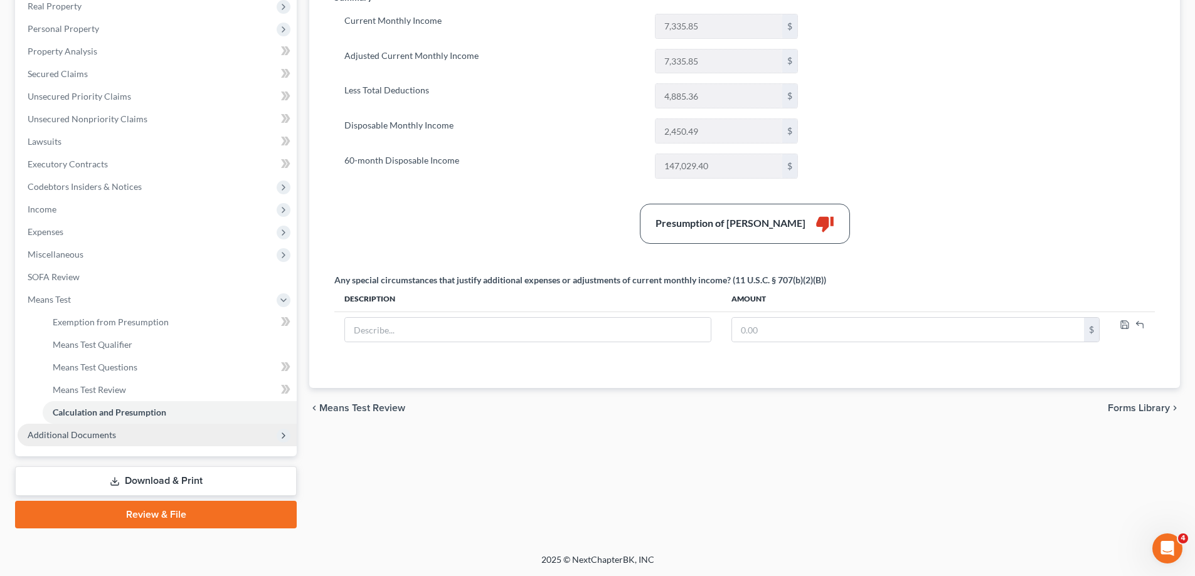
click at [136, 435] on span "Additional Documents" at bounding box center [157, 435] width 279 height 23
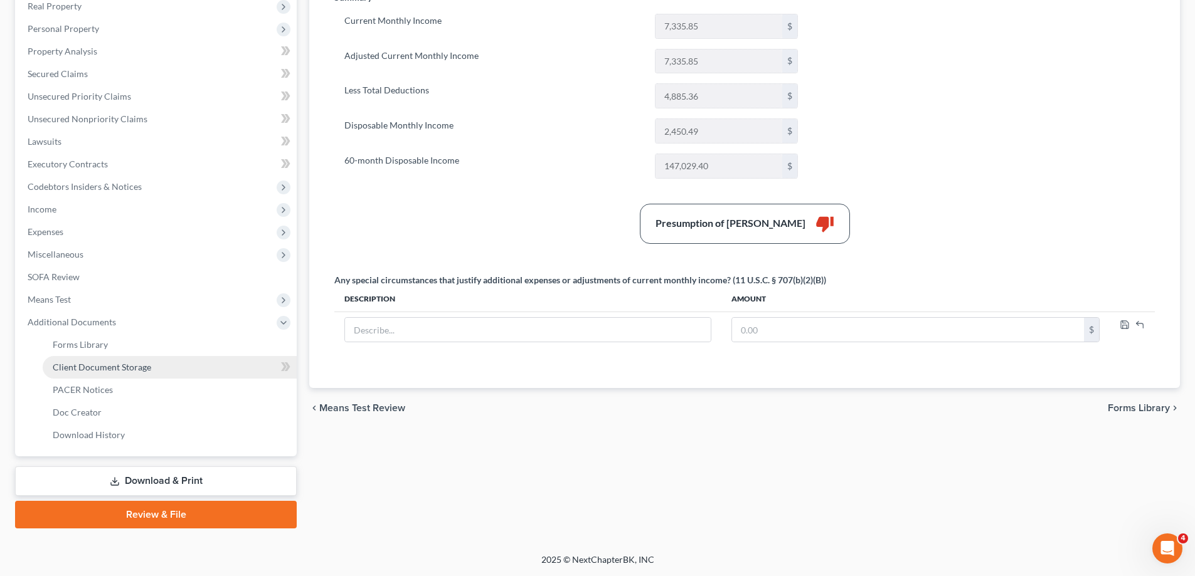
click at [143, 372] on link "Client Document Storage" at bounding box center [170, 367] width 254 height 23
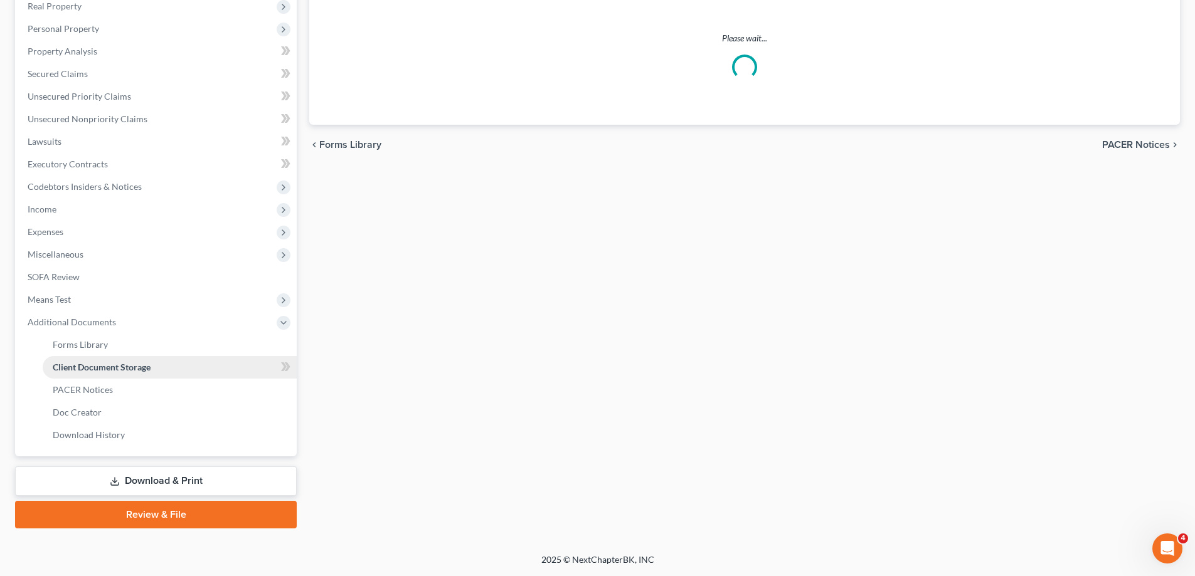
select select "14"
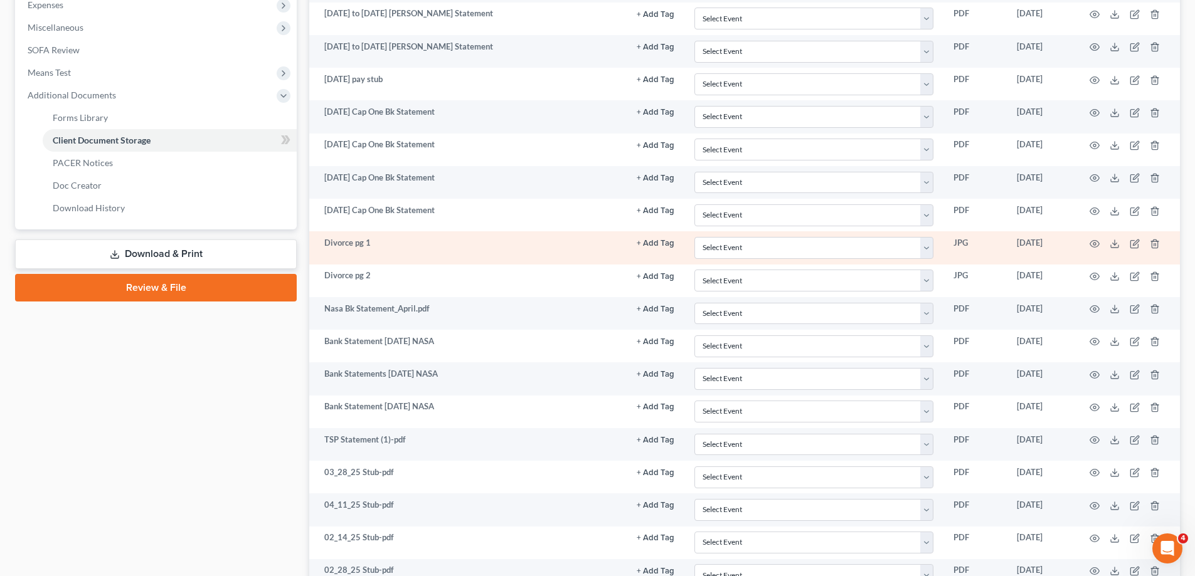
scroll to position [627, 0]
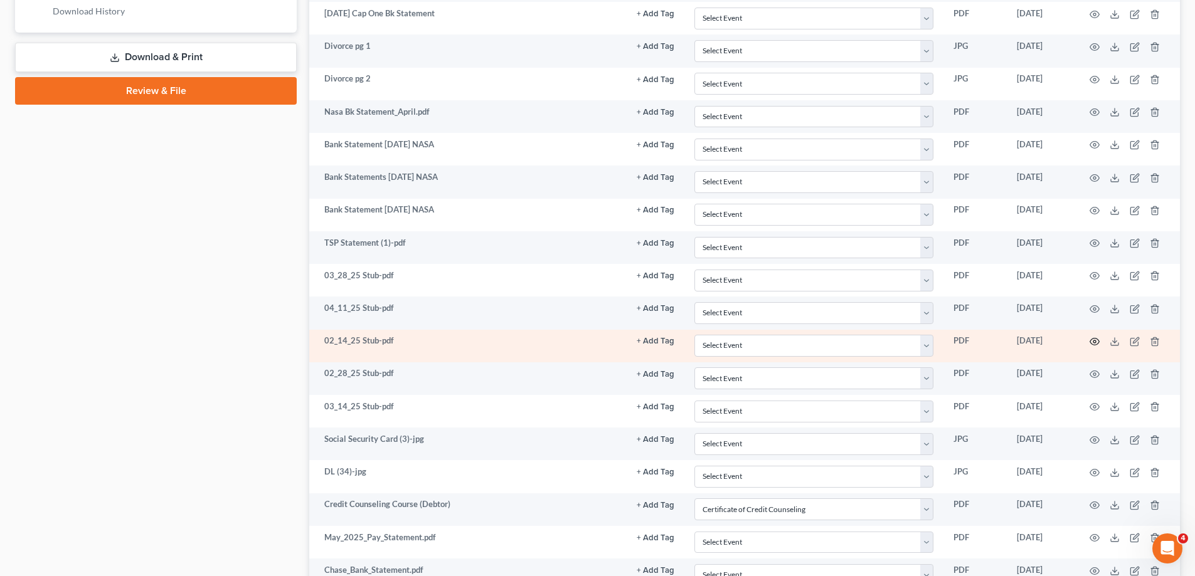
click at [1090, 342] on icon "button" at bounding box center [1094, 342] width 10 height 10
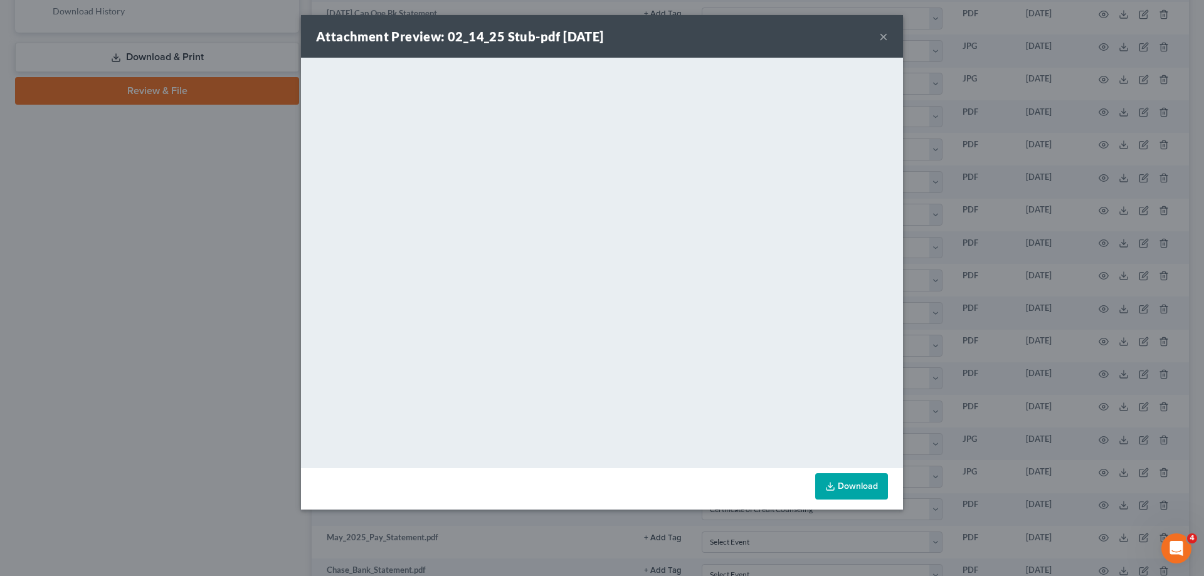
click at [884, 34] on button "×" at bounding box center [883, 36] width 9 height 15
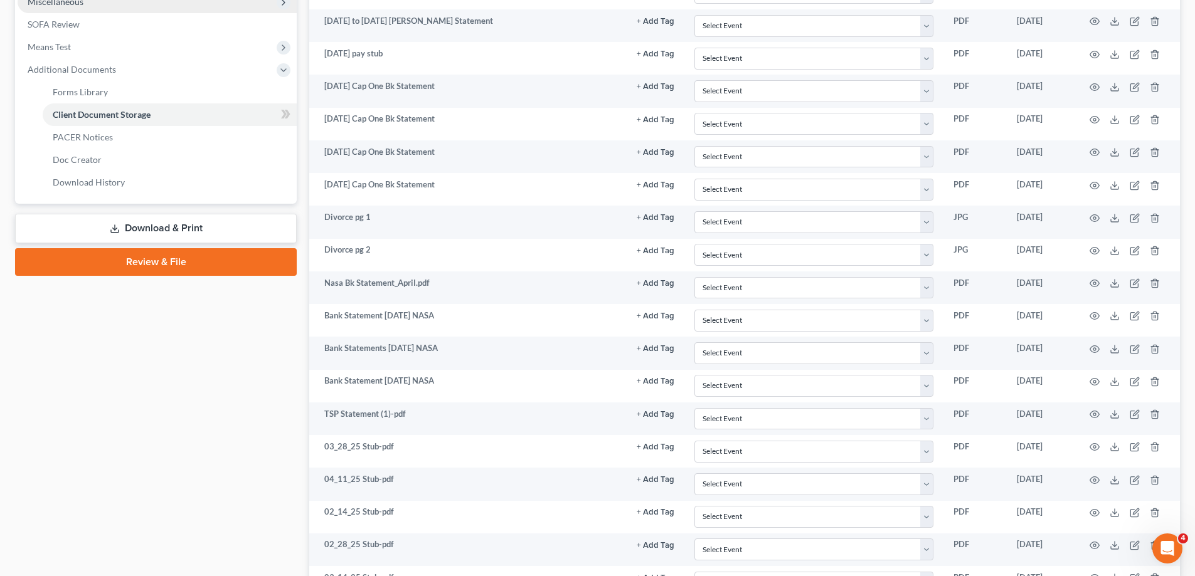
scroll to position [125, 0]
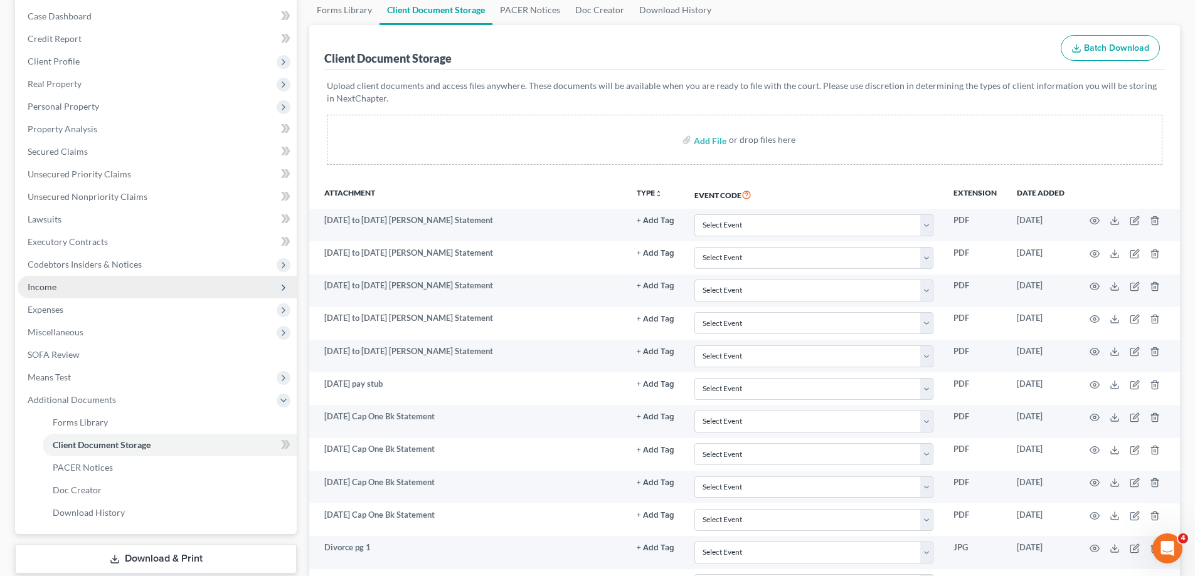
click at [98, 292] on span "Income" at bounding box center [157, 287] width 279 height 23
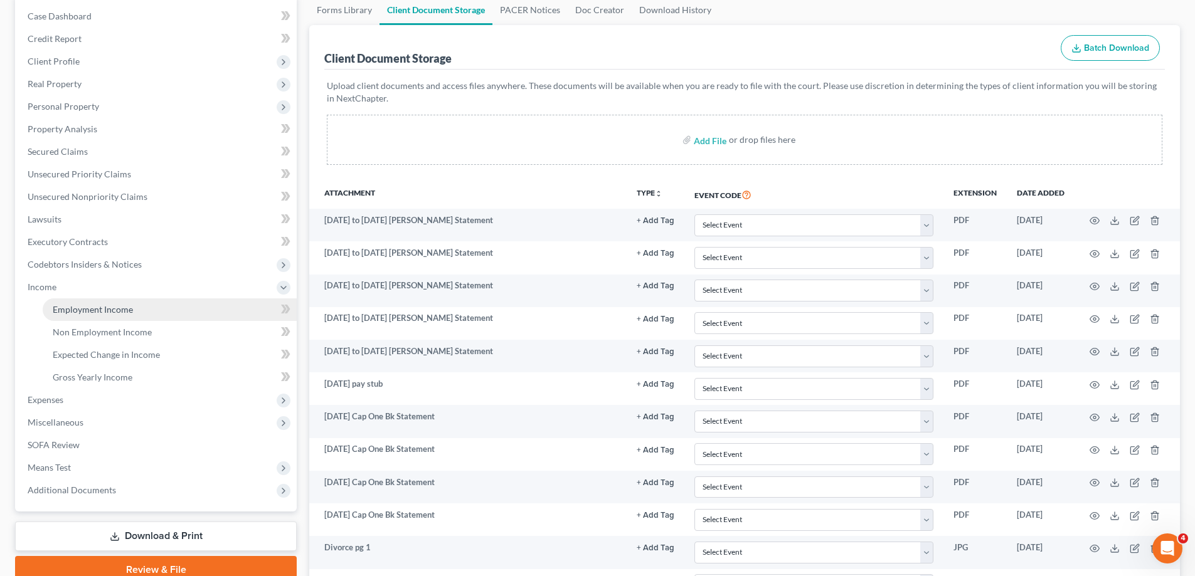
click at [95, 312] on span "Employment Income" at bounding box center [93, 309] width 80 height 11
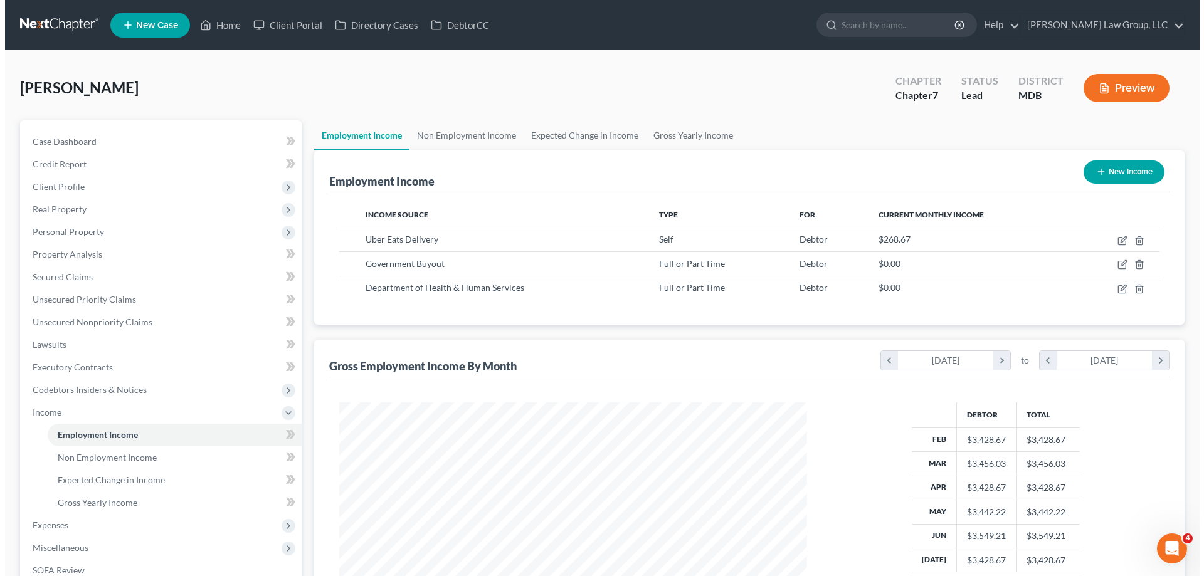
scroll to position [234, 493]
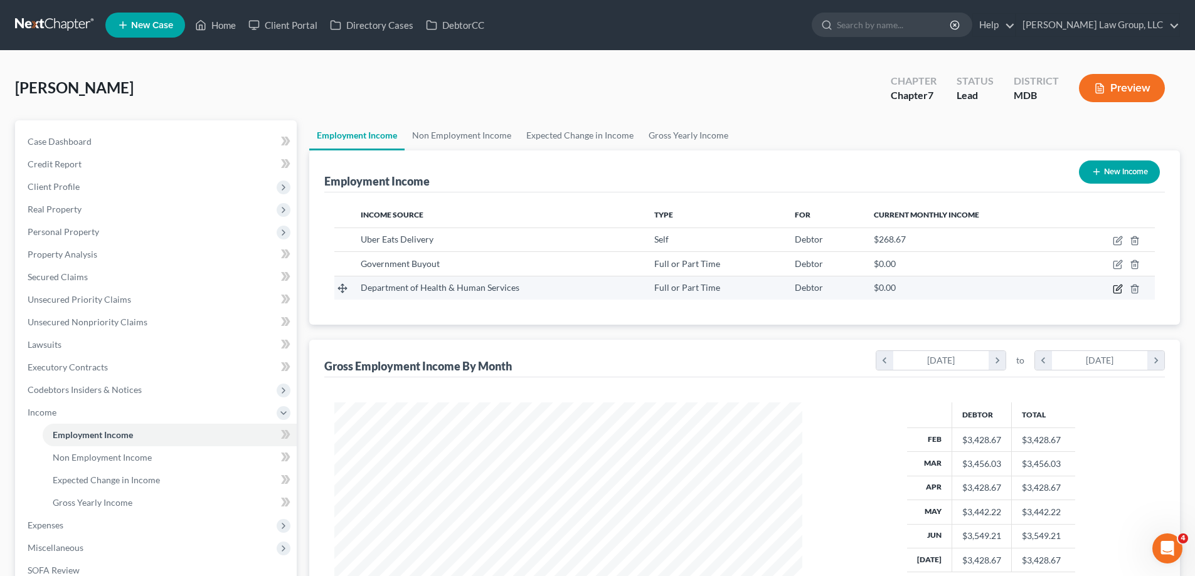
click at [1119, 288] on icon "button" at bounding box center [1119, 288] width 6 height 6
select select "0"
select select "21"
select select "2"
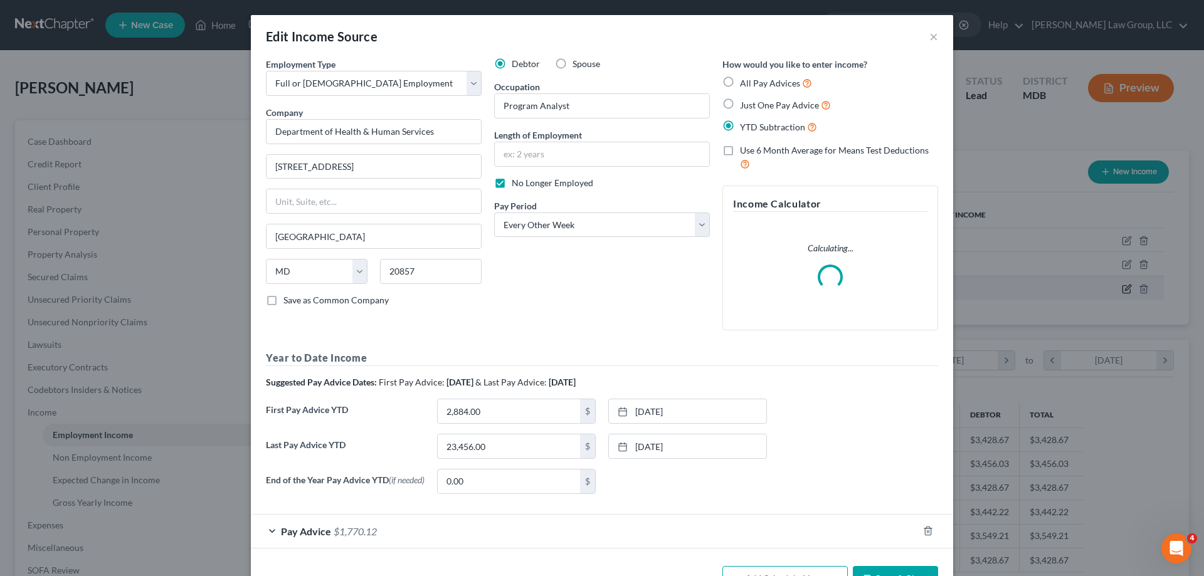
scroll to position [236, 497]
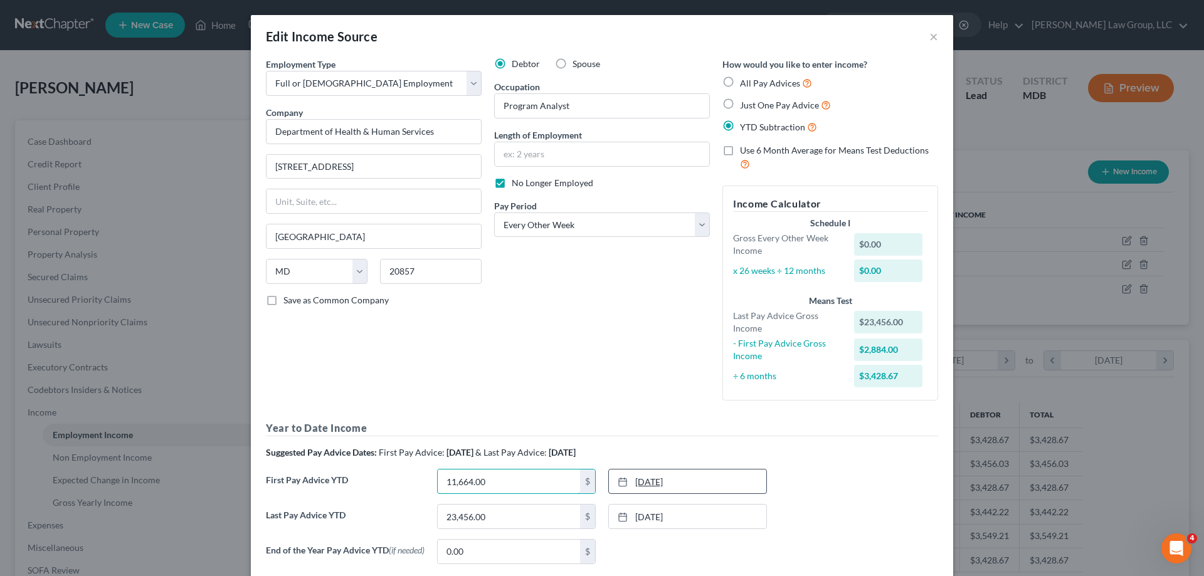
type input "11,664.00"
click at [678, 476] on link "[DATE]" at bounding box center [687, 482] width 157 height 24
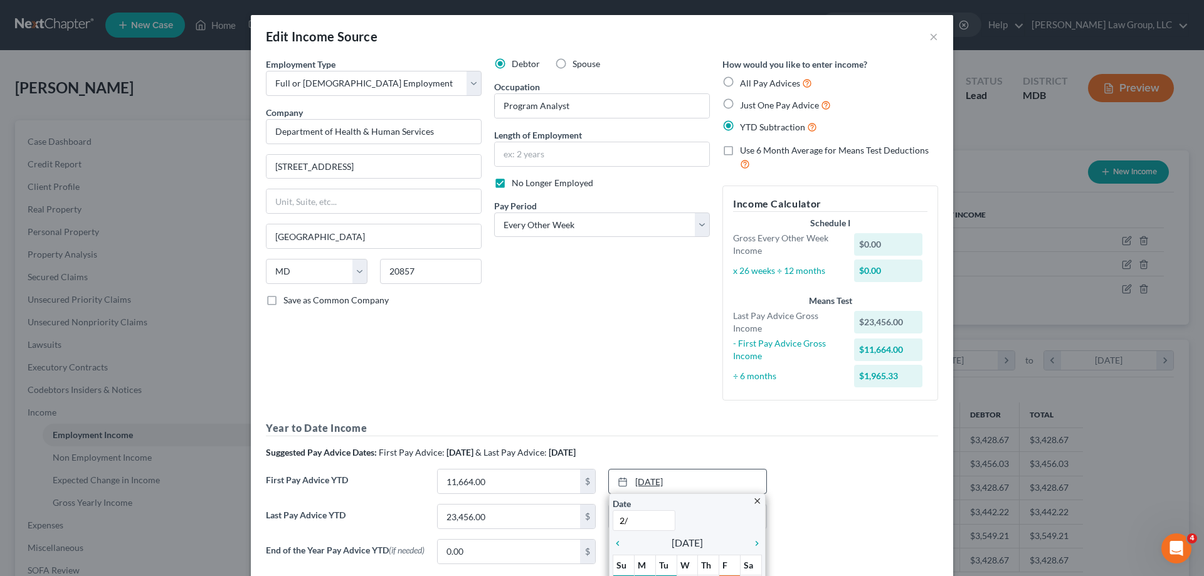
type input "2"
type input "[DATE]"
click at [813, 483] on div "First Pay Advice YTD 11,664.00 $ [DATE] close Date [DATE] Time 12:00 AM chevron…" at bounding box center [602, 486] width 685 height 35
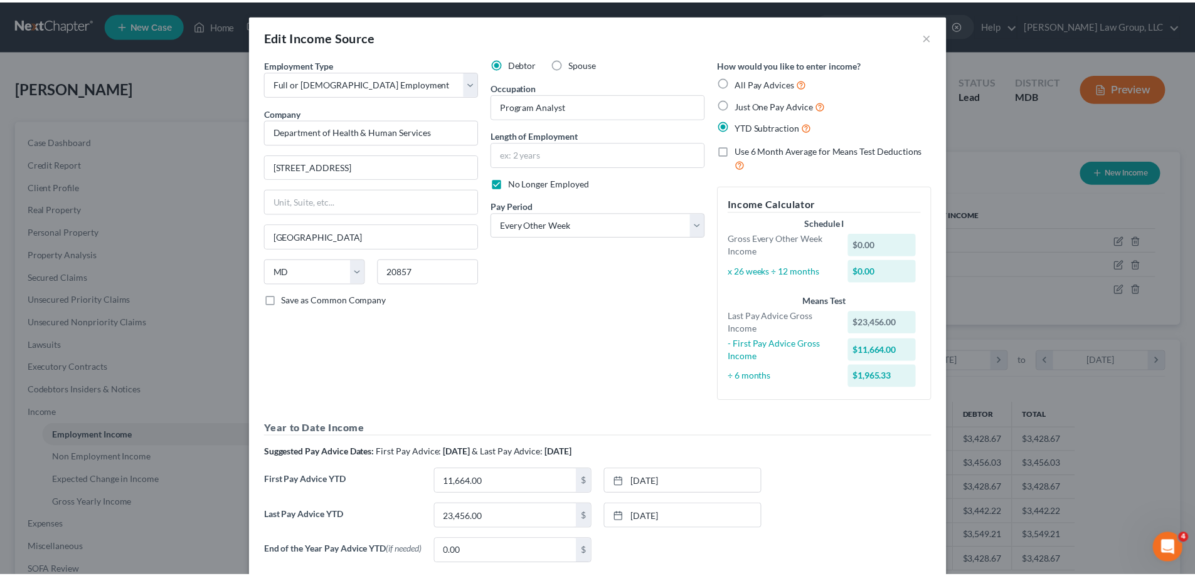
scroll to position [114, 0]
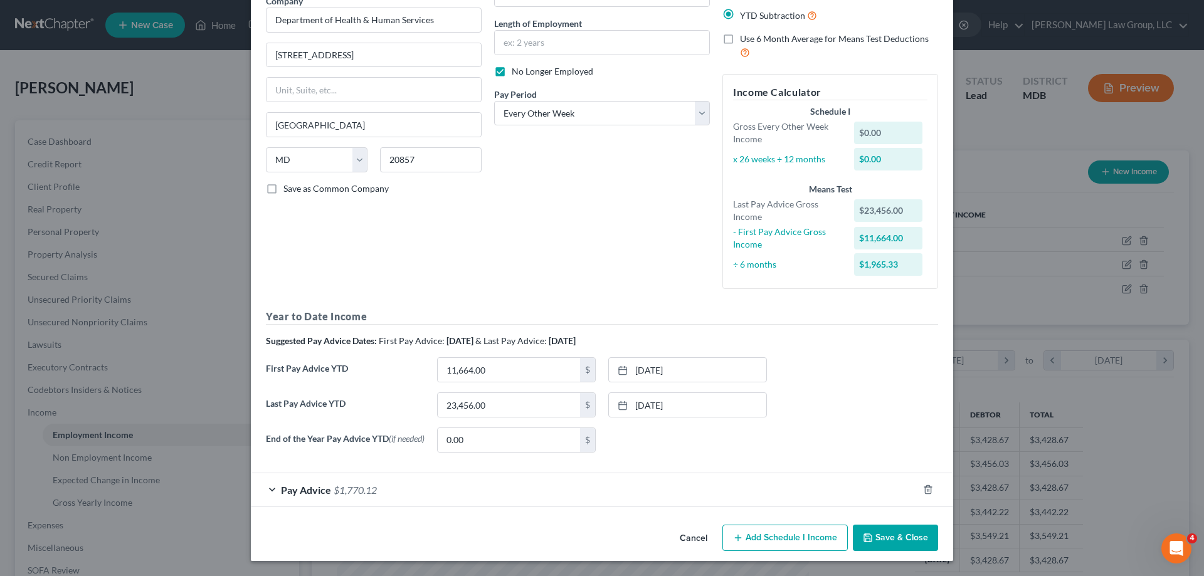
click at [881, 534] on button "Save & Close" at bounding box center [895, 538] width 85 height 26
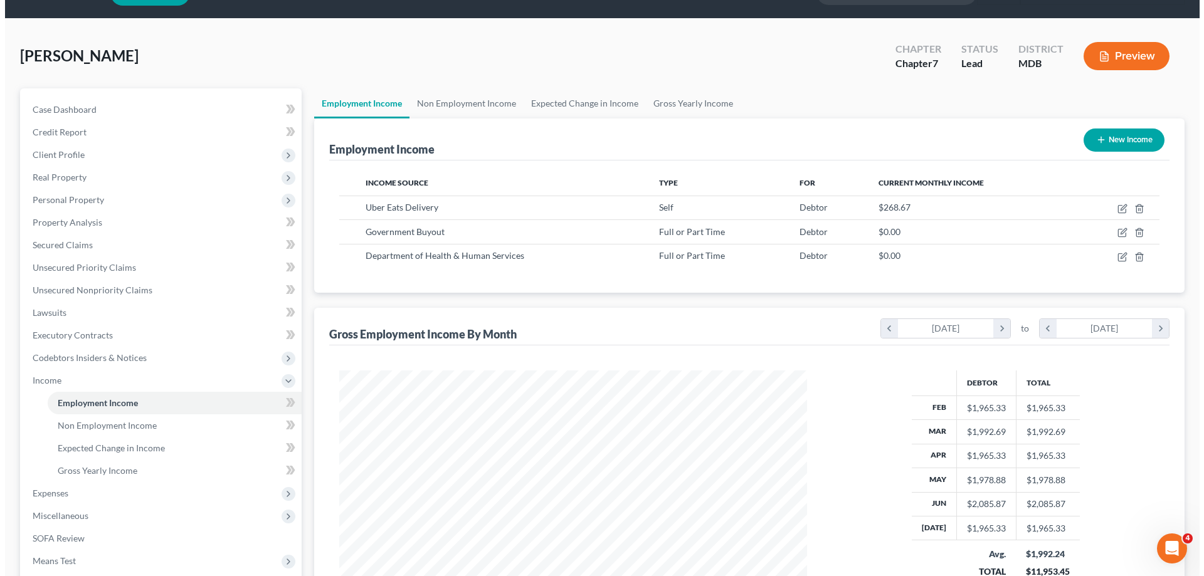
scroll to position [63, 0]
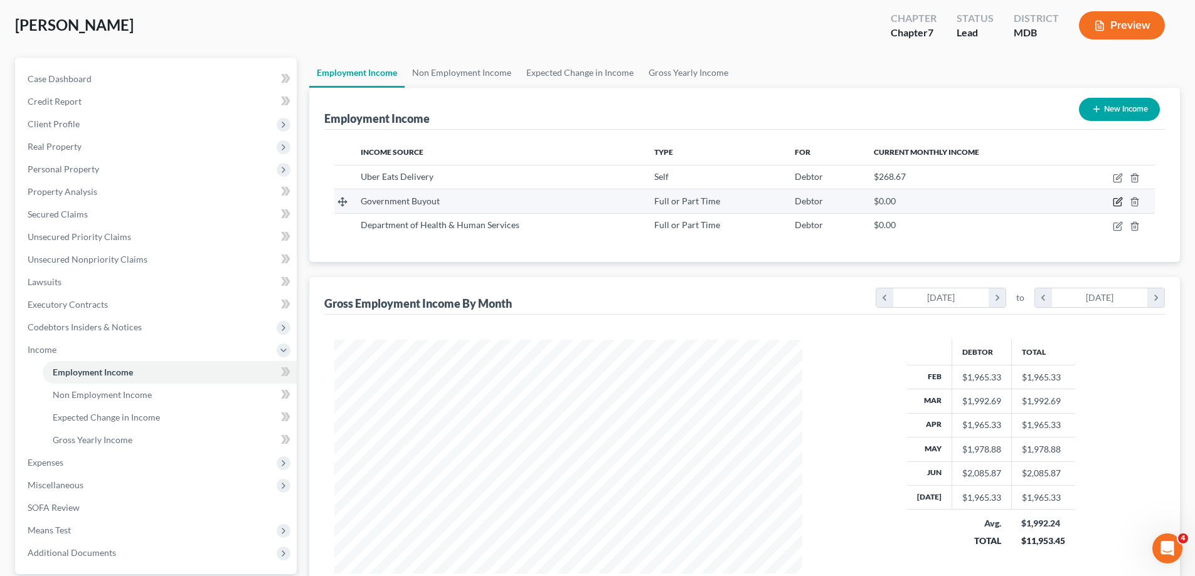
click at [1114, 201] on icon "button" at bounding box center [1117, 203] width 8 height 8
select select "0"
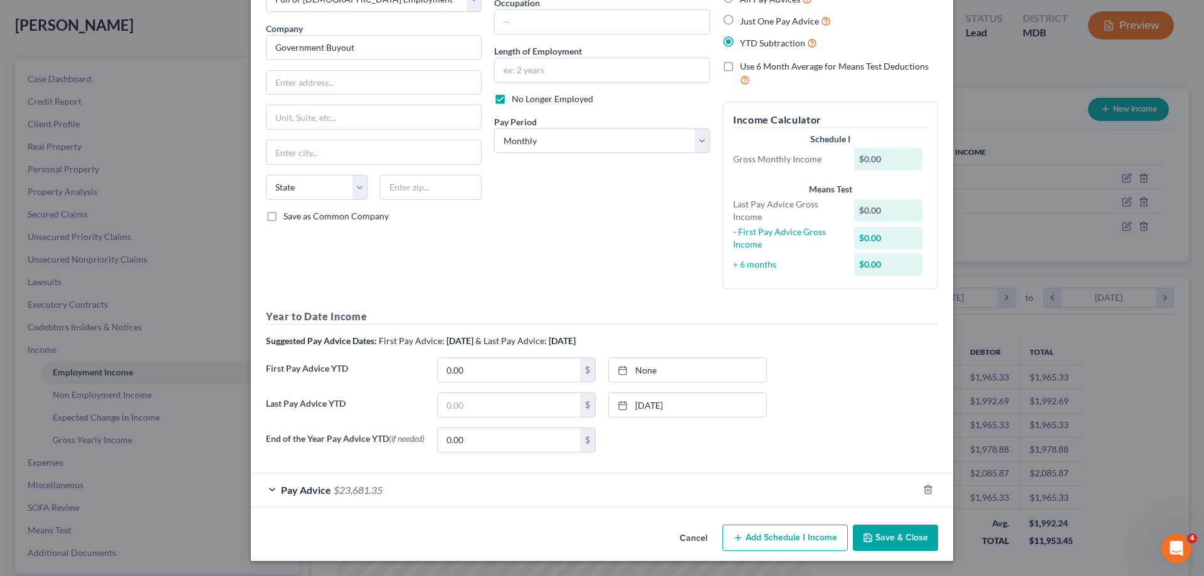
scroll to position [87, 0]
click at [271, 490] on div "Pay Advice $23,681.35" at bounding box center [584, 489] width 667 height 33
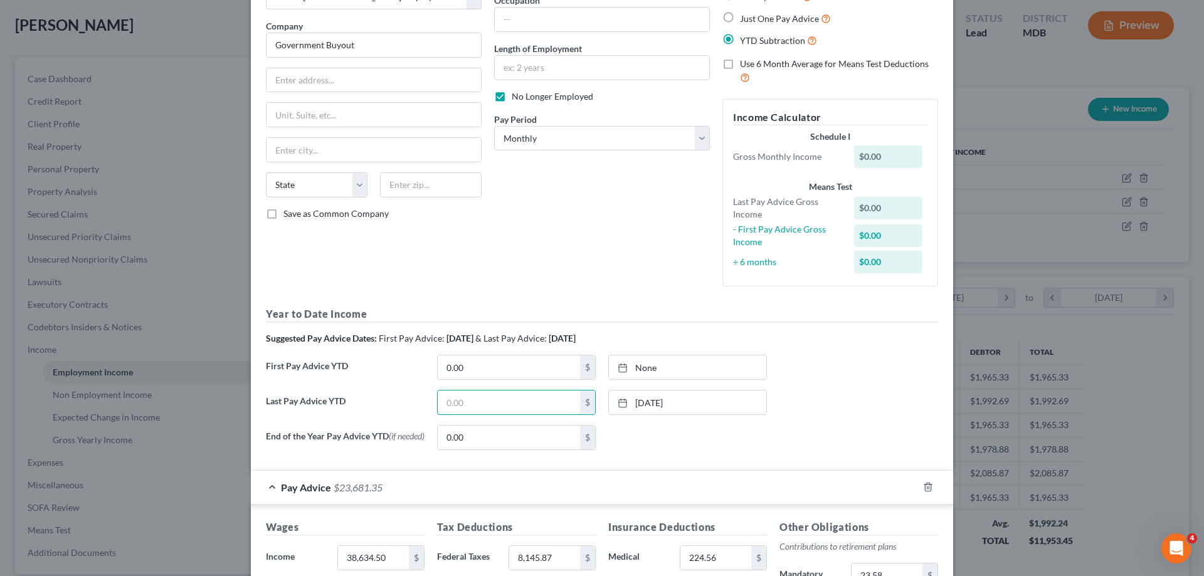
drag, startPoint x: 488, startPoint y: 404, endPoint x: 460, endPoint y: 383, distance: 35.5
click at [487, 404] on input "text" at bounding box center [509, 403] width 142 height 24
click at [460, 383] on div "First Pay Advice YTD 0.00 $ None close Date Time chevron_left [DATE] chevron_ri…" at bounding box center [602, 372] width 685 height 35
click at [453, 401] on input "text" at bounding box center [509, 403] width 142 height 24
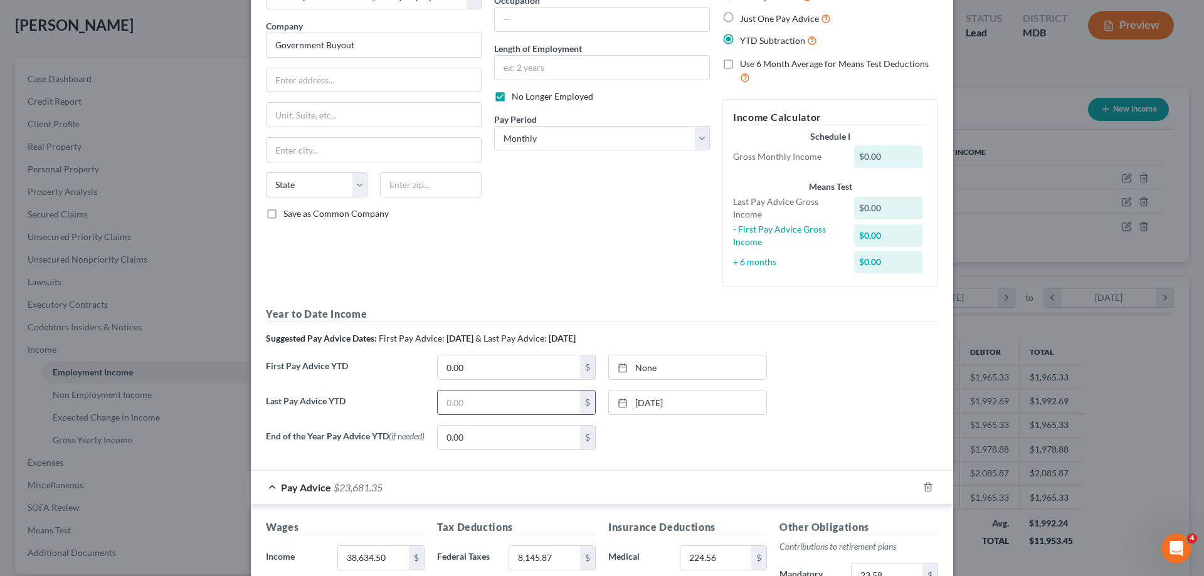
paste input "38,634.50"
type input "38,634.50"
drag, startPoint x: 836, startPoint y: 423, endPoint x: 855, endPoint y: 423, distance: 18.8
click at [835, 423] on div "Last Pay Advice YTD 38,634.50 $ [DATE] close Date [DATE] Time 12:00 AM chevron_…" at bounding box center [602, 407] width 685 height 35
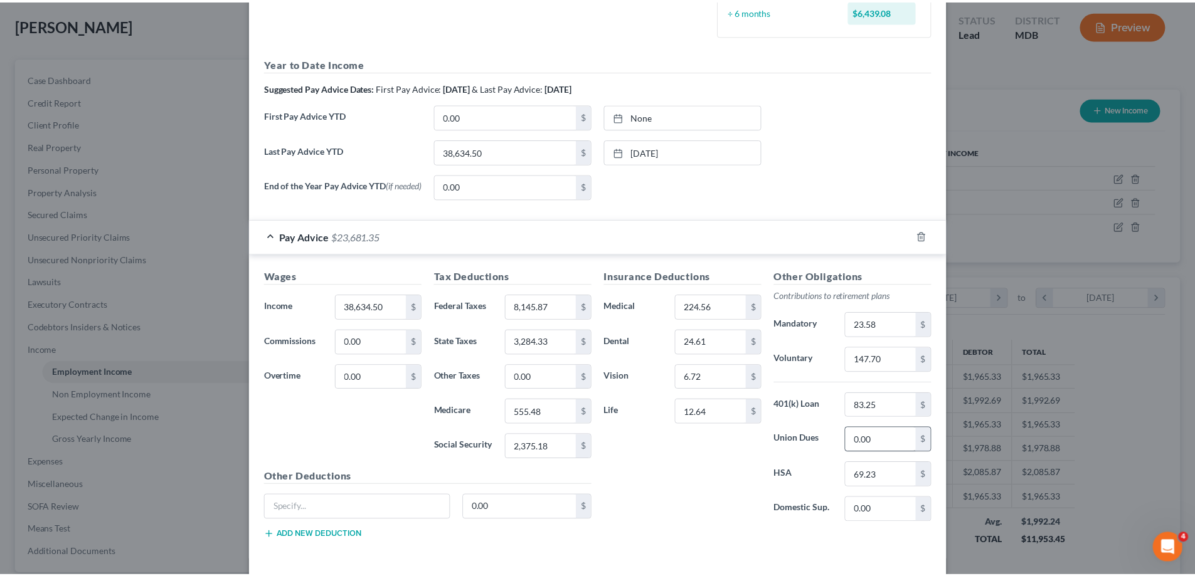
scroll to position [393, 0]
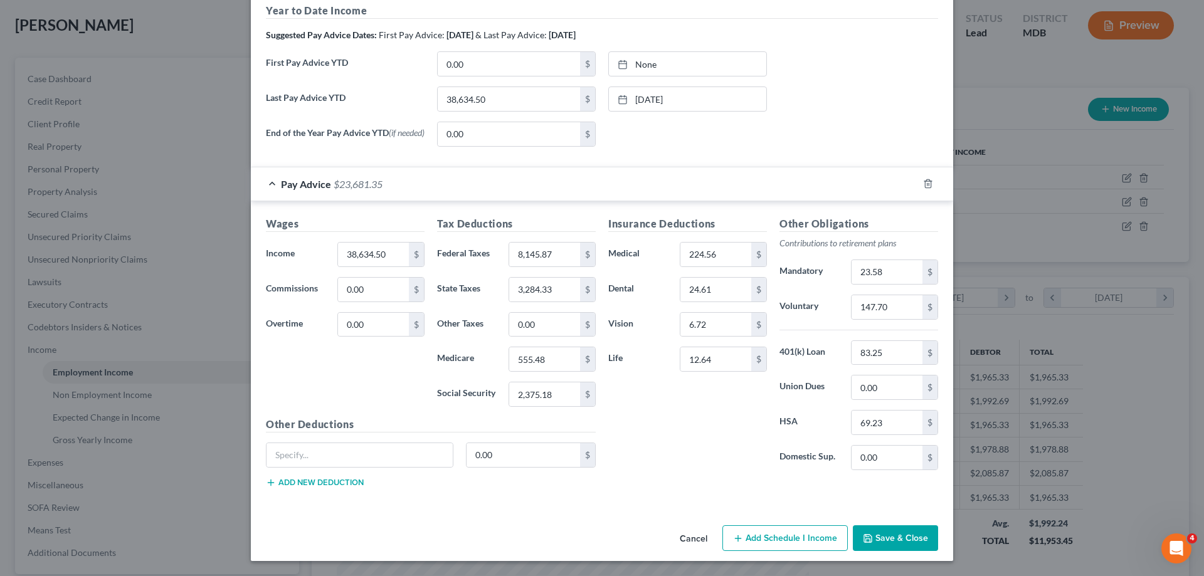
drag, startPoint x: 899, startPoint y: 533, endPoint x: 185, endPoint y: 431, distance: 721.4
click at [898, 533] on button "Save & Close" at bounding box center [895, 538] width 85 height 26
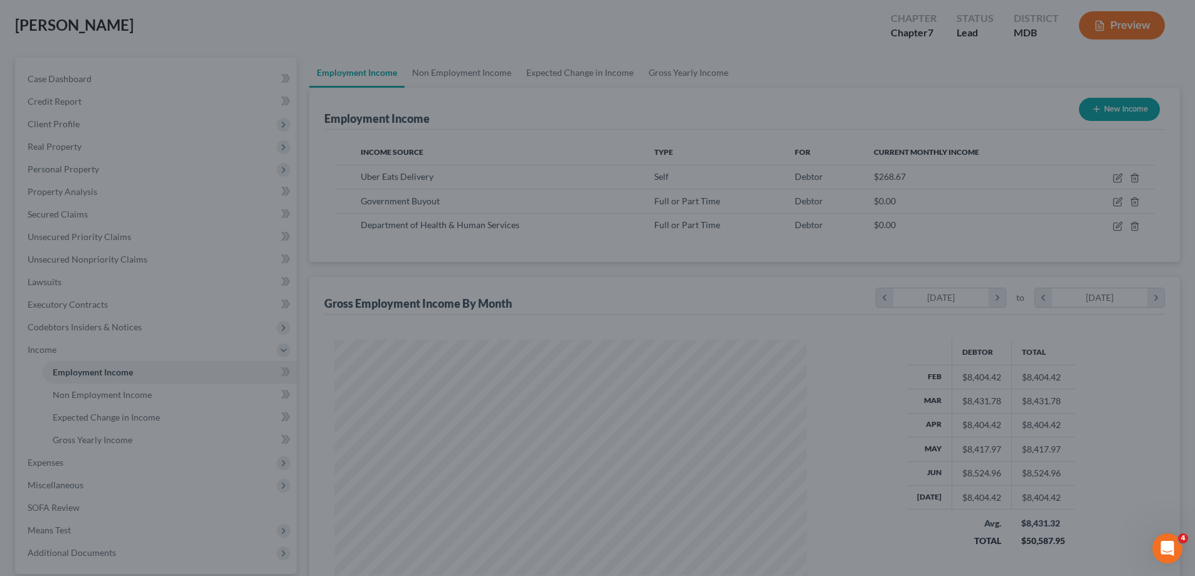
scroll to position [626843, 626584]
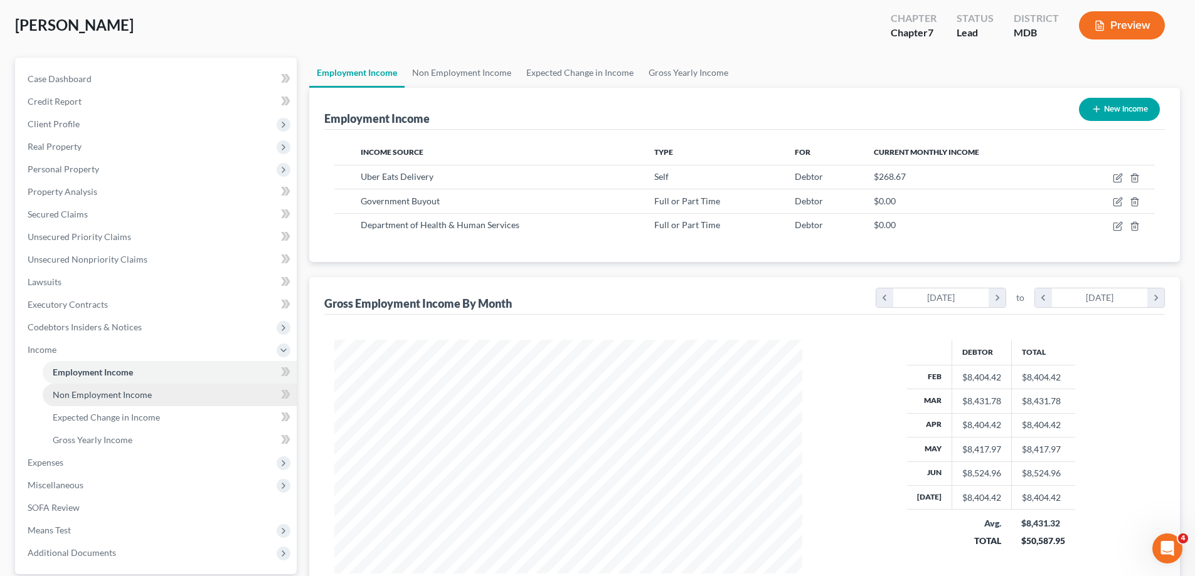
click at [109, 386] on link "Non Employment Income" at bounding box center [170, 395] width 254 height 23
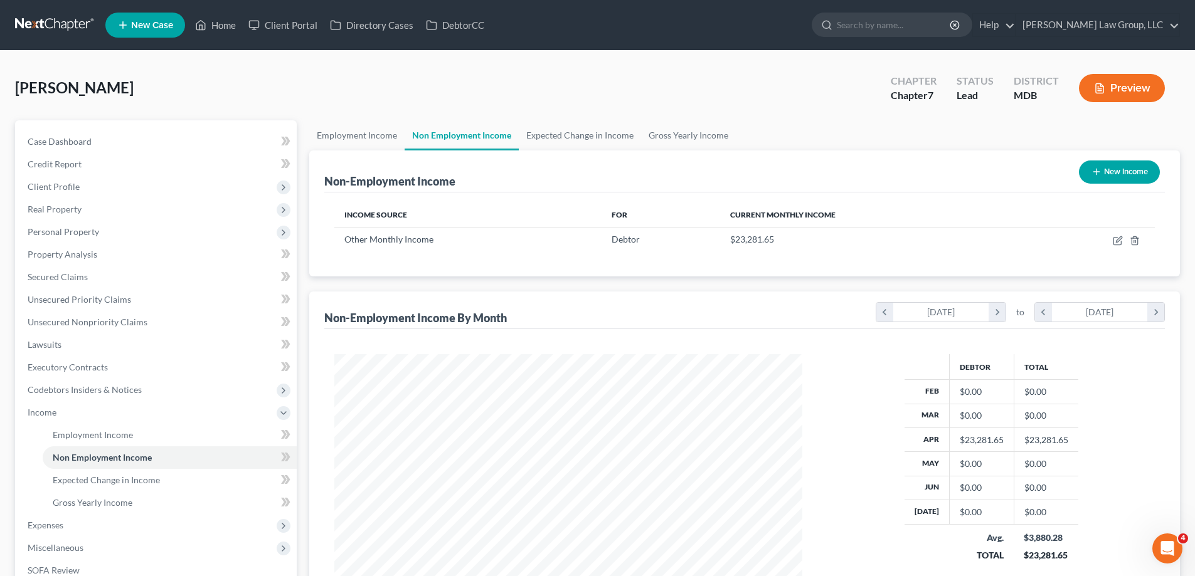
scroll to position [234, 493]
click at [1134, 242] on icon "button" at bounding box center [1134, 241] width 10 height 10
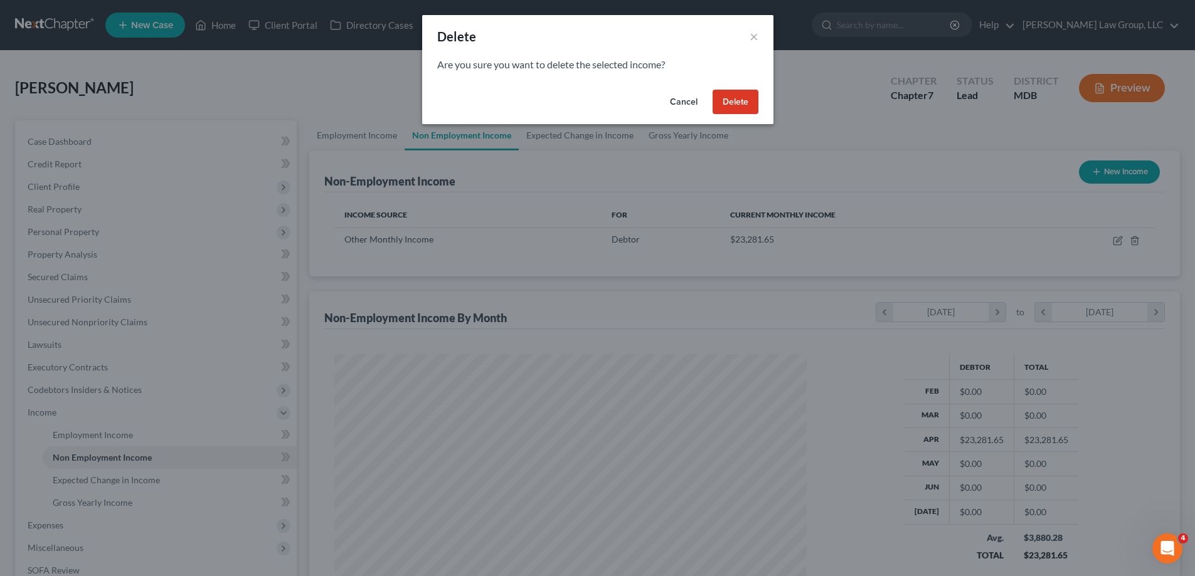
scroll to position [236, 497]
click at [730, 102] on button "Delete" at bounding box center [740, 102] width 46 height 25
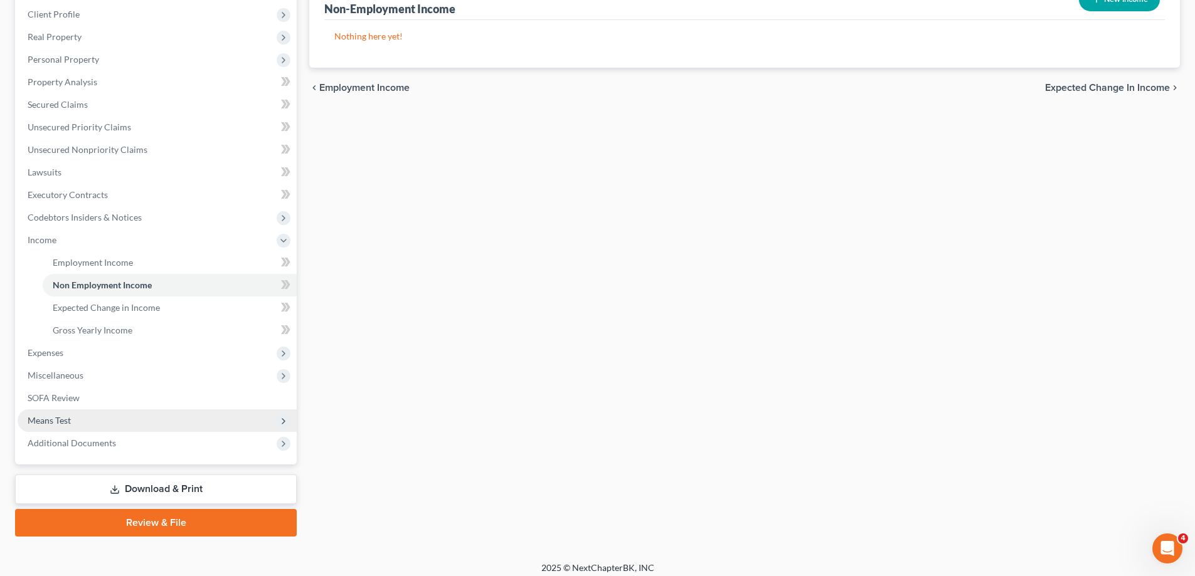
scroll to position [181, 0]
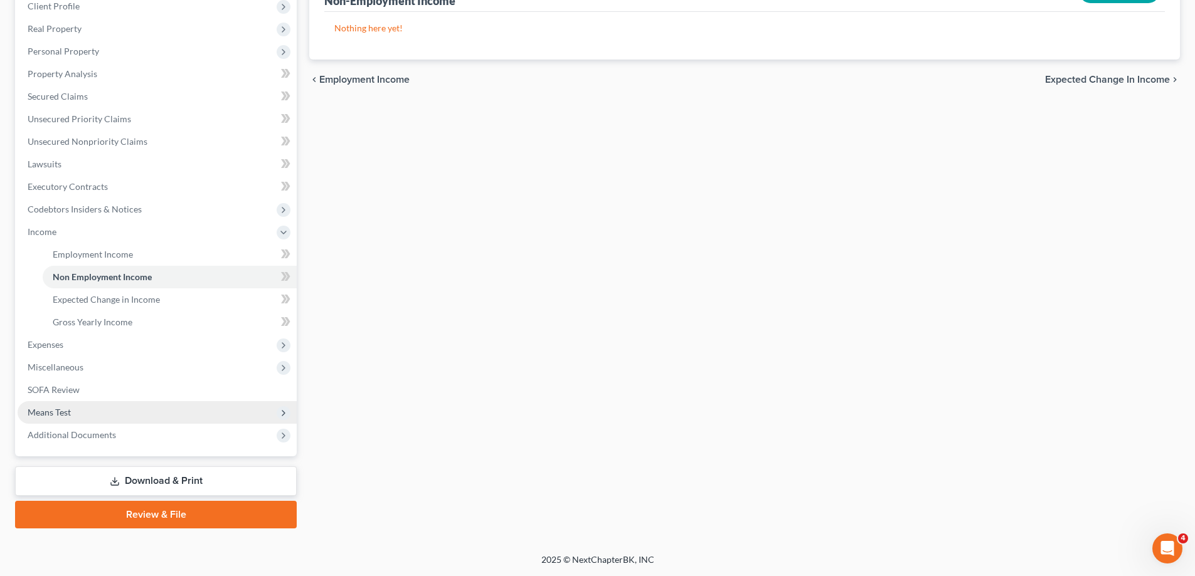
click at [124, 413] on span "Means Test" at bounding box center [157, 412] width 279 height 23
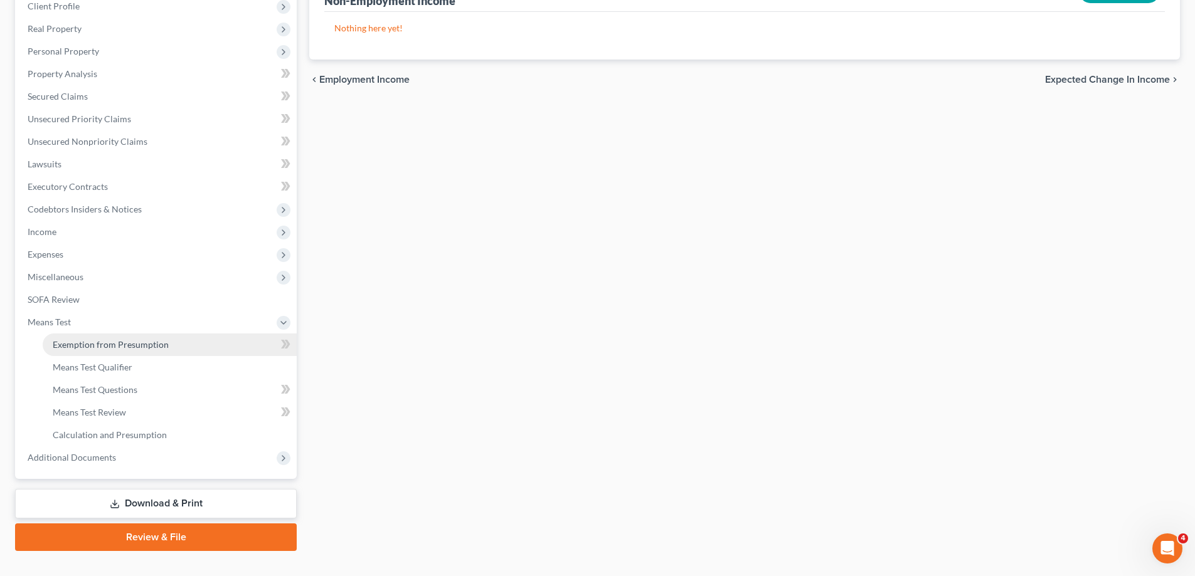
click at [143, 347] on span "Exemption from Presumption" at bounding box center [111, 344] width 116 height 11
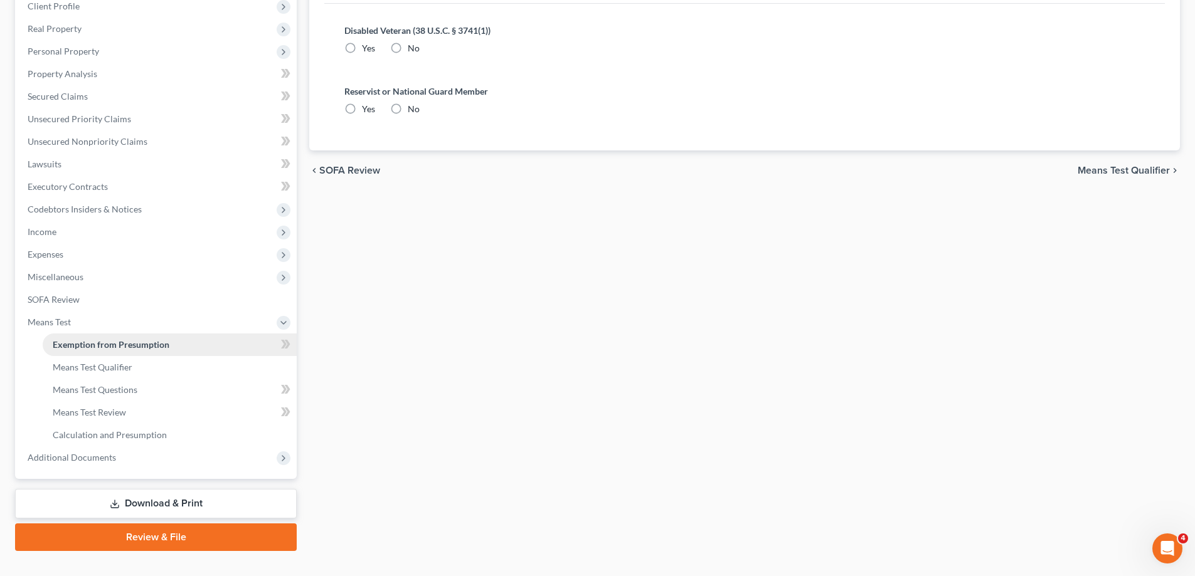
radio input "true"
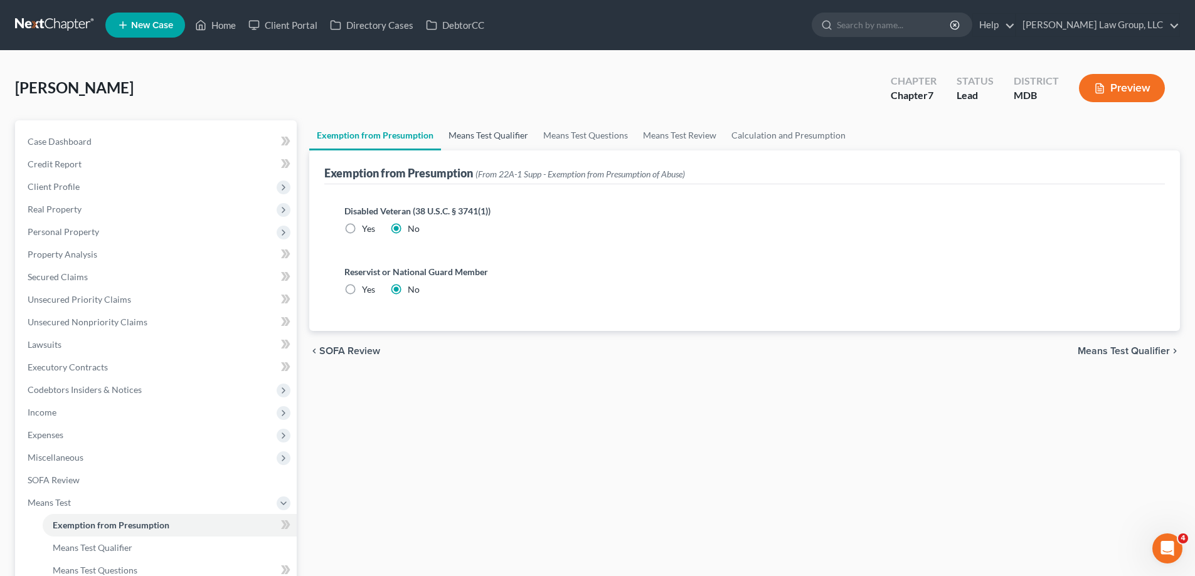
click at [473, 143] on link "Means Test Qualifier" at bounding box center [488, 135] width 95 height 30
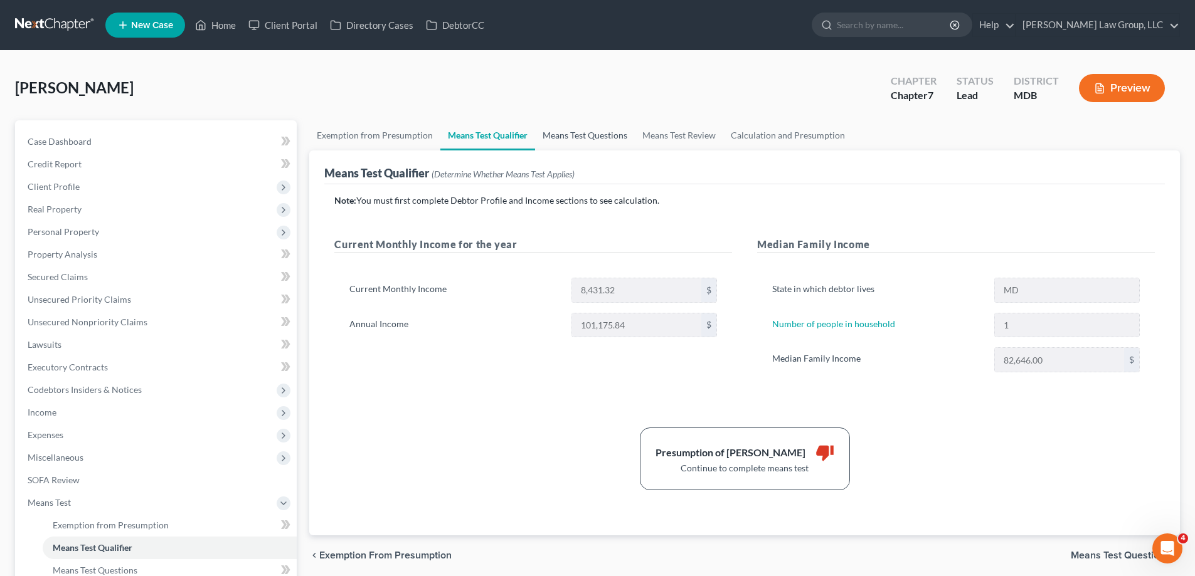
click at [596, 137] on link "Means Test Questions" at bounding box center [585, 135] width 100 height 30
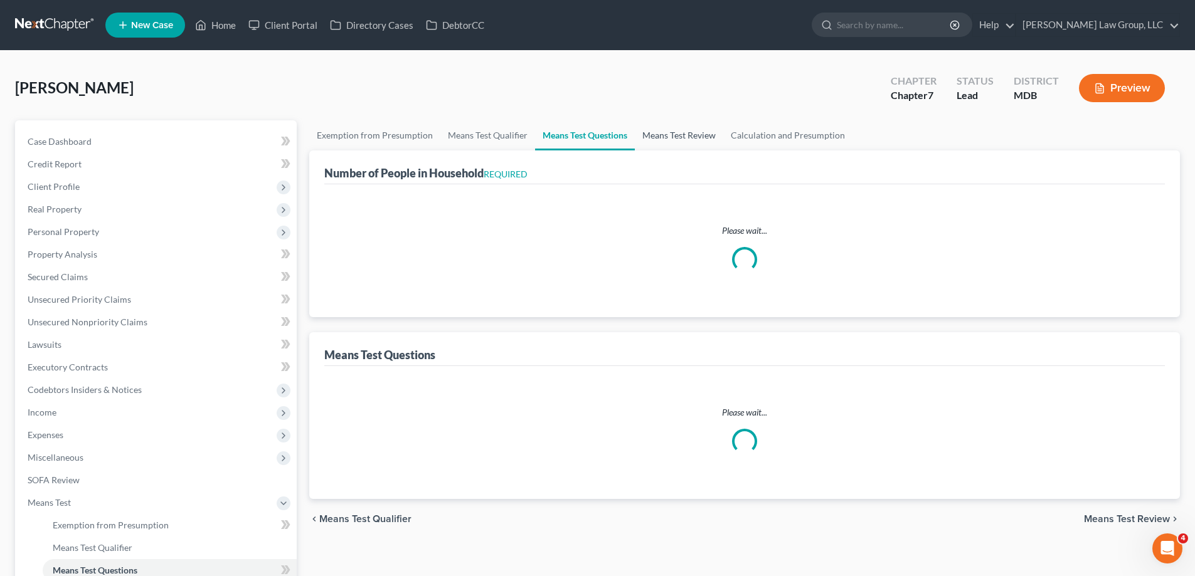
select select "1"
select select "24"
select select "1"
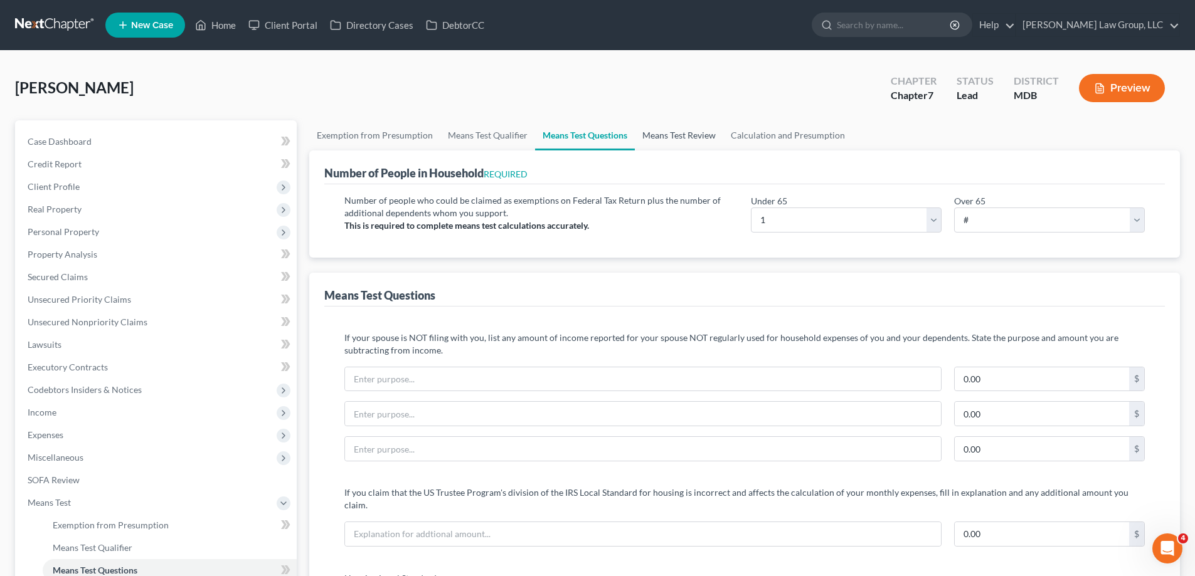
click at [683, 140] on link "Means Test Review" at bounding box center [679, 135] width 88 height 30
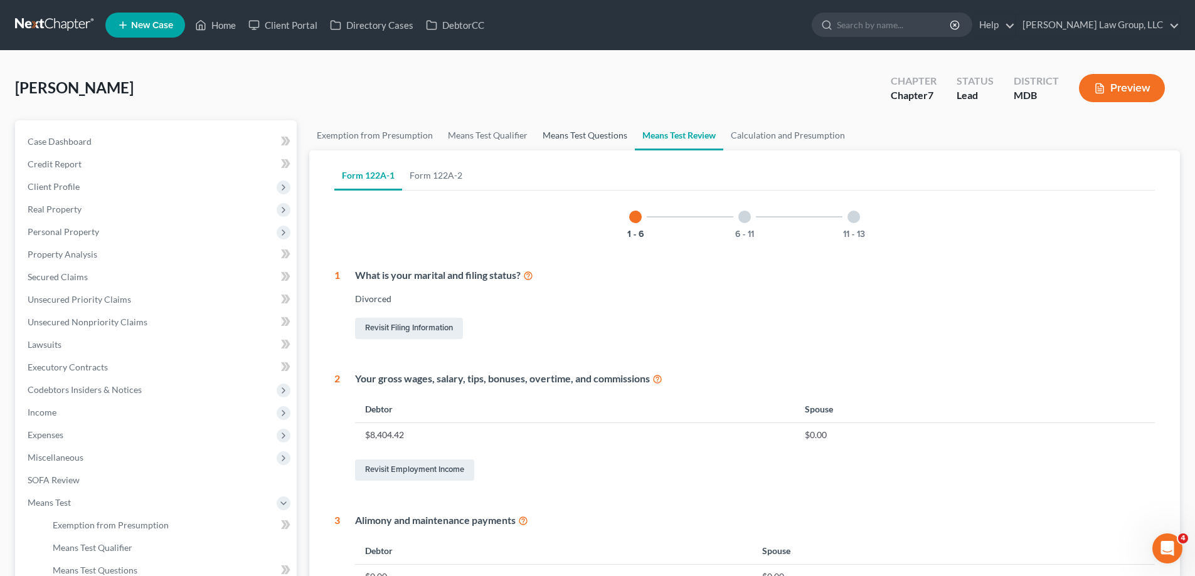
click at [589, 139] on link "Means Test Questions" at bounding box center [585, 135] width 100 height 30
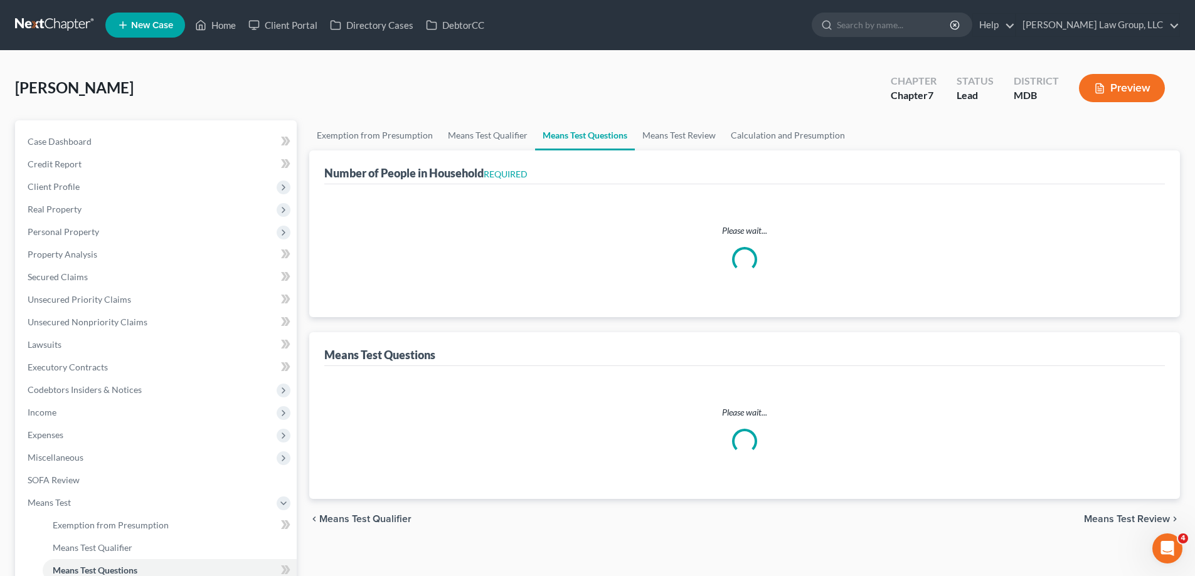
select select "1"
select select "24"
select select "1"
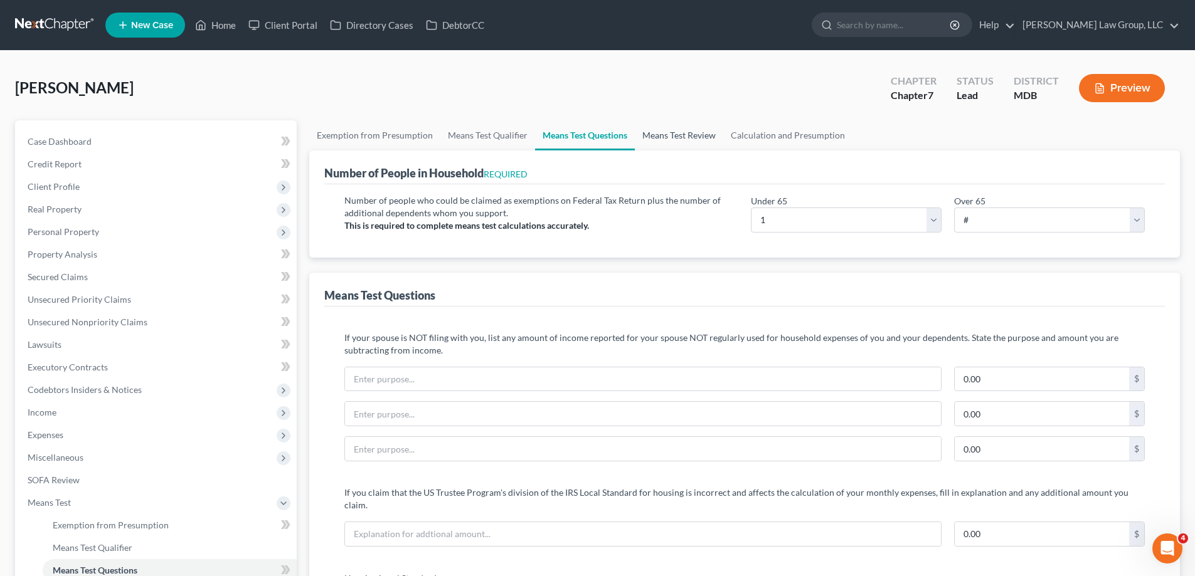
click at [645, 131] on link "Means Test Review" at bounding box center [679, 135] width 88 height 30
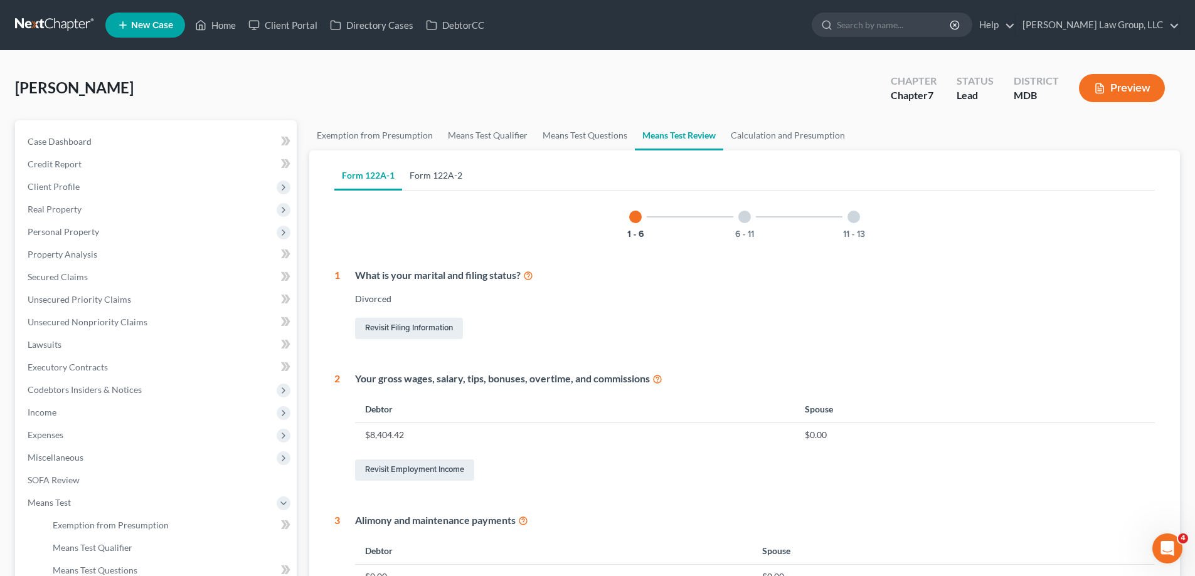
click at [431, 186] on link "Form 122A-2" at bounding box center [436, 176] width 68 height 30
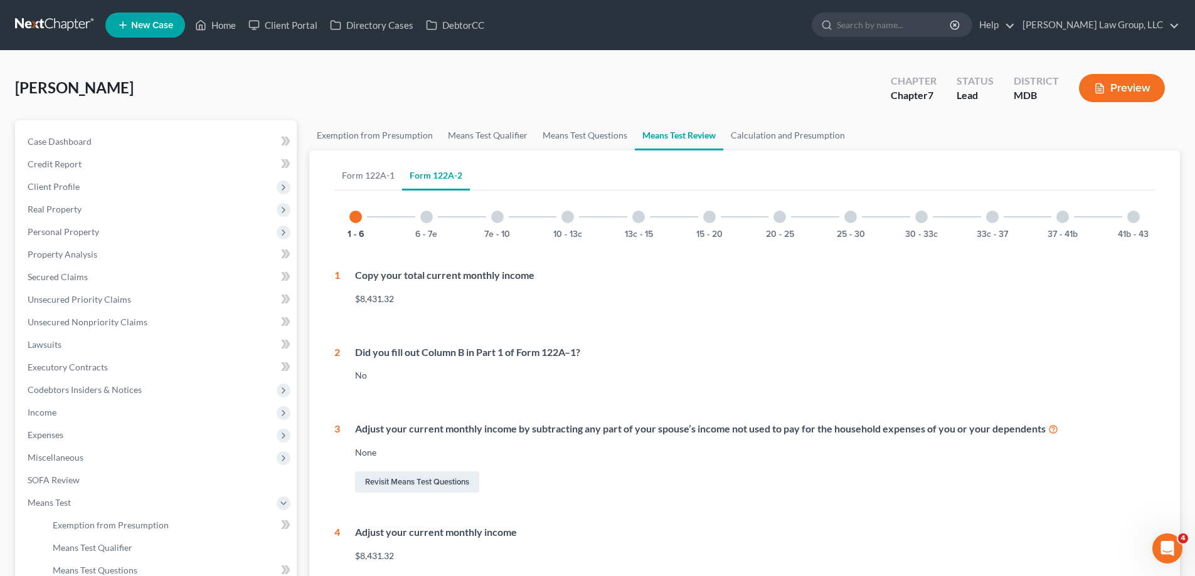
click at [429, 218] on div at bounding box center [426, 217] width 13 height 13
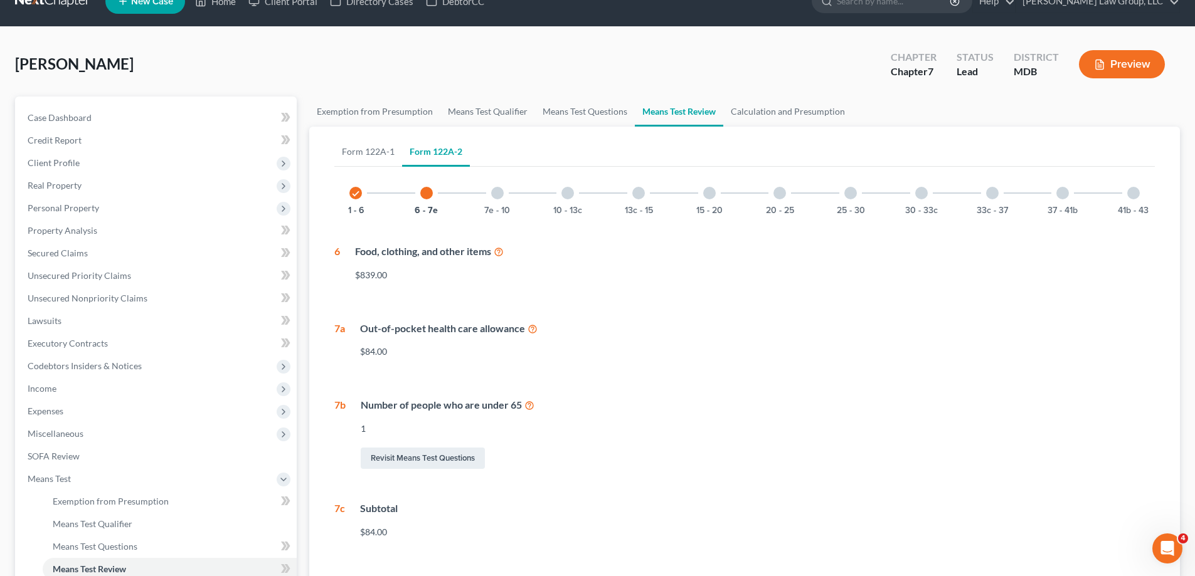
scroll to position [18, 0]
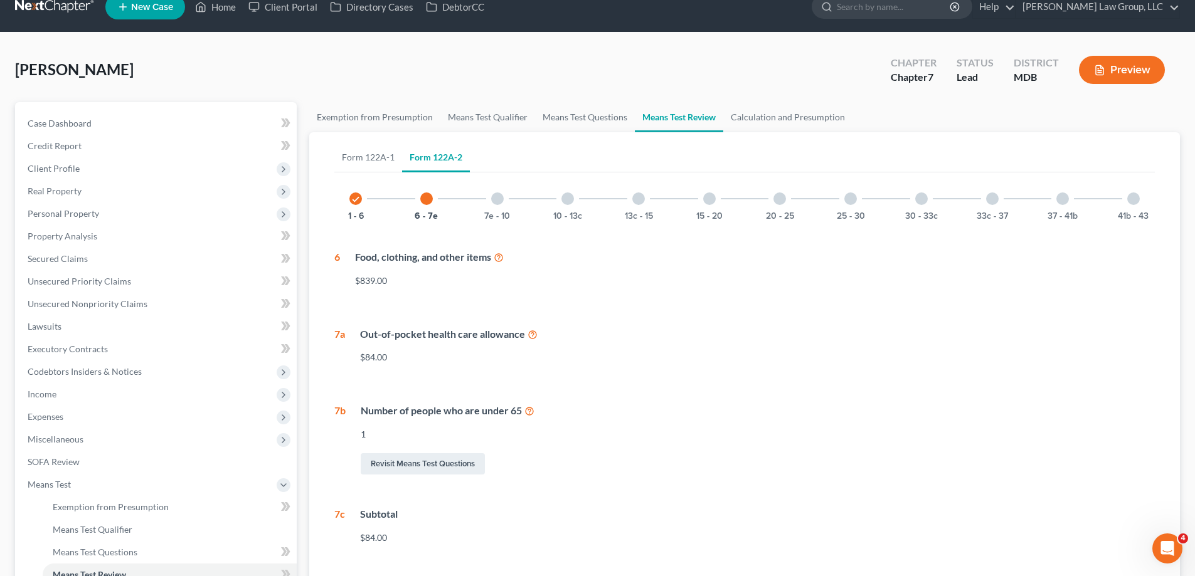
click at [497, 195] on div at bounding box center [497, 199] width 13 height 13
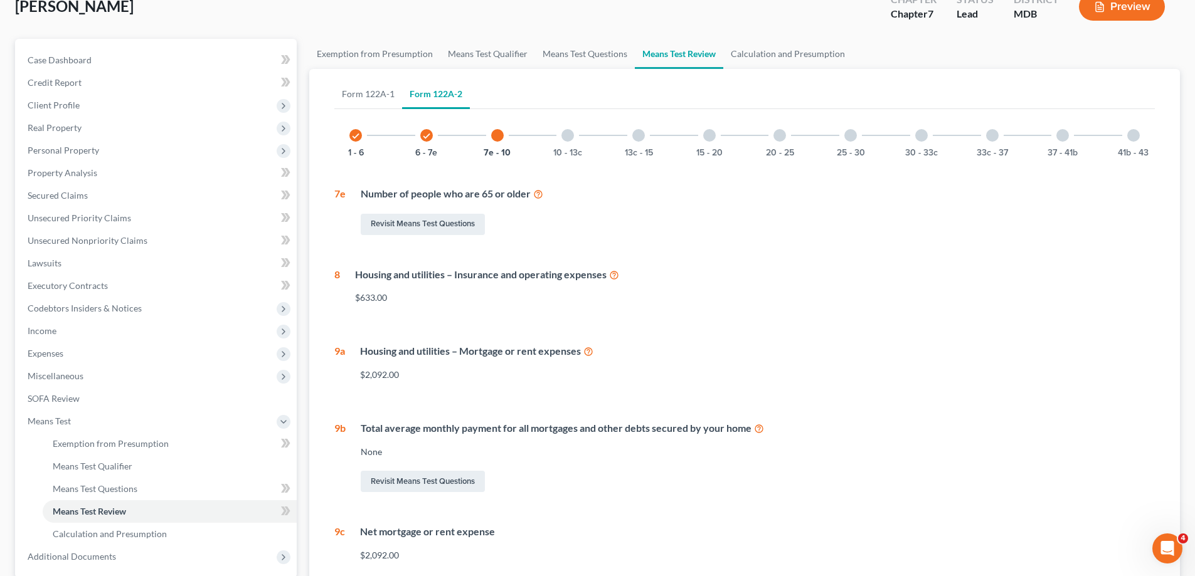
scroll to position [81, 0]
click at [569, 139] on div at bounding box center [567, 136] width 13 height 13
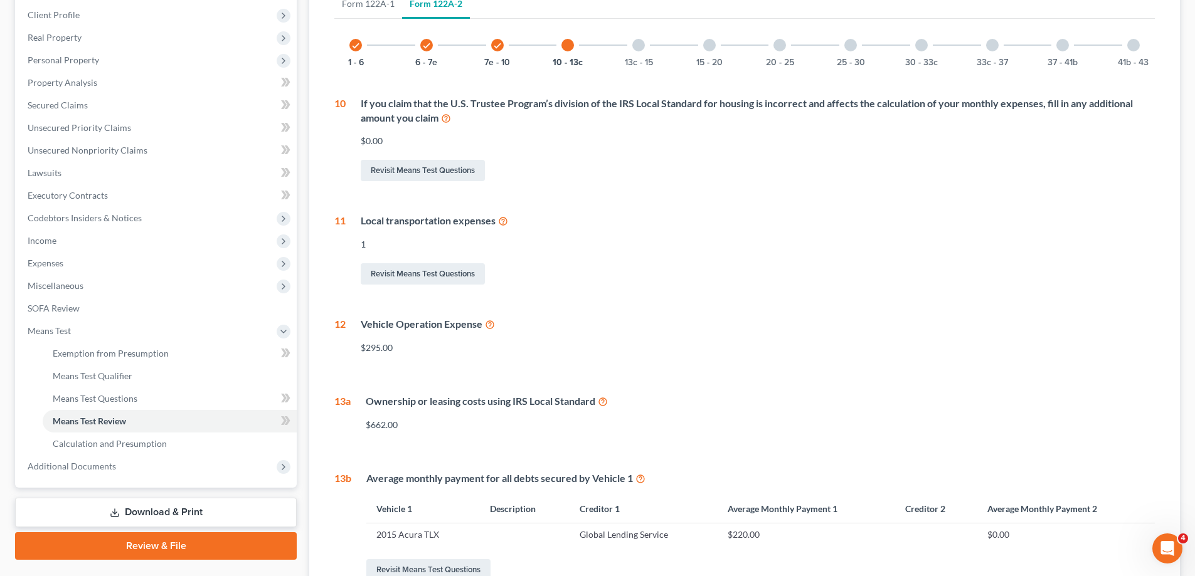
scroll to position [206, 0]
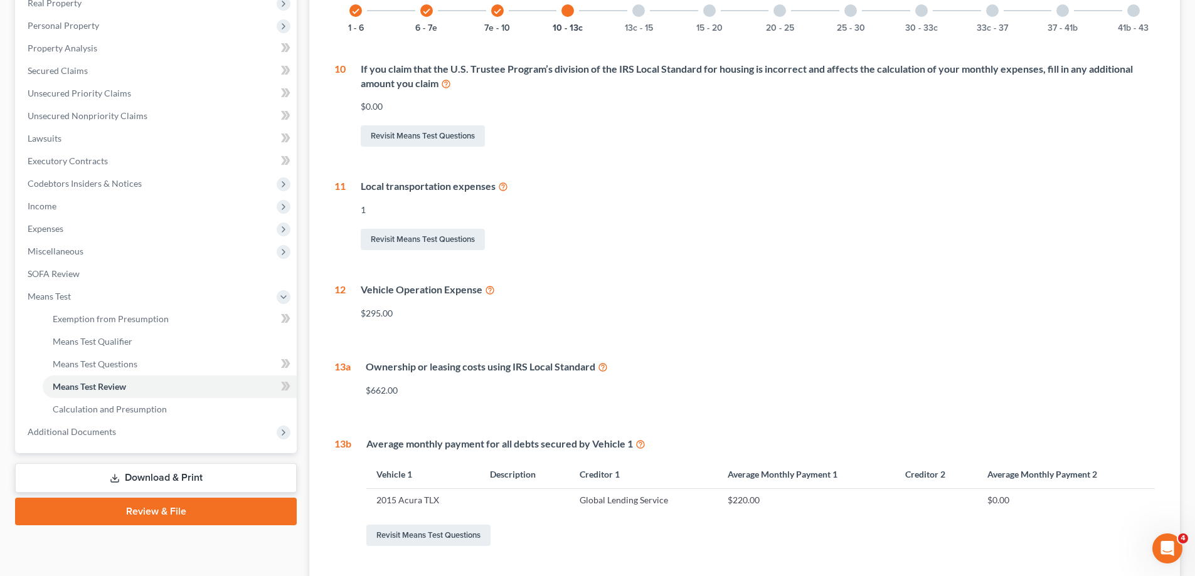
click at [635, 15] on div at bounding box center [638, 10] width 13 height 13
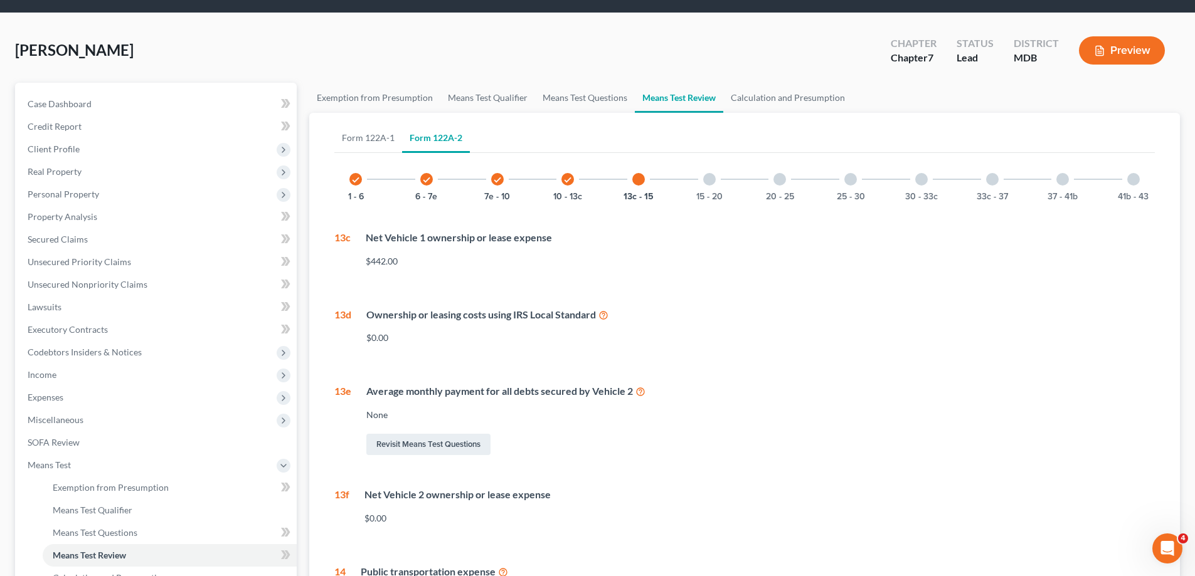
scroll to position [18, 0]
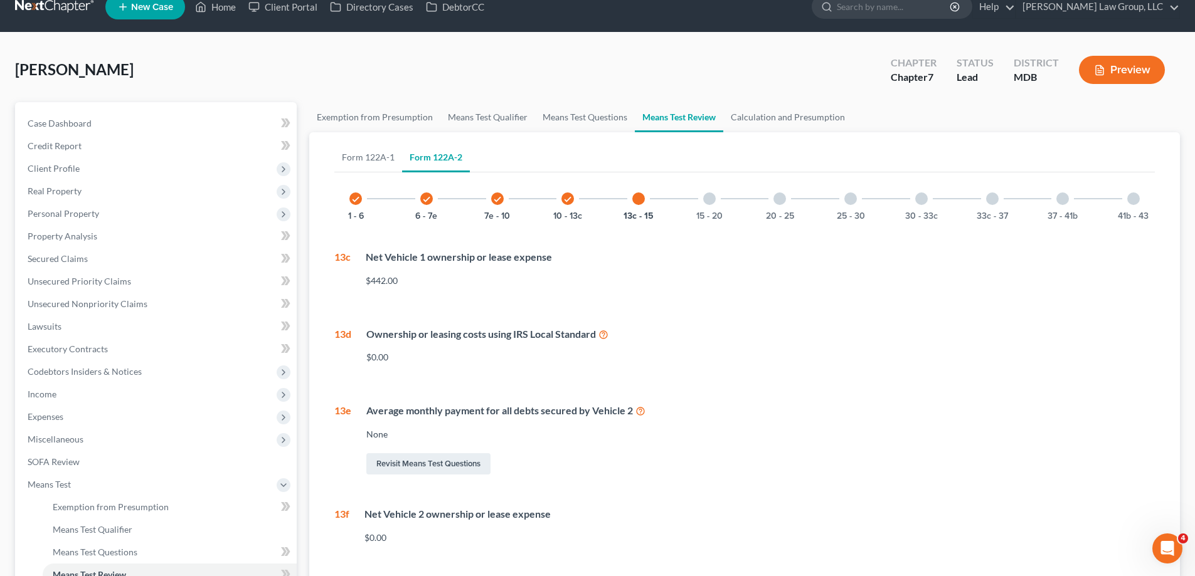
click at [705, 202] on div at bounding box center [709, 199] width 13 height 13
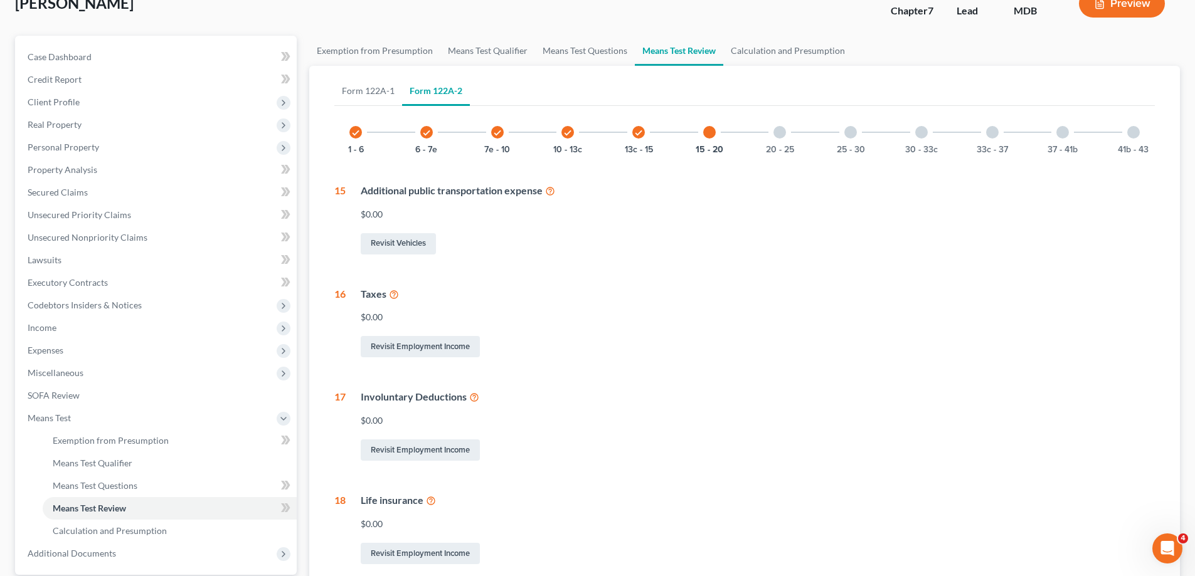
scroll to position [206, 0]
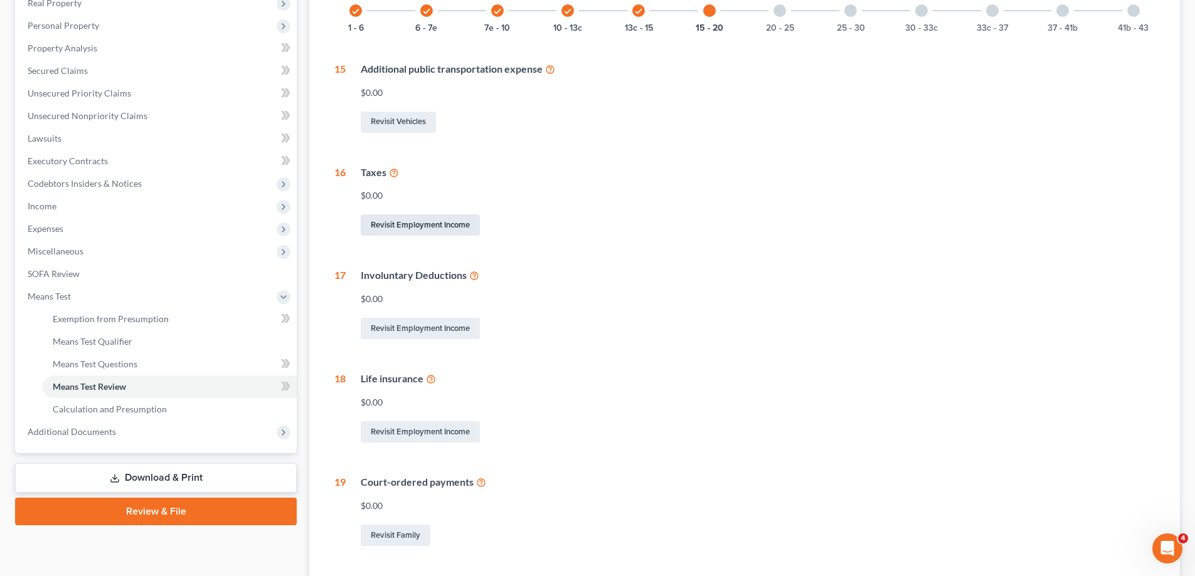
drag, startPoint x: 425, startPoint y: 221, endPoint x: 445, endPoint y: 226, distance: 20.7
click at [425, 221] on link "Revisit Employment Income" at bounding box center [420, 224] width 119 height 21
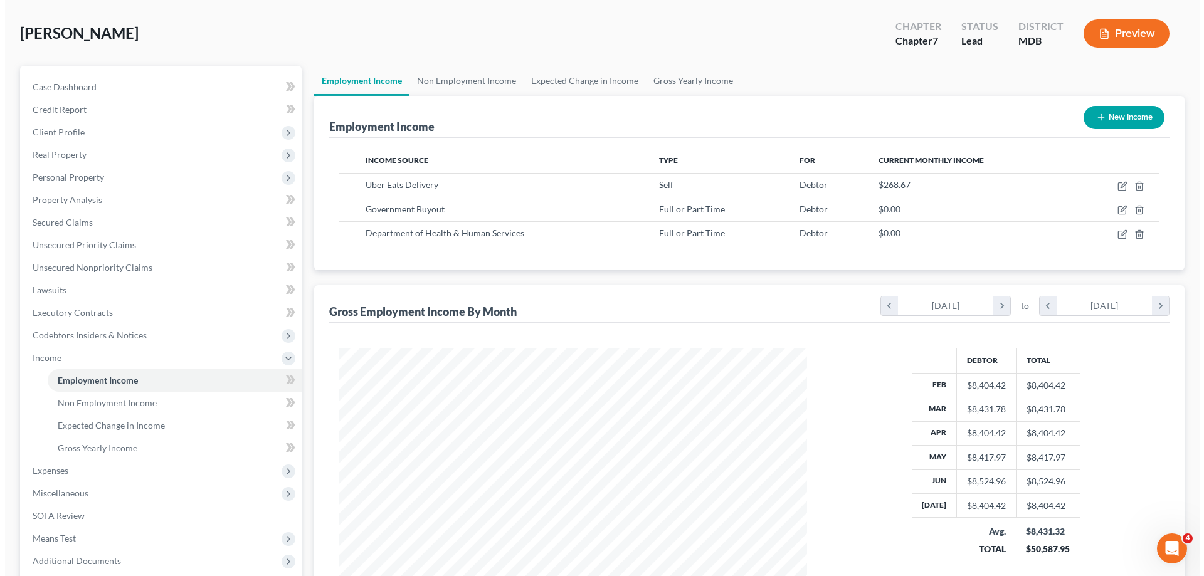
scroll to position [125, 0]
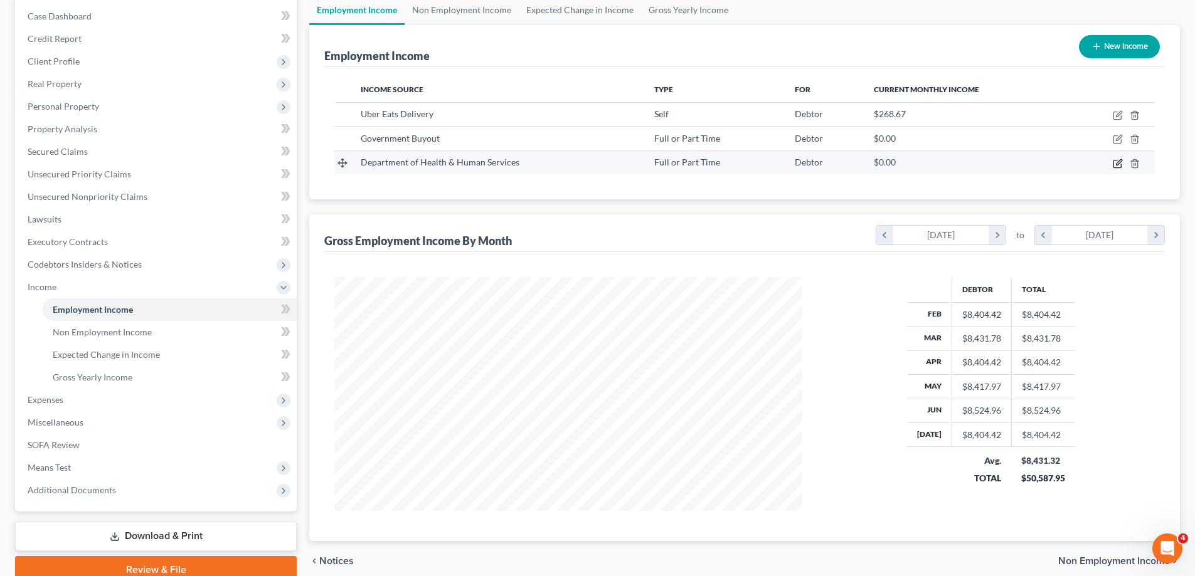
click at [1115, 162] on icon "button" at bounding box center [1117, 164] width 10 height 10
select select "0"
select select "21"
select select "2"
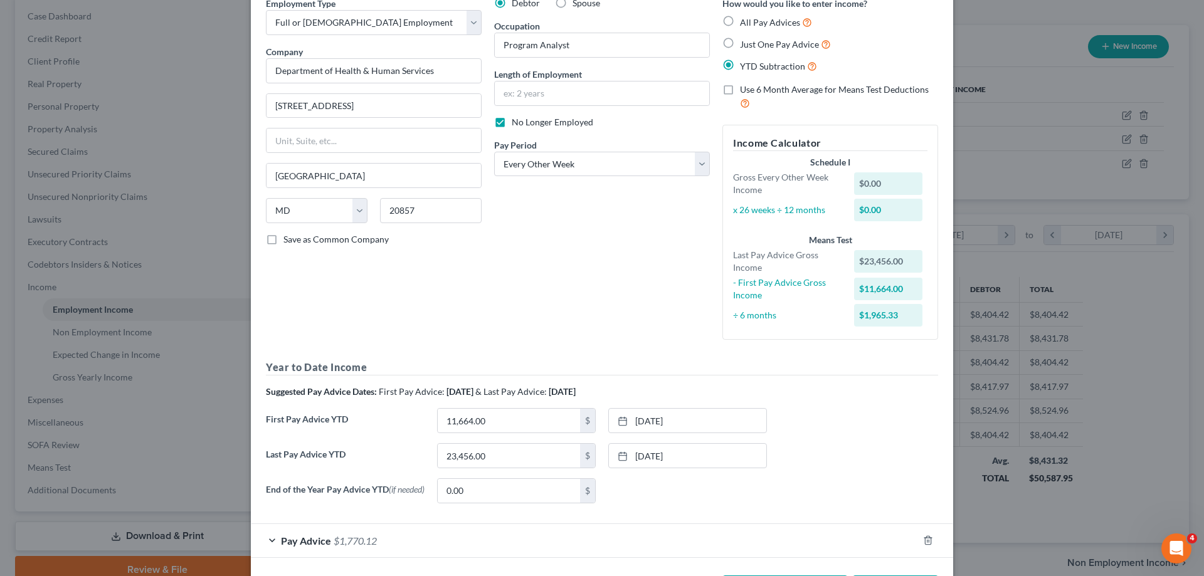
scroll to position [114, 0]
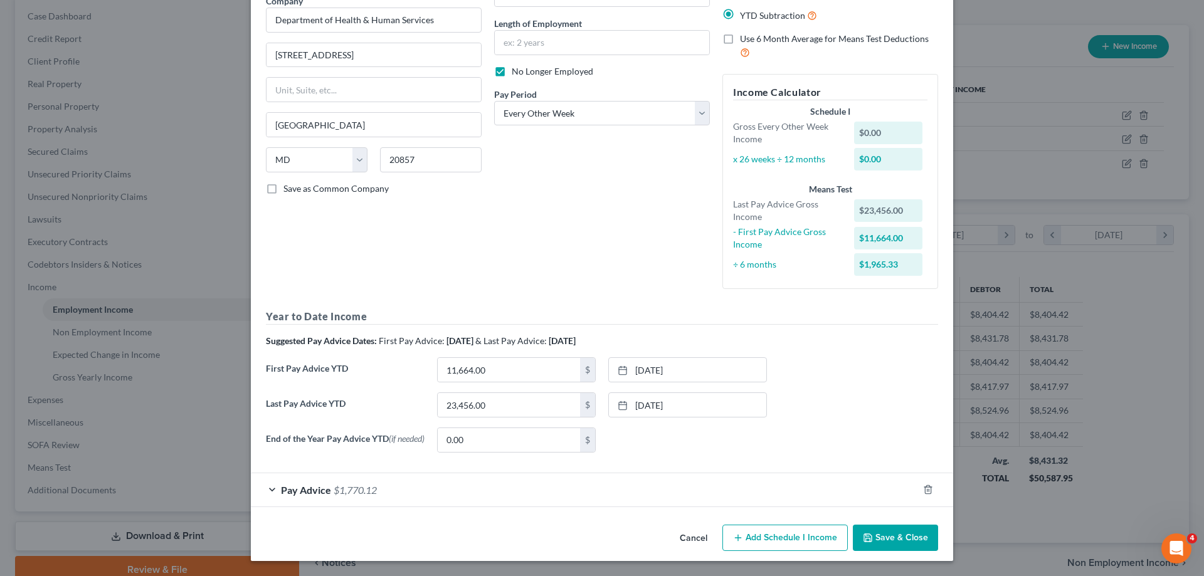
click at [364, 500] on div "Pay Advice $1,770.12" at bounding box center [584, 489] width 667 height 33
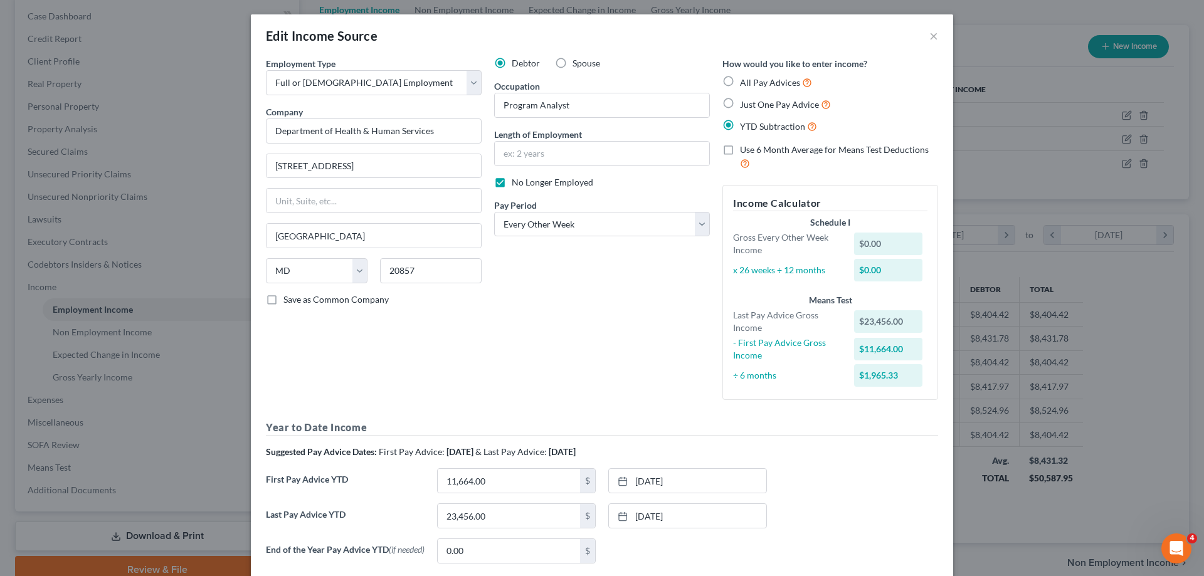
scroll to position [0, 0]
click at [512, 184] on label "No Longer Employed" at bounding box center [553, 183] width 82 height 13
click at [517, 184] on input "No Longer Employed" at bounding box center [521, 181] width 8 height 8
checkbox input "false"
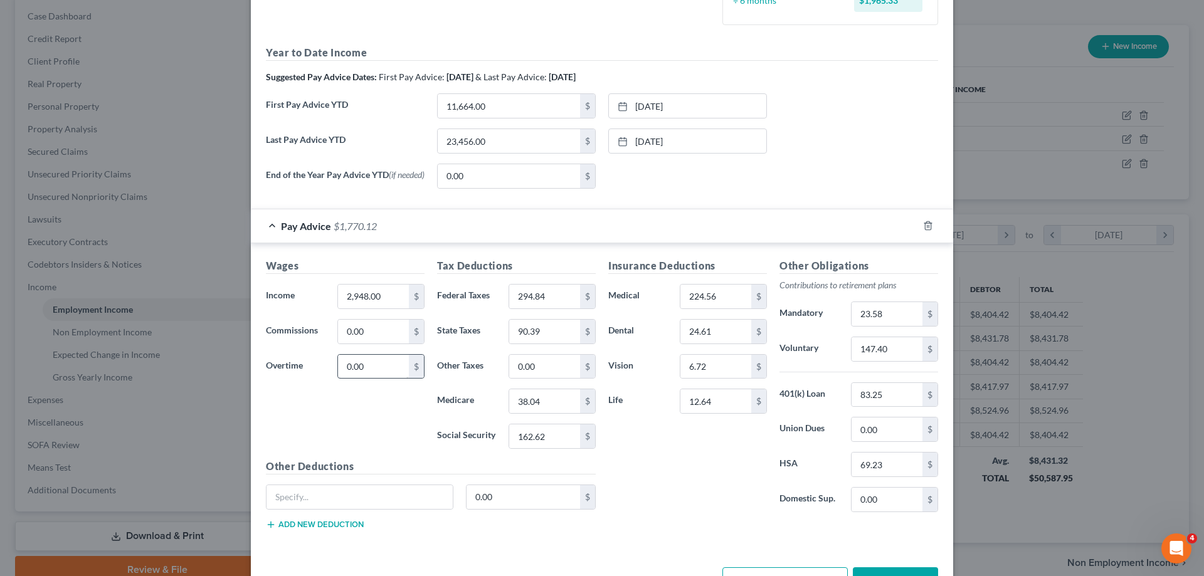
scroll to position [376, 0]
click at [378, 296] on input "2,948.00" at bounding box center [373, 296] width 71 height 24
type input "0.00"
drag, startPoint x: 711, startPoint y: 483, endPoint x: 805, endPoint y: 510, distance: 97.7
click at [712, 483] on div "Insurance Deductions Medical 224.56 $ Dental 24.61 $ Vision 6.72 $ Life 12.64 $" at bounding box center [687, 390] width 171 height 264
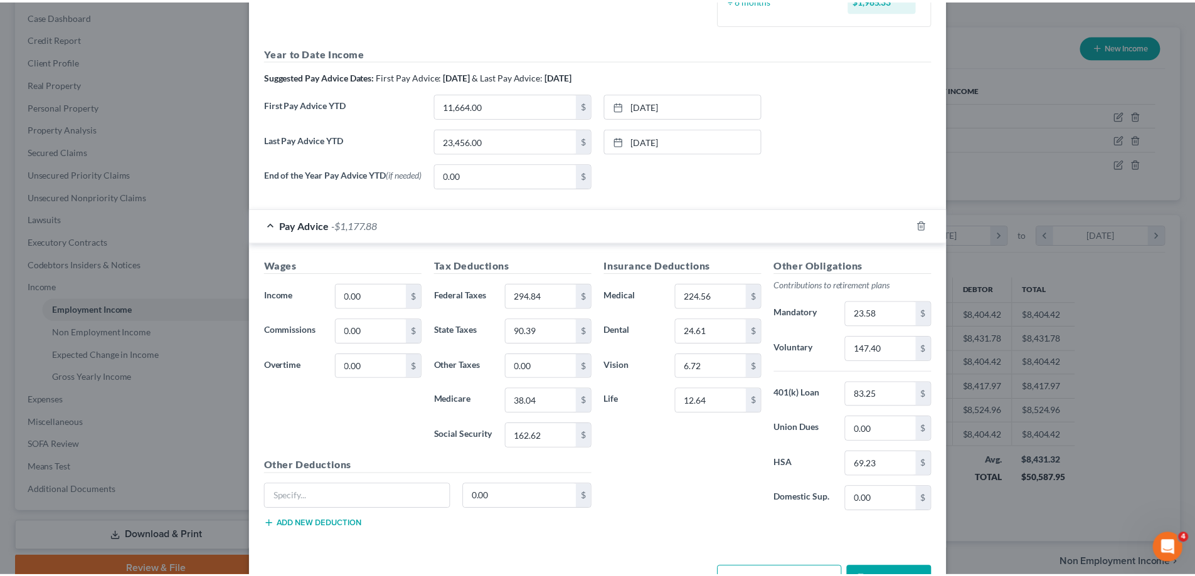
scroll to position [421, 0]
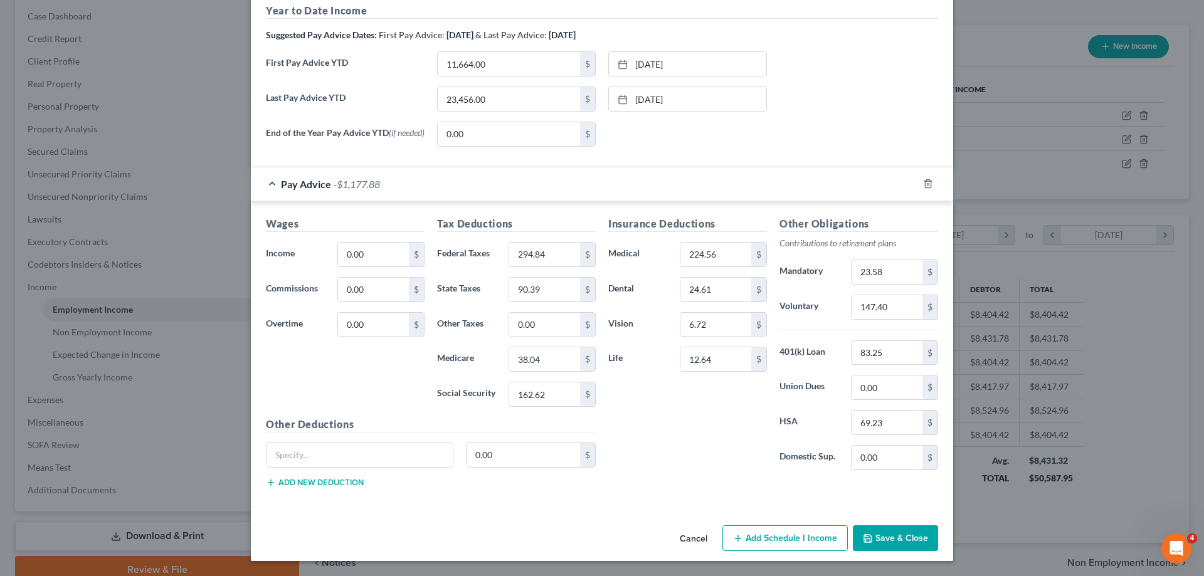
click at [907, 537] on button "Save & Close" at bounding box center [895, 538] width 85 height 26
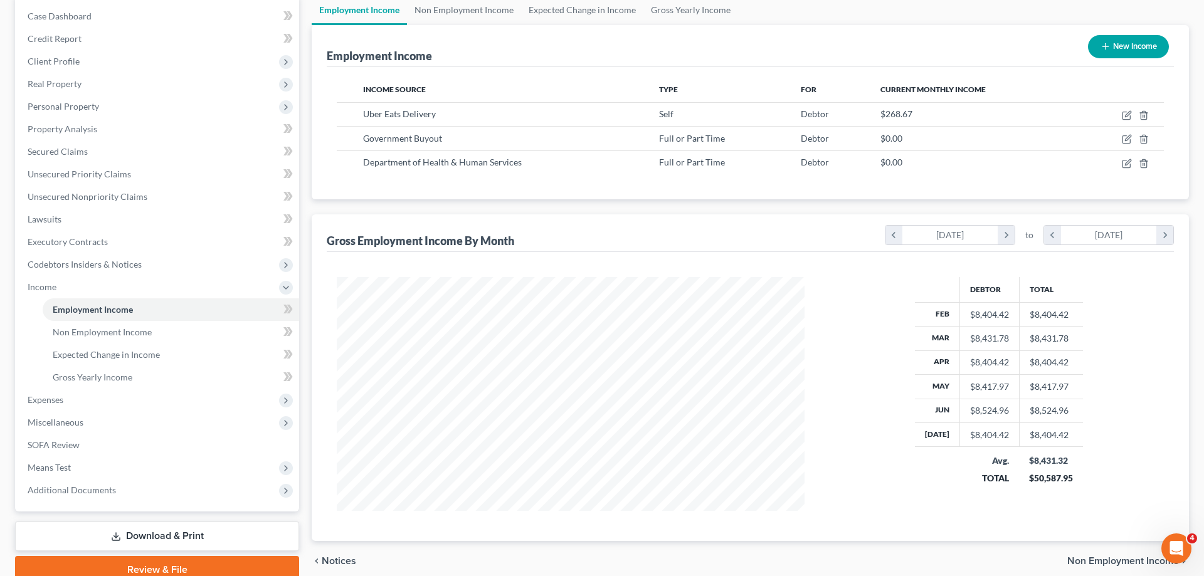
scroll to position [626843, 626584]
click at [1116, 137] on icon "button" at bounding box center [1117, 139] width 10 height 10
select select "0"
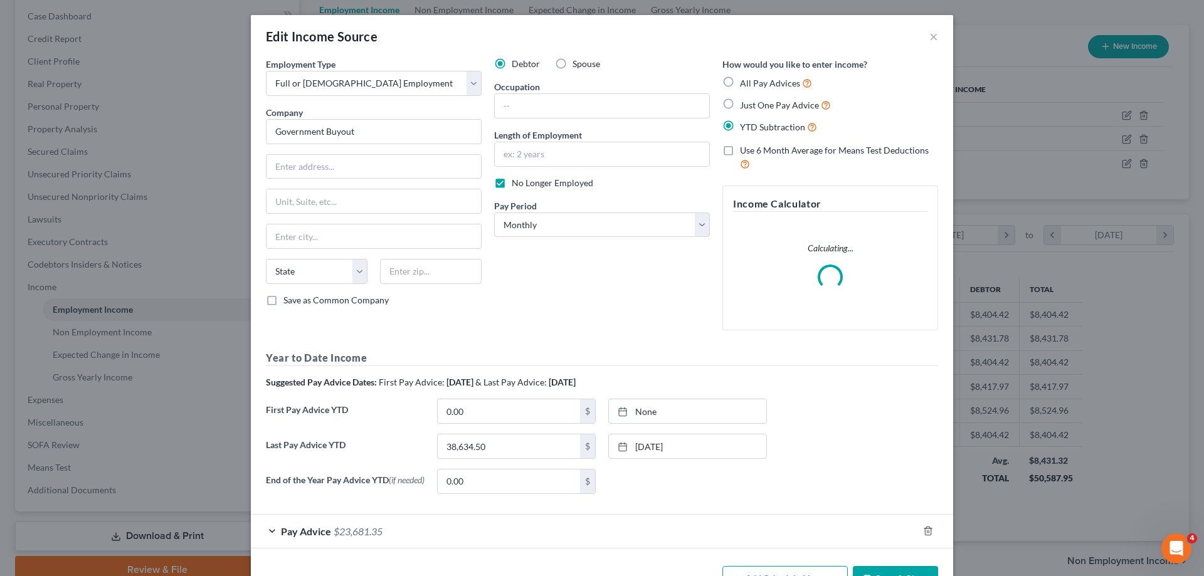
scroll to position [236, 497]
click at [512, 183] on label "No Longer Employed" at bounding box center [553, 183] width 82 height 13
click at [517, 183] on input "No Longer Employed" at bounding box center [521, 181] width 8 height 8
checkbox input "false"
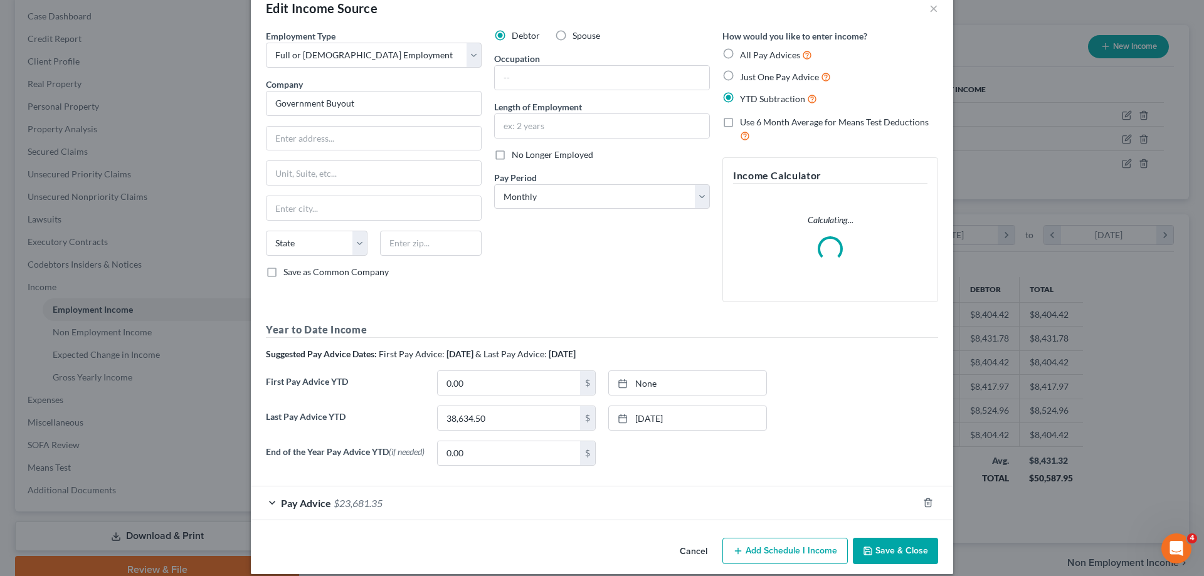
scroll to position [44, 0]
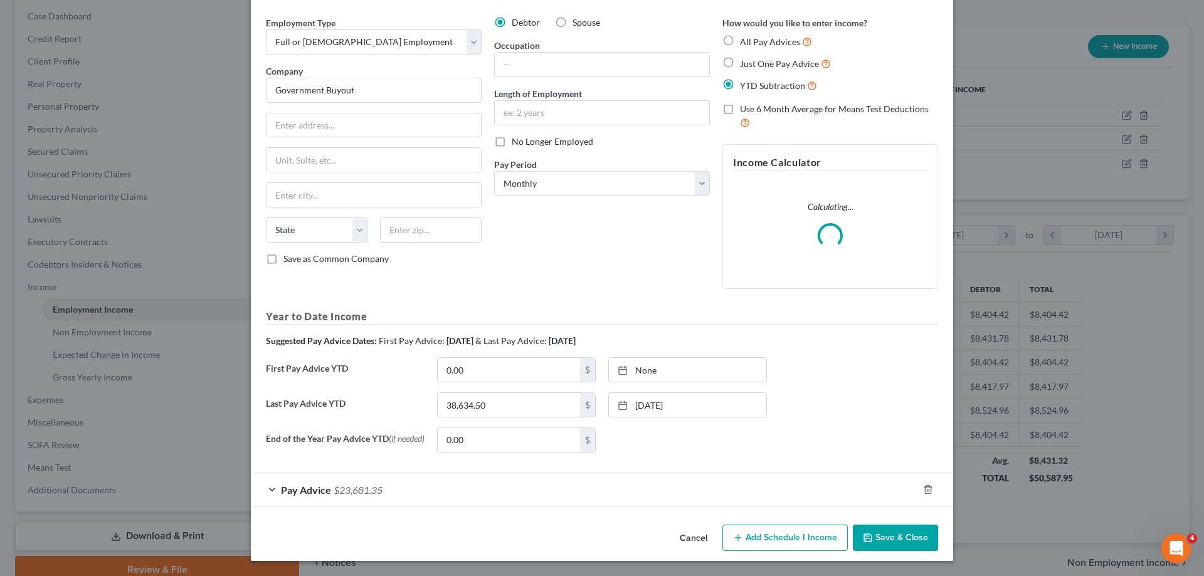
click at [297, 494] on span "Pay Advice" at bounding box center [306, 490] width 50 height 12
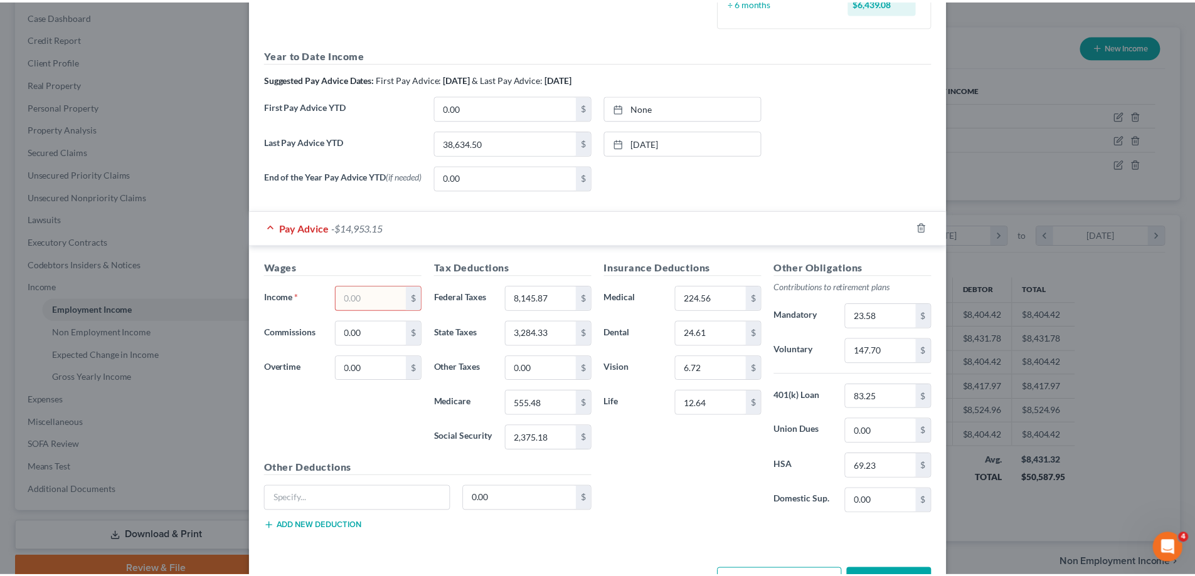
scroll to position [393, 0]
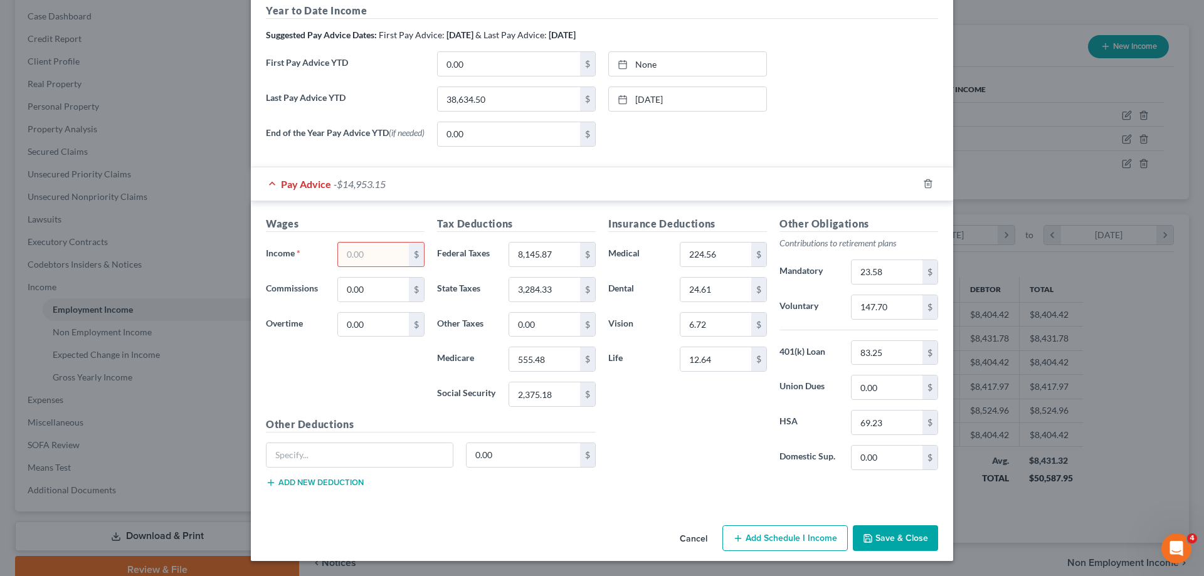
click at [885, 541] on button "Save & Close" at bounding box center [895, 538] width 85 height 26
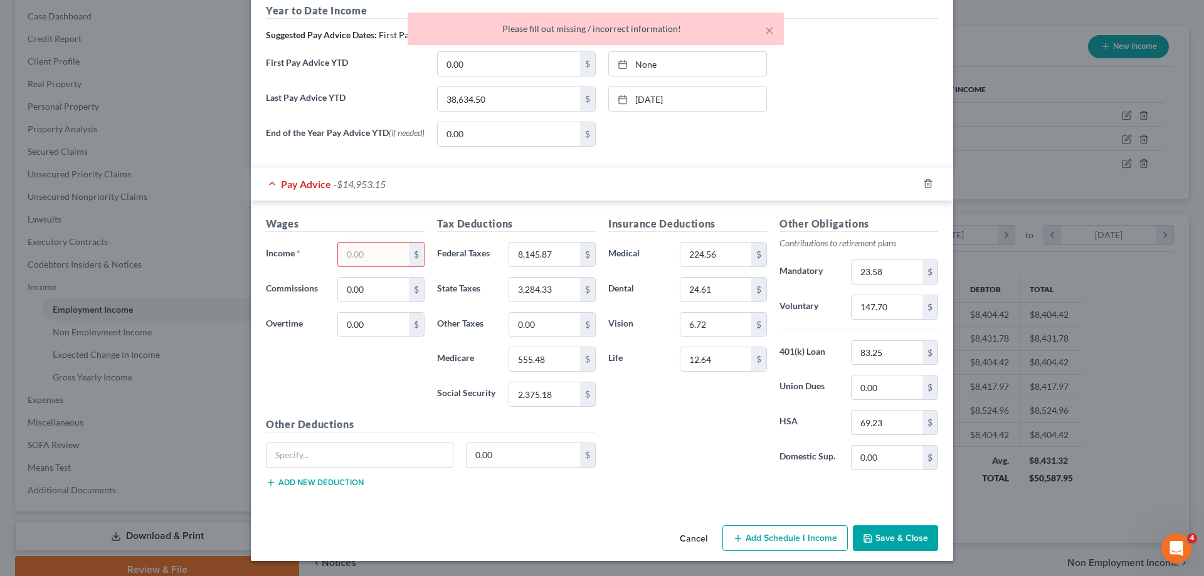
click at [372, 248] on input "text" at bounding box center [373, 255] width 71 height 24
type input "0.00"
click at [891, 542] on button "Save & Close" at bounding box center [895, 538] width 85 height 26
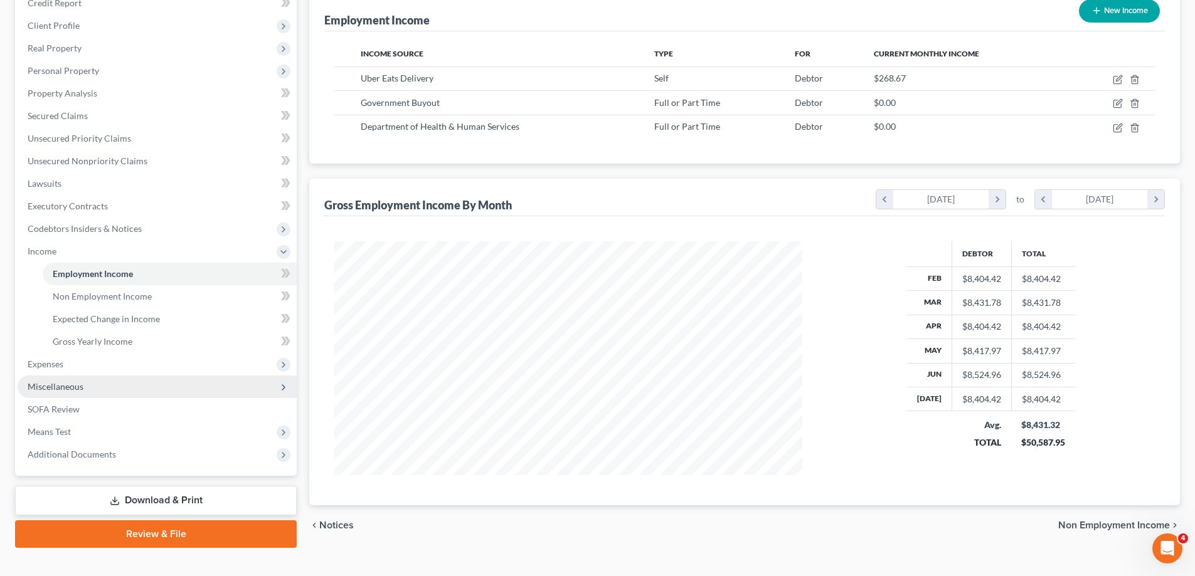
scroll to position [181, 0]
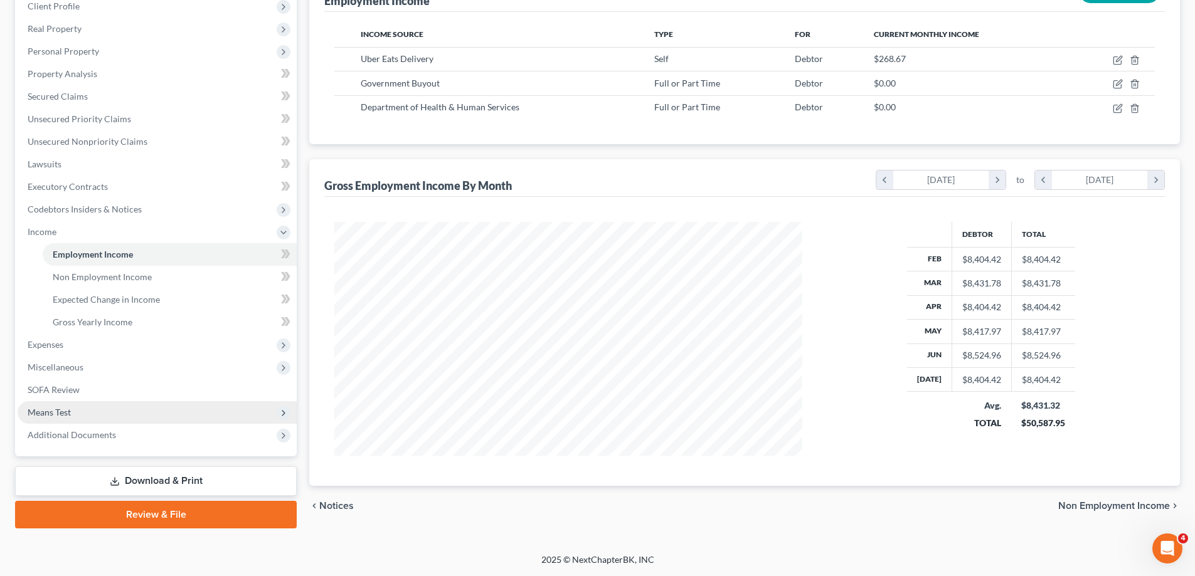
click at [109, 412] on span "Means Test" at bounding box center [157, 412] width 279 height 23
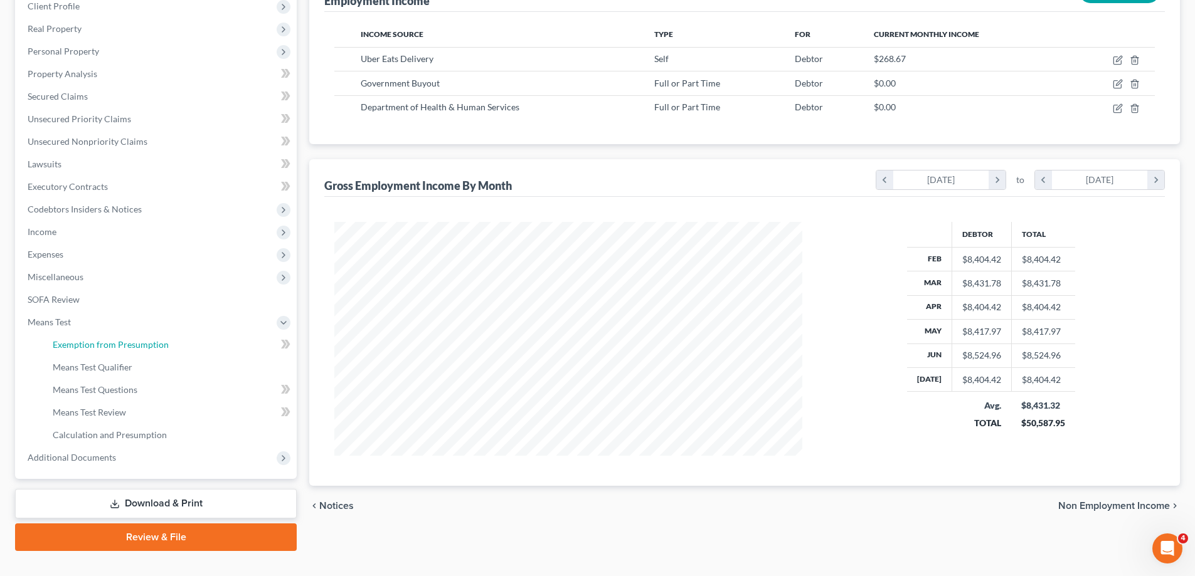
click at [131, 351] on link "Exemption from Presumption" at bounding box center [170, 345] width 254 height 23
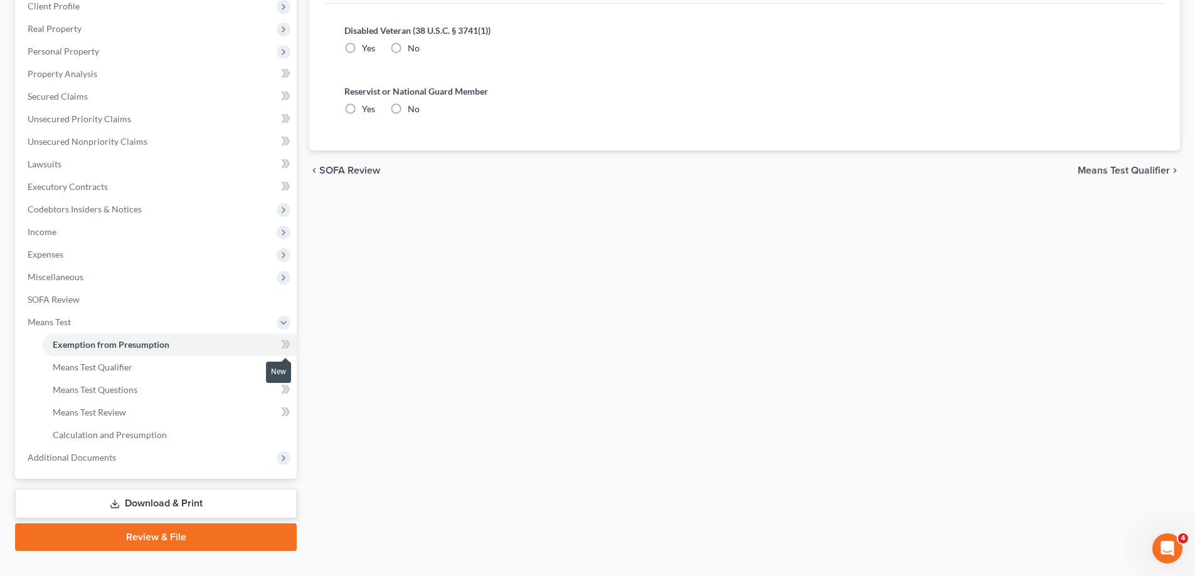
radio input "true"
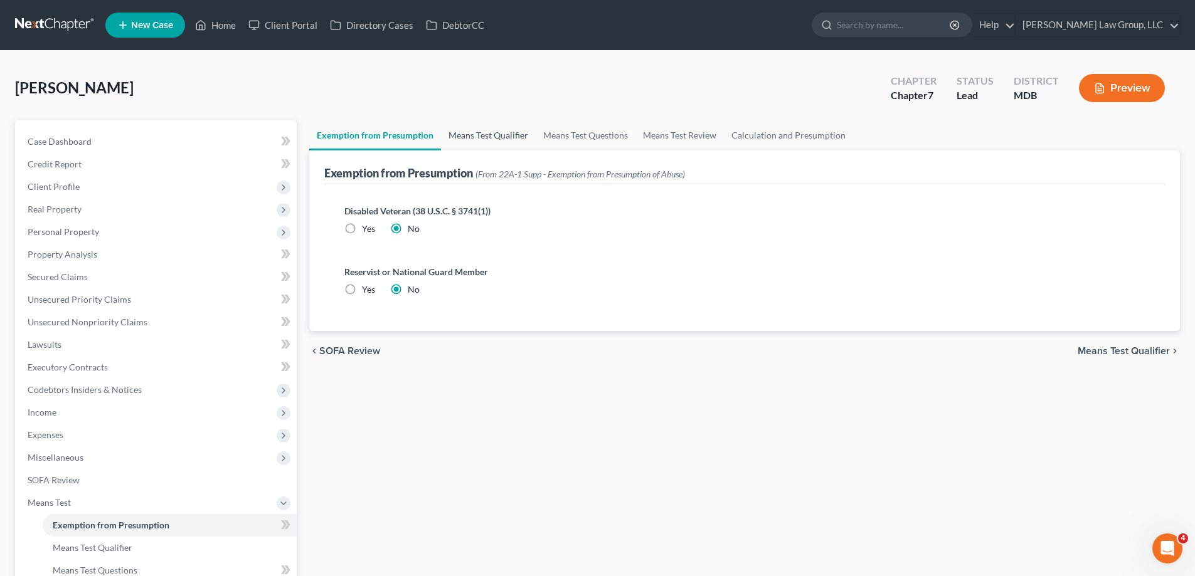
click at [497, 137] on link "Means Test Qualifier" at bounding box center [488, 135] width 95 height 30
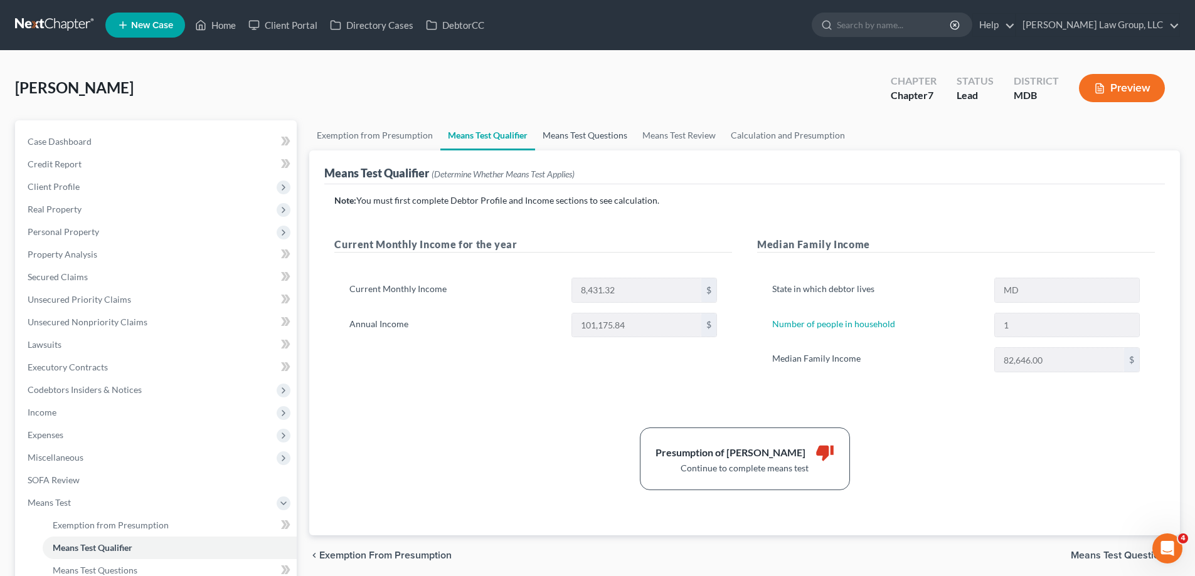
click at [584, 137] on link "Means Test Questions" at bounding box center [585, 135] width 100 height 30
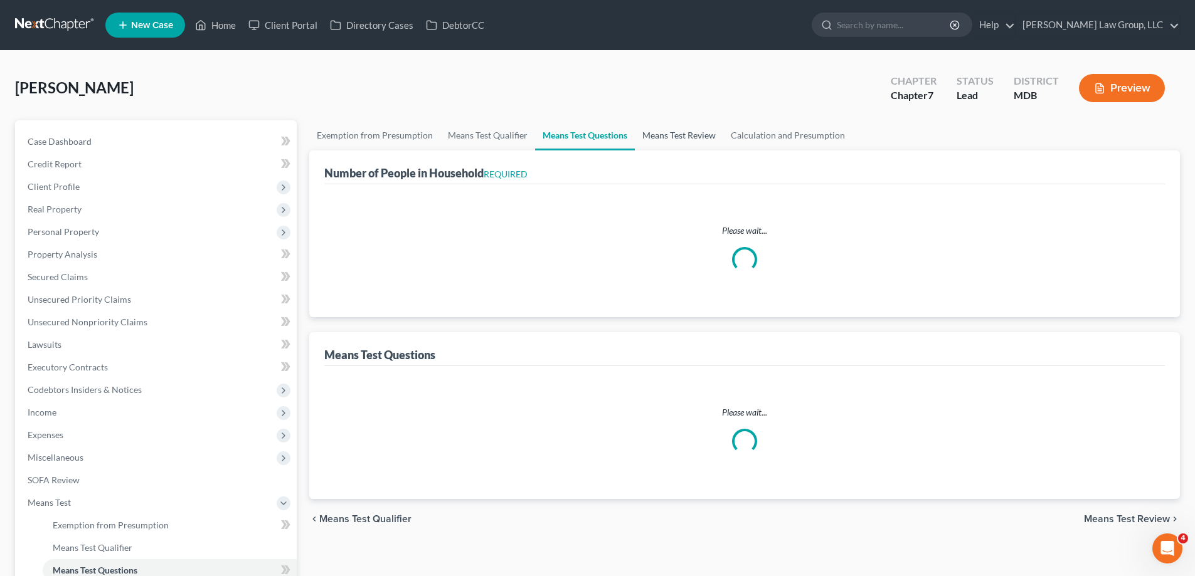
select select "1"
select select "24"
select select "1"
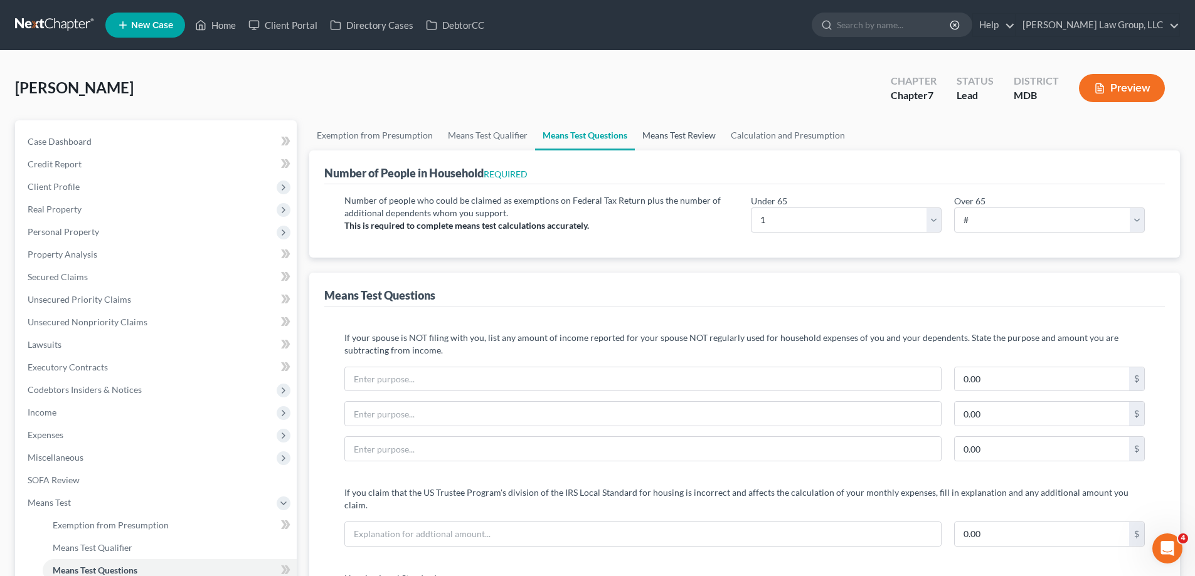
click at [669, 140] on link "Means Test Review" at bounding box center [679, 135] width 88 height 30
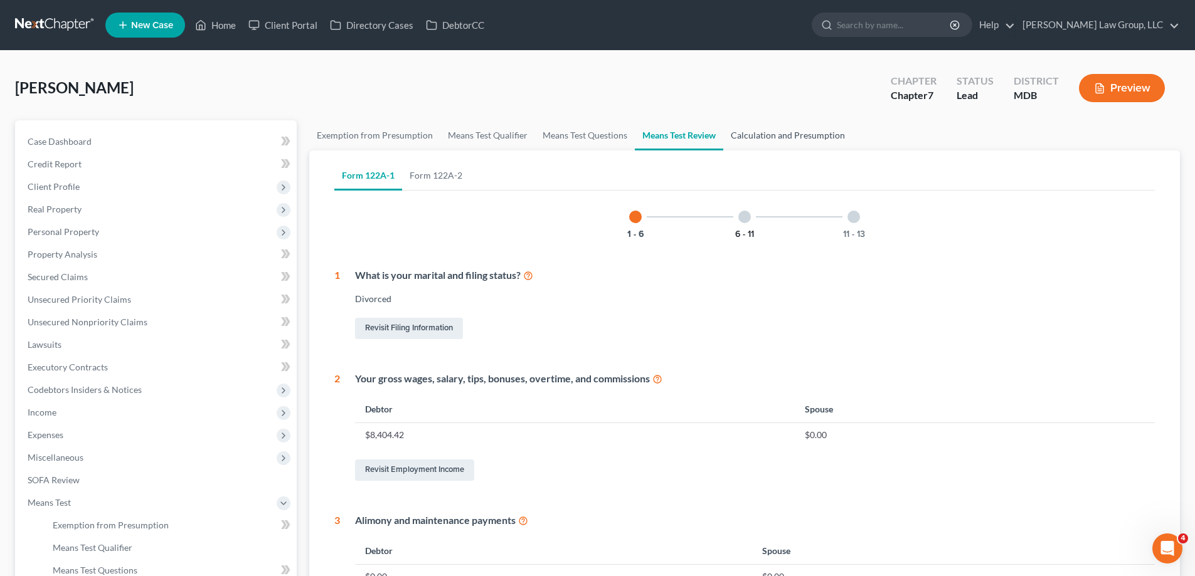
click at [772, 132] on link "Calculation and Presumption" at bounding box center [787, 135] width 129 height 30
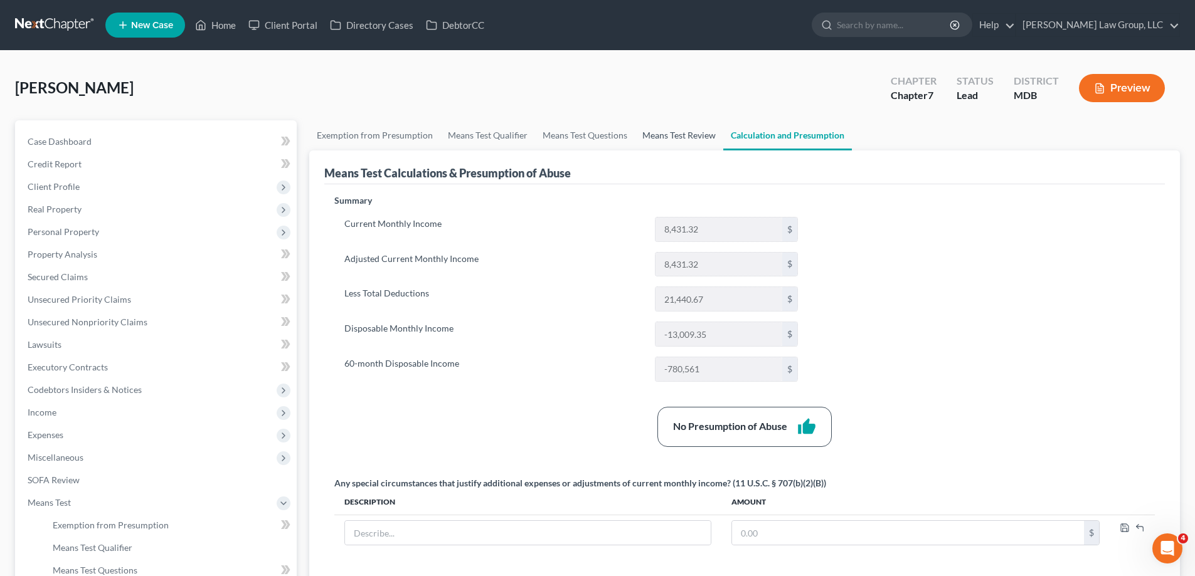
click at [684, 132] on link "Means Test Review" at bounding box center [679, 135] width 88 height 30
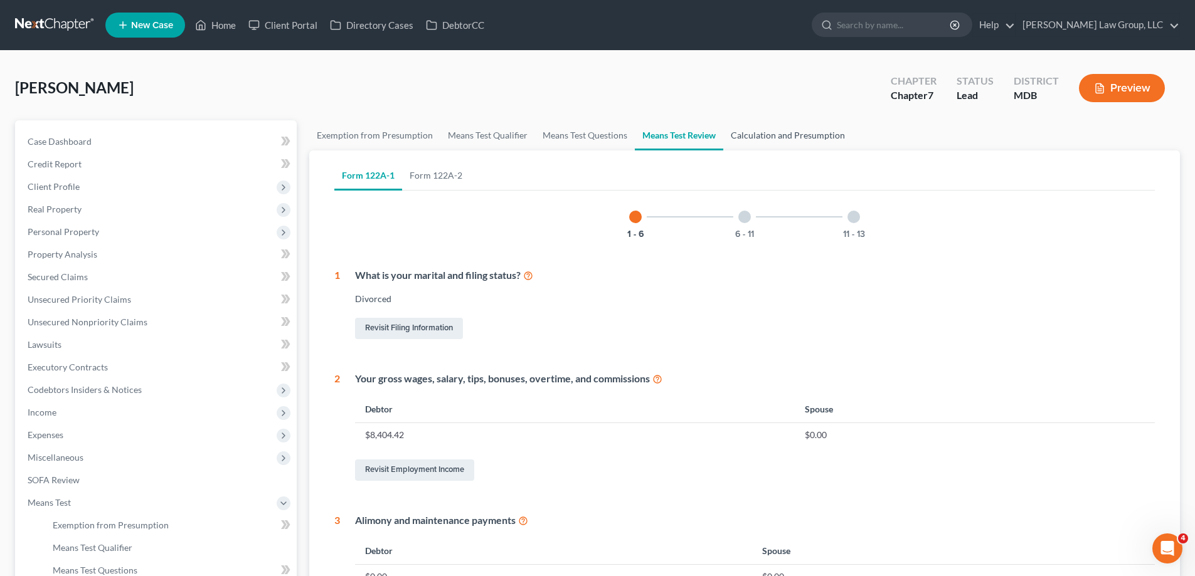
click at [764, 138] on link "Calculation and Presumption" at bounding box center [787, 135] width 129 height 30
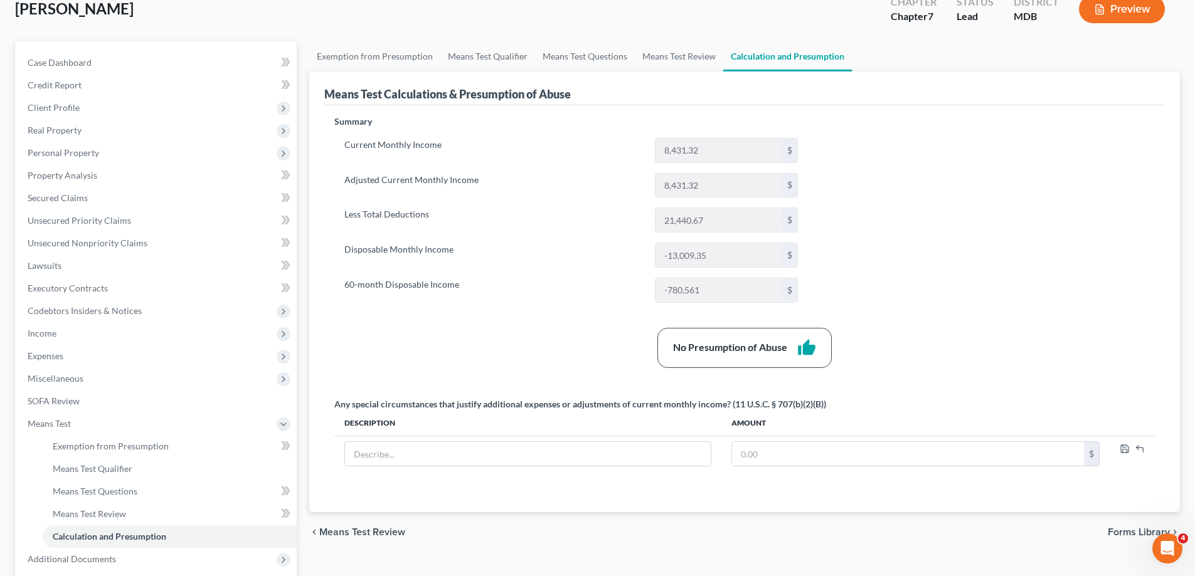
scroll to position [203, 0]
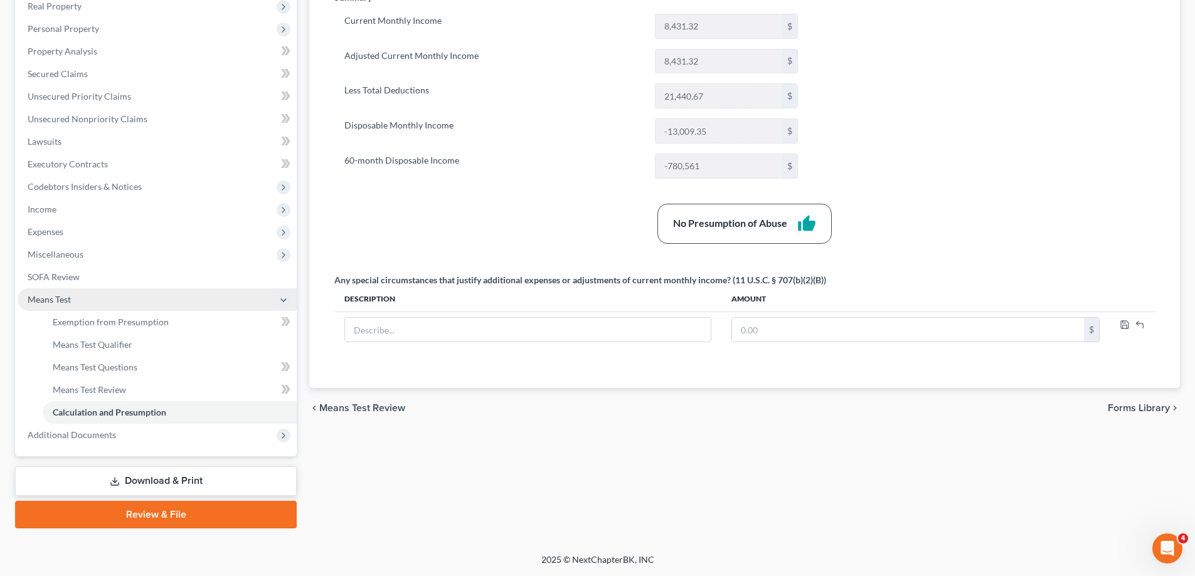
click at [145, 310] on span "Means Test" at bounding box center [157, 299] width 279 height 23
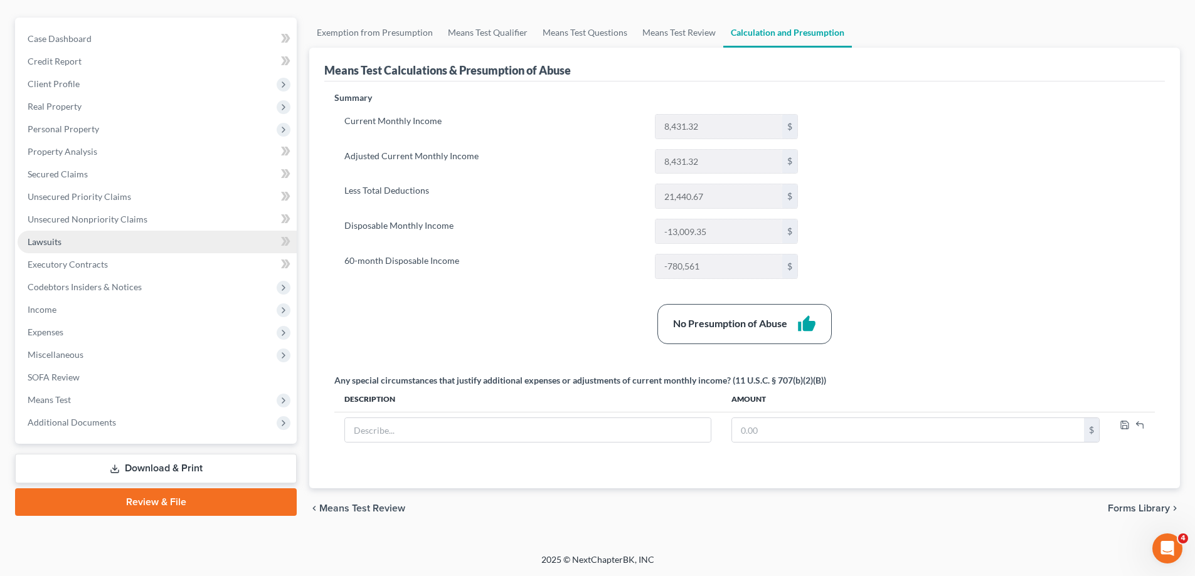
scroll to position [103, 0]
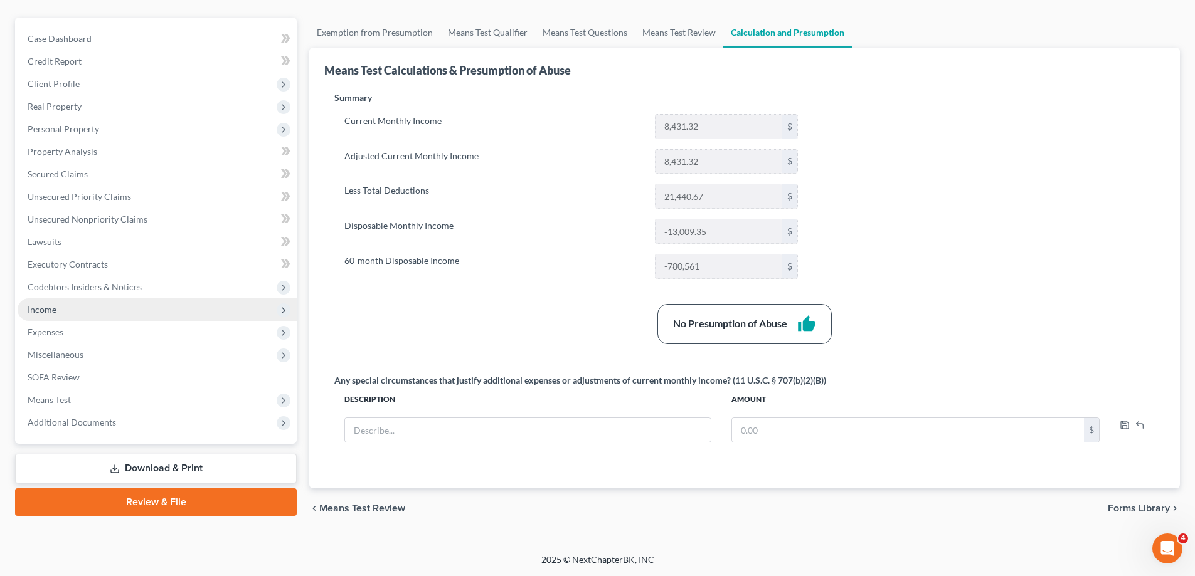
click at [78, 311] on span "Income" at bounding box center [157, 309] width 279 height 23
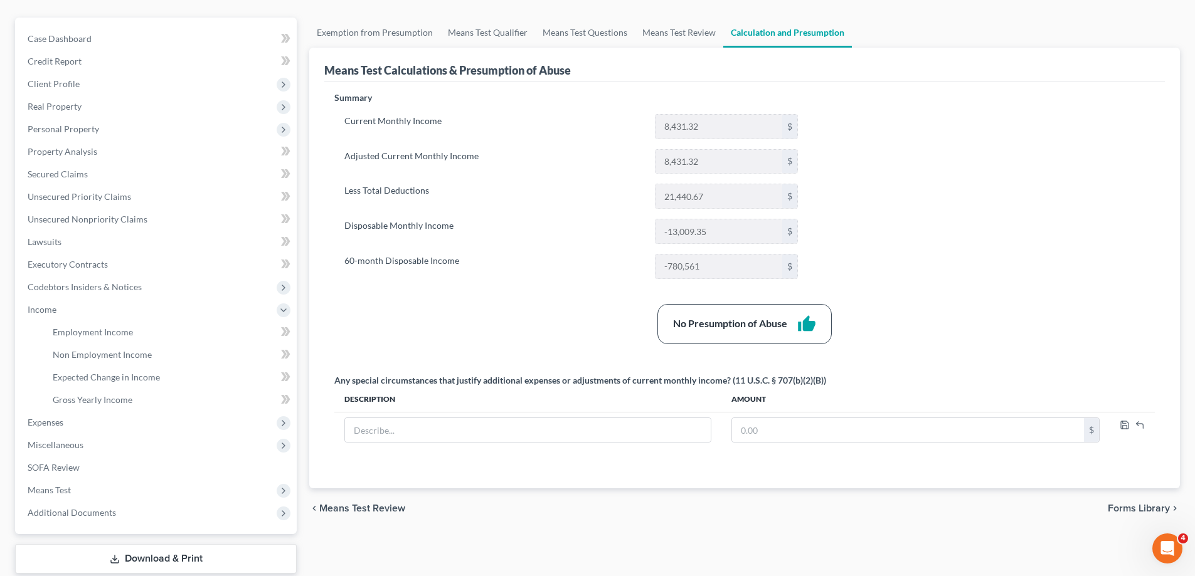
scroll to position [181, 0]
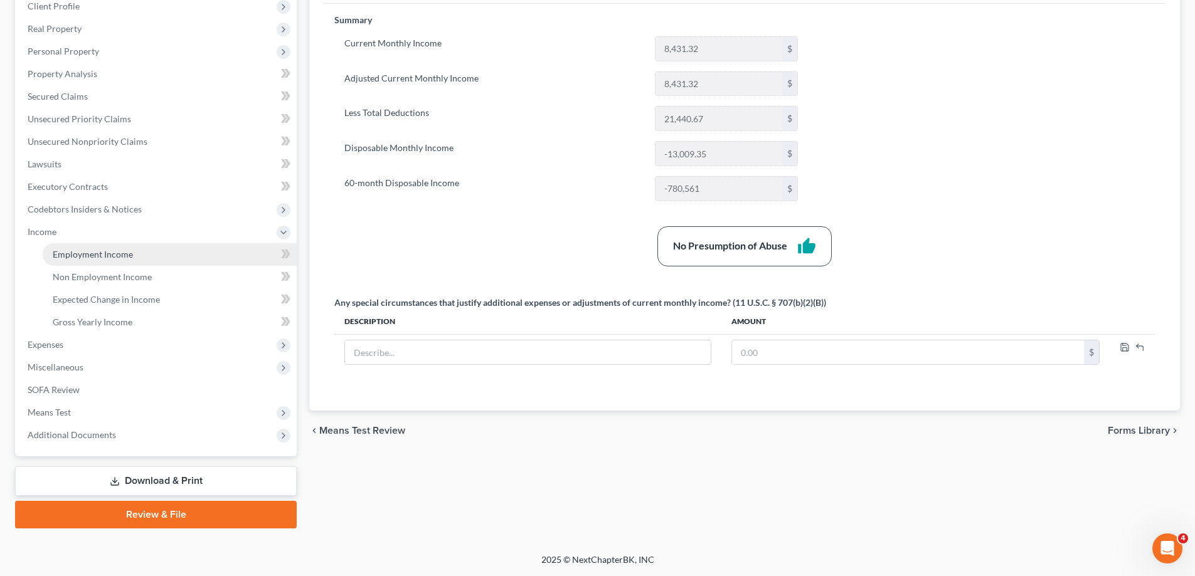
click at [114, 258] on span "Employment Income" at bounding box center [93, 254] width 80 height 11
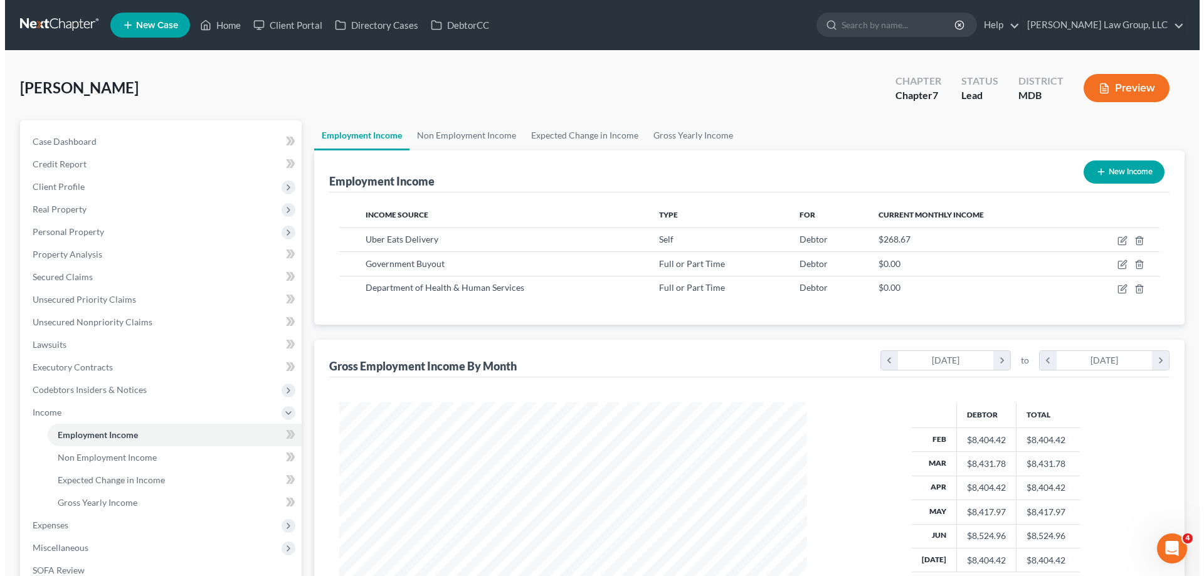
scroll to position [234, 493]
click at [1118, 90] on button "Preview" at bounding box center [1122, 88] width 86 height 28
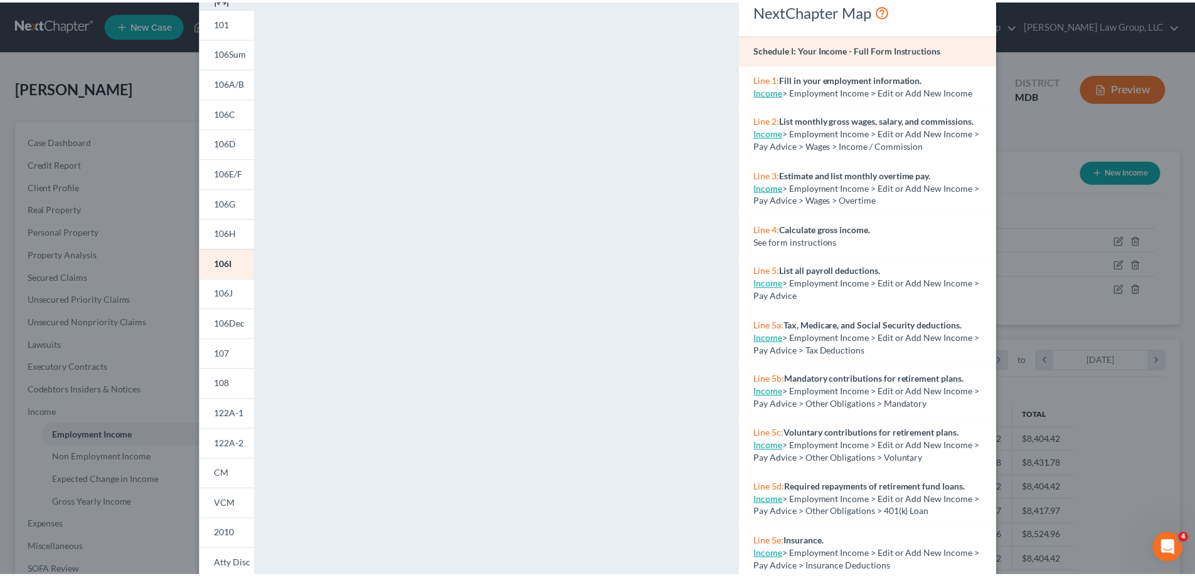
scroll to position [0, 0]
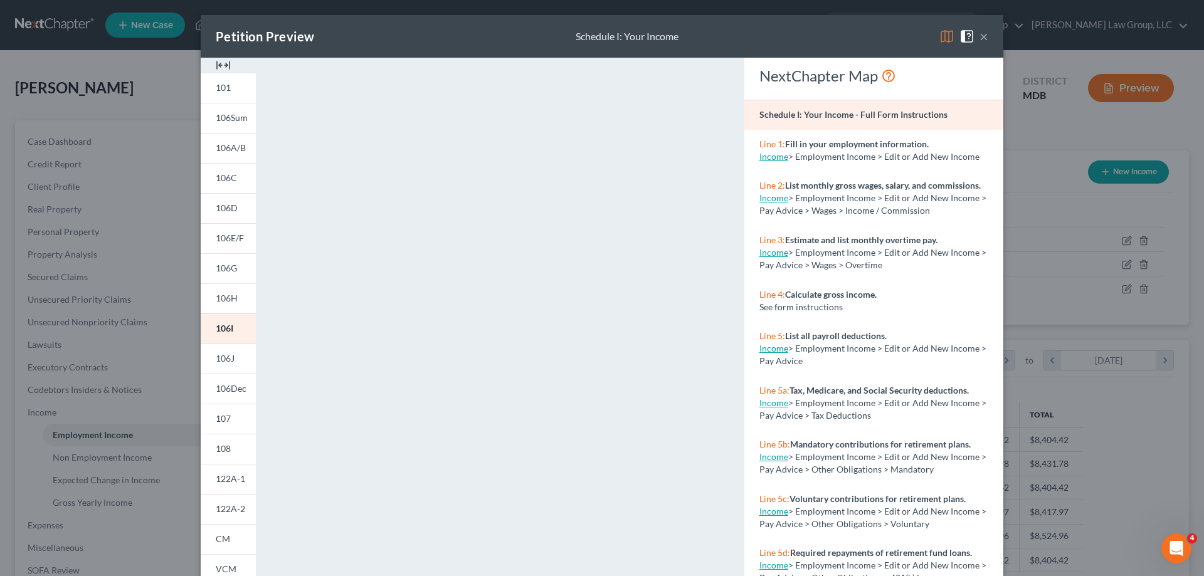
click at [979, 34] on button "×" at bounding box center [983, 36] width 9 height 15
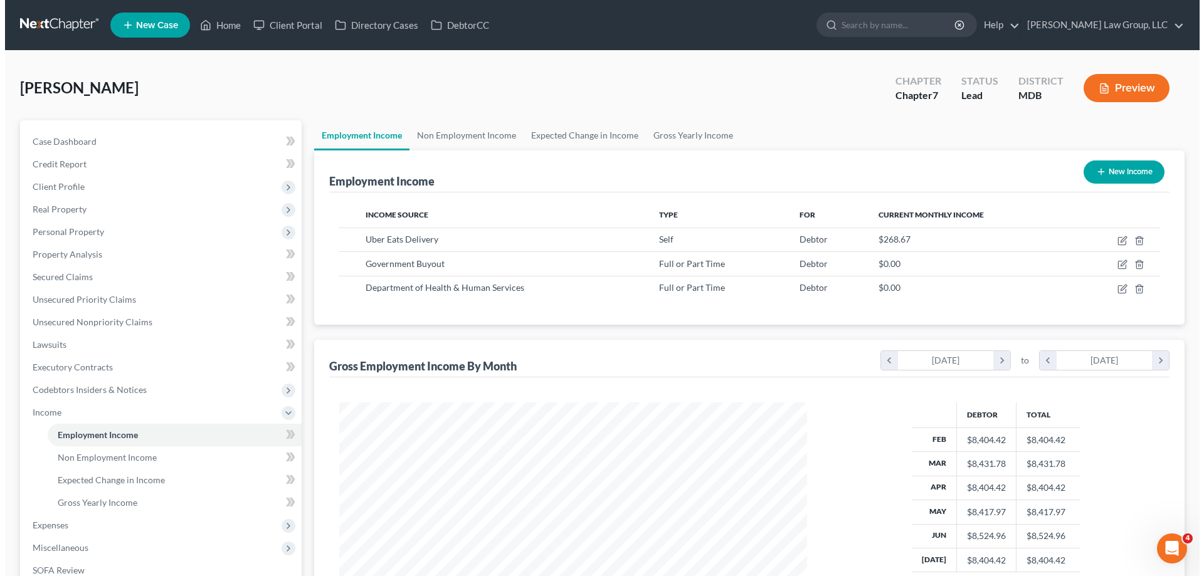
scroll to position [626843, 626584]
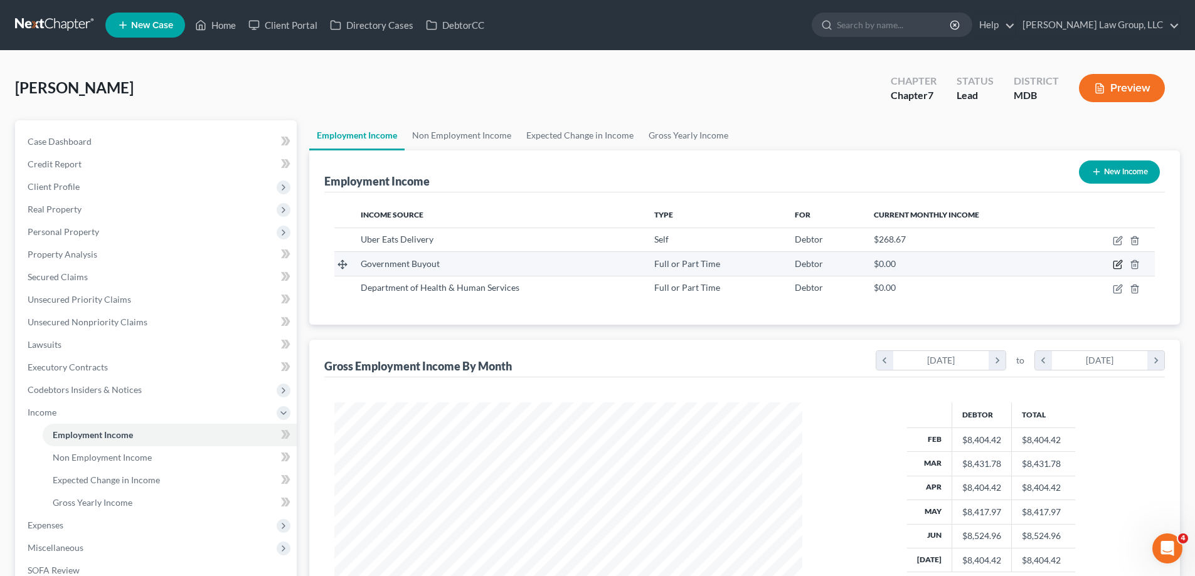
click at [1115, 262] on icon "button" at bounding box center [1117, 265] width 10 height 10
select select "0"
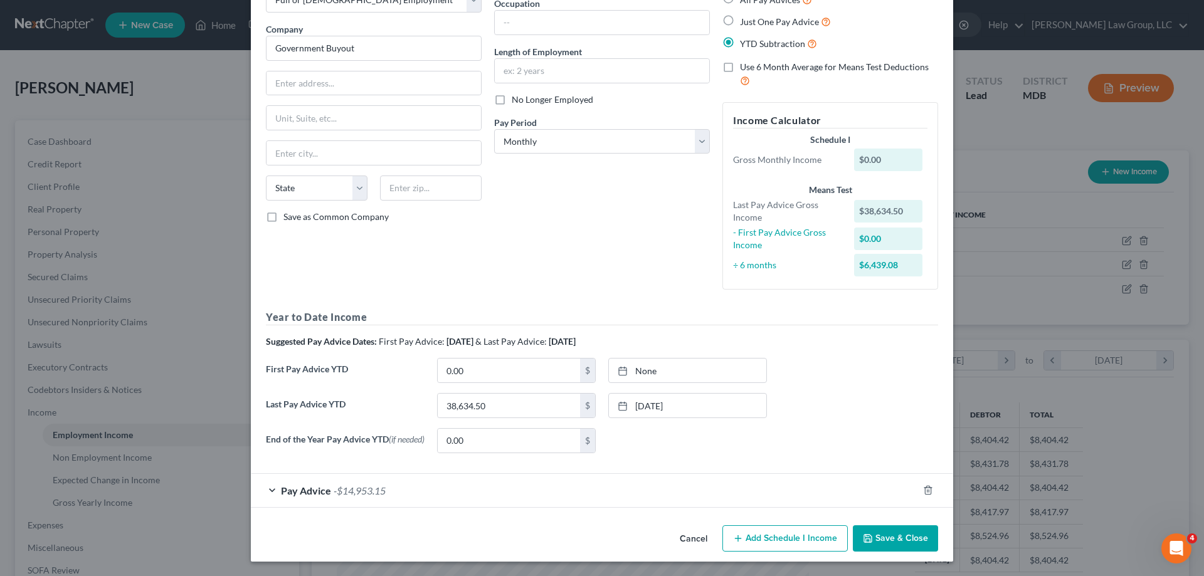
scroll to position [87, 0]
click at [270, 487] on div "Pay Advice -$14,953.15" at bounding box center [584, 489] width 667 height 33
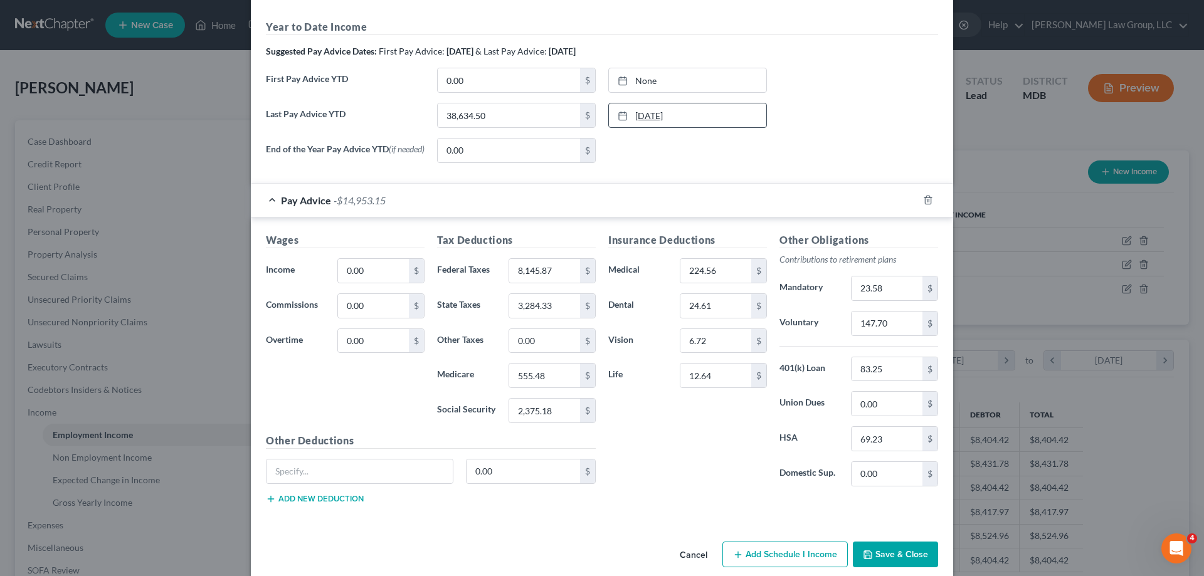
scroll to position [393, 0]
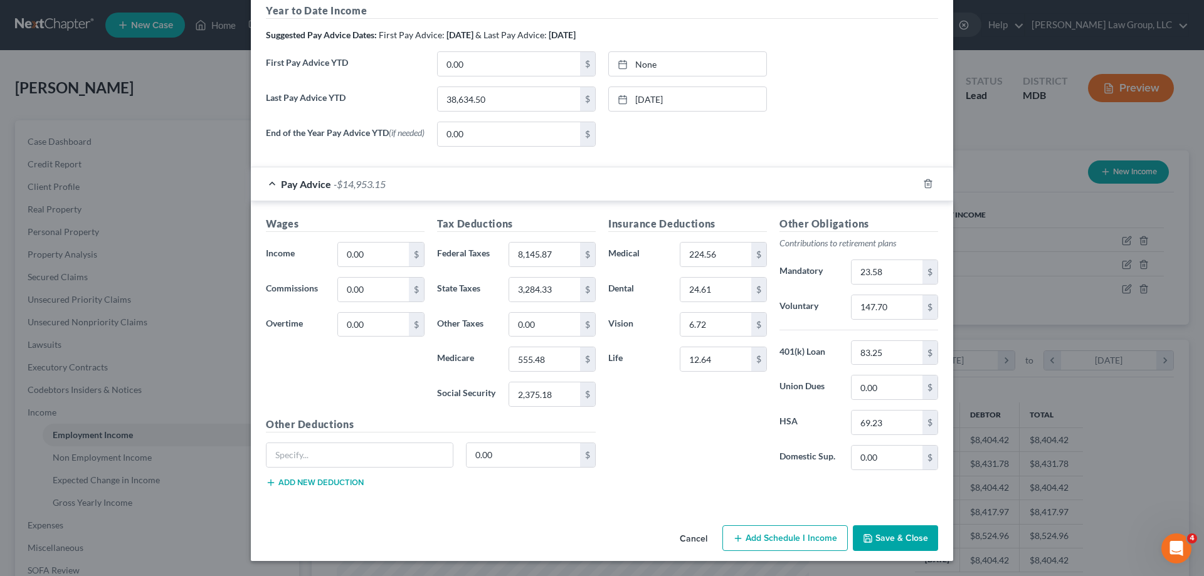
click at [769, 545] on button "Add Schedule I Income" at bounding box center [784, 538] width 125 height 26
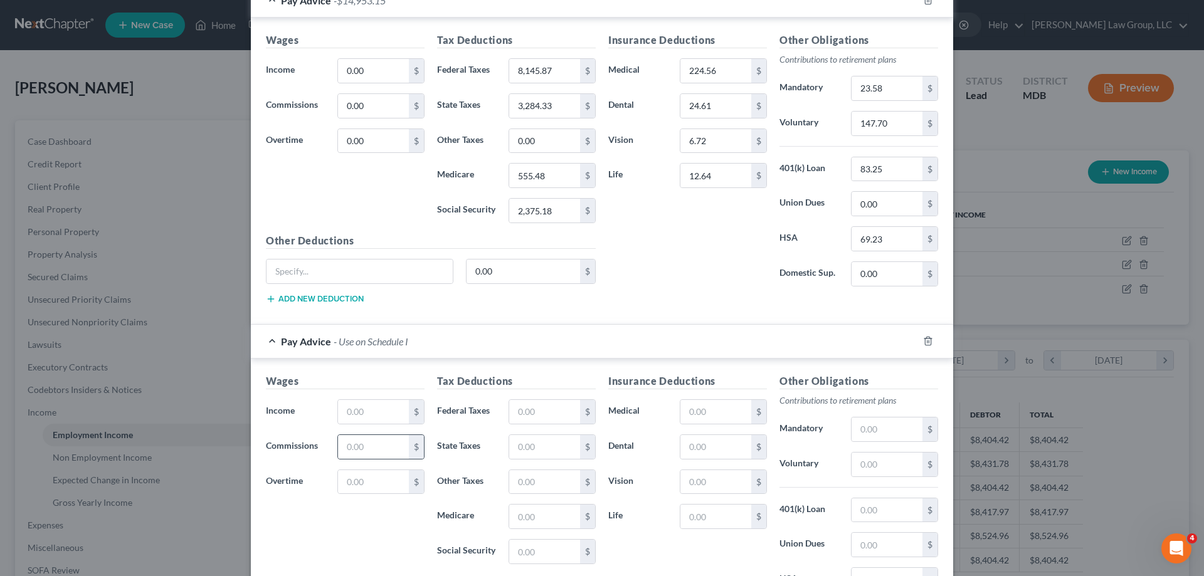
scroll to position [581, 0]
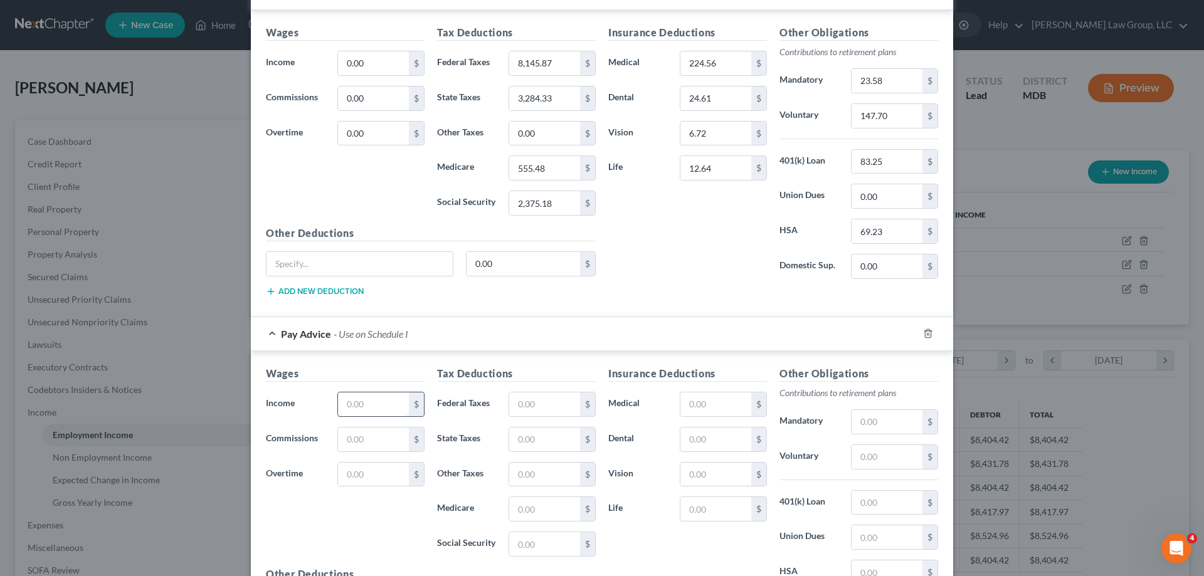
drag, startPoint x: 364, startPoint y: 404, endPoint x: 380, endPoint y: 401, distance: 16.1
click at [364, 404] on input "text" at bounding box center [373, 405] width 71 height 24
type input "0.00"
drag, startPoint x: 384, startPoint y: 374, endPoint x: 547, endPoint y: 383, distance: 163.9
click at [384, 374] on h5 "Wages" at bounding box center [345, 374] width 159 height 16
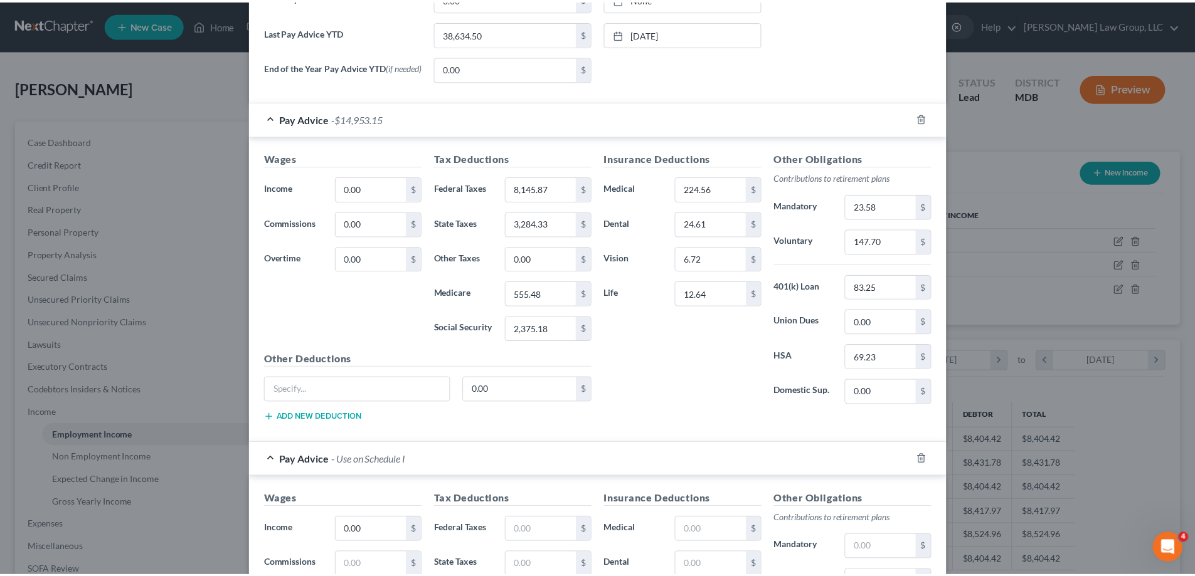
scroll to position [734, 0]
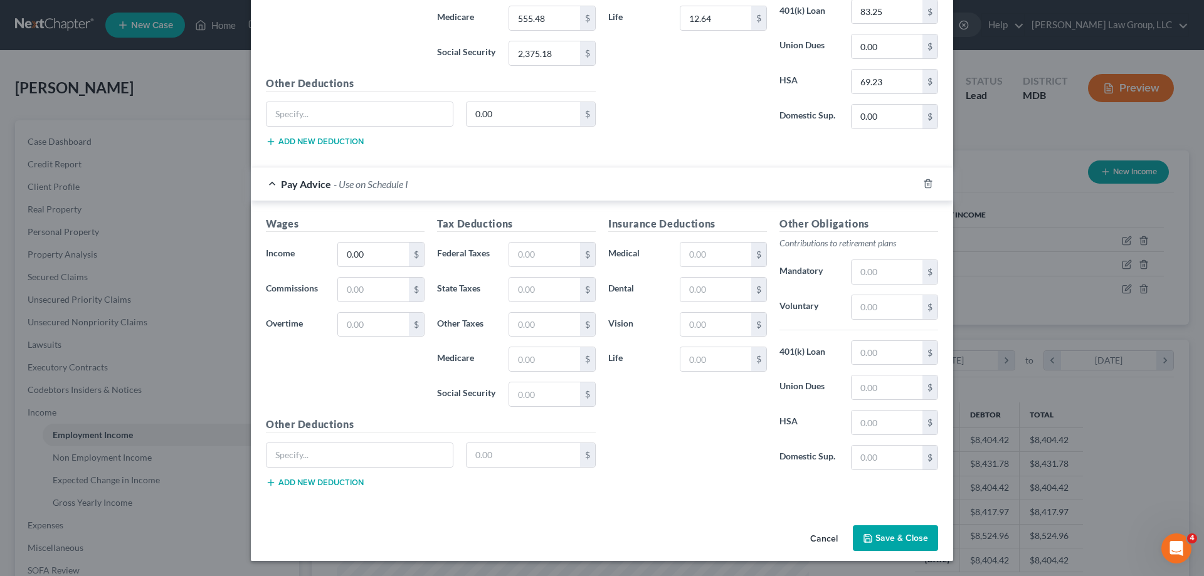
click at [887, 542] on button "Save & Close" at bounding box center [895, 538] width 85 height 26
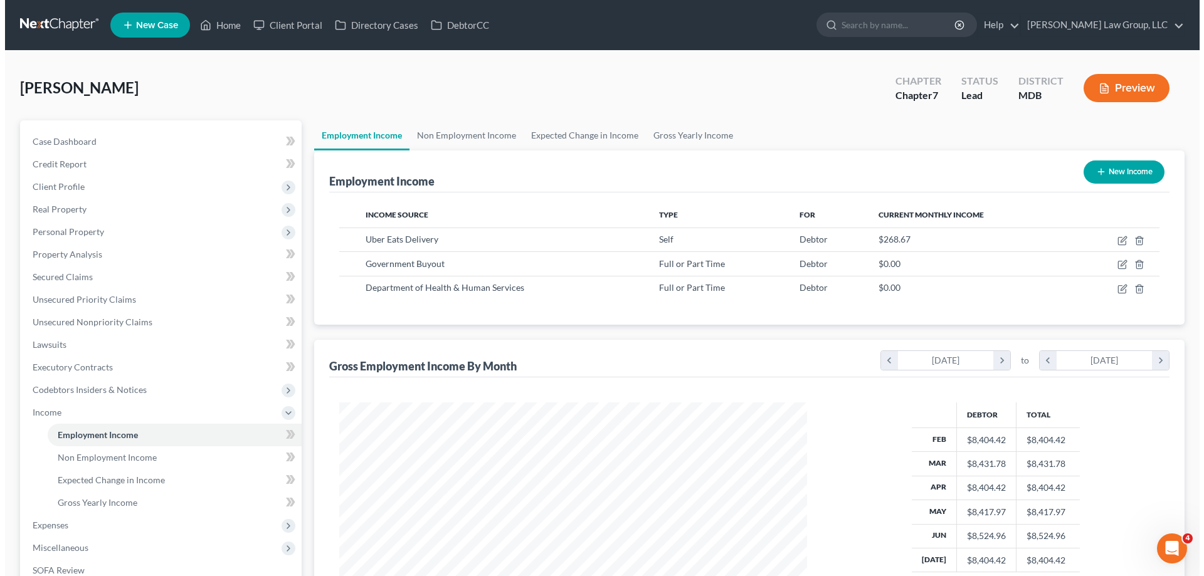
scroll to position [626843, 626584]
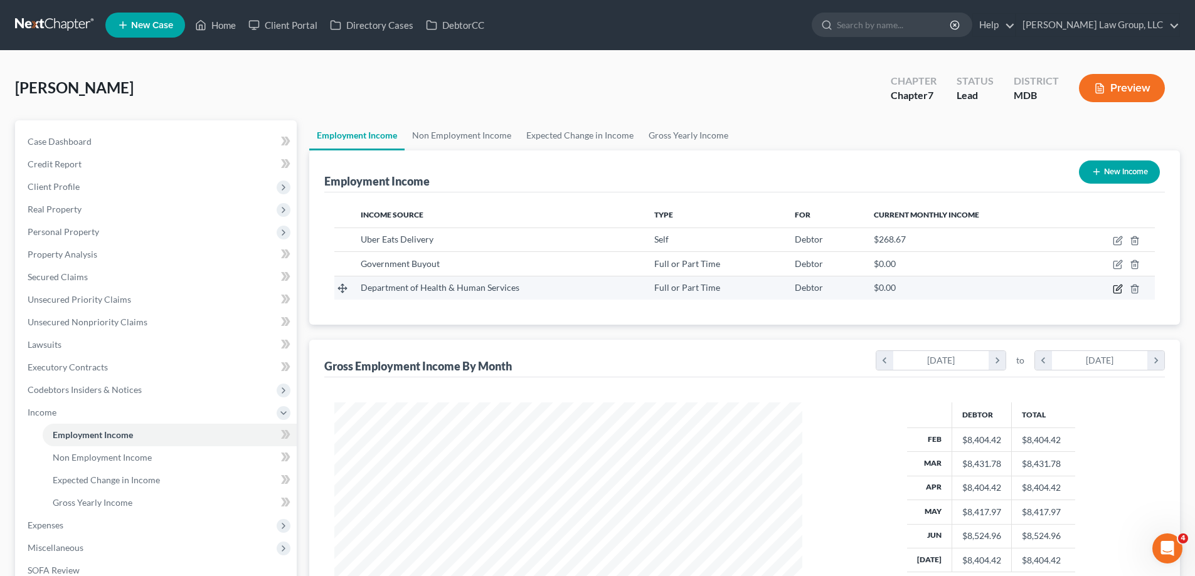
click at [1115, 290] on icon "button" at bounding box center [1117, 289] width 10 height 10
select select "0"
select select "21"
select select "2"
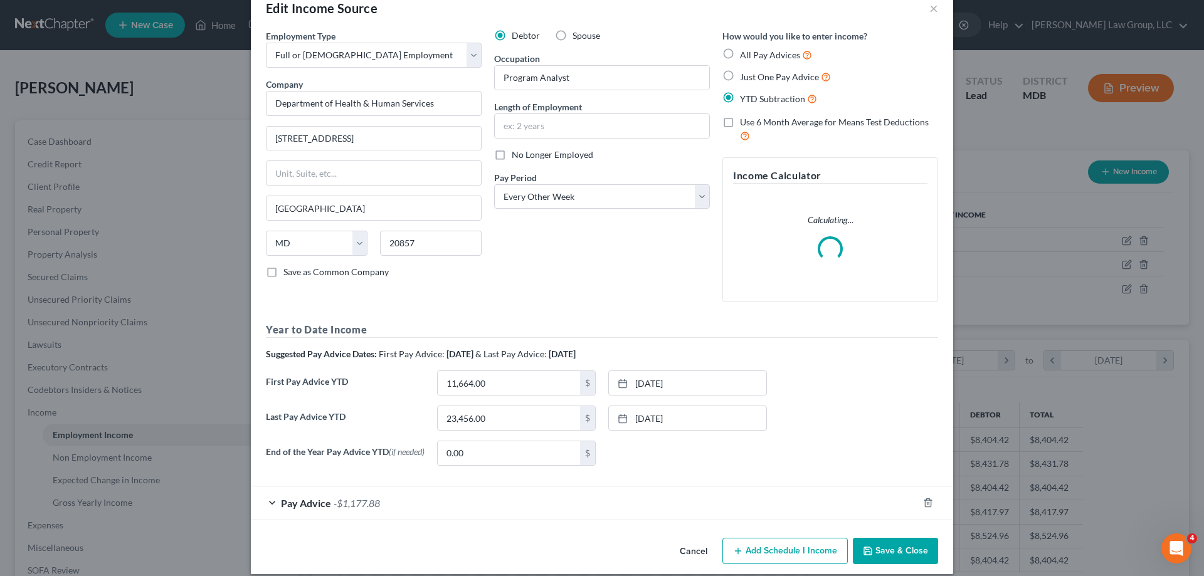
scroll to position [44, 0]
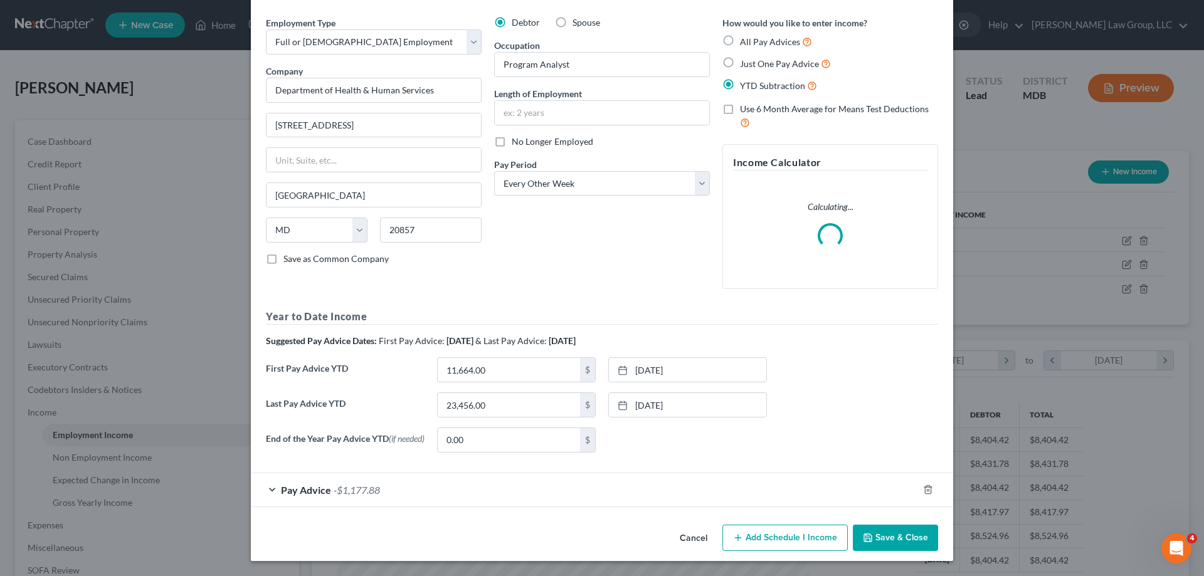
click at [758, 537] on button "Add Schedule I Income" at bounding box center [784, 538] width 125 height 26
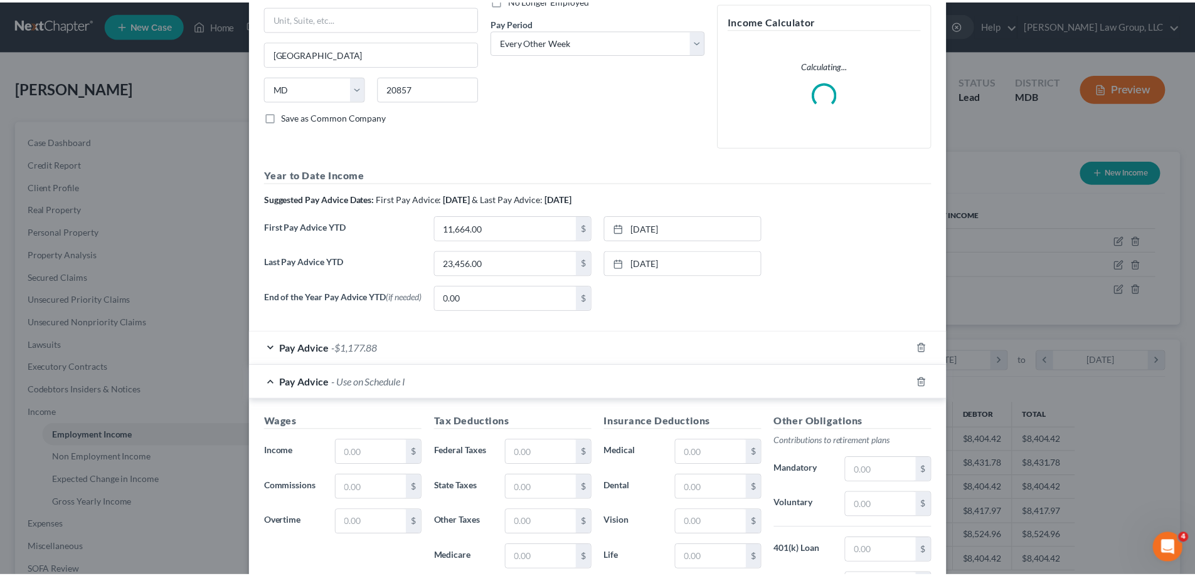
scroll to position [384, 0]
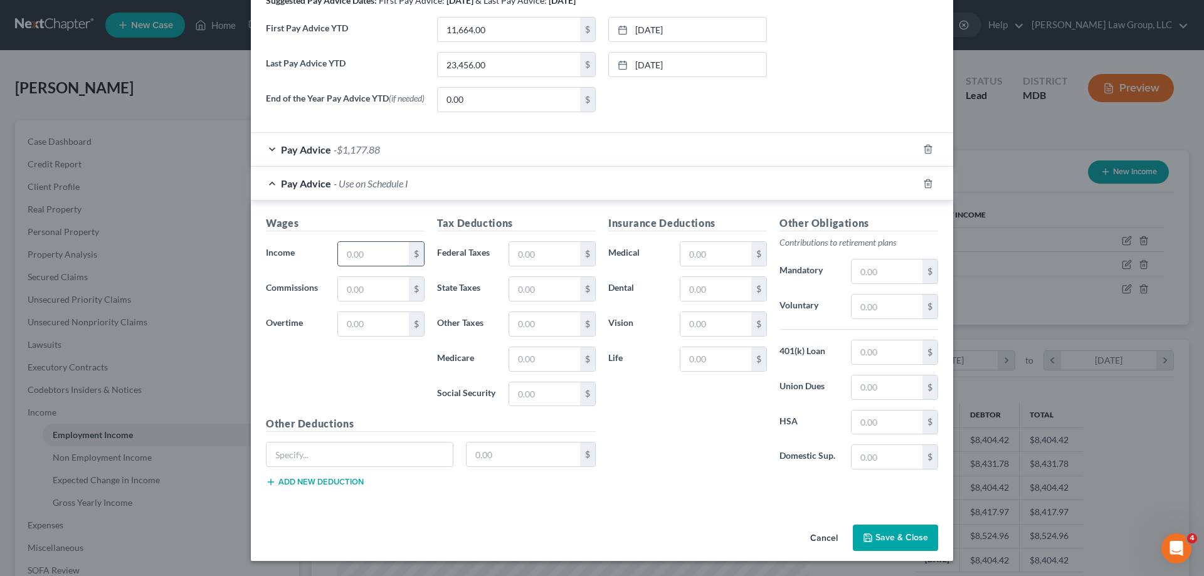
click at [366, 255] on input "text" at bounding box center [373, 254] width 71 height 24
type input "0.00"
click at [885, 526] on button "Save & Close" at bounding box center [895, 538] width 85 height 26
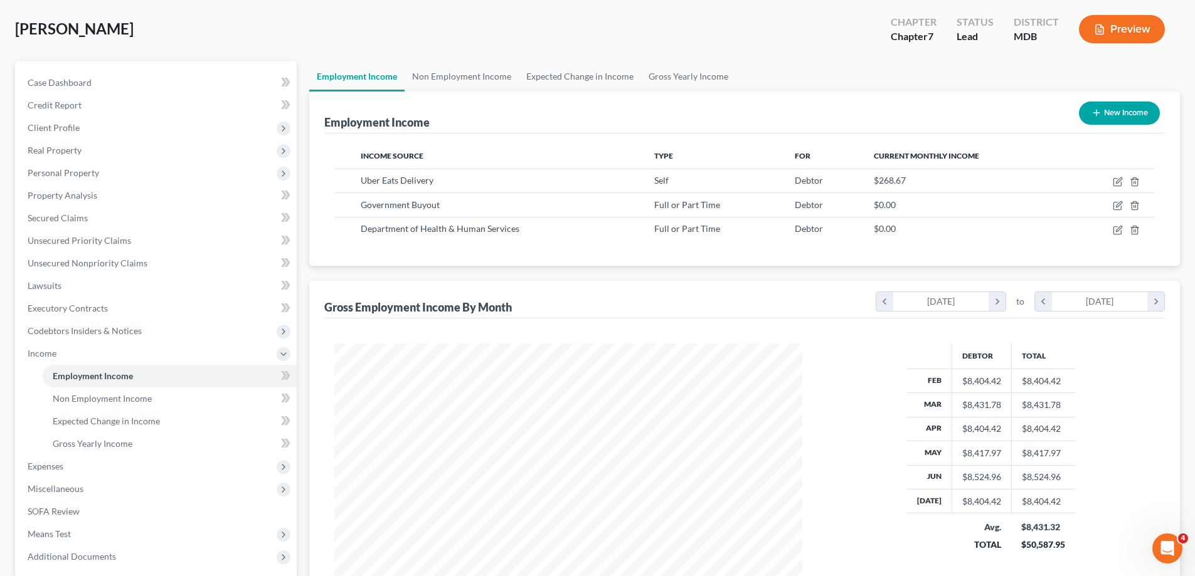
scroll to position [181, 0]
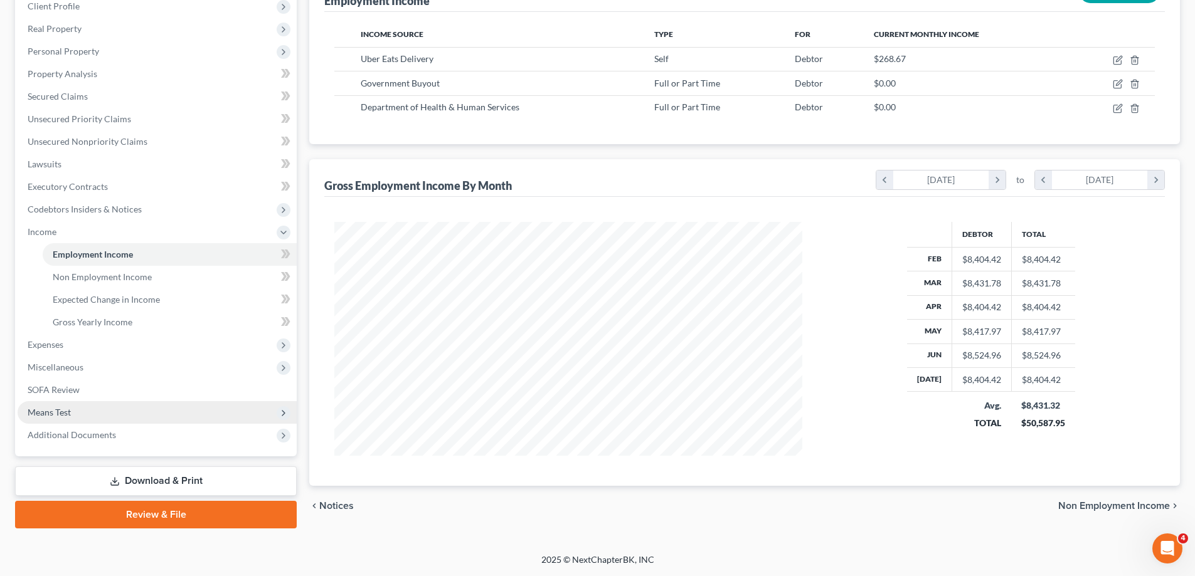
click at [78, 403] on span "Means Test" at bounding box center [157, 412] width 279 height 23
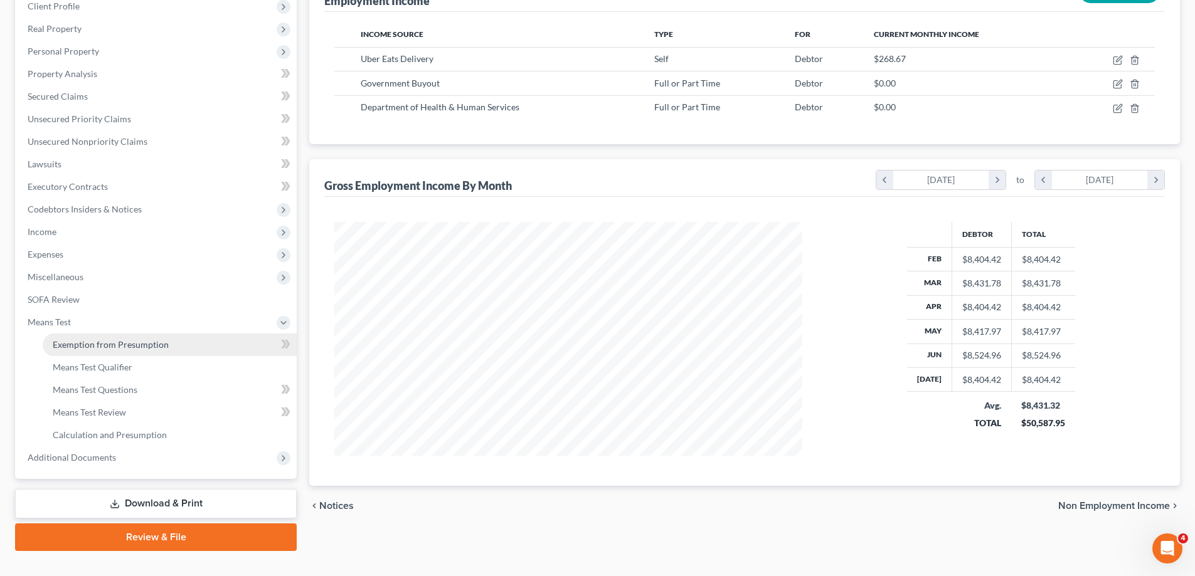
click at [169, 339] on link "Exemption from Presumption" at bounding box center [170, 345] width 254 height 23
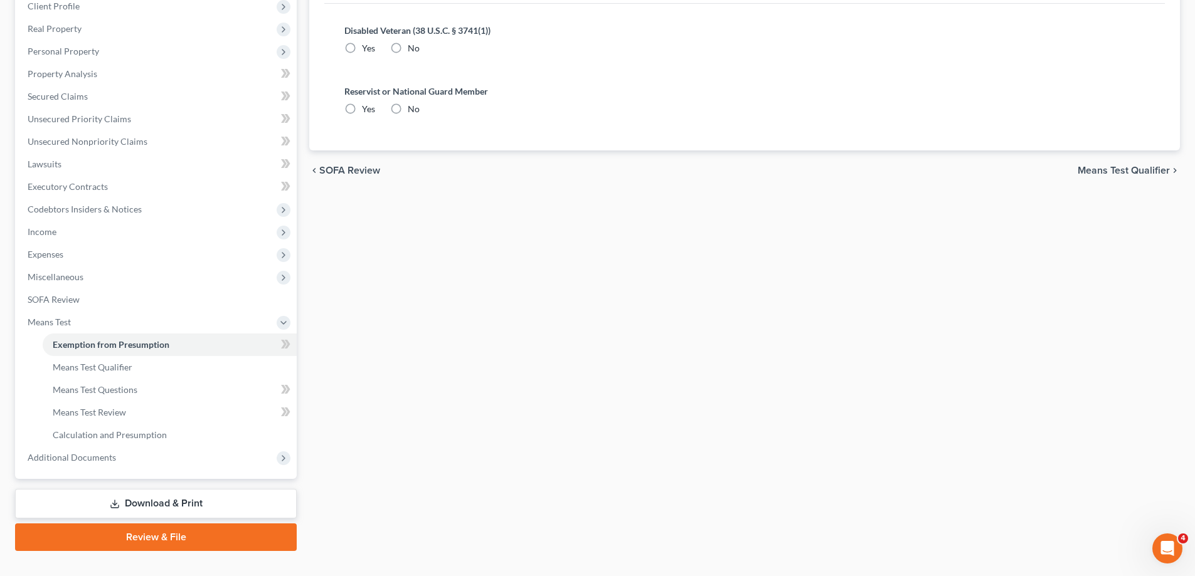
radio input "true"
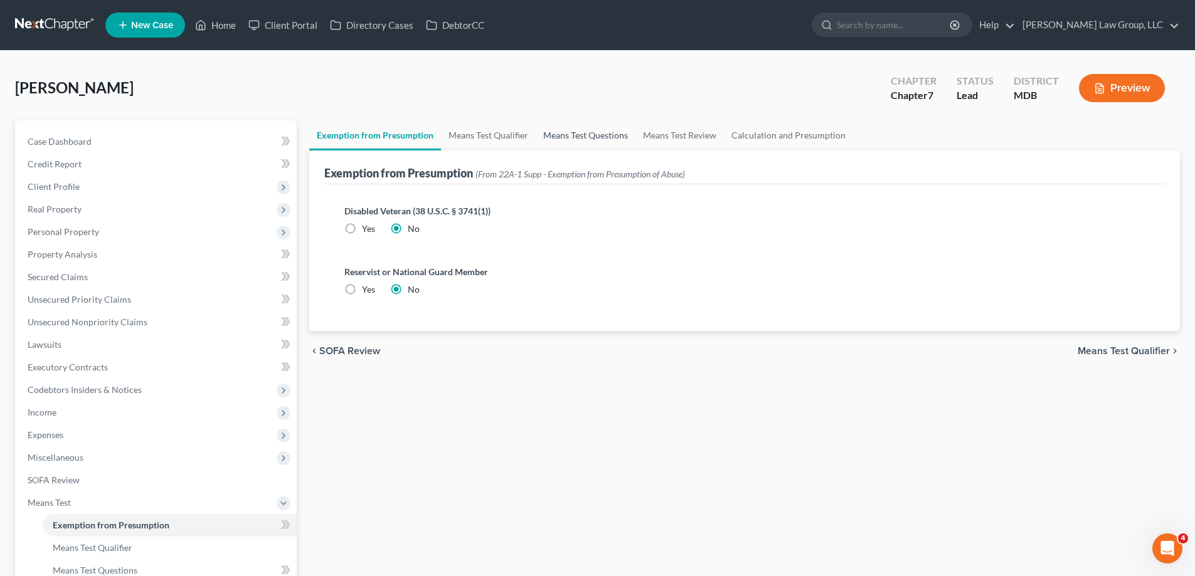
click at [557, 137] on link "Means Test Questions" at bounding box center [586, 135] width 100 height 30
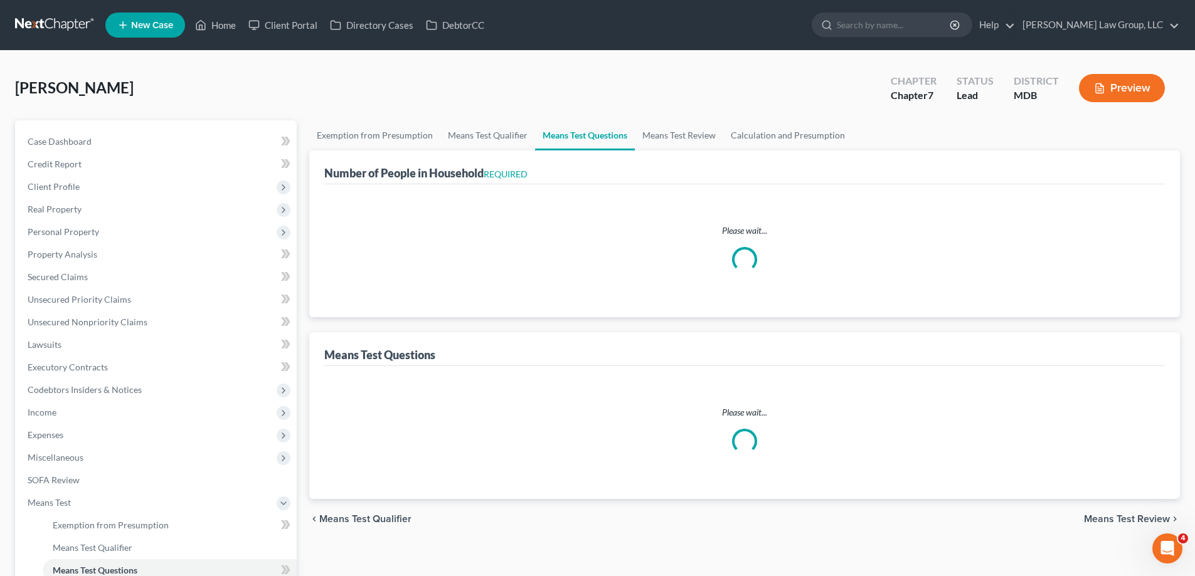
select select "1"
select select "24"
select select "1"
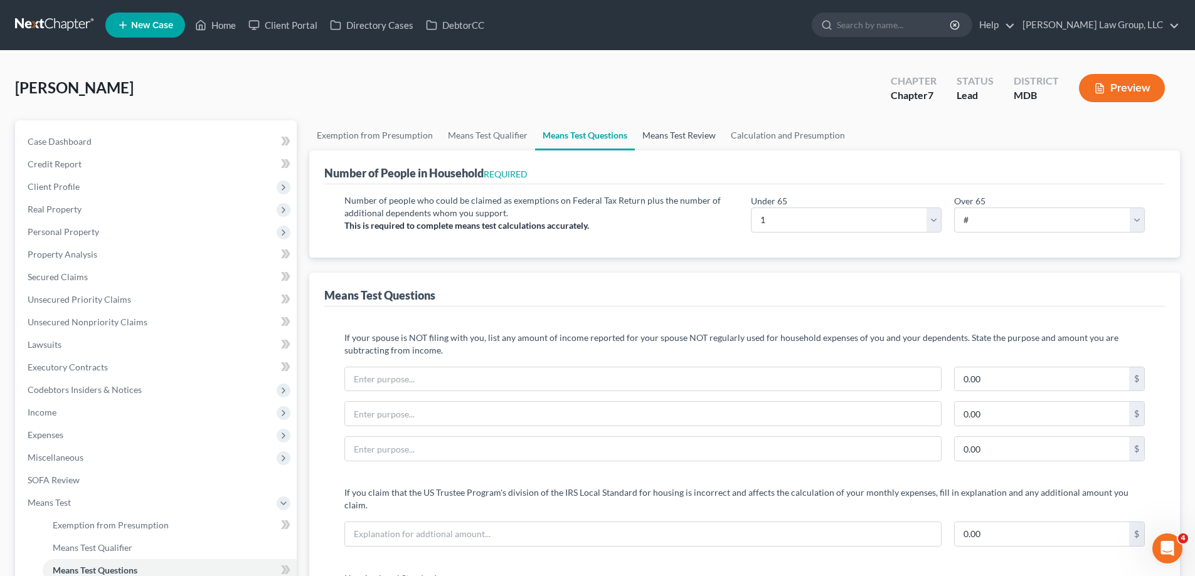
click at [671, 139] on link "Means Test Review" at bounding box center [679, 135] width 88 height 30
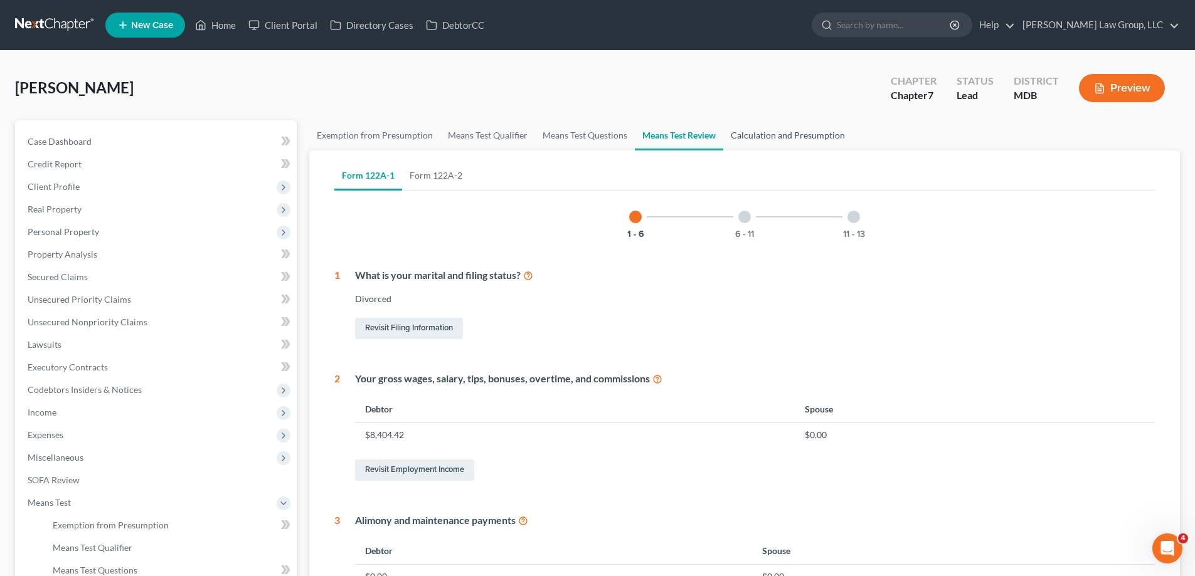
click at [784, 132] on link "Calculation and Presumption" at bounding box center [787, 135] width 129 height 30
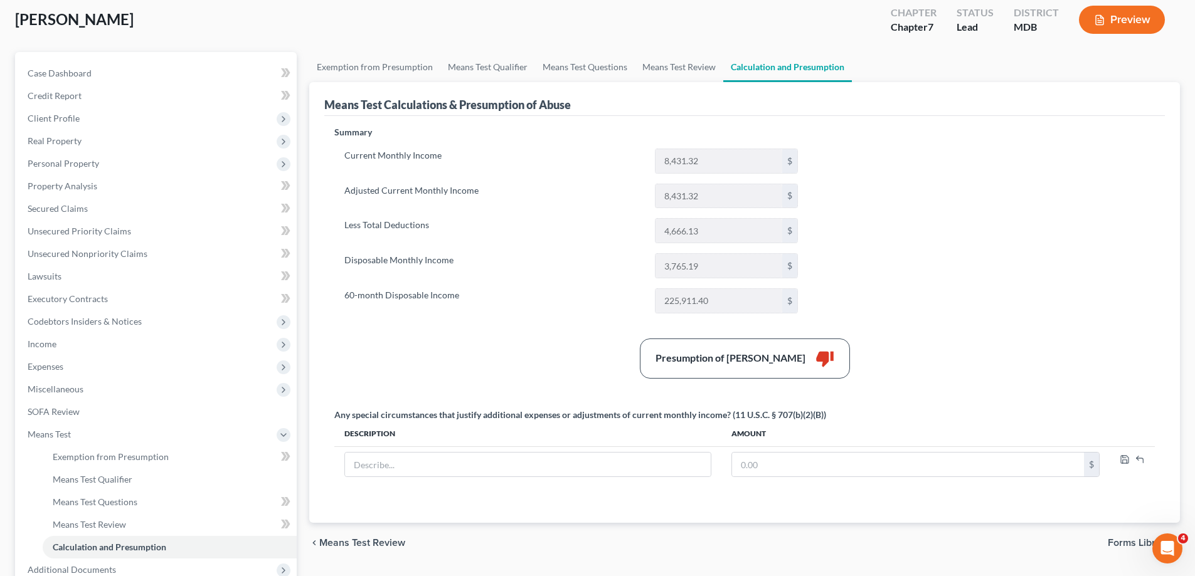
scroll to position [63, 0]
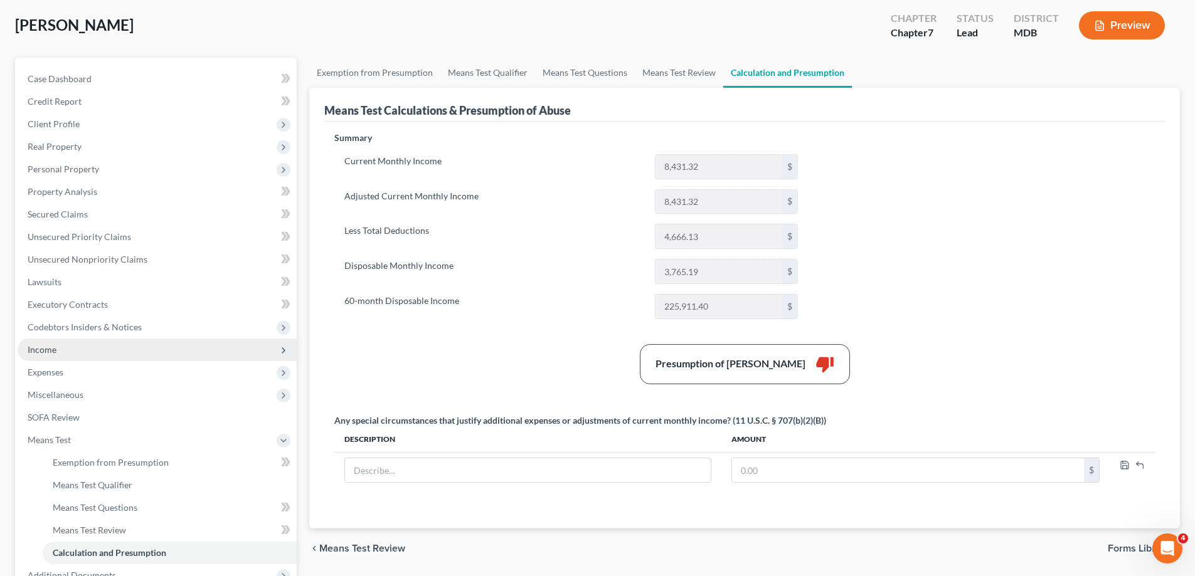
click at [102, 347] on span "Income" at bounding box center [157, 350] width 279 height 23
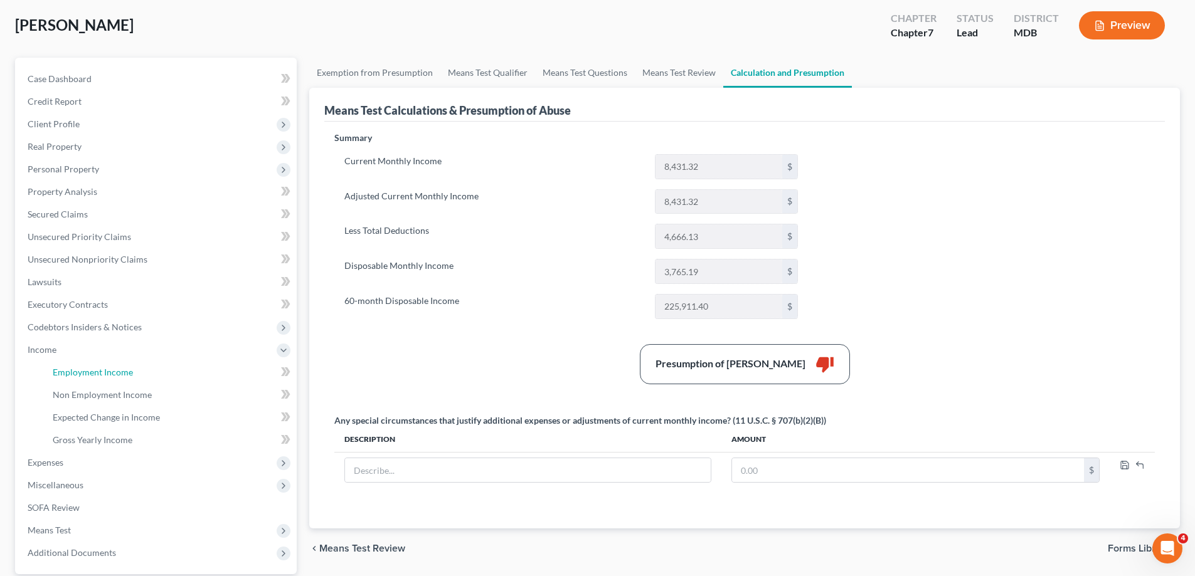
drag, startPoint x: 131, startPoint y: 378, endPoint x: 805, endPoint y: 250, distance: 686.0
click at [130, 377] on link "Employment Income" at bounding box center [170, 372] width 254 height 23
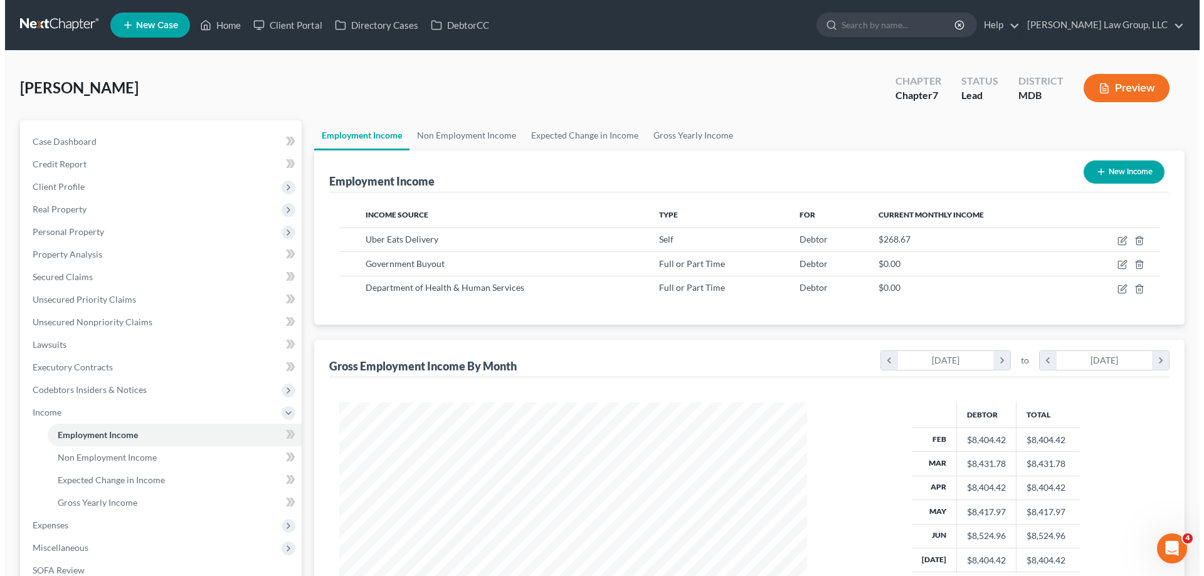
scroll to position [234, 493]
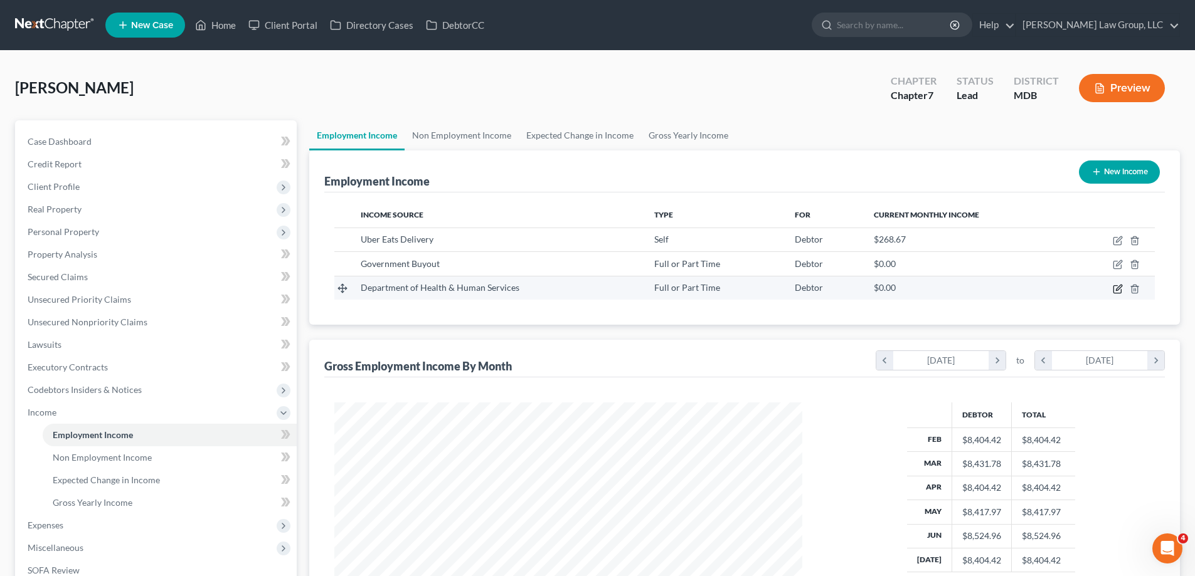
click at [1118, 290] on icon "button" at bounding box center [1119, 288] width 6 height 6
select select "0"
select select "21"
select select "2"
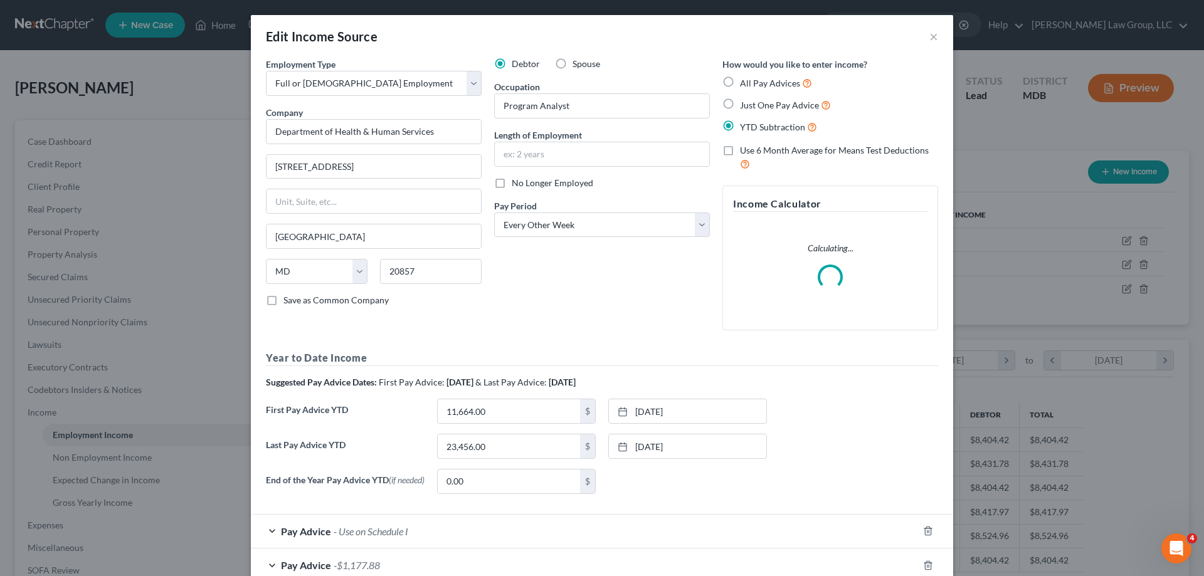
scroll to position [78, 0]
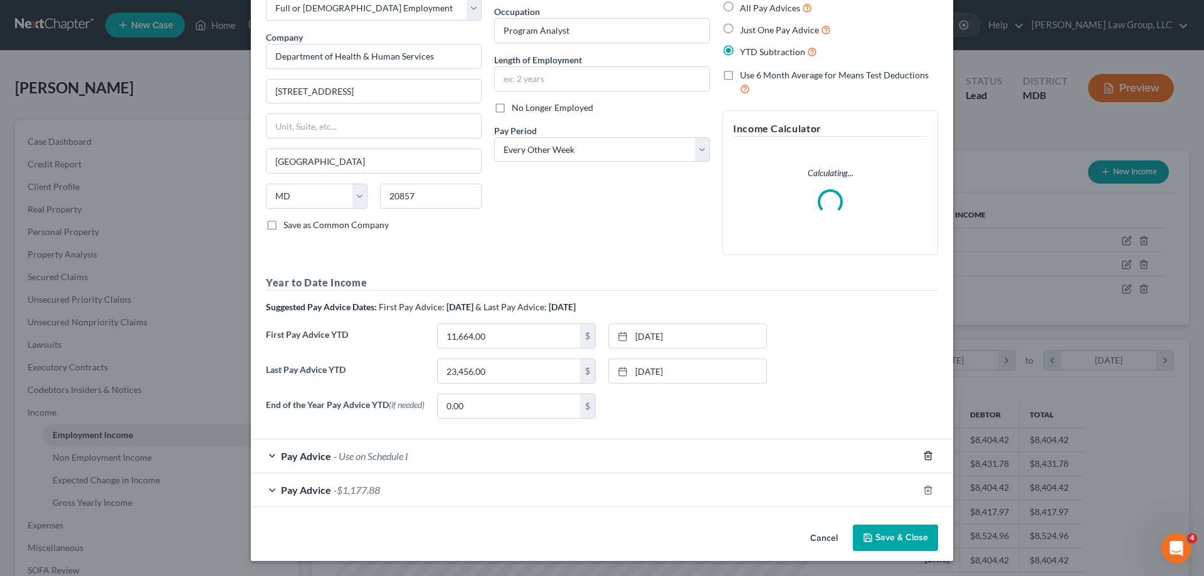
click at [924, 458] on icon "button" at bounding box center [928, 456] width 10 height 10
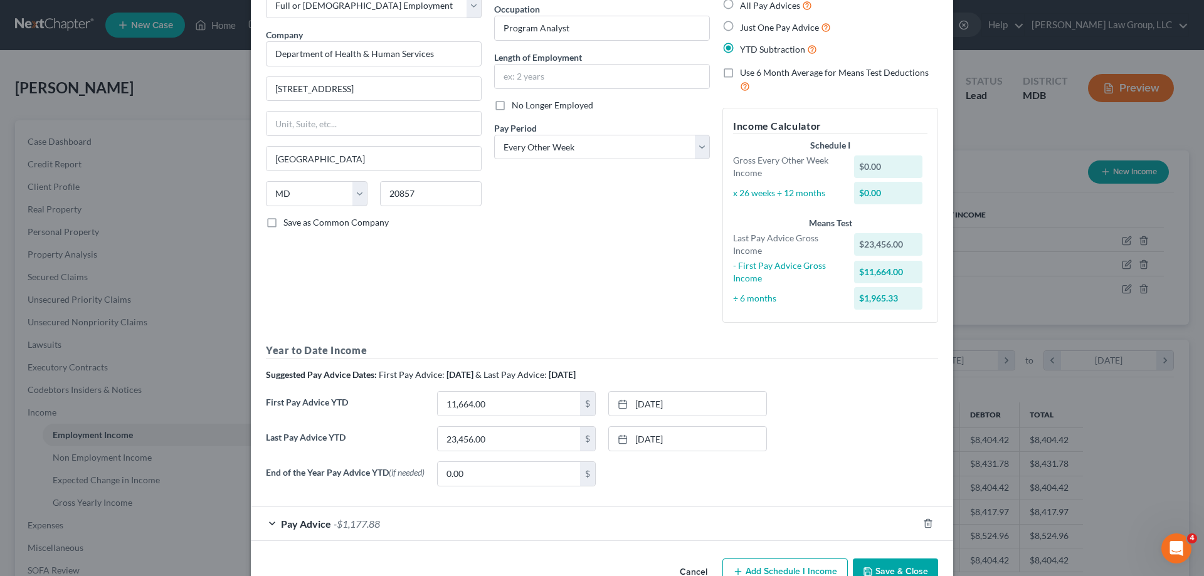
click at [512, 106] on label "No Longer Employed" at bounding box center [553, 105] width 82 height 13
click at [517, 106] on input "No Longer Employed" at bounding box center [521, 103] width 8 height 8
checkbox input "true"
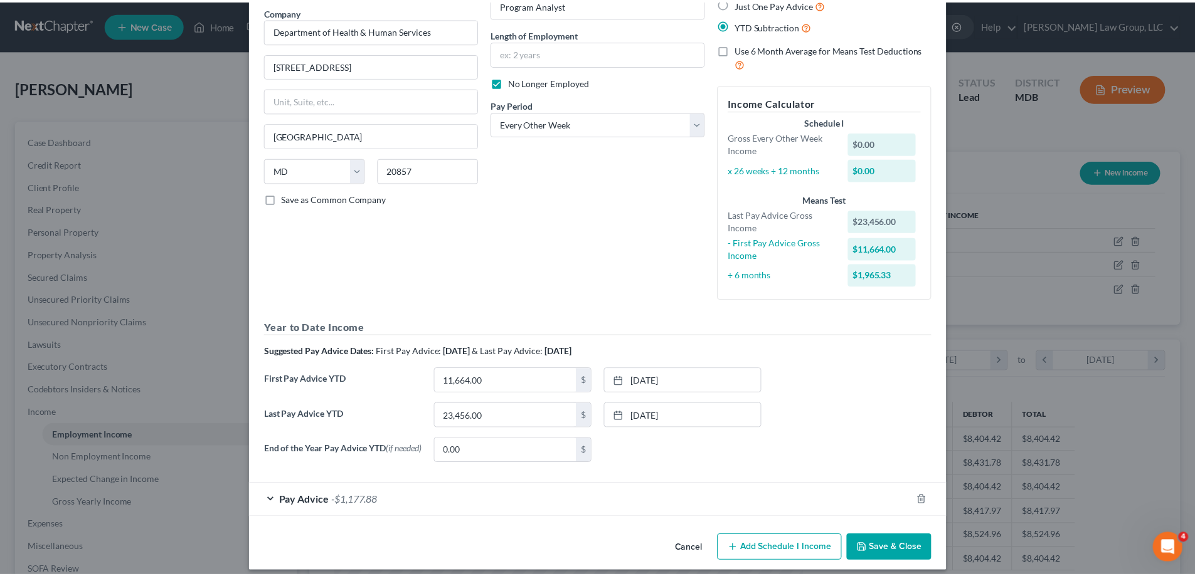
scroll to position [114, 0]
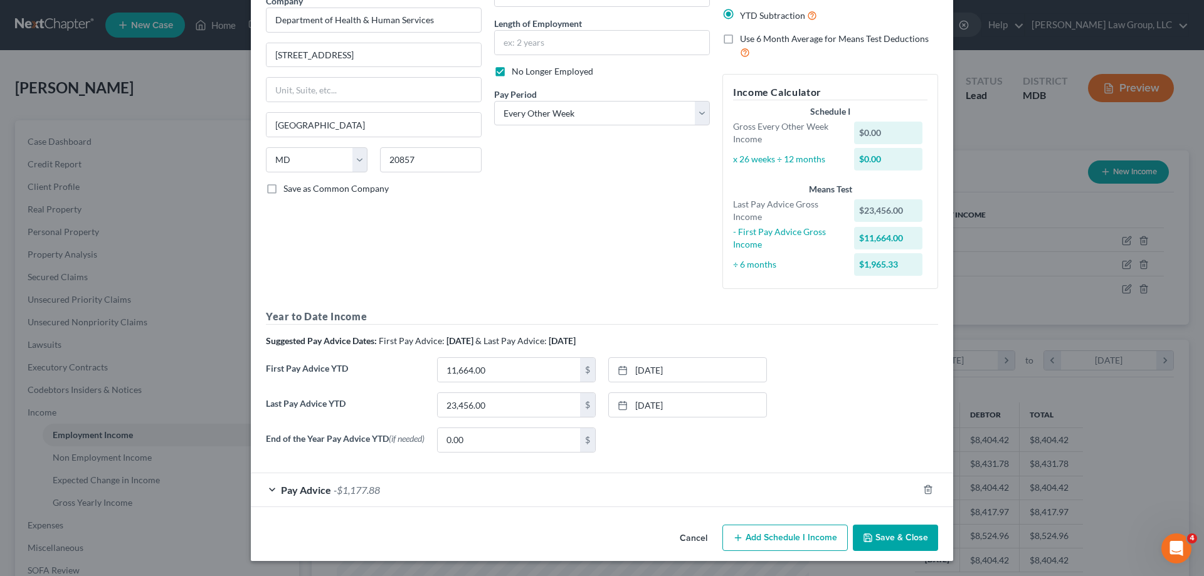
drag, startPoint x: 897, startPoint y: 541, endPoint x: 931, endPoint y: 376, distance: 167.9
click at [895, 541] on button "Save & Close" at bounding box center [895, 538] width 85 height 26
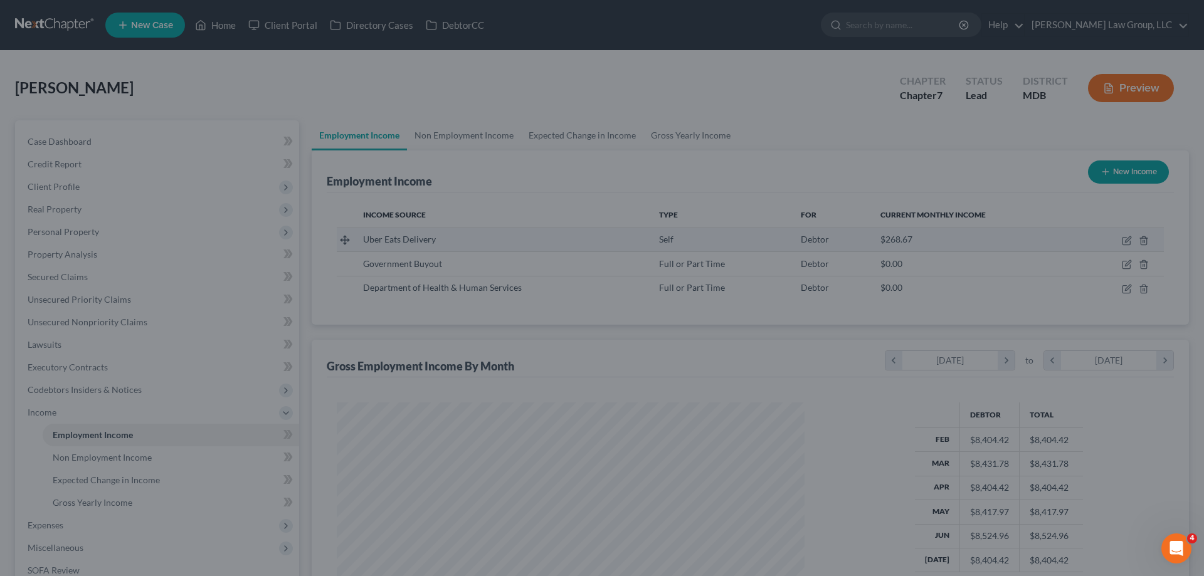
scroll to position [626843, 626584]
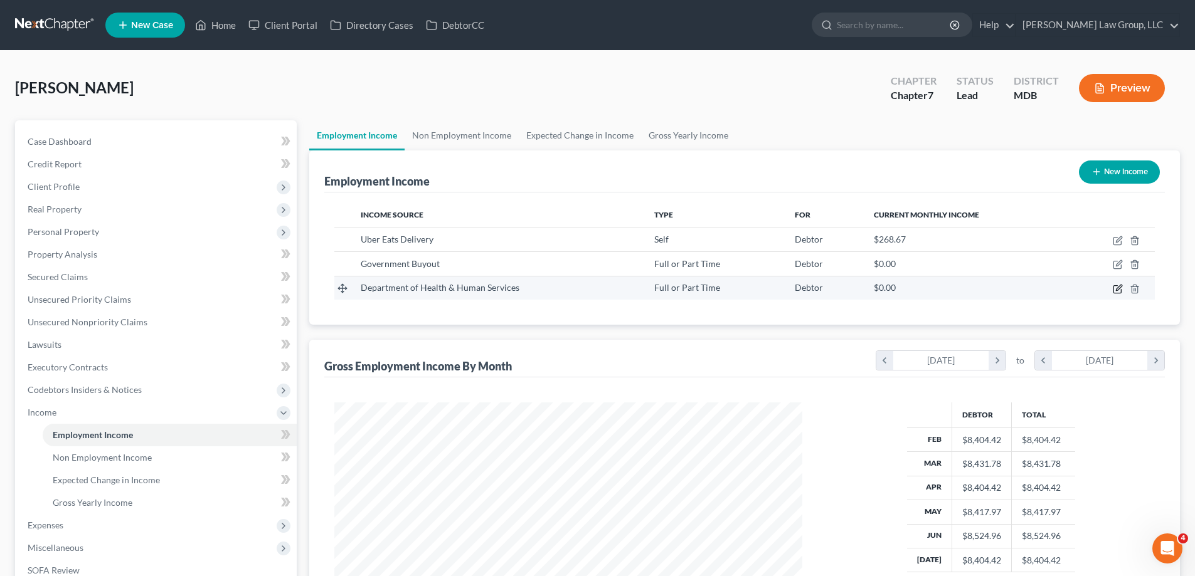
click at [1119, 289] on icon "button" at bounding box center [1119, 288] width 6 height 6
select select "0"
select select "21"
select select "2"
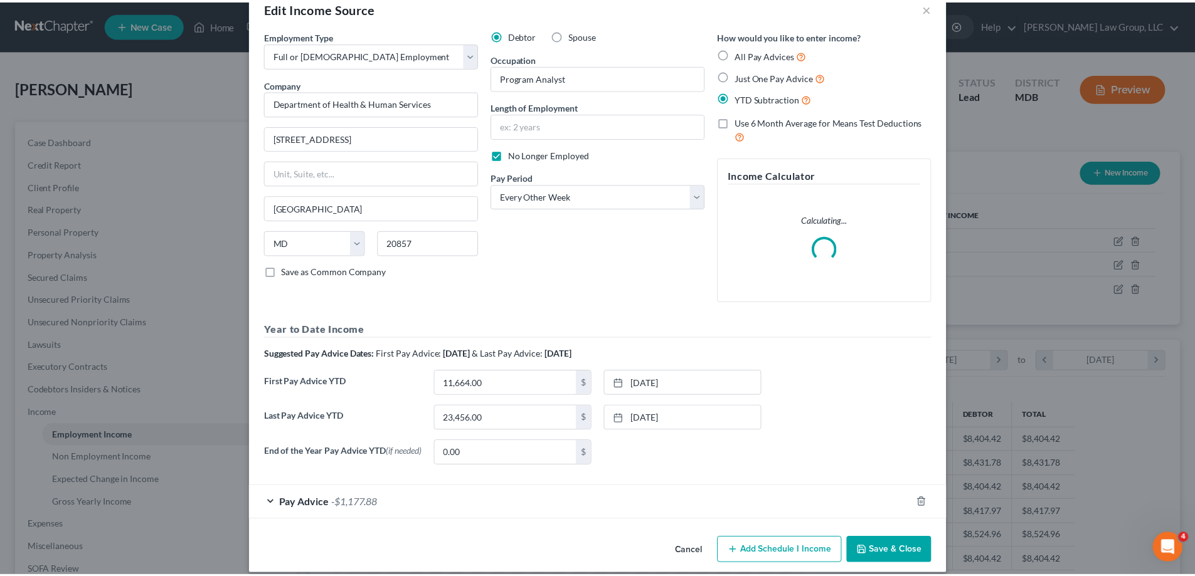
scroll to position [44, 0]
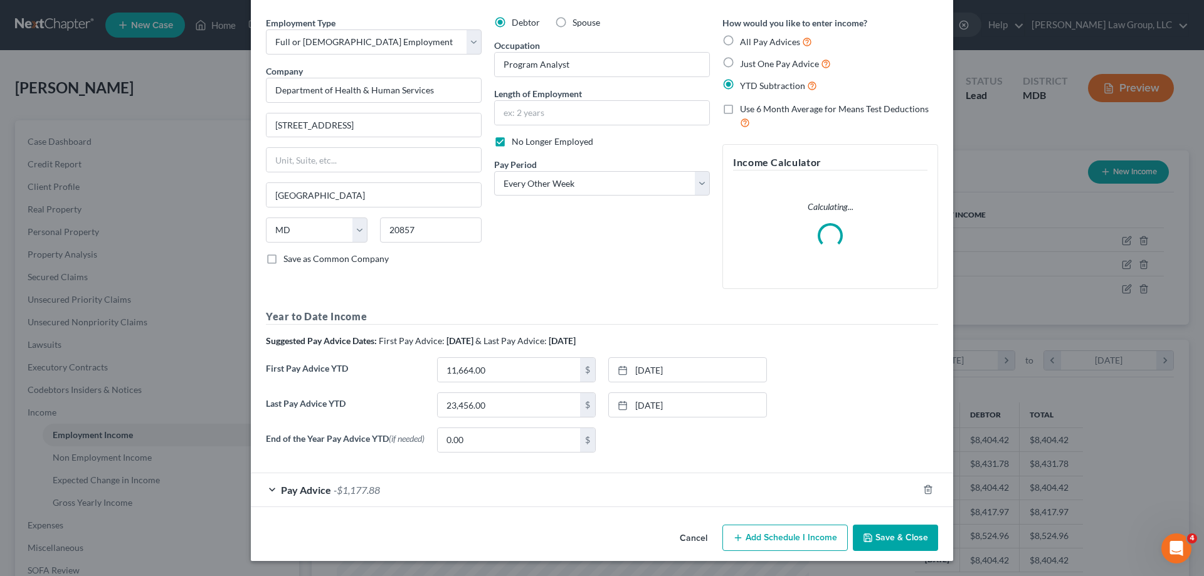
click at [873, 531] on button "Save & Close" at bounding box center [895, 538] width 85 height 26
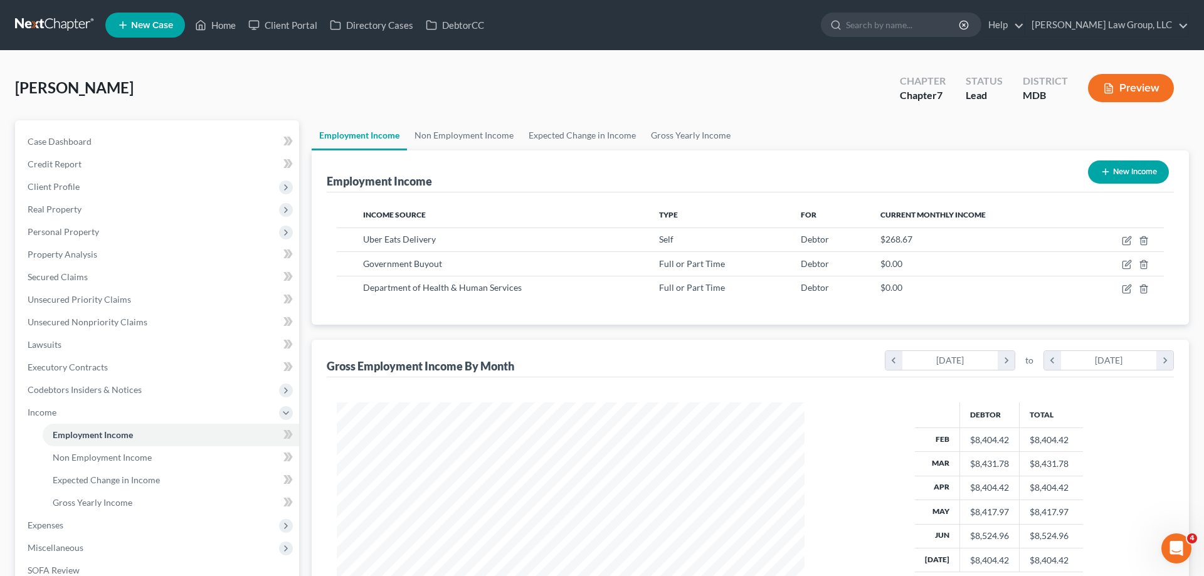
scroll to position [626843, 626584]
click at [1119, 266] on icon "button" at bounding box center [1117, 265] width 10 height 10
select select "0"
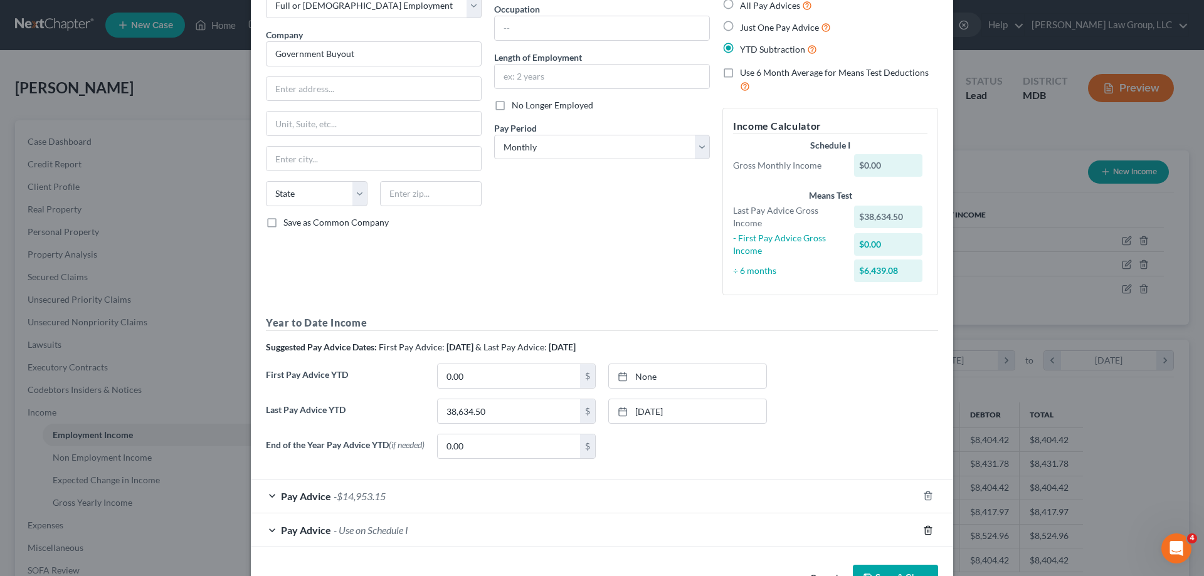
click at [924, 532] on icon "button" at bounding box center [928, 530] width 10 height 10
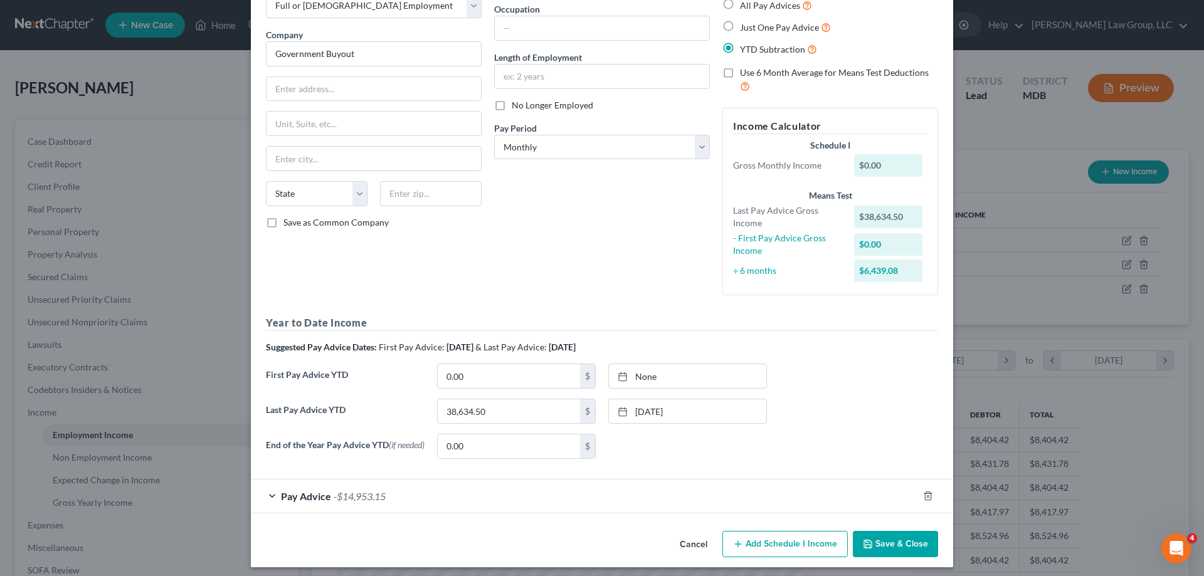
click at [271, 497] on div "Pay Advice -$14,953.15" at bounding box center [584, 496] width 667 height 33
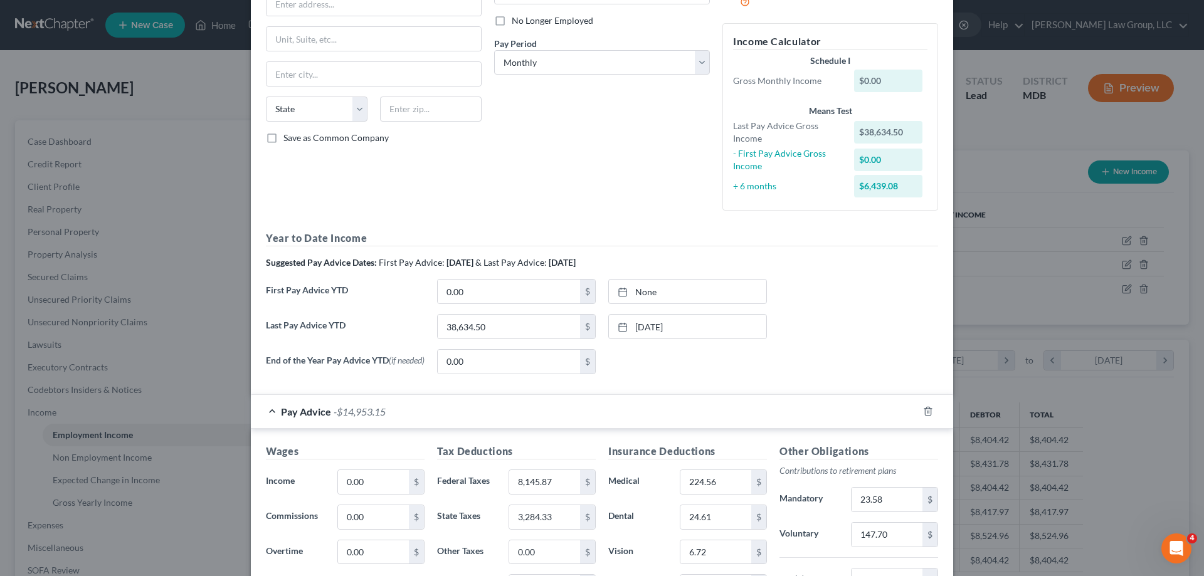
scroll to position [329, 0]
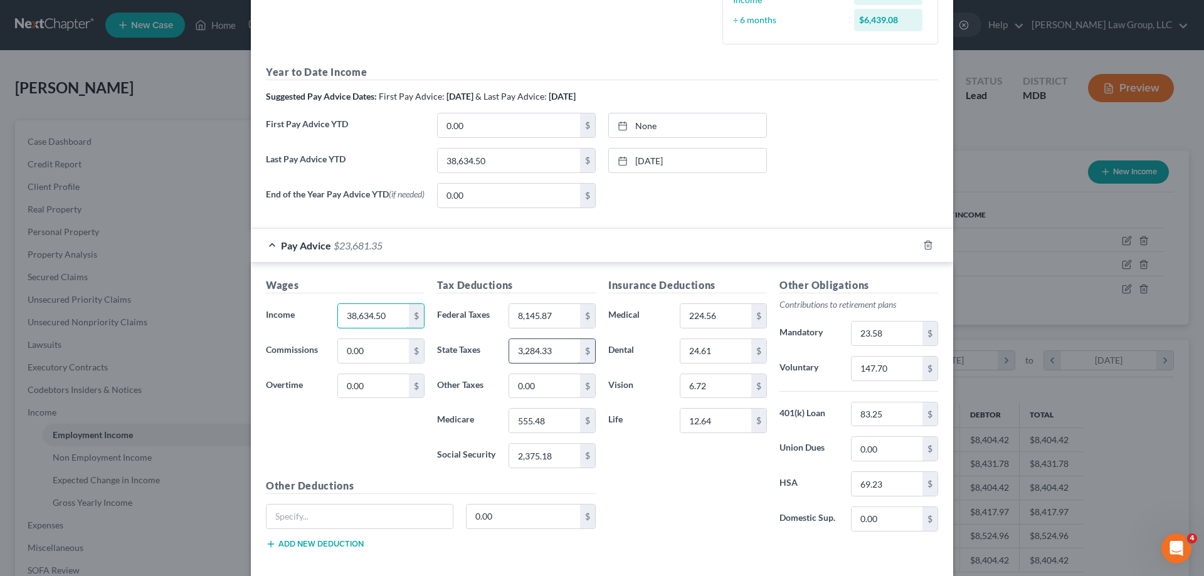
type input "38,634.50"
click at [728, 500] on div "Insurance Deductions Medical 224.56 $ Dental 24.61 $ Vision 6.72 $ Life 12.64 $" at bounding box center [687, 410] width 171 height 264
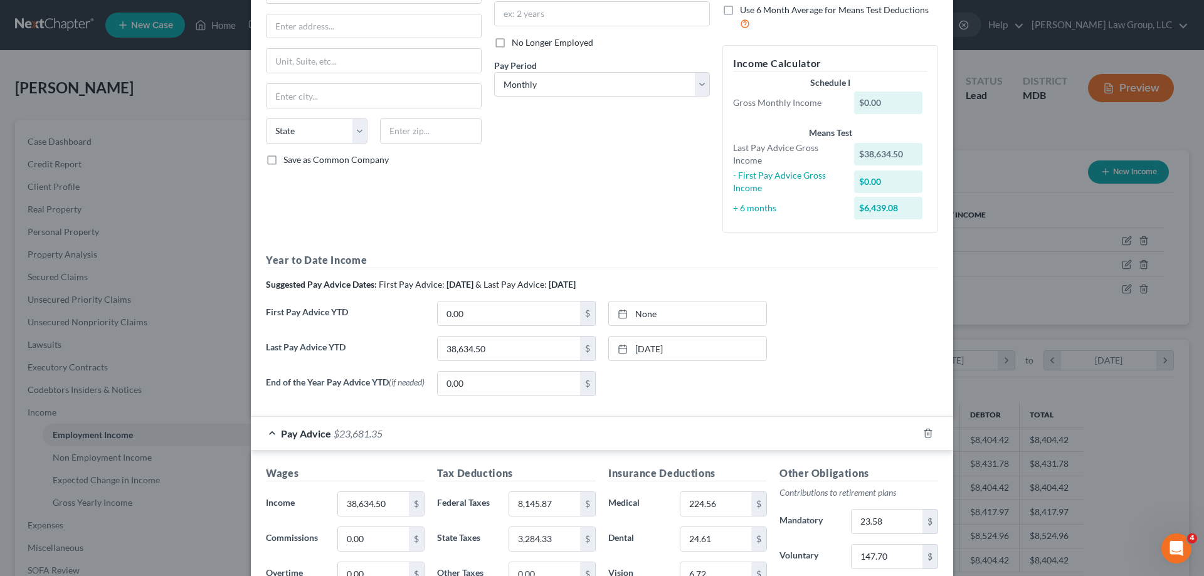
click at [512, 43] on label "No Longer Employed" at bounding box center [553, 42] width 82 height 13
click at [517, 43] on input "No Longer Employed" at bounding box center [521, 40] width 8 height 8
checkbox input "true"
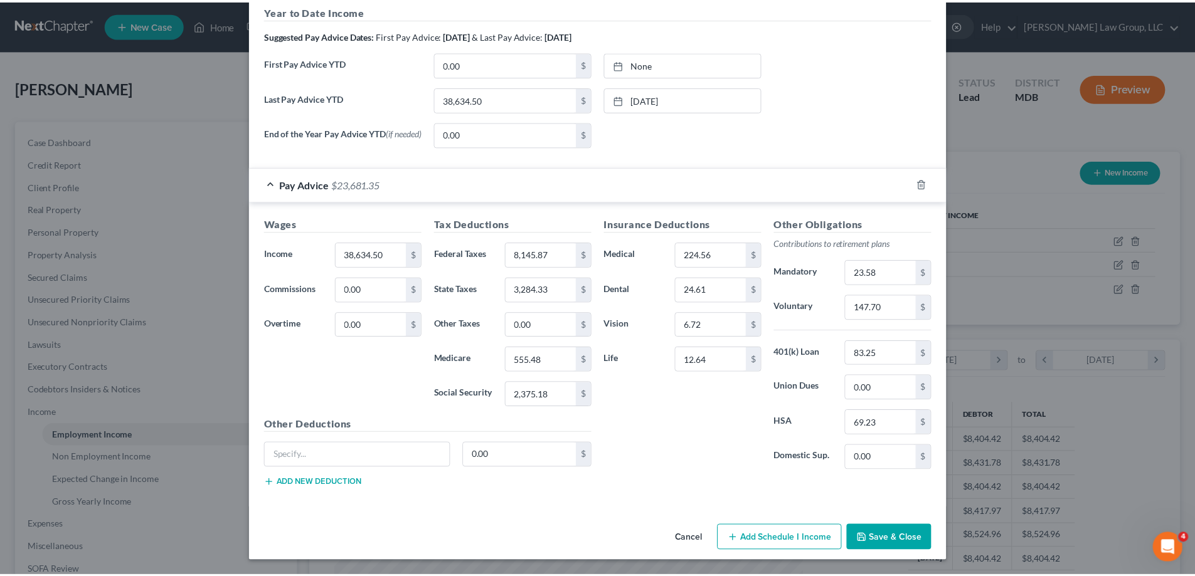
scroll to position [393, 0]
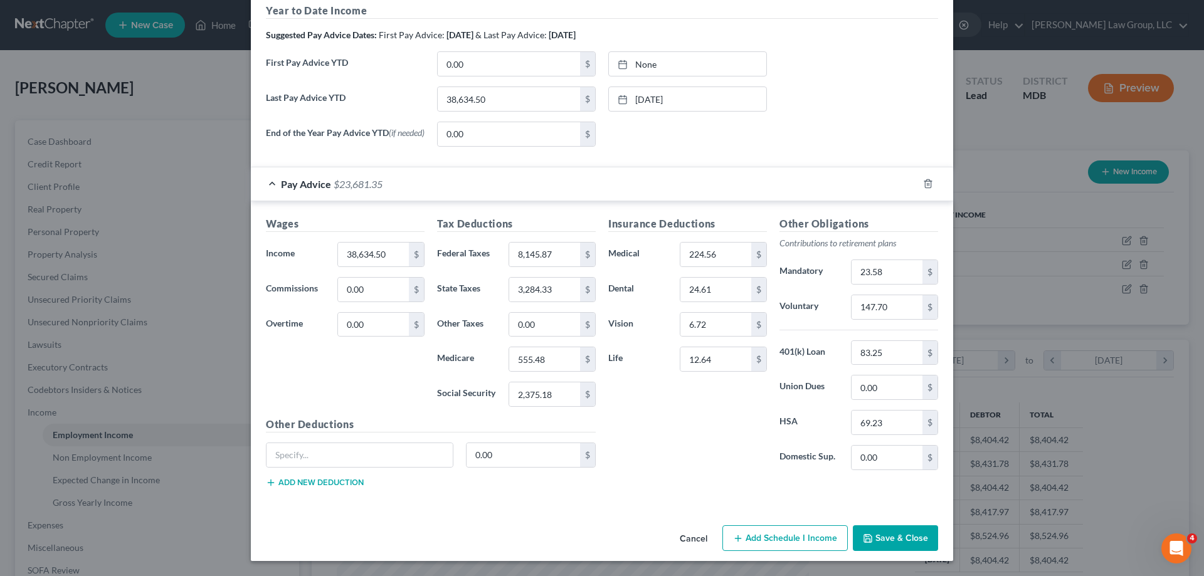
drag, startPoint x: 899, startPoint y: 536, endPoint x: 461, endPoint y: 423, distance: 452.6
click at [899, 535] on button "Save & Close" at bounding box center [895, 538] width 85 height 26
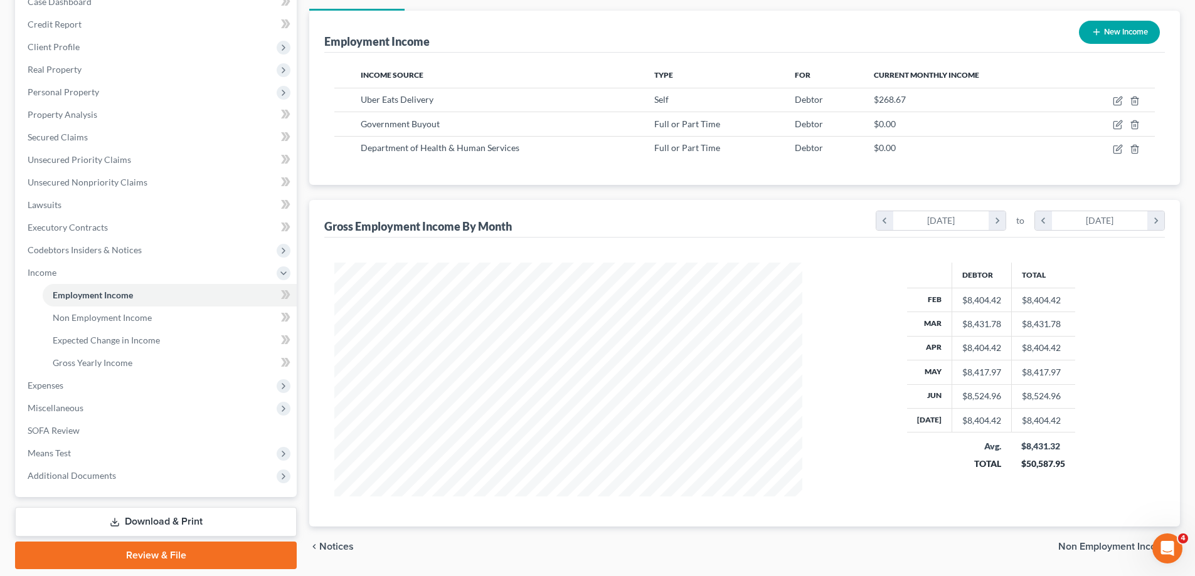
scroll to position [181, 0]
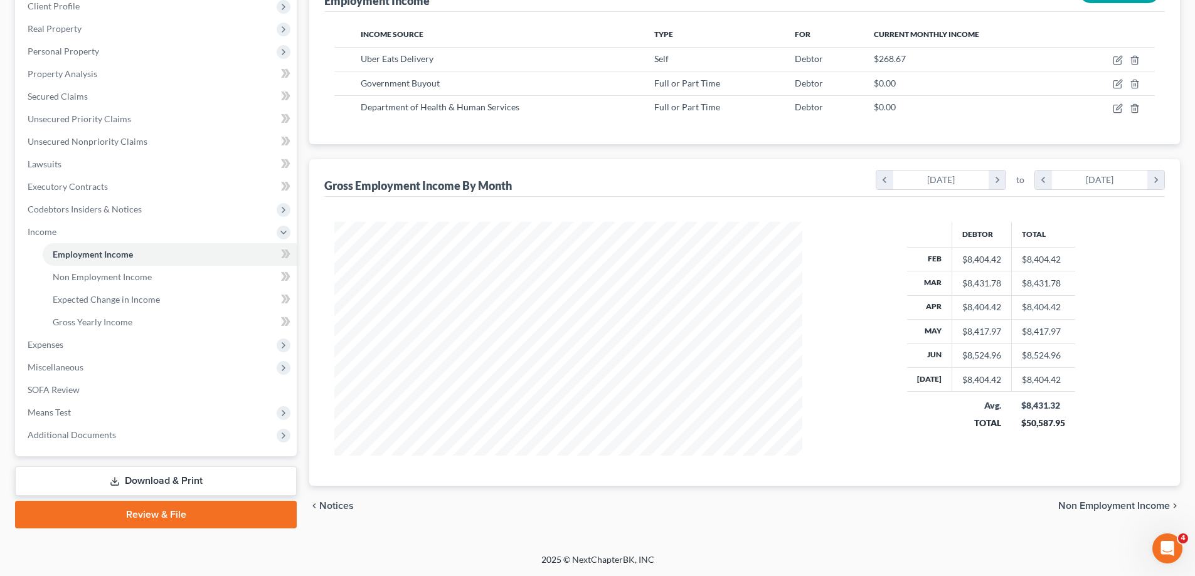
drag, startPoint x: 107, startPoint y: 443, endPoint x: 105, endPoint y: 479, distance: 35.8
click at [107, 443] on span "Additional Documents" at bounding box center [157, 435] width 279 height 23
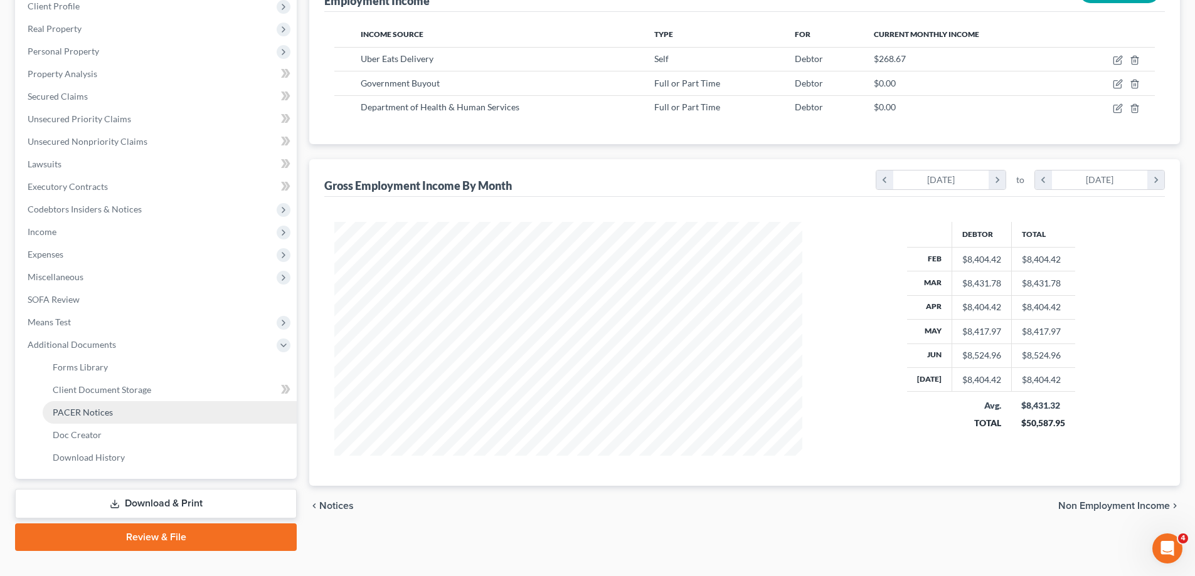
click at [107, 416] on span "PACER Notices" at bounding box center [83, 412] width 60 height 11
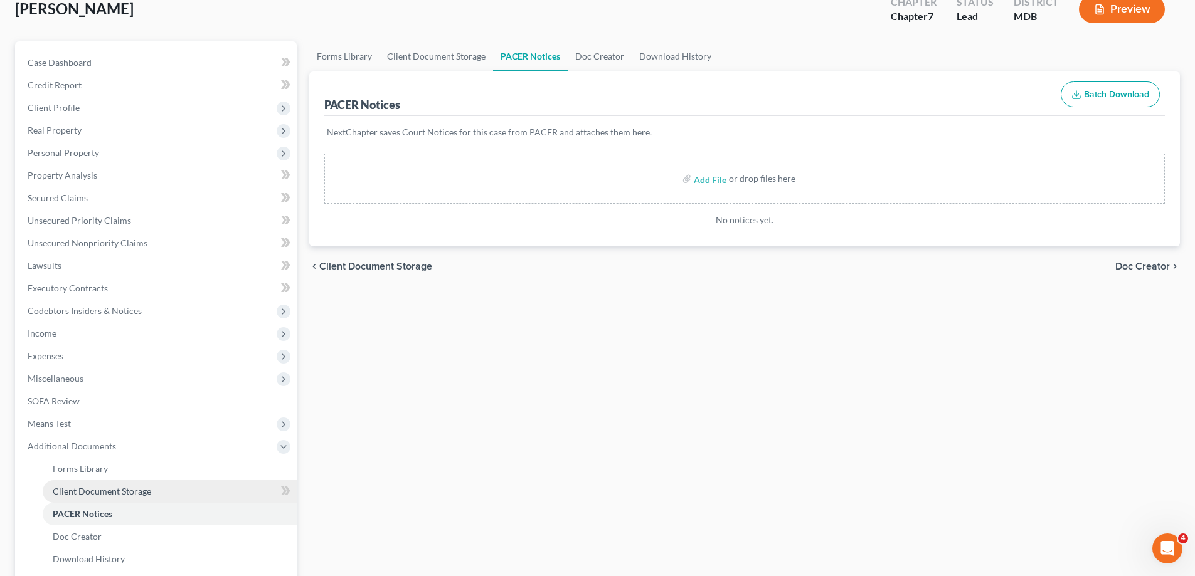
scroll to position [188, 0]
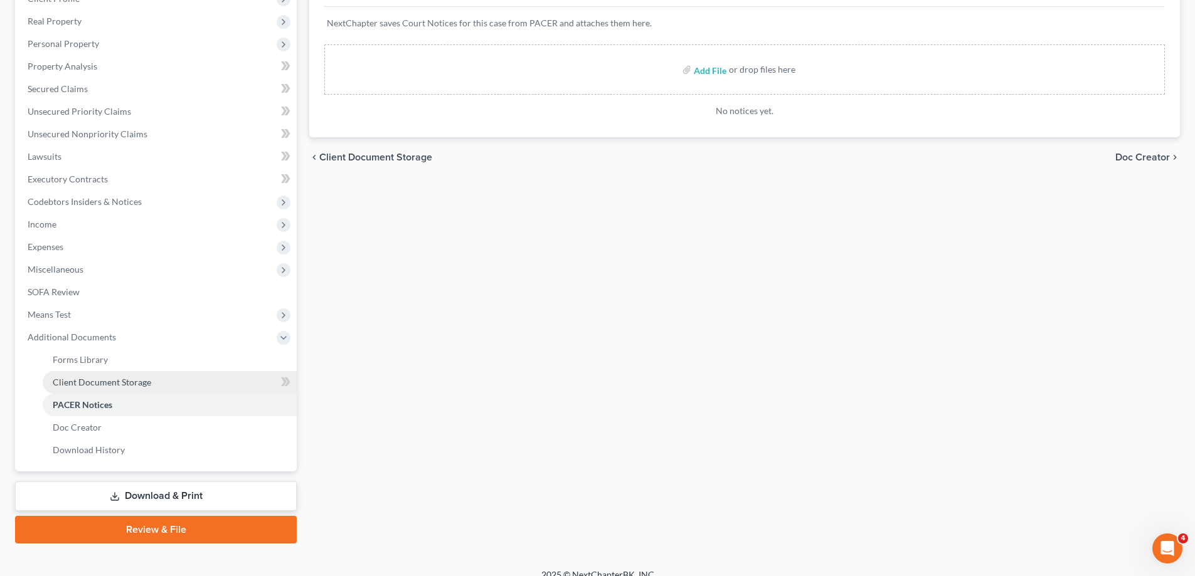
click at [108, 387] on span "Client Document Storage" at bounding box center [102, 382] width 98 height 11
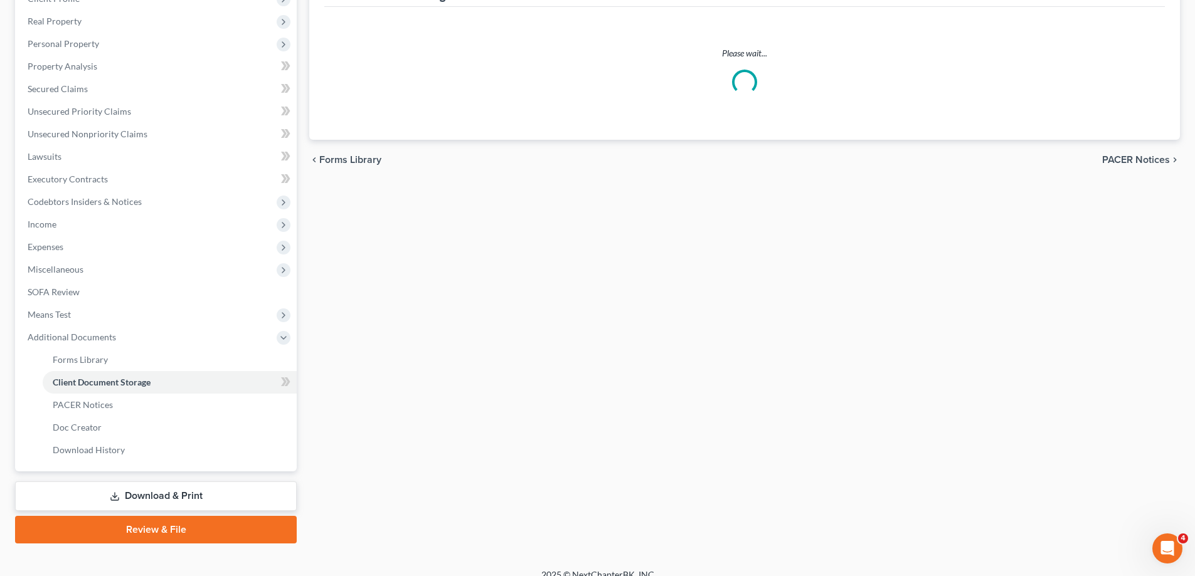
select select "14"
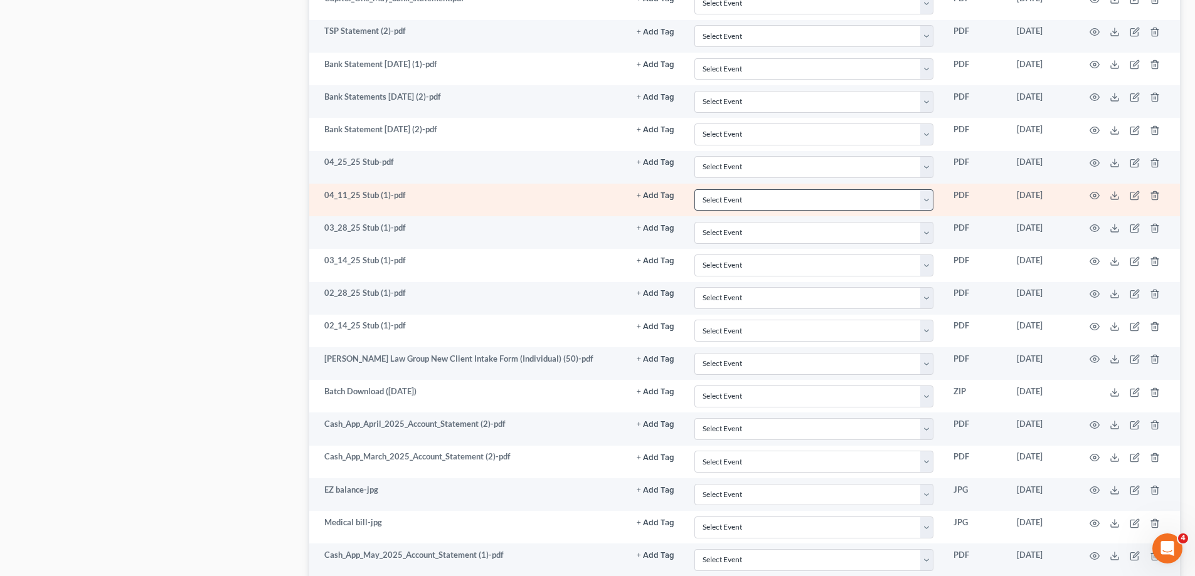
scroll to position [1191, 0]
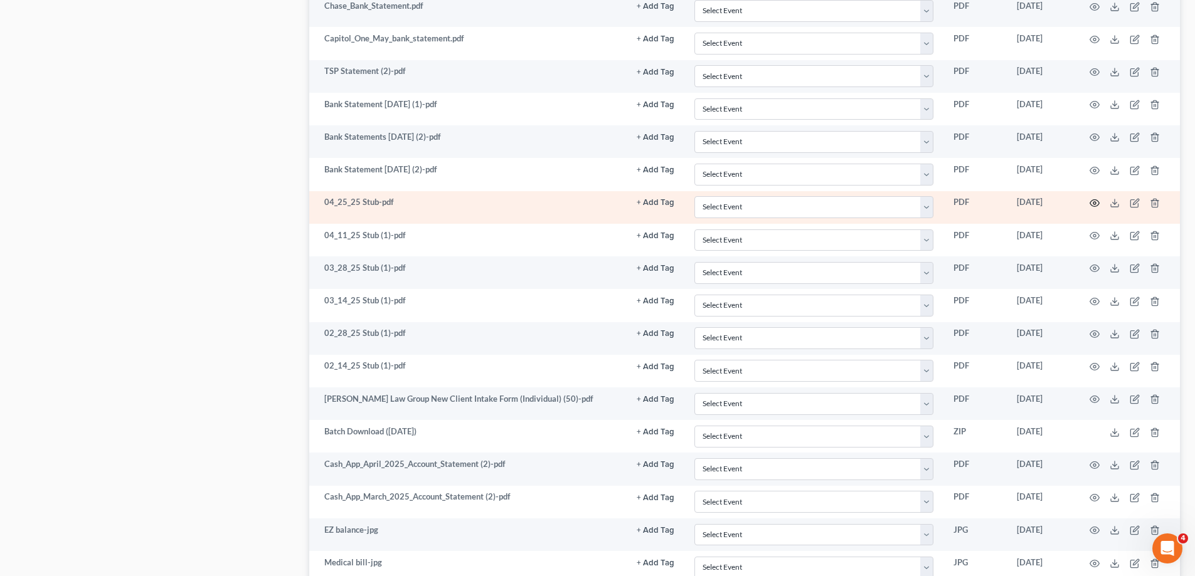
click at [1096, 204] on icon "button" at bounding box center [1094, 203] width 10 height 10
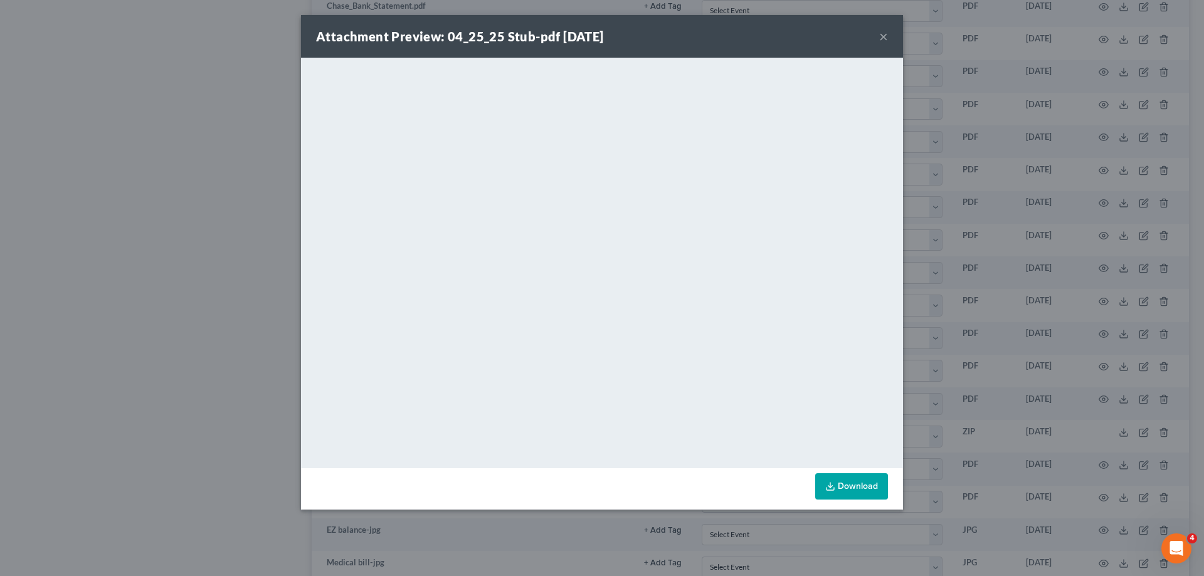
click at [881, 37] on button "×" at bounding box center [883, 36] width 9 height 15
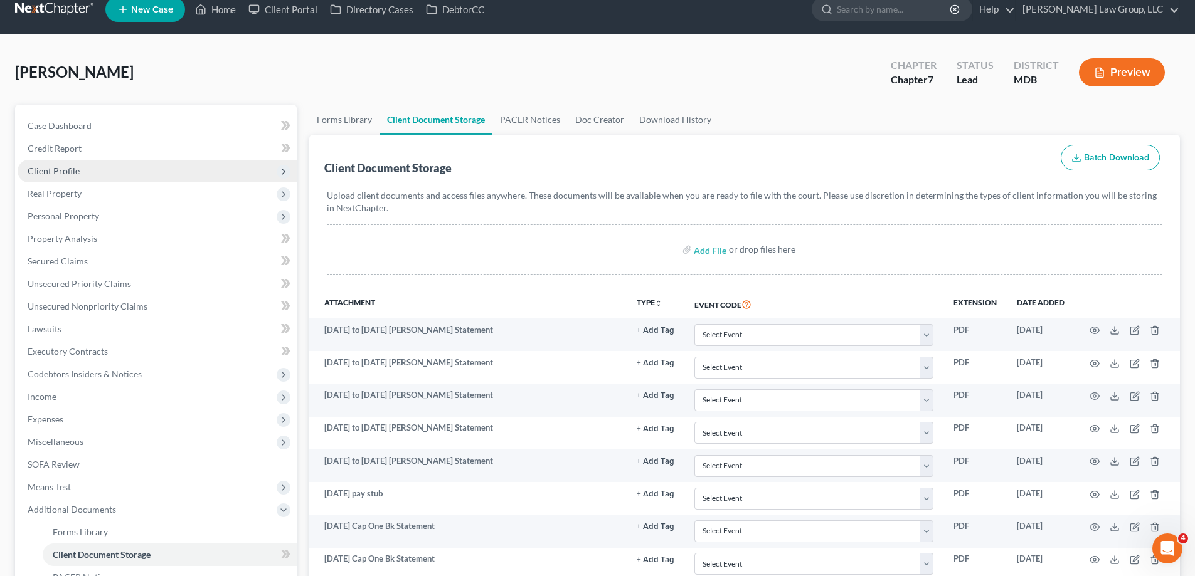
scroll to position [0, 0]
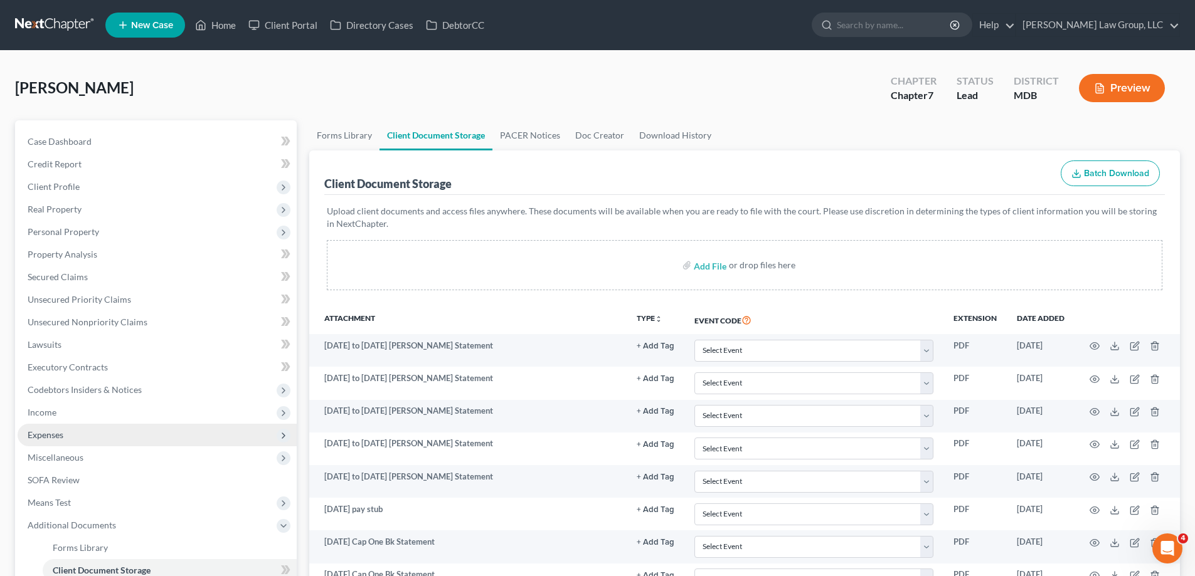
click at [85, 424] on span "Expenses" at bounding box center [157, 435] width 279 height 23
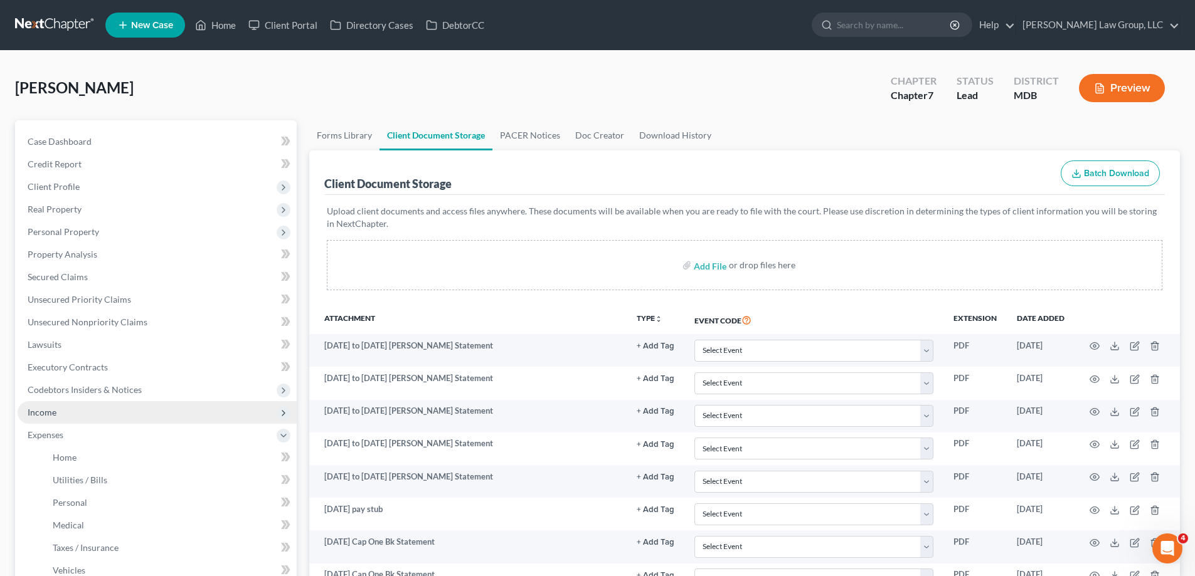
click at [63, 420] on span "Income" at bounding box center [157, 412] width 279 height 23
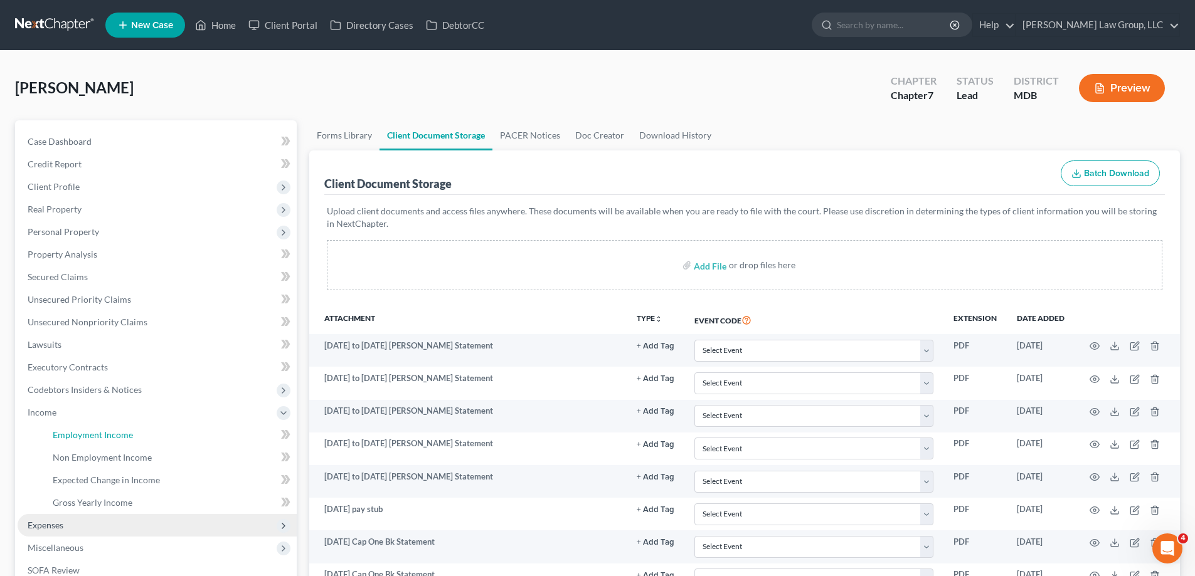
click at [92, 437] on span "Employment Income" at bounding box center [93, 435] width 80 height 11
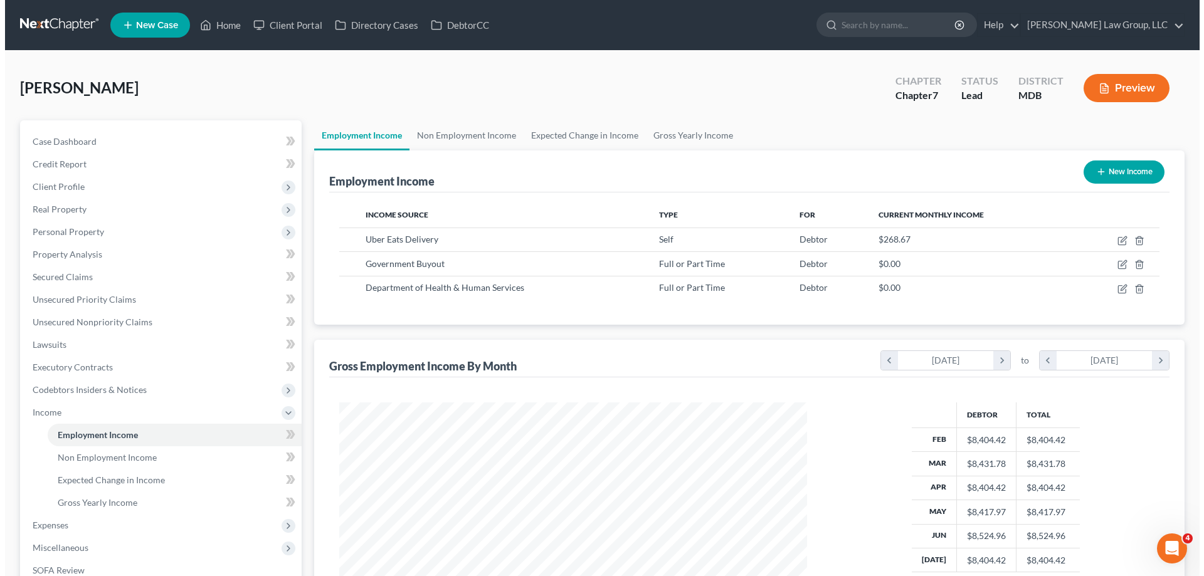
scroll to position [234, 493]
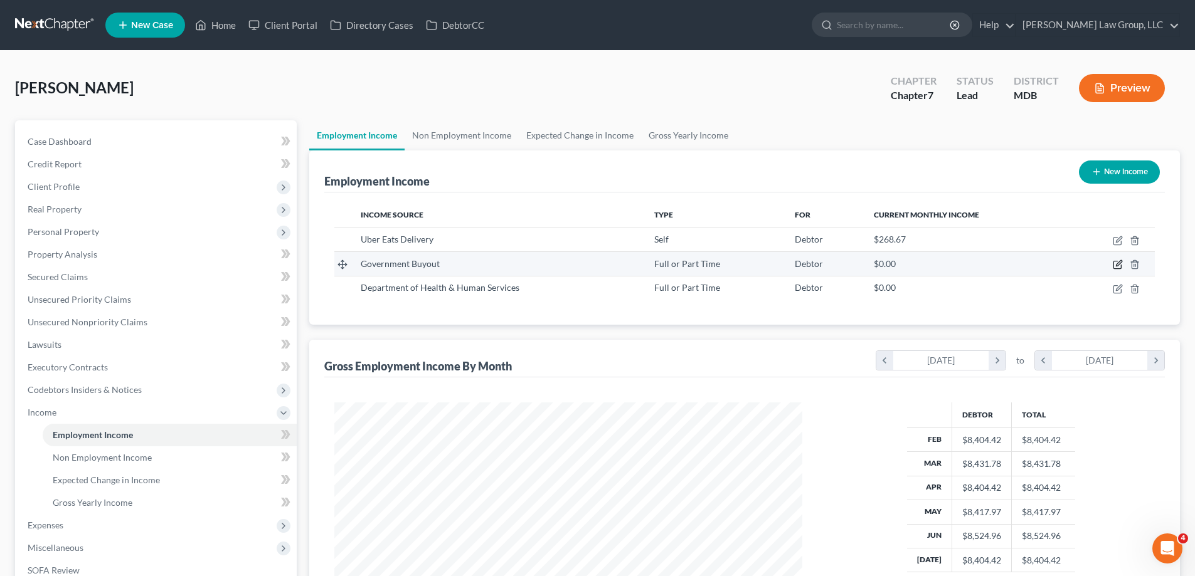
click at [1117, 266] on icon "button" at bounding box center [1119, 264] width 6 height 6
select select "0"
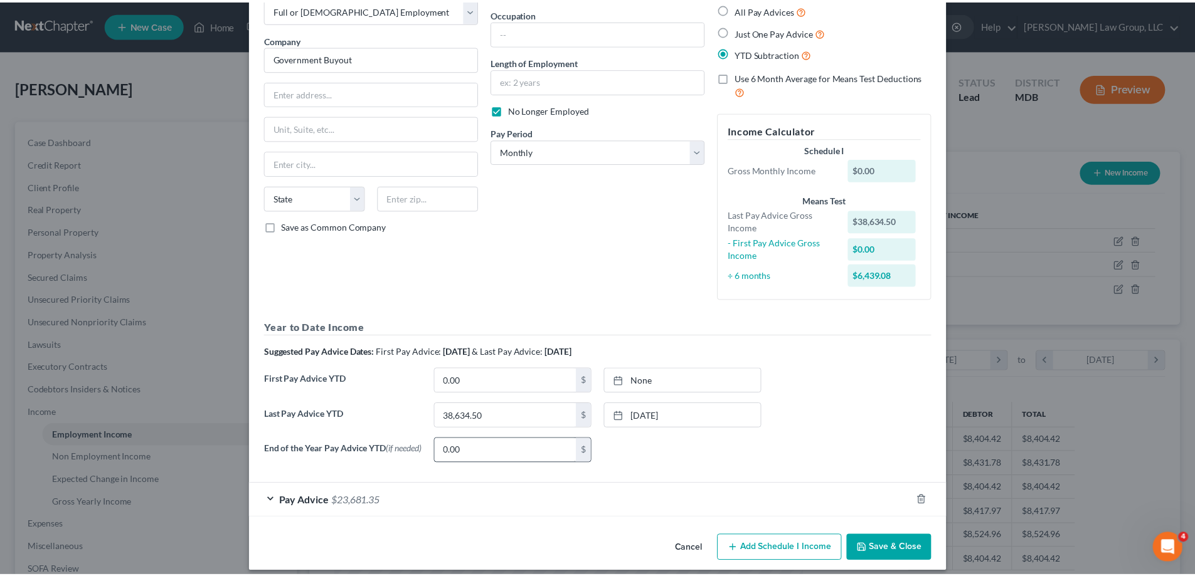
scroll to position [87, 0]
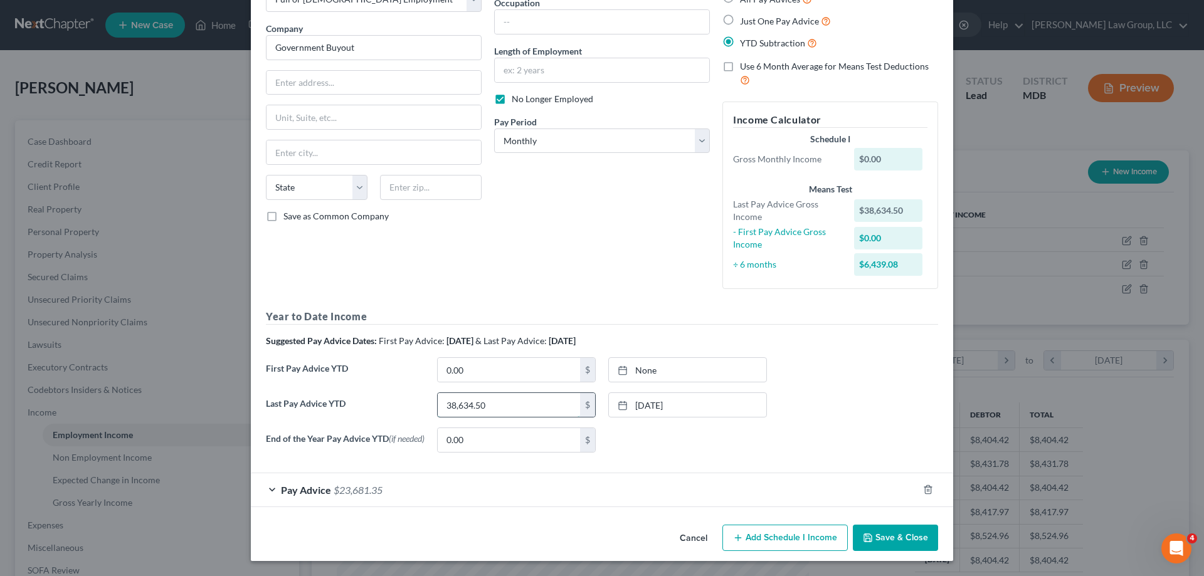
click at [522, 408] on input "38,634.50" at bounding box center [509, 405] width 142 height 24
type input "23,281.65"
click at [885, 411] on div "Last Pay Advice YTD 23,281.65 $ [DATE] close Date [DATE] Time 12:00 AM chevron_…" at bounding box center [602, 410] width 685 height 35
click at [897, 549] on button "Save & Close" at bounding box center [895, 538] width 85 height 26
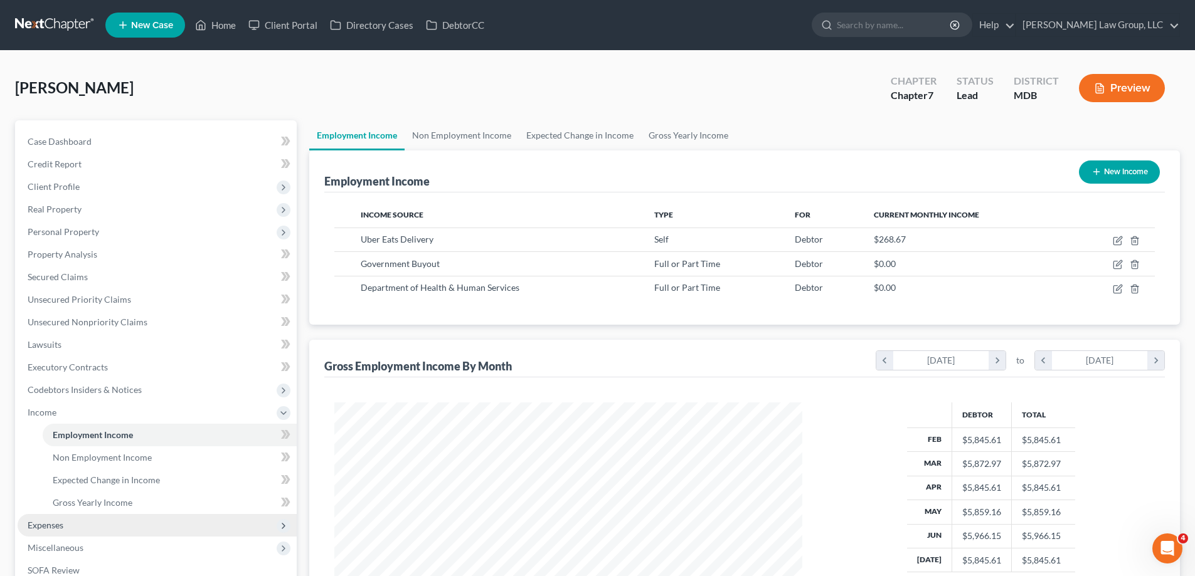
scroll to position [181, 0]
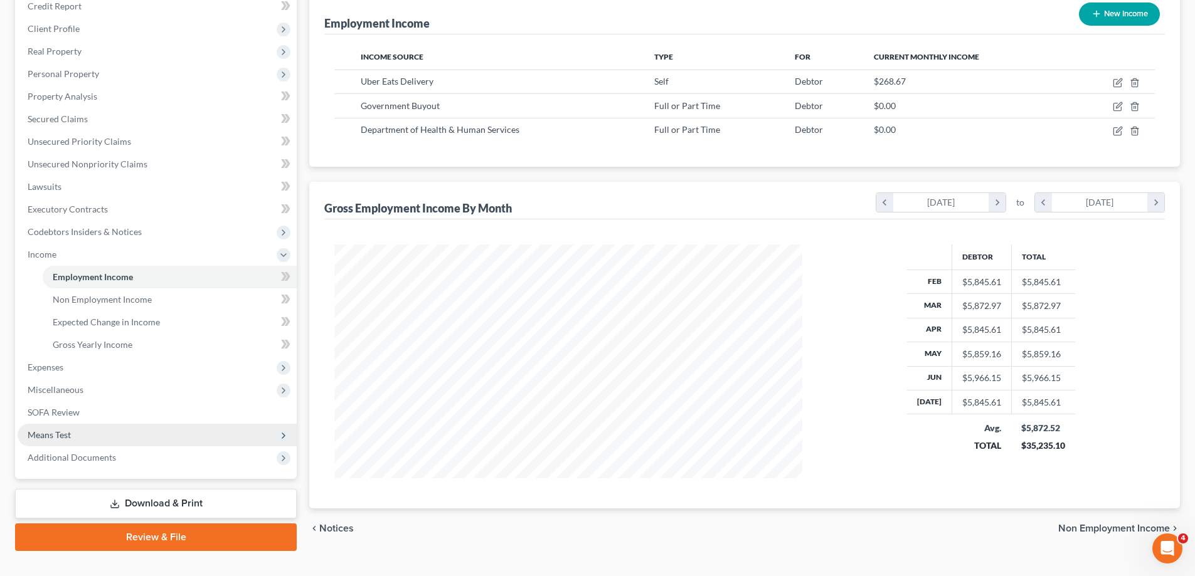
click at [131, 415] on ul "Case Dashboard Payments Invoices Payments Payments Credit Report Client Profile" at bounding box center [157, 220] width 279 height 497
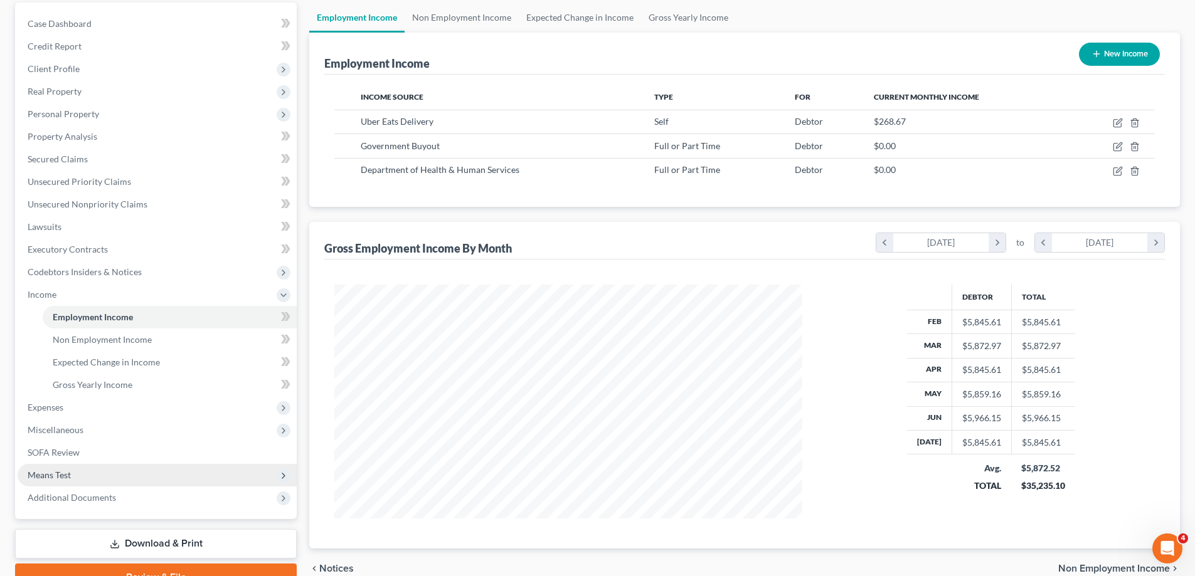
click at [145, 473] on span "Means Test" at bounding box center [157, 475] width 279 height 23
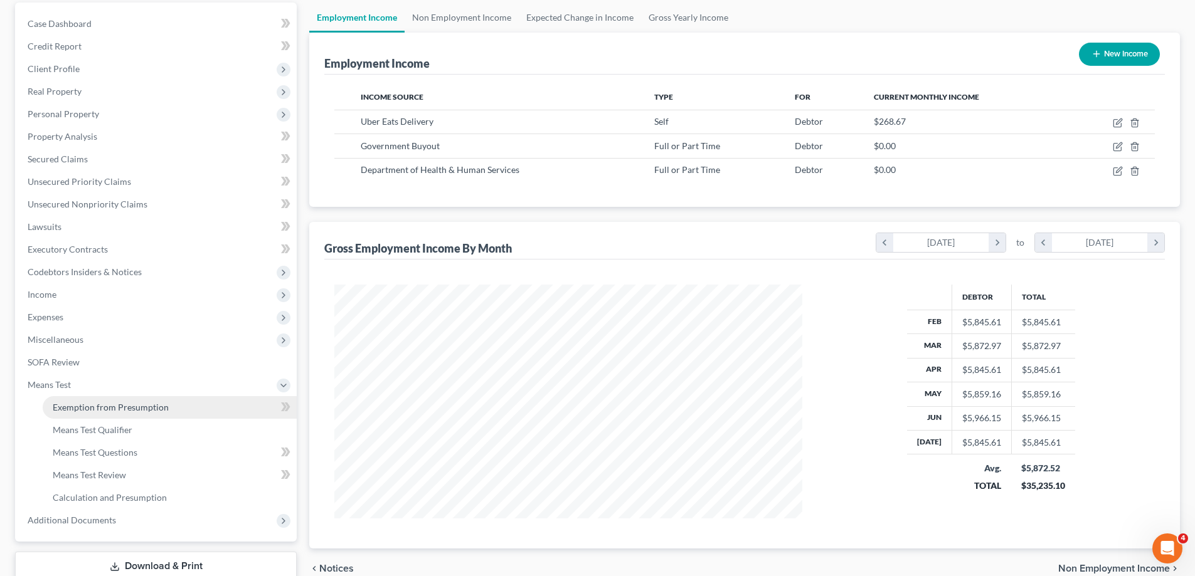
click at [156, 417] on link "Exemption from Presumption" at bounding box center [170, 407] width 254 height 23
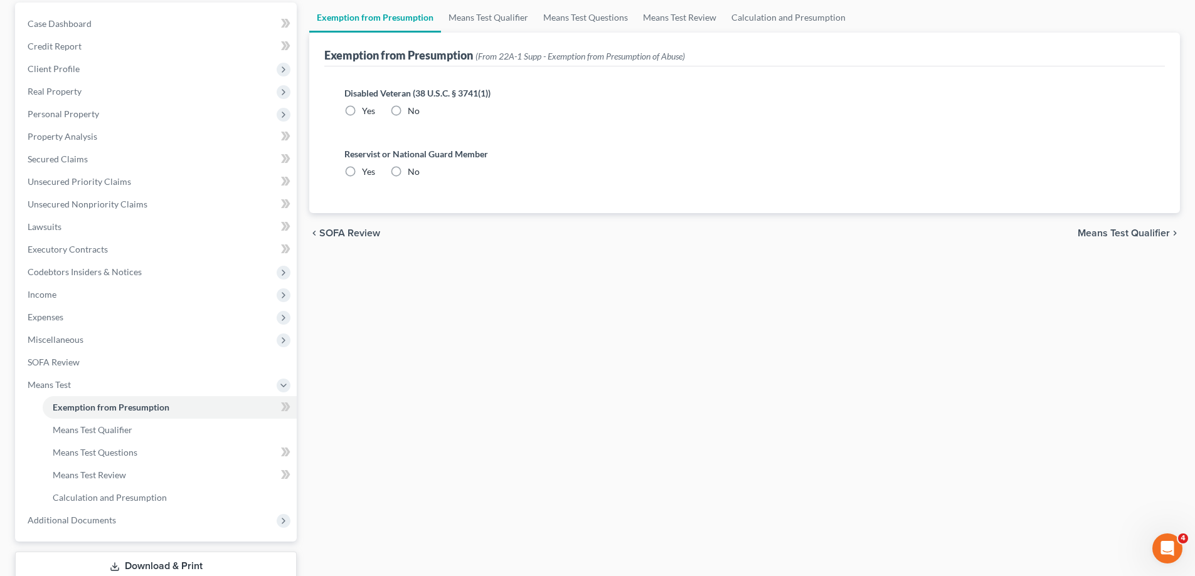
radio input "true"
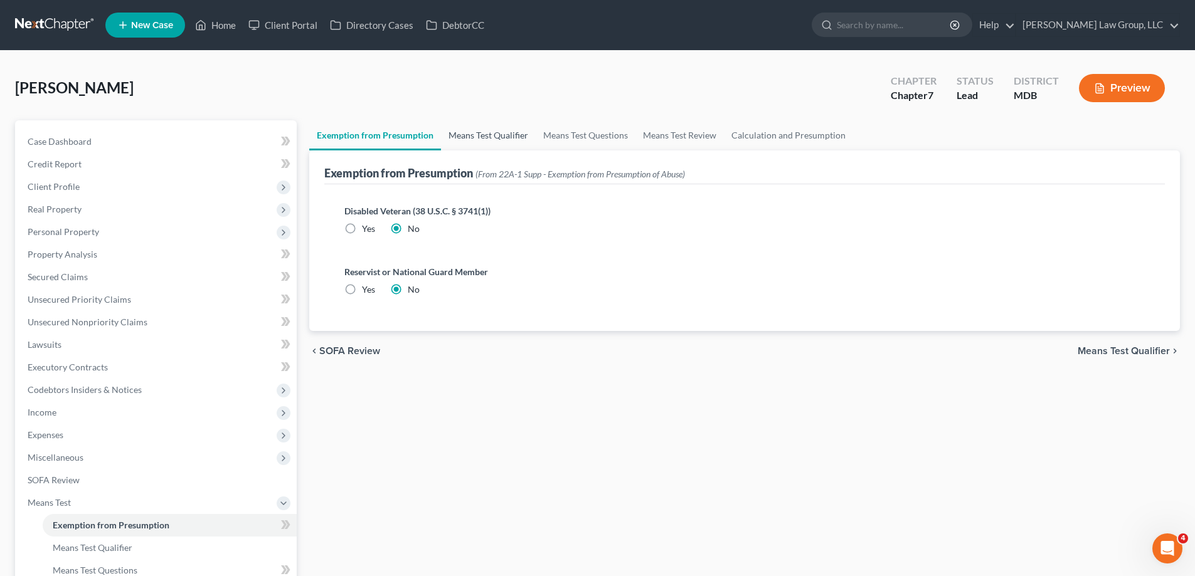
click at [482, 132] on link "Means Test Qualifier" at bounding box center [488, 135] width 95 height 30
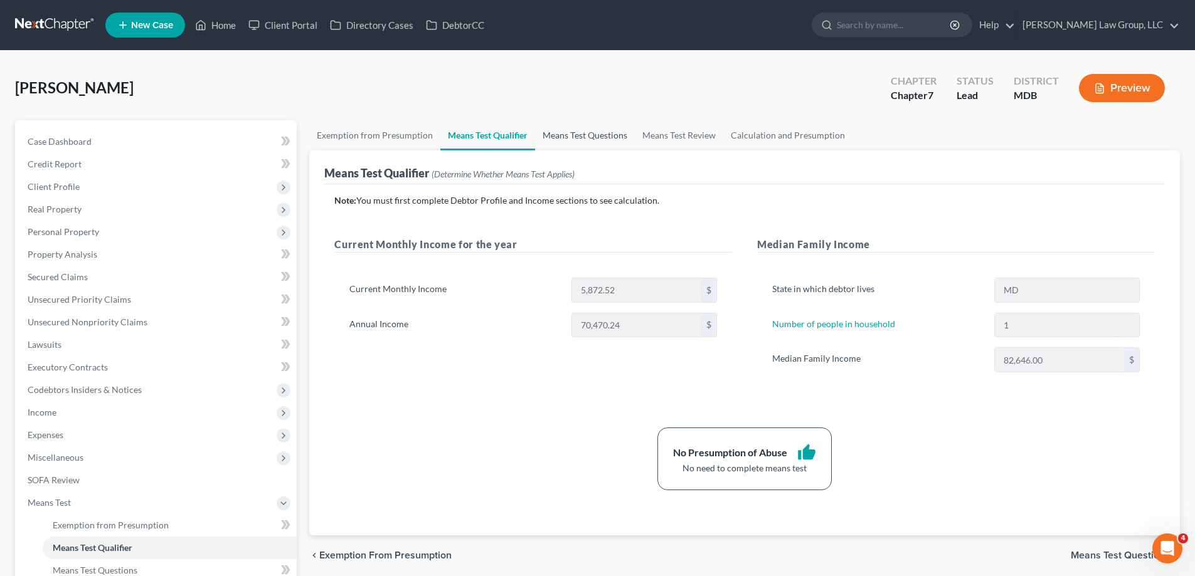
click at [588, 139] on link "Means Test Questions" at bounding box center [585, 135] width 100 height 30
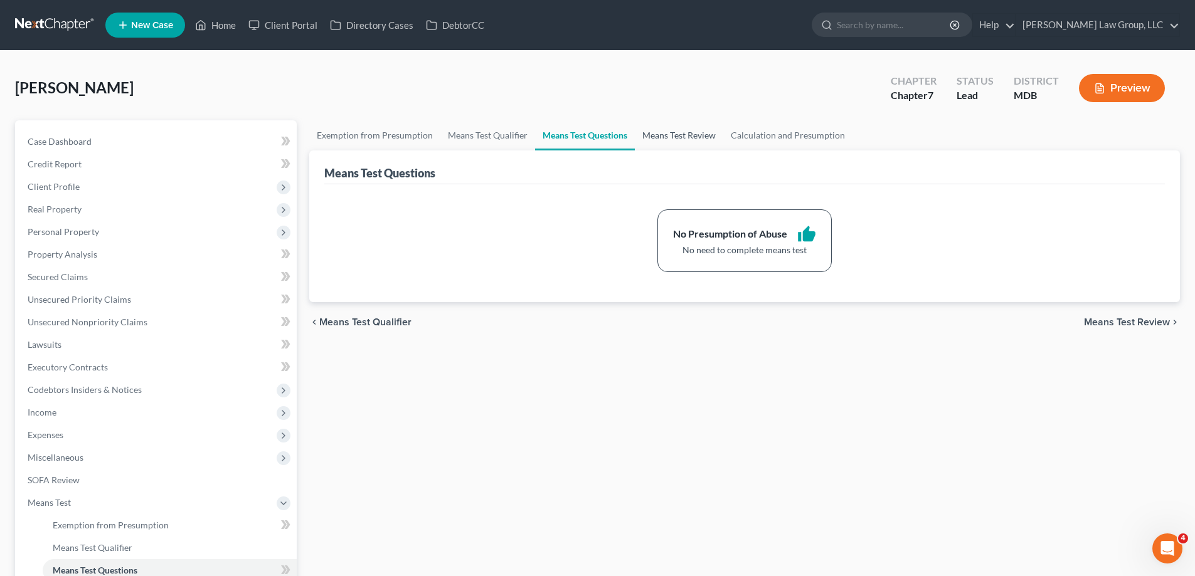
click at [681, 133] on link "Means Test Review" at bounding box center [679, 135] width 88 height 30
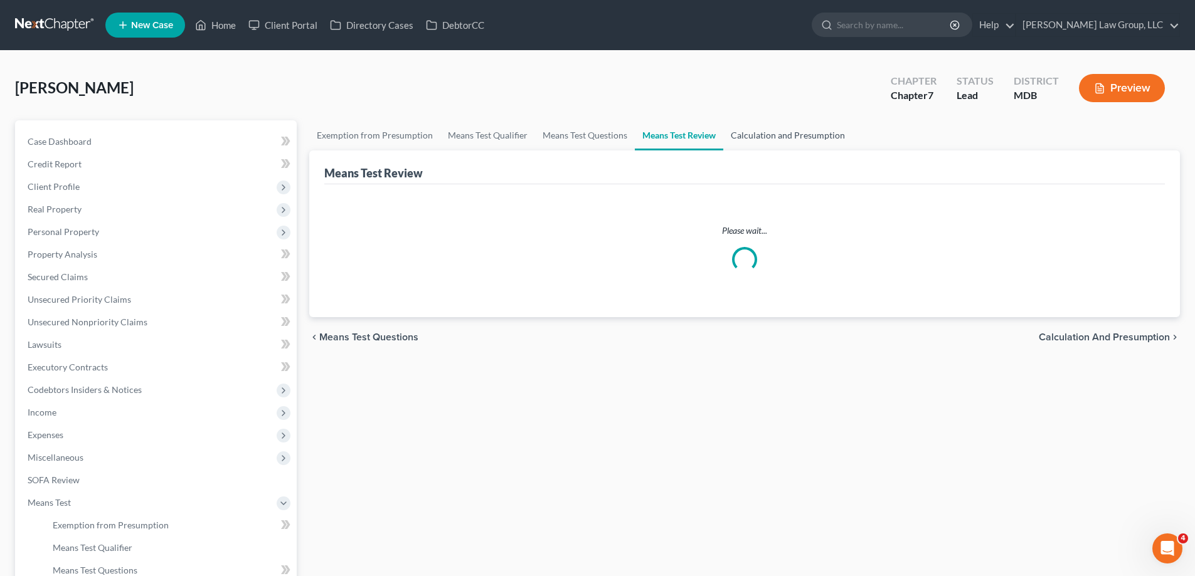
click at [789, 141] on link "Calculation and Presumption" at bounding box center [787, 135] width 129 height 30
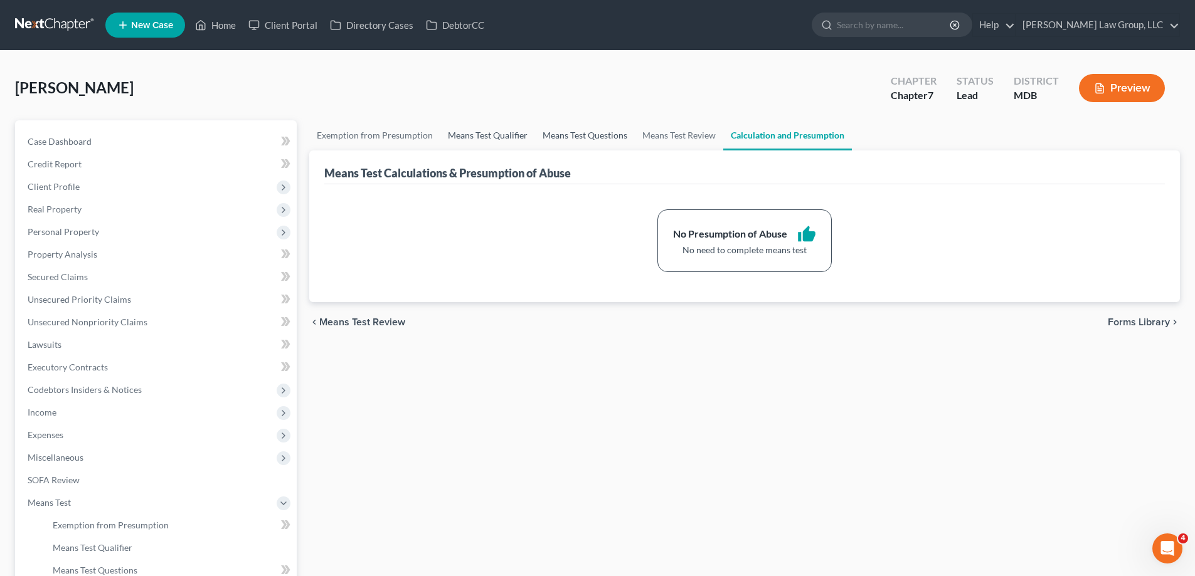
click at [543, 137] on link "Means Test Questions" at bounding box center [585, 135] width 100 height 30
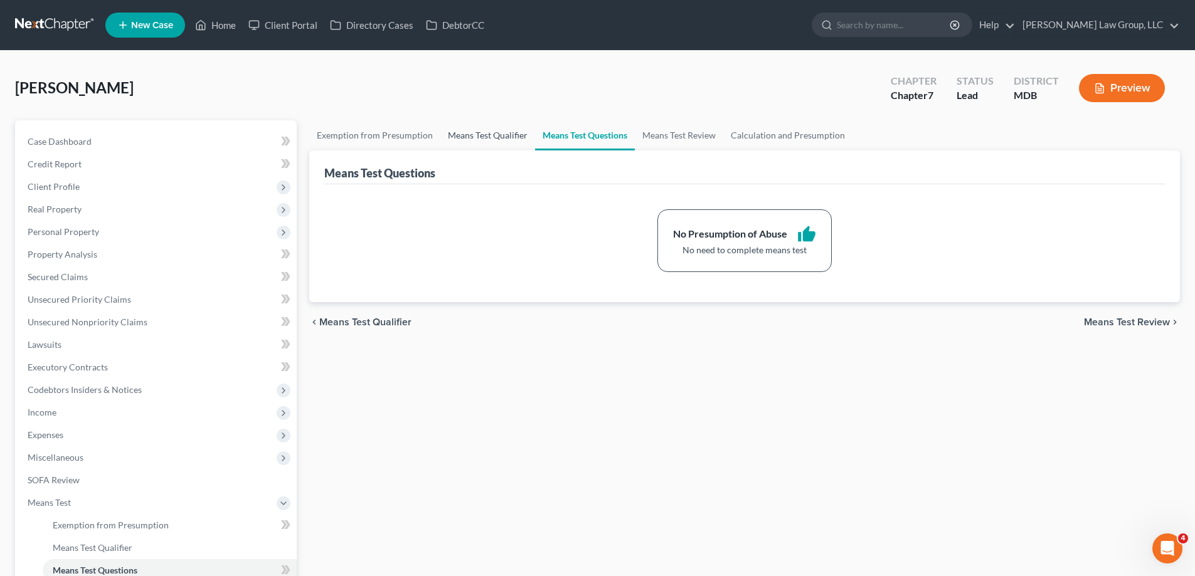
click at [495, 141] on link "Means Test Qualifier" at bounding box center [487, 135] width 95 height 30
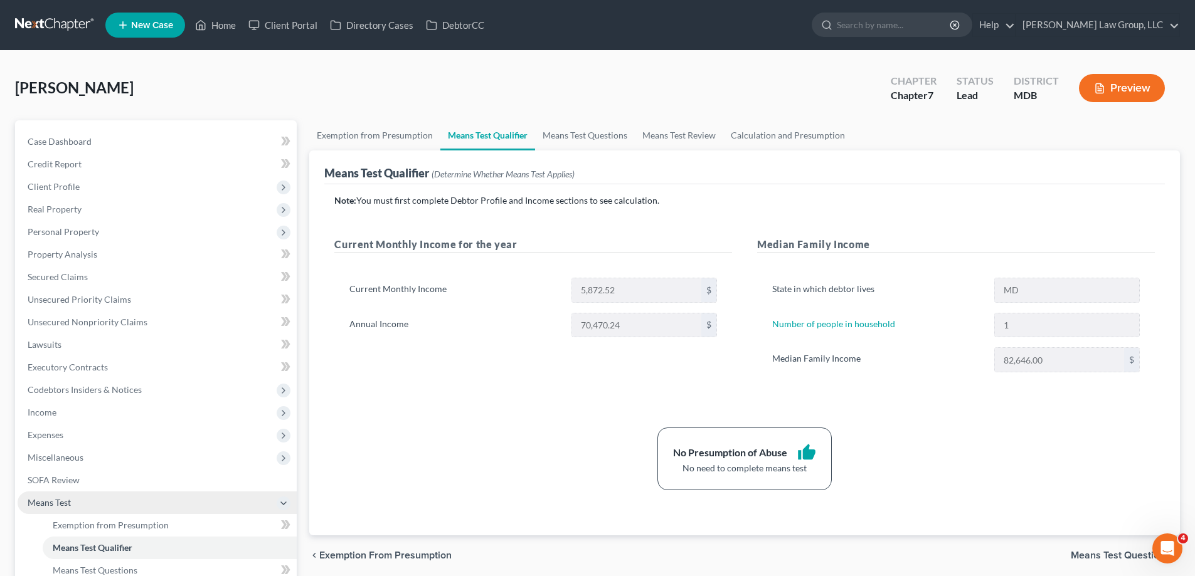
click at [90, 506] on span "Means Test" at bounding box center [157, 503] width 279 height 23
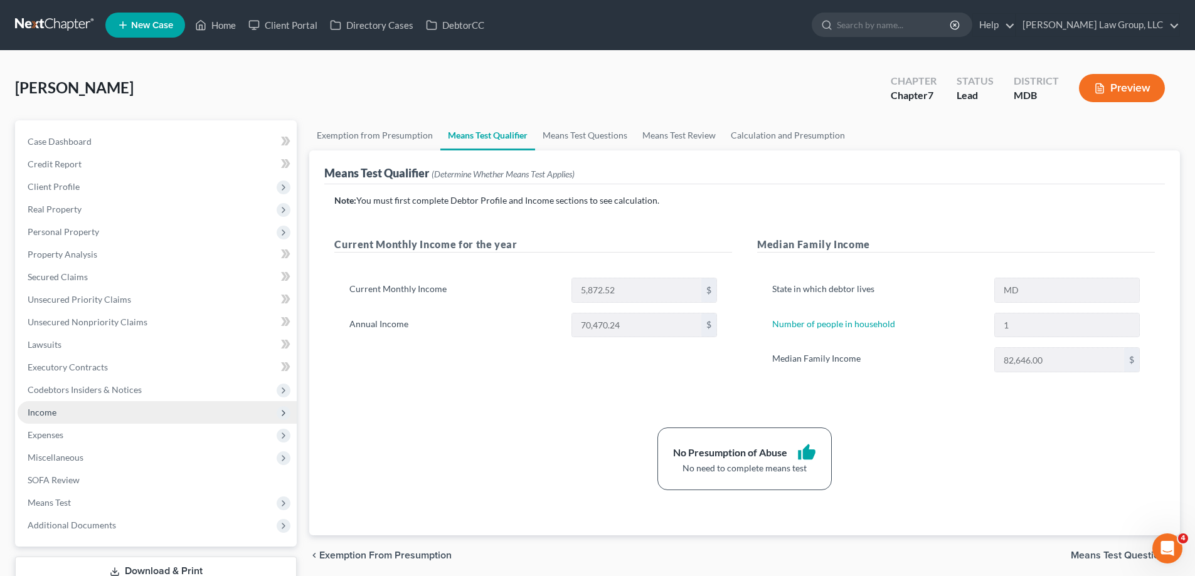
click at [77, 418] on span "Income" at bounding box center [157, 412] width 279 height 23
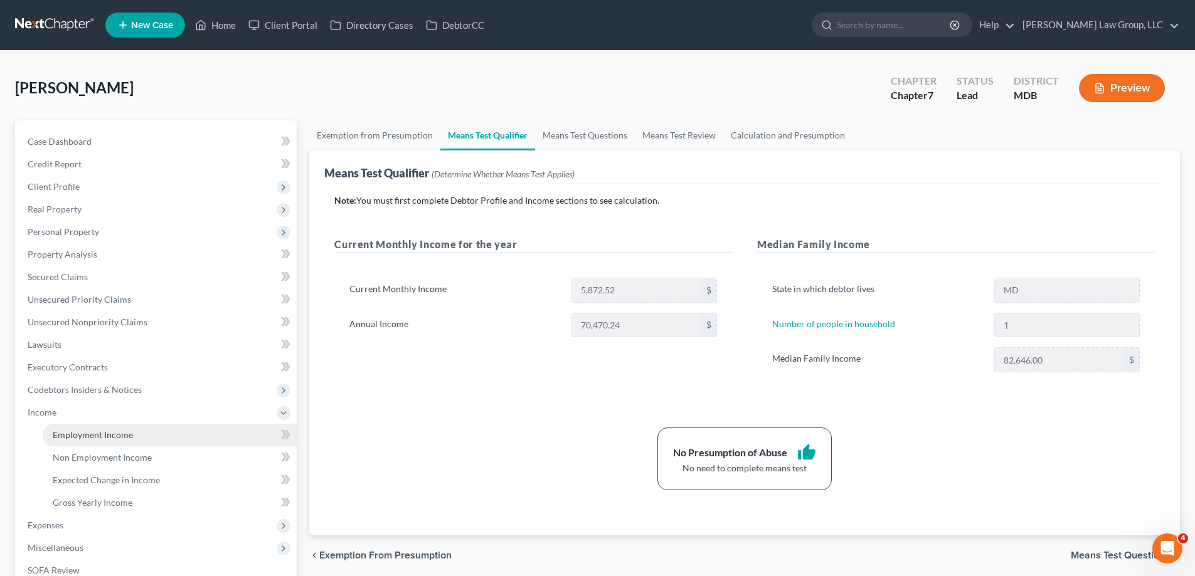
click at [100, 435] on span "Employment Income" at bounding box center [93, 435] width 80 height 11
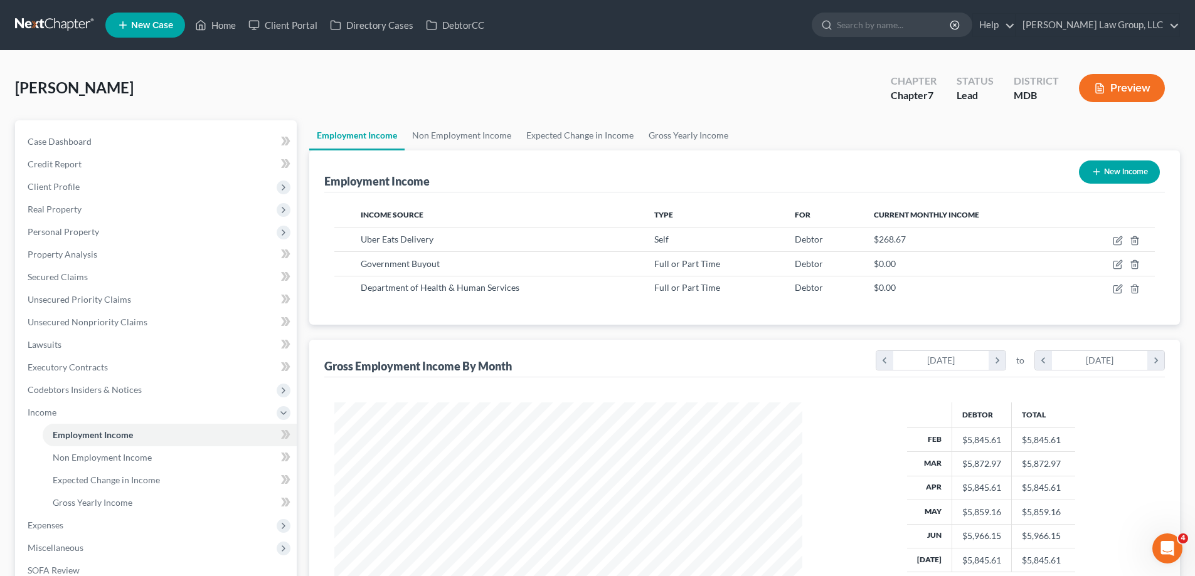
scroll to position [234, 493]
click at [440, 142] on link "Non Employment Income" at bounding box center [461, 135] width 114 height 30
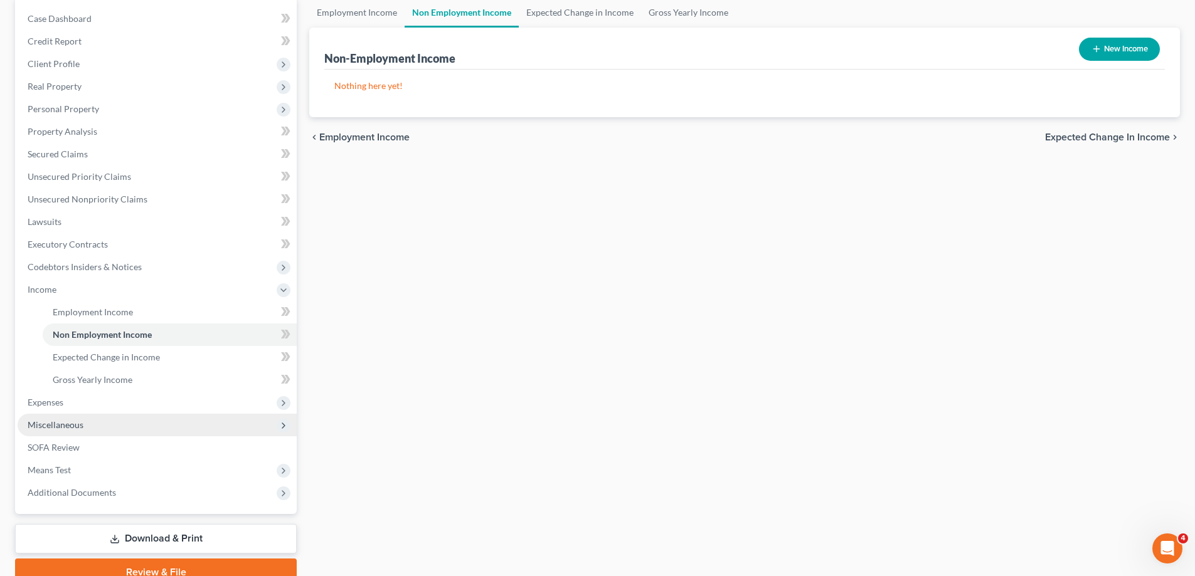
scroll to position [125, 0]
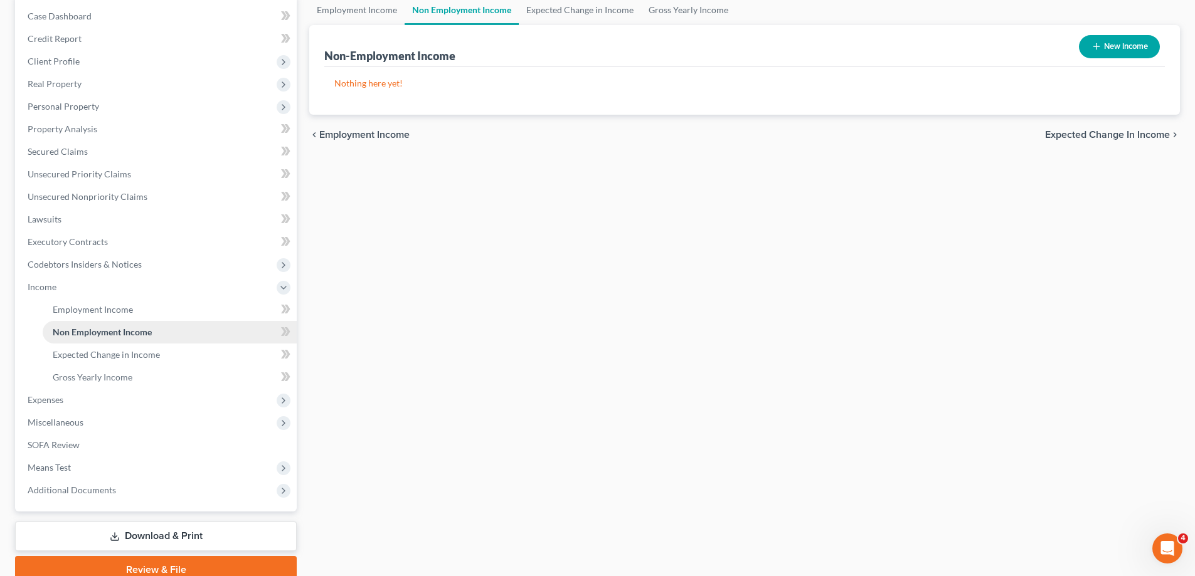
click at [145, 337] on span "Non Employment Income" at bounding box center [102, 332] width 99 height 11
click at [1119, 48] on button "New Income" at bounding box center [1119, 46] width 81 height 23
select select "0"
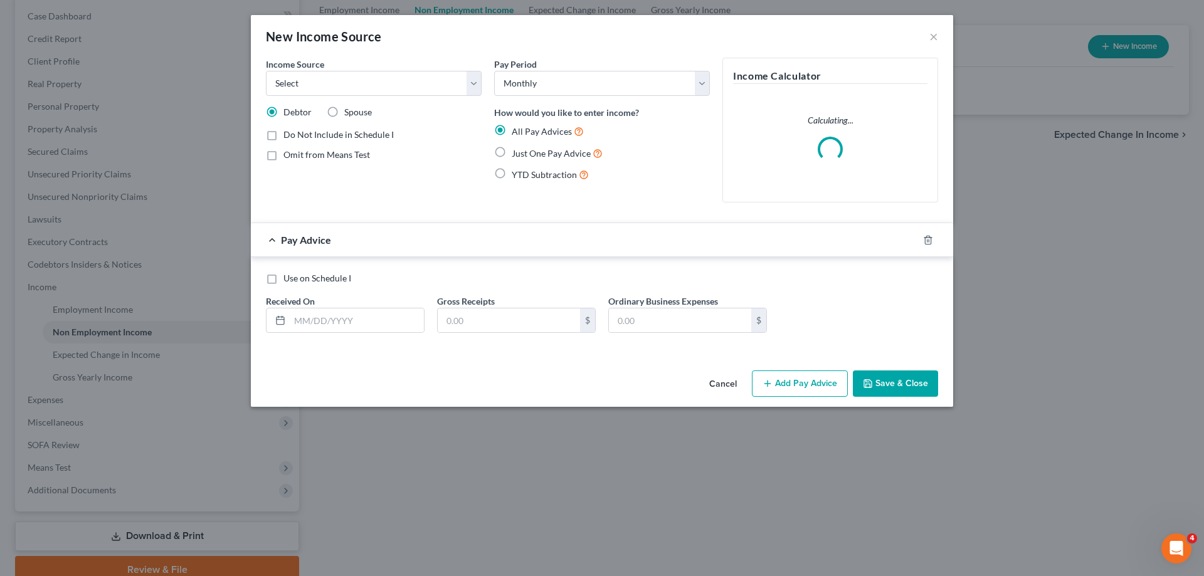
click at [438, 98] on div "Income Source * Select Unemployment Disability (from employer) Pension Retireme…" at bounding box center [374, 135] width 228 height 155
drag, startPoint x: 433, startPoint y: 85, endPoint x: 453, endPoint y: 85, distance: 20.1
click at [433, 85] on select "Select Unemployment Disability (from employer) Pension Retirement Social Securi…" at bounding box center [374, 83] width 216 height 25
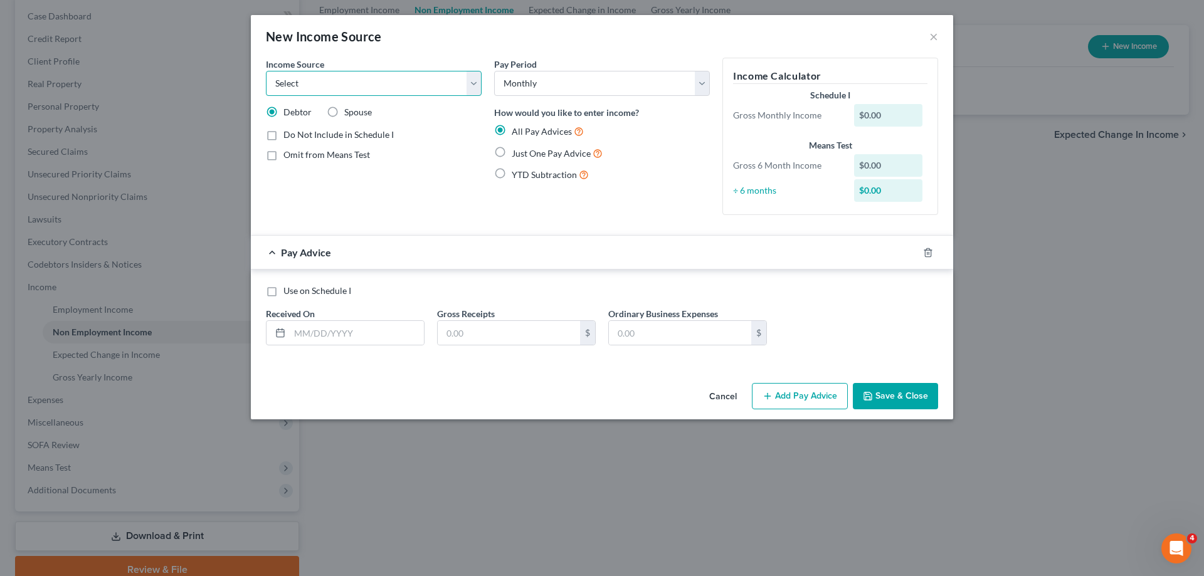
select select "13"
click at [266, 71] on select "Select Unemployment Disability (from employer) Pension Retirement Social Securi…" at bounding box center [374, 83] width 216 height 25
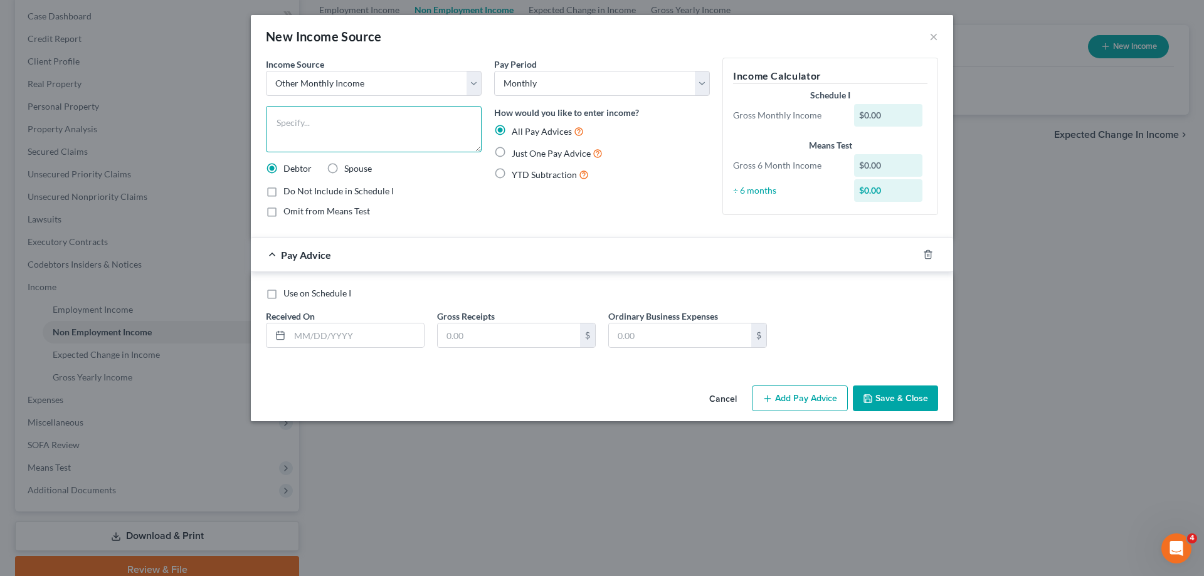
click at [381, 133] on textarea at bounding box center [374, 129] width 216 height 46
type textarea "TSP Withdraw"
click at [378, 340] on input "text" at bounding box center [357, 336] width 134 height 24
type input "[DATE]"
click at [908, 396] on button "Save & Close" at bounding box center [895, 399] width 85 height 26
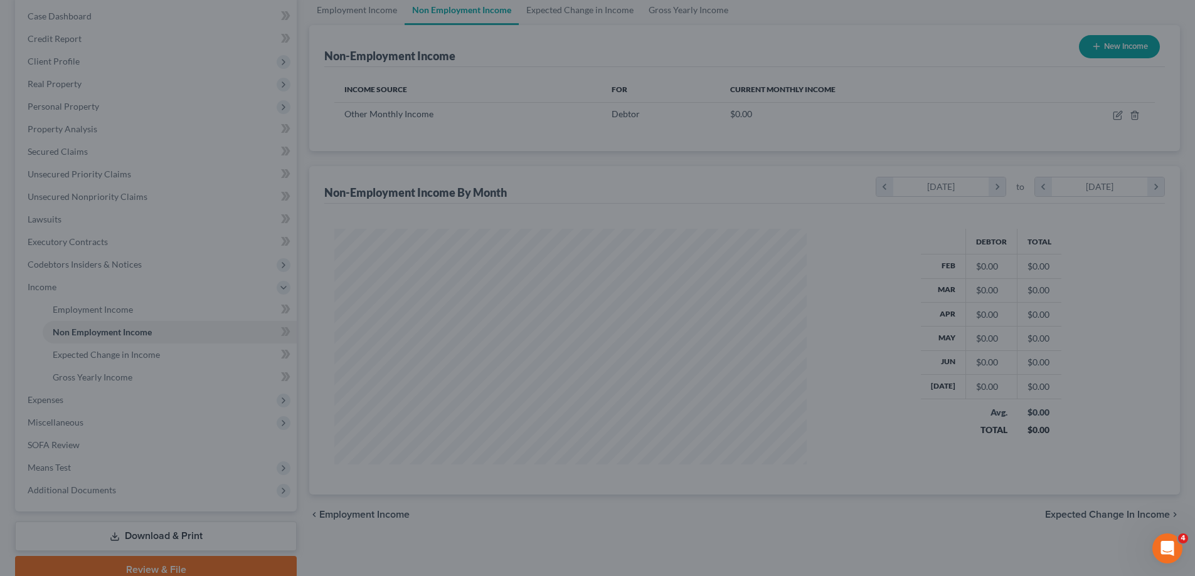
scroll to position [626843, 626584]
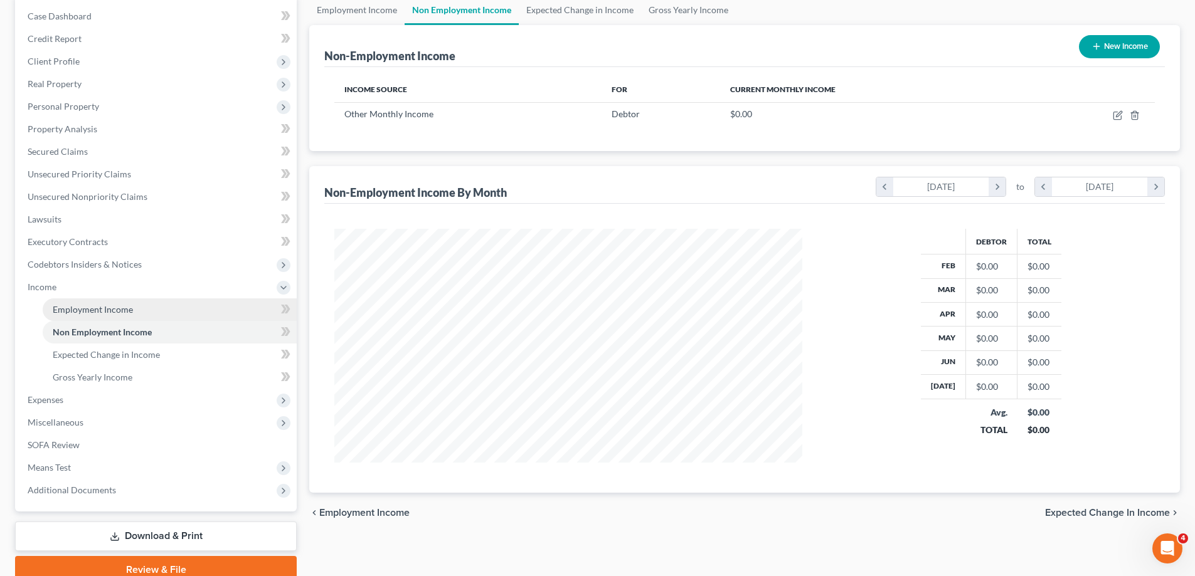
click at [141, 311] on link "Employment Income" at bounding box center [170, 309] width 254 height 23
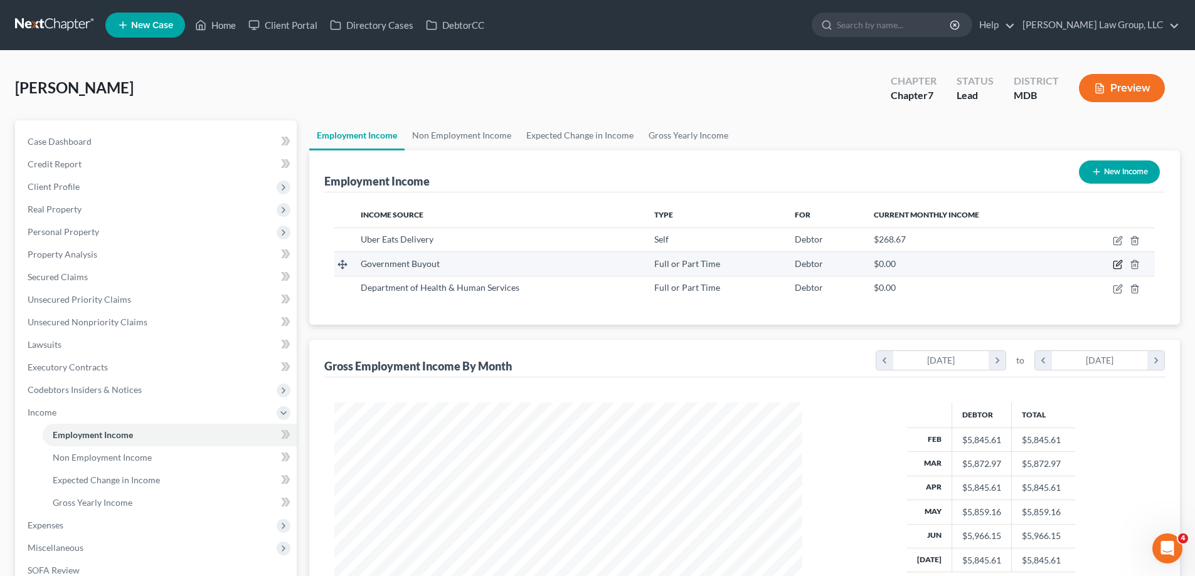
click at [1117, 265] on icon "button" at bounding box center [1117, 265] width 10 height 10
select select "0"
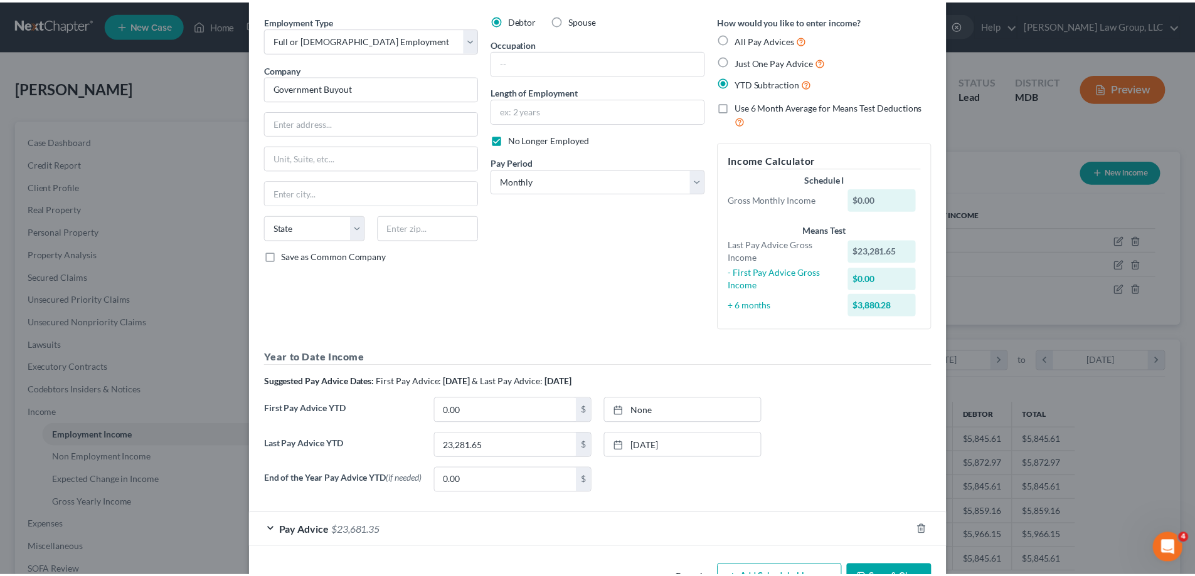
scroll to position [87, 0]
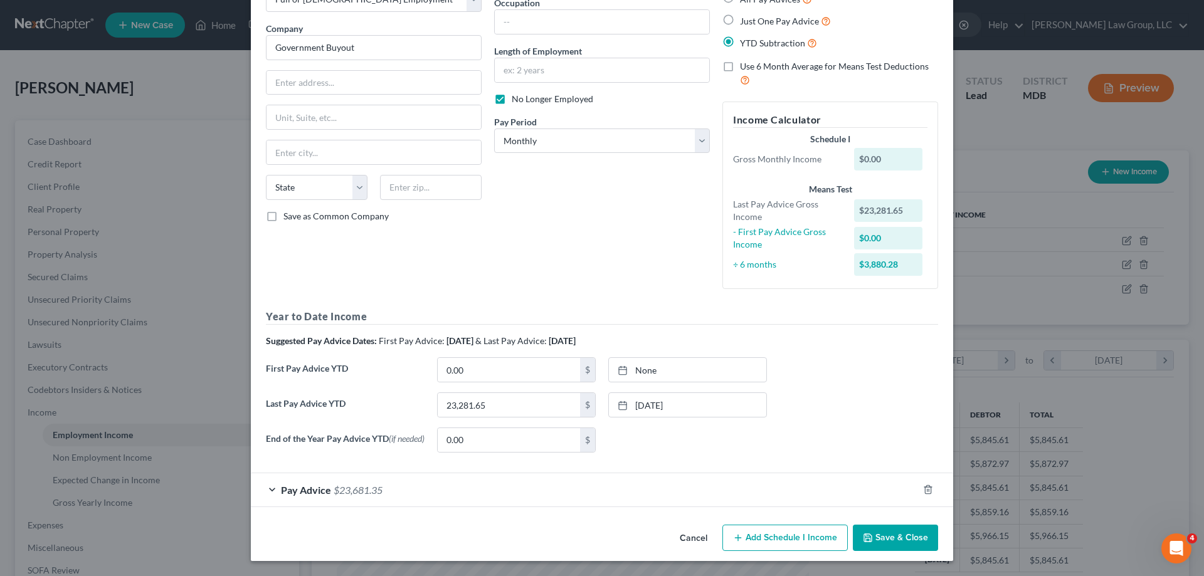
click at [890, 540] on button "Save & Close" at bounding box center [895, 538] width 85 height 26
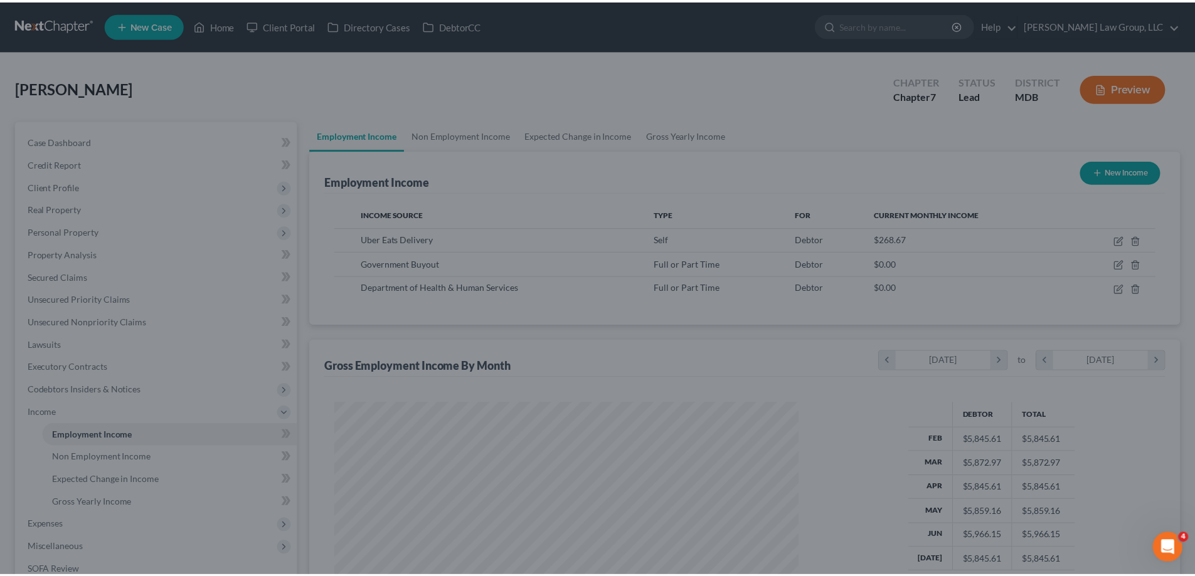
scroll to position [626843, 626584]
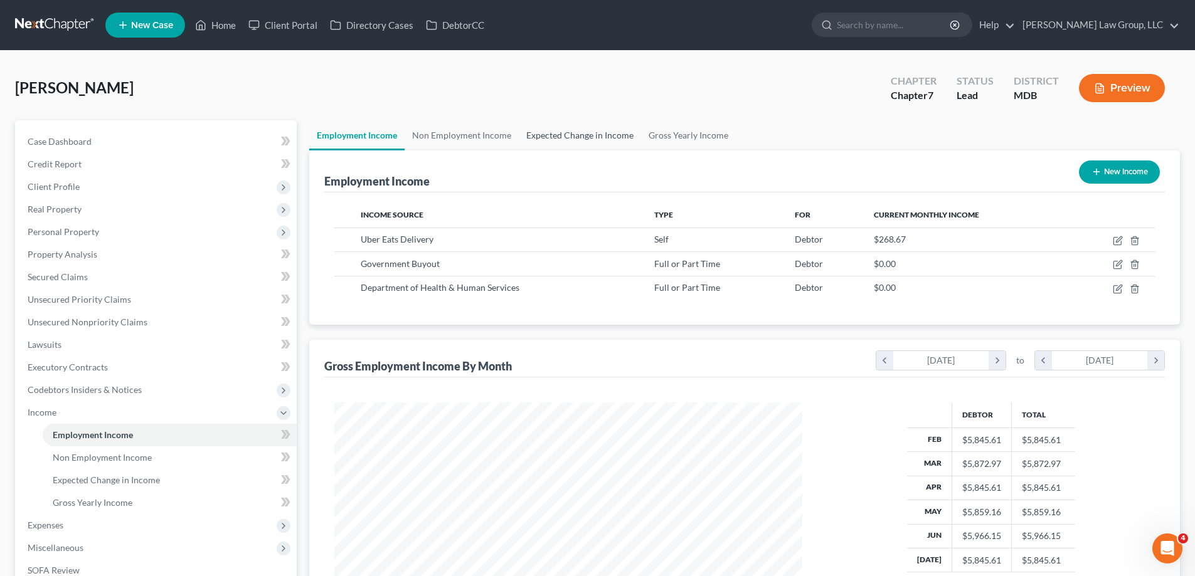
click at [602, 135] on link "Expected Change in Income" at bounding box center [580, 135] width 122 height 30
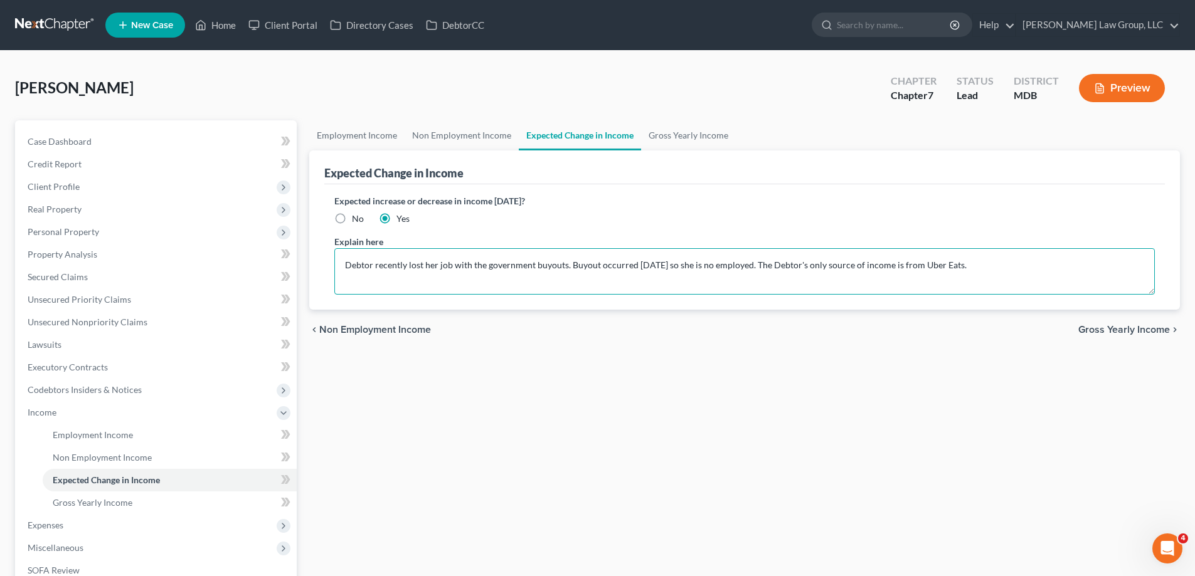
click at [736, 263] on textarea "Debtor recently lost her job with the government buyouts. Buyout occurred [DATE…" at bounding box center [744, 271] width 820 height 46
click at [1039, 275] on textarea "Debtor recently lost her job with the government buyouts. Buyout occurred [DATE…" at bounding box center [744, 271] width 820 height 46
type textarea "Debtor recently lost her job with the government buyouts. Buyout occurred [DATE…"
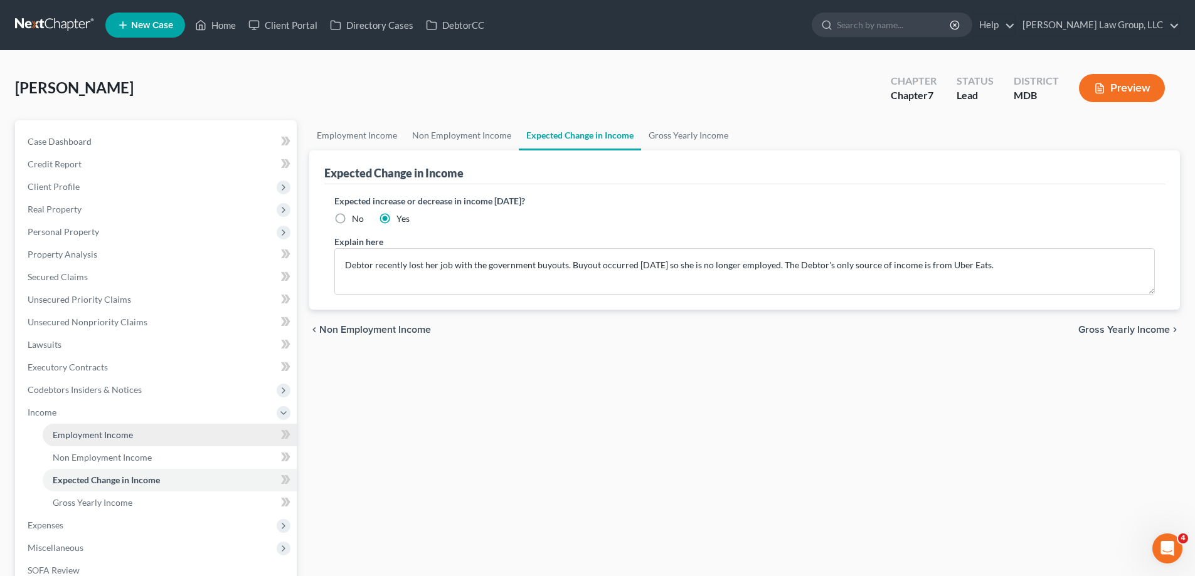
click at [112, 436] on span "Employment Income" at bounding box center [93, 435] width 80 height 11
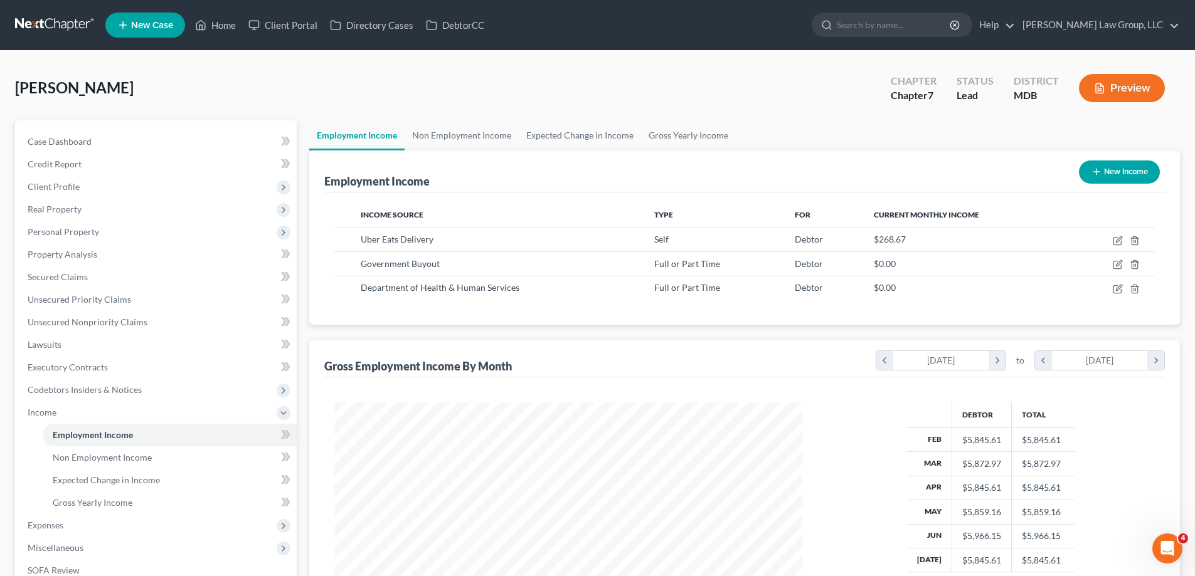
scroll to position [234, 493]
click at [63, 407] on span "Income" at bounding box center [157, 412] width 279 height 23
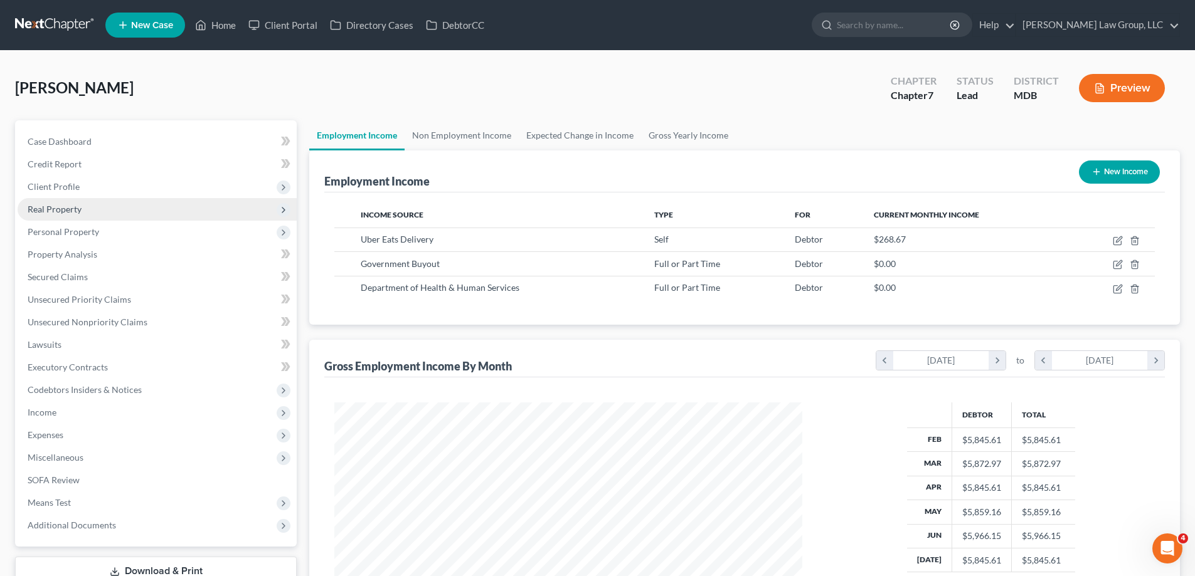
click at [142, 206] on span "Real Property" at bounding box center [157, 209] width 279 height 23
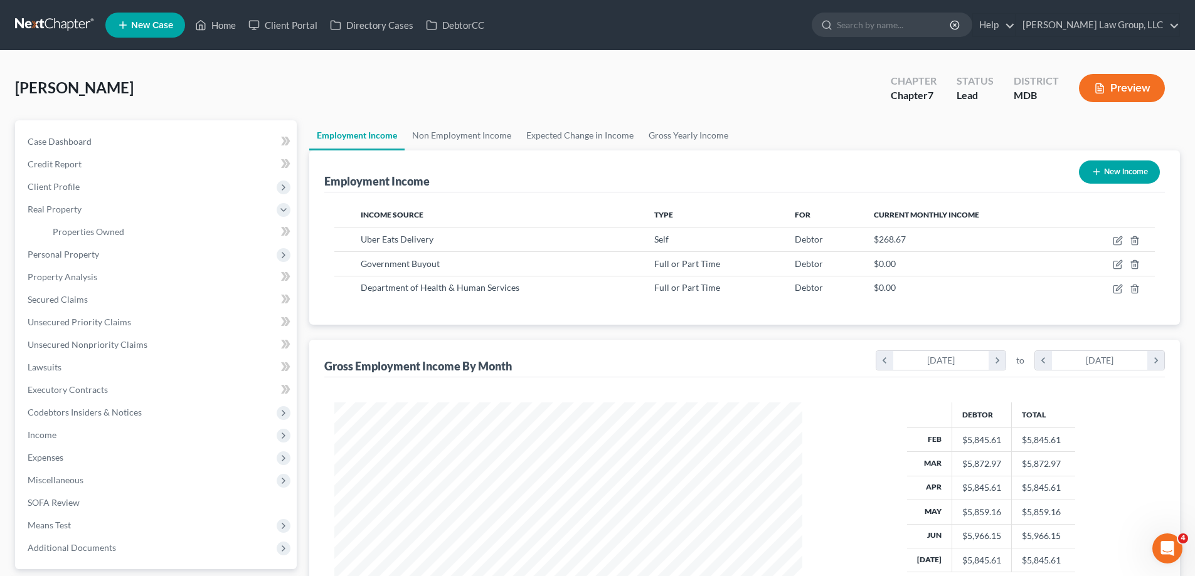
drag, startPoint x: 142, startPoint y: 213, endPoint x: 14, endPoint y: 18, distance: 232.7
click at [142, 212] on span "Real Property" at bounding box center [157, 209] width 279 height 23
